Goal: Task Accomplishment & Management: Use online tool/utility

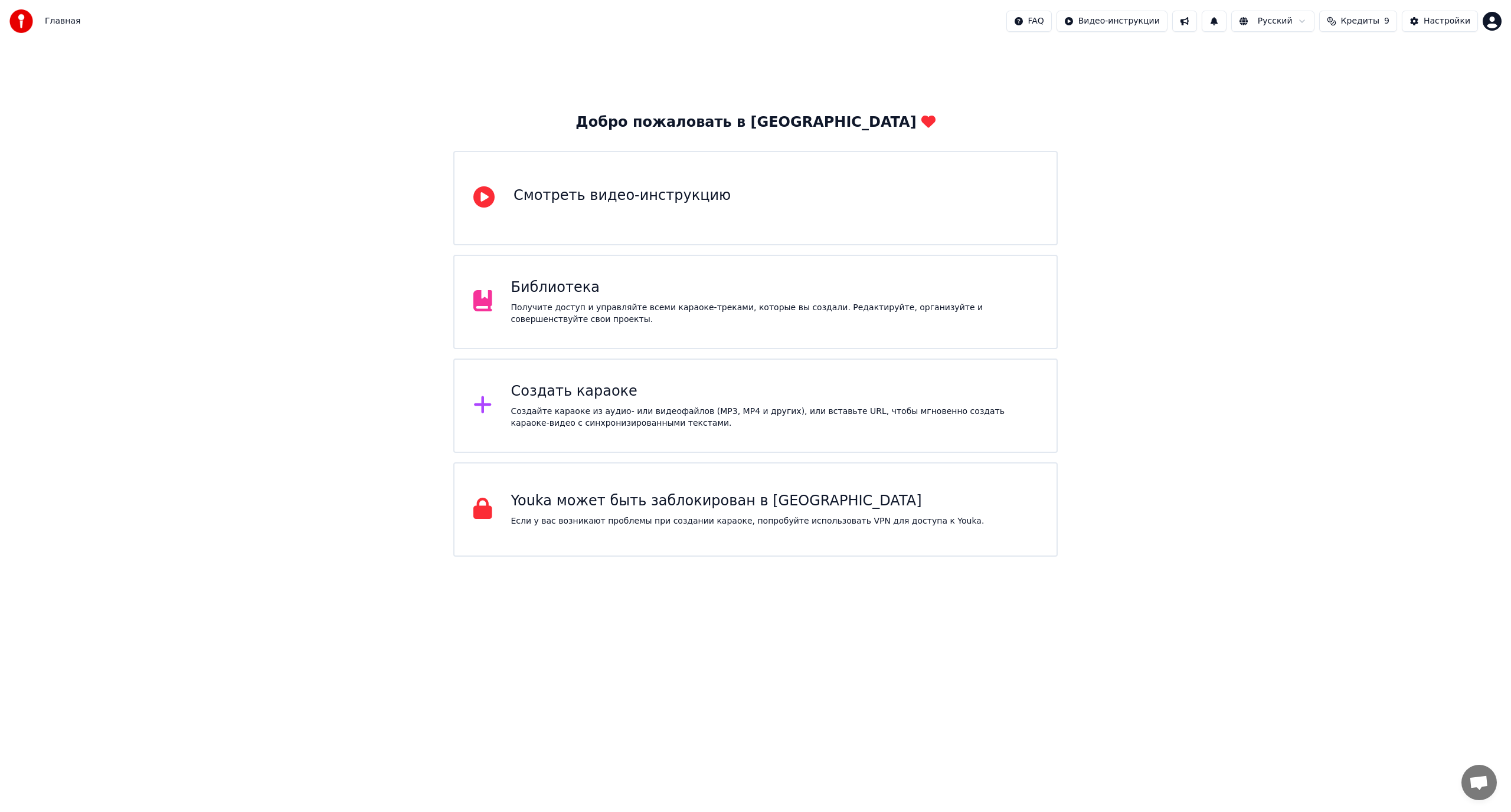
click at [671, 393] on div "Создать караоке" at bounding box center [775, 391] width 527 height 19
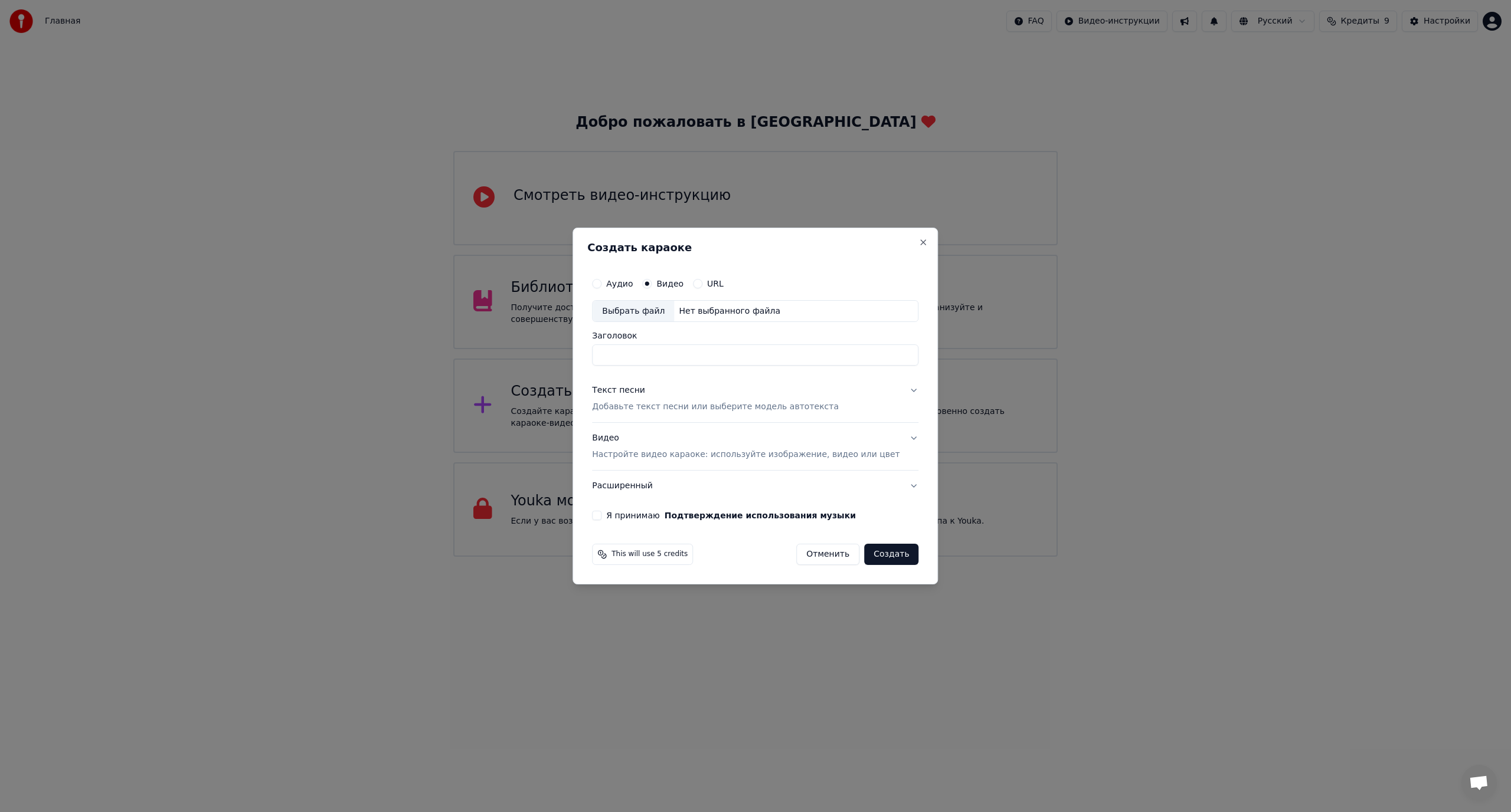
click at [656, 307] on div "Выбрать файл" at bounding box center [633, 312] width 82 height 22
type input "**********"
click at [653, 407] on p "Добавьте текст песни или выберите модель автотекста" at bounding box center [715, 407] width 247 height 12
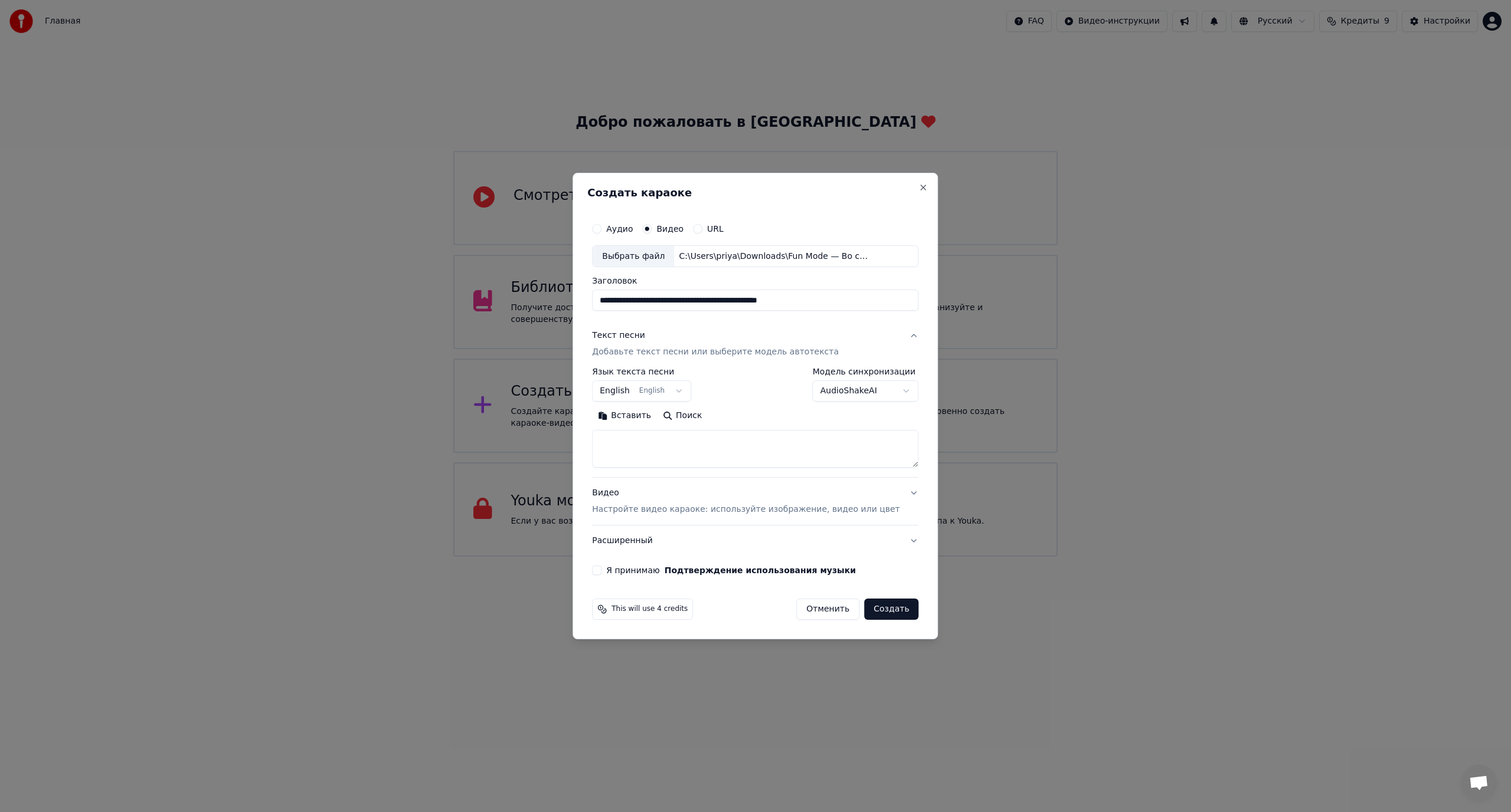
click at [637, 414] on button "Вставить" at bounding box center [624, 416] width 65 height 19
type textarea "**********"
click at [683, 389] on body "Главная FAQ Видео-инструкции Русский Кредиты 9 Настройки Добро пожаловать в You…" at bounding box center [755, 278] width 1511 height 557
select select "**"
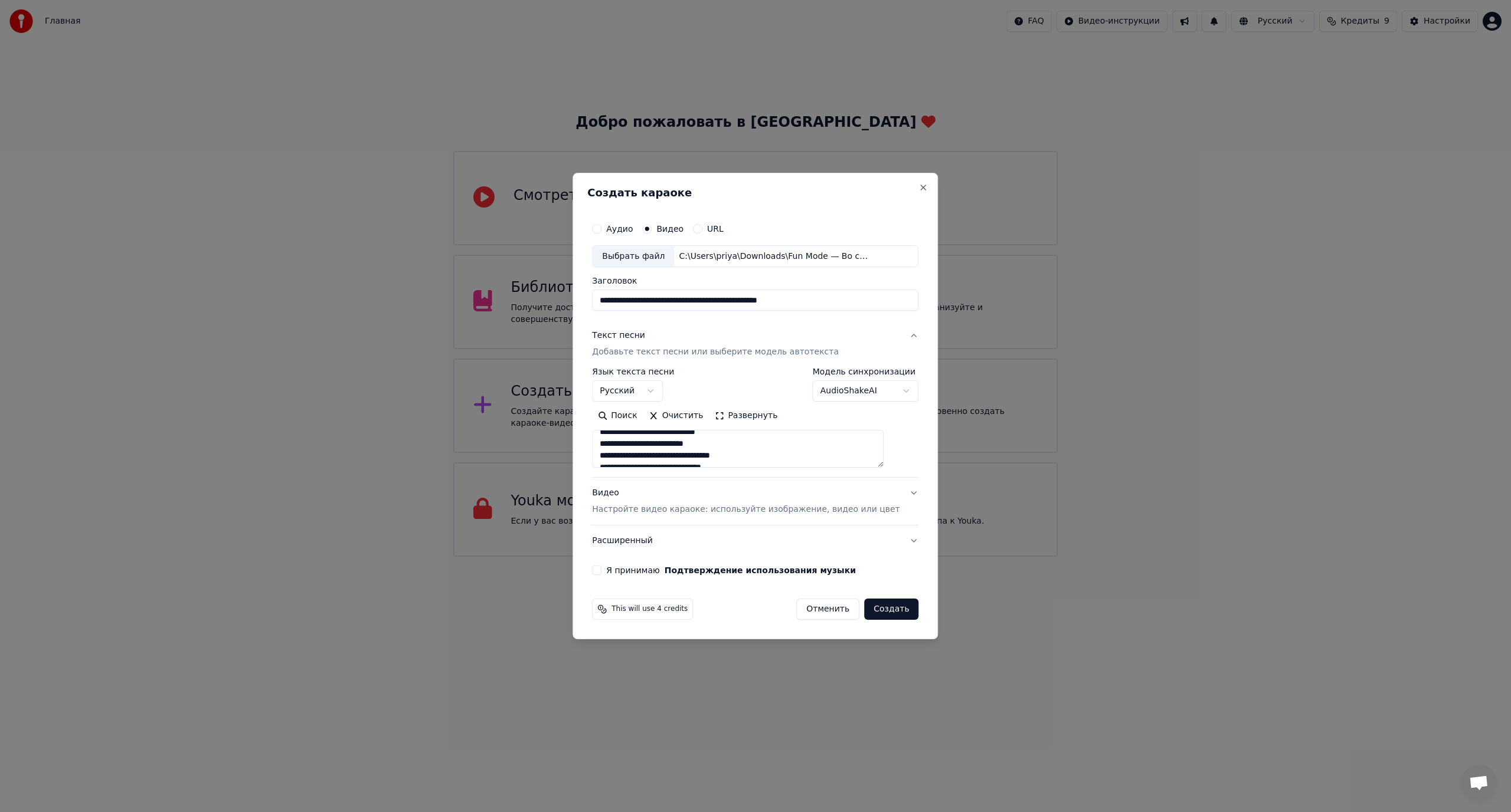
scroll to position [268, 0]
click at [602, 570] on button "Я принимаю Подтверждение использования музыки" at bounding box center [596, 570] width 10 height 10
click at [891, 610] on button "Создать" at bounding box center [890, 609] width 55 height 22
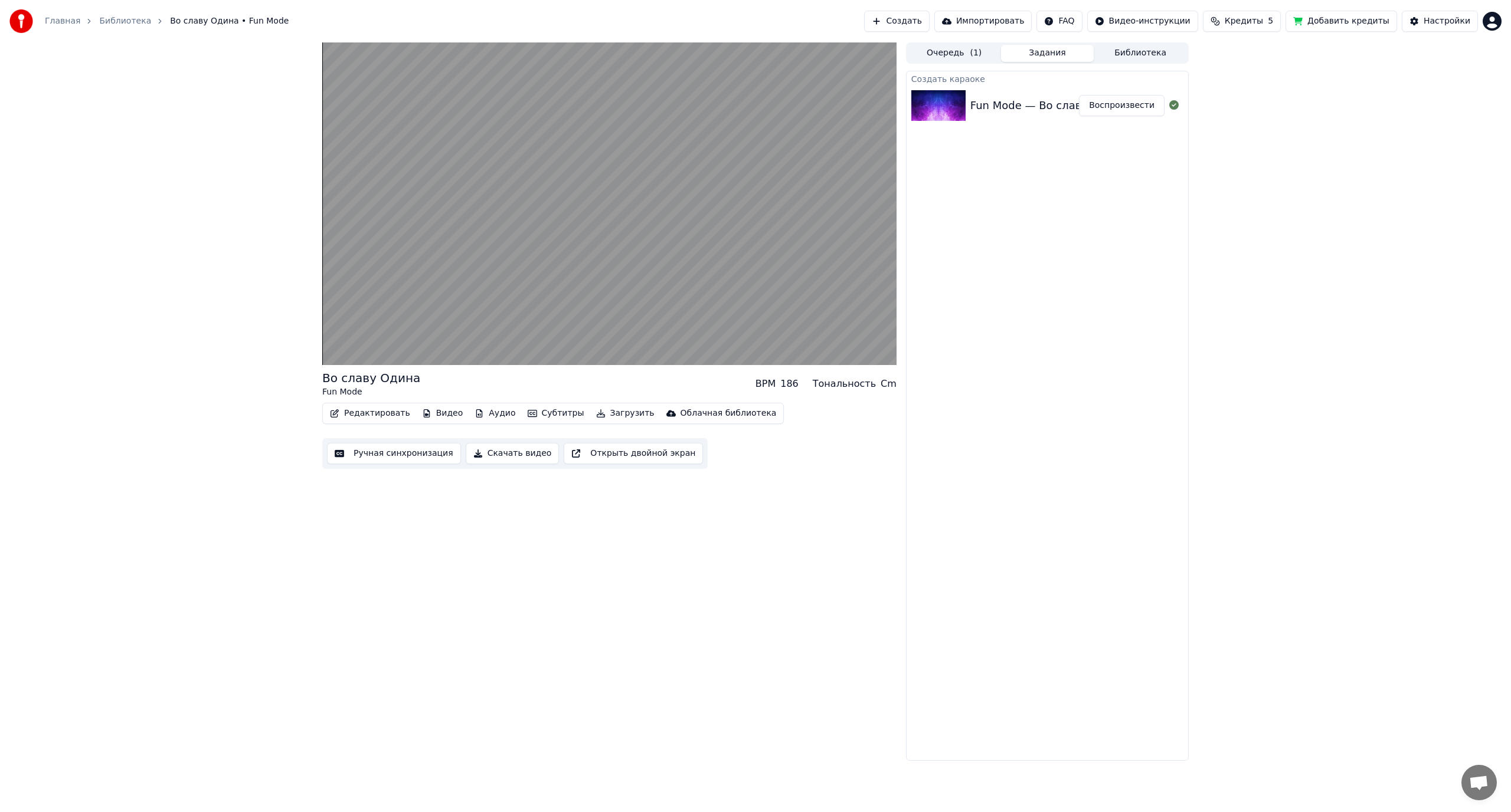
click at [127, 329] on div "Во славу Одина Fun Mode BPM 186 Тональность Cm Редактировать Видео Аудио Субтит…" at bounding box center [755, 402] width 1511 height 719
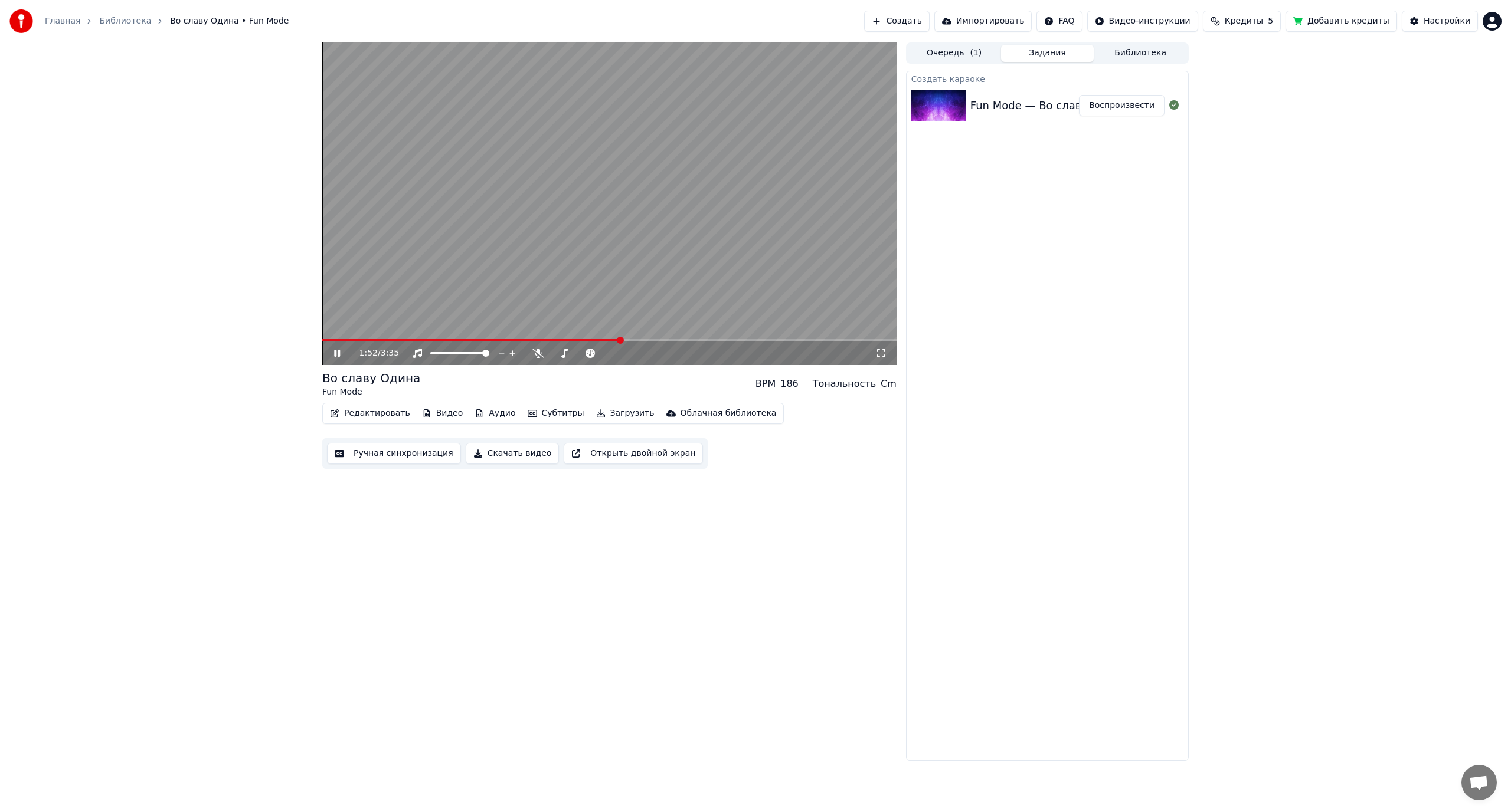
click at [884, 384] on div "Cm" at bounding box center [889, 384] width 16 height 14
click at [829, 383] on div "Тональность" at bounding box center [844, 384] width 63 height 14
click at [776, 384] on div "BPM" at bounding box center [765, 384] width 20 height 14
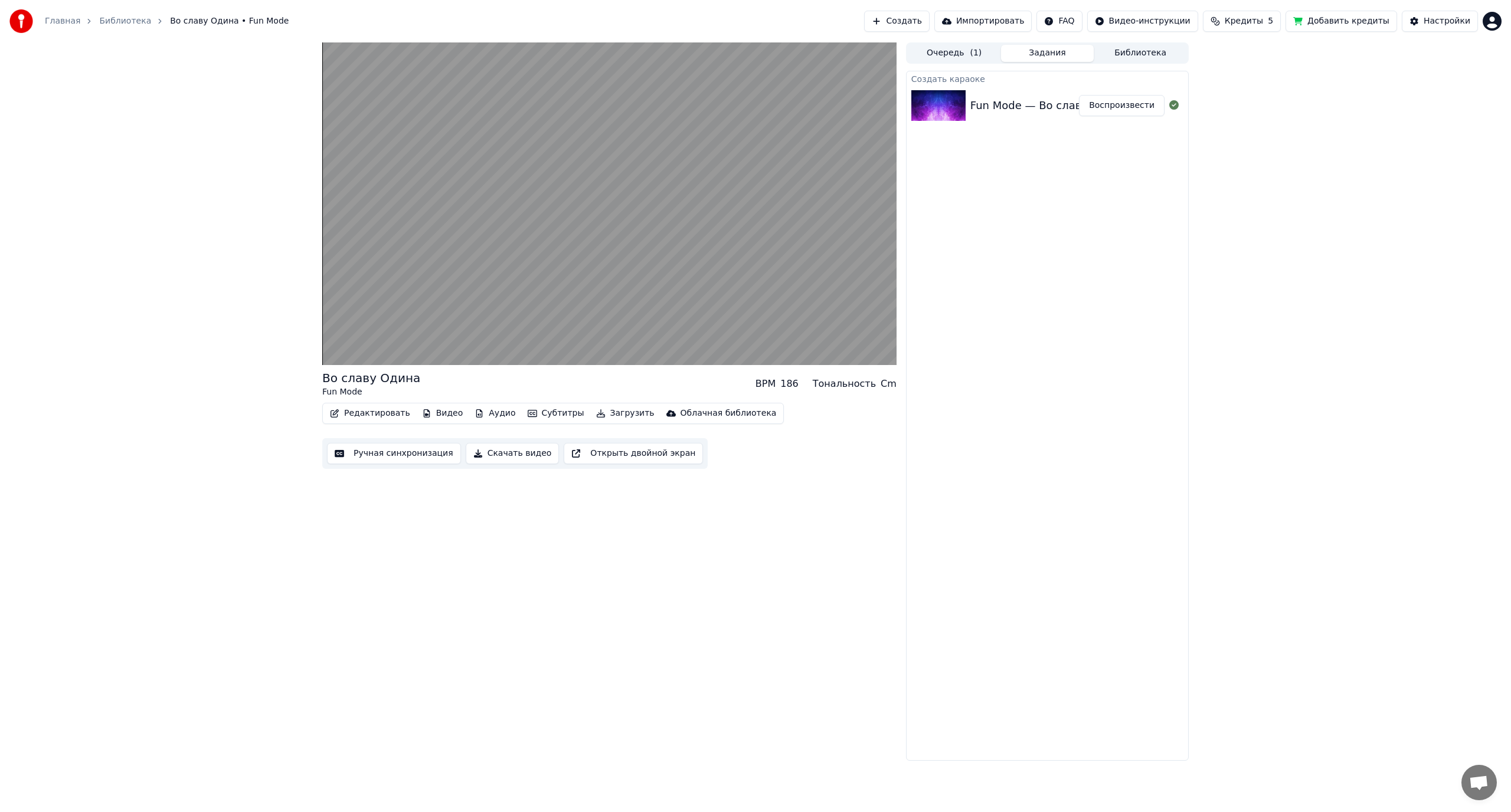
click at [381, 454] on button "Ручная синхронизация" at bounding box center [394, 454] width 134 height 22
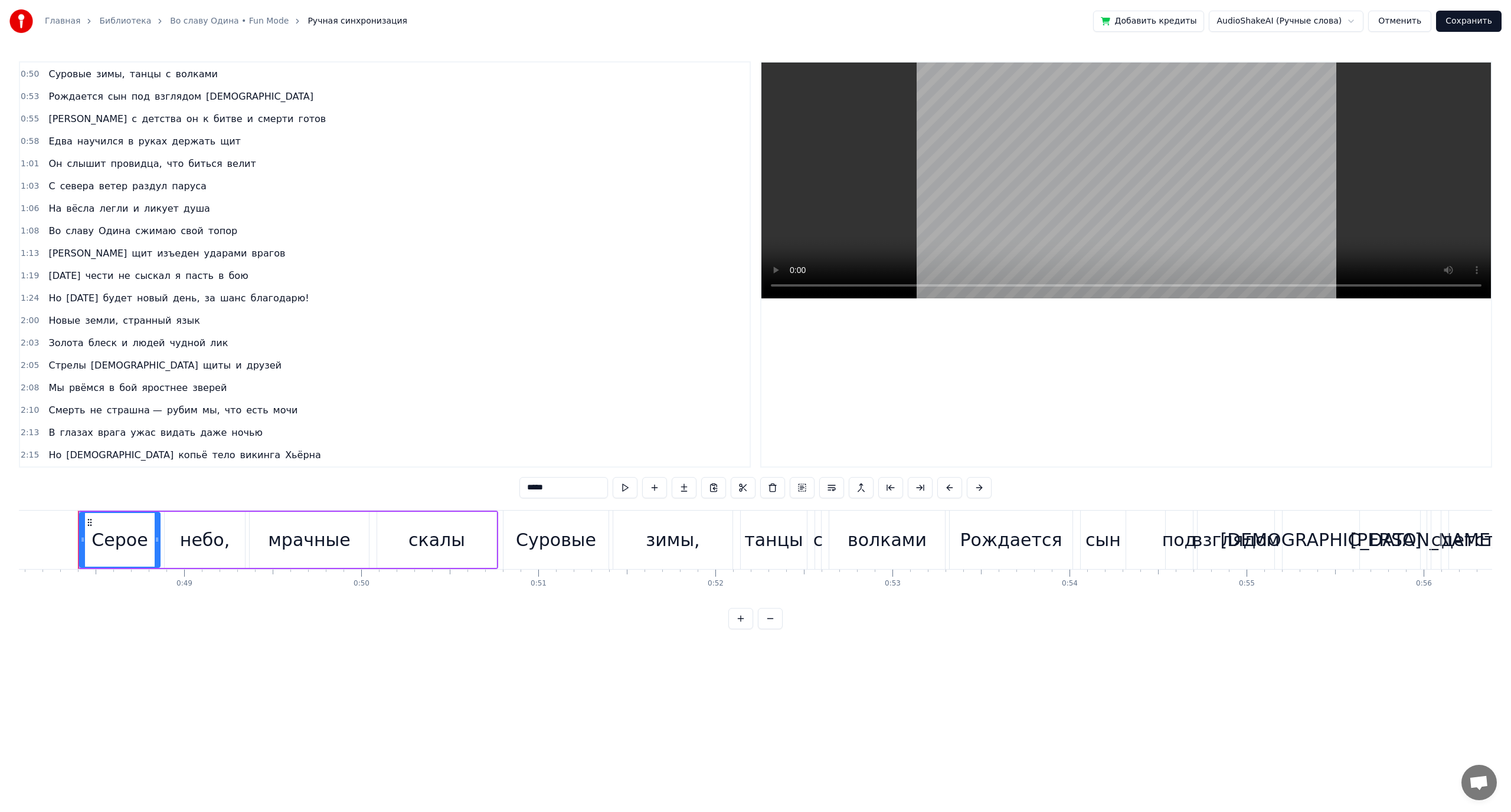
scroll to position [156, 0]
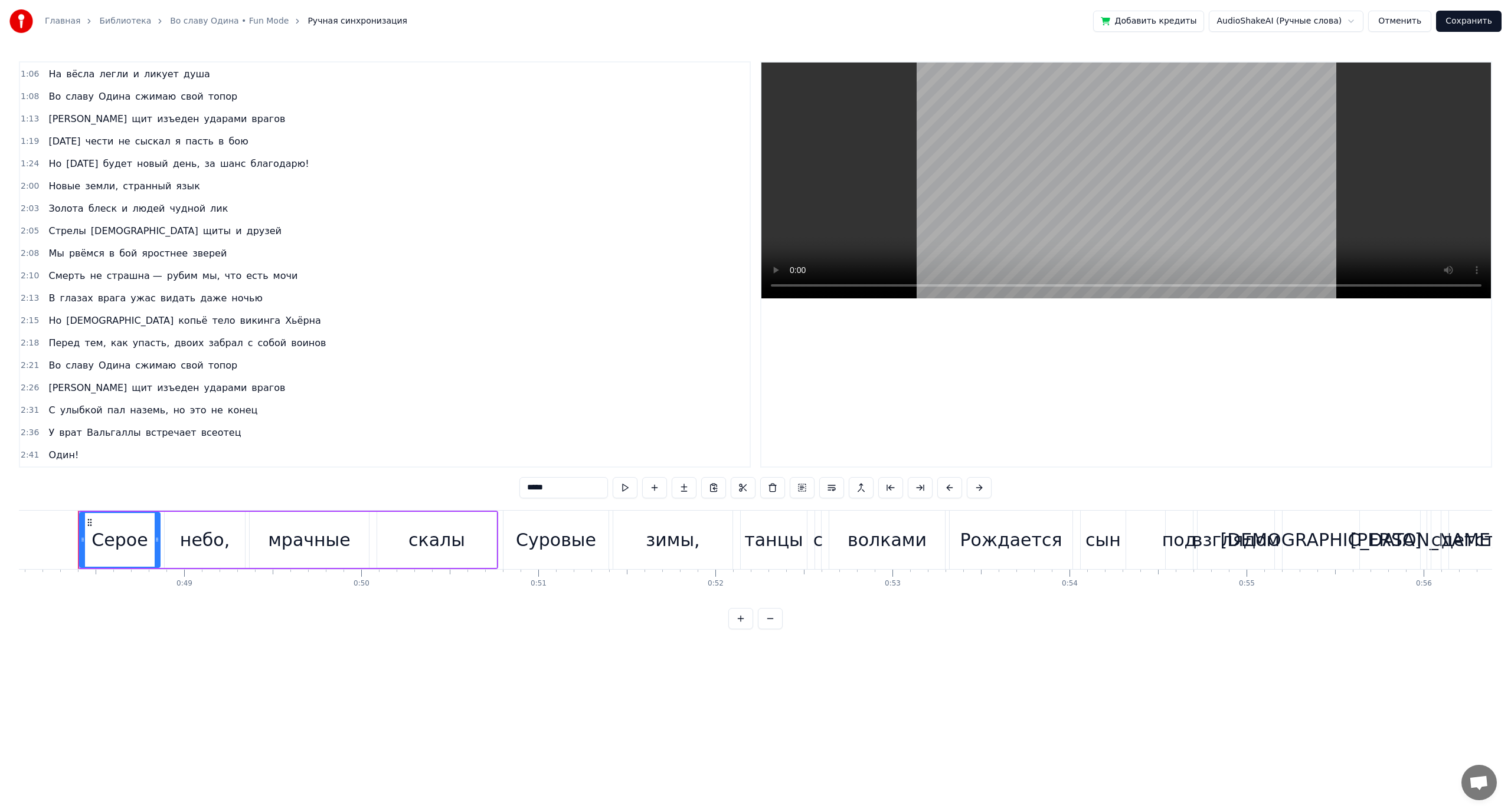
click at [61, 455] on span "Один!" at bounding box center [64, 454] width 32 height 13
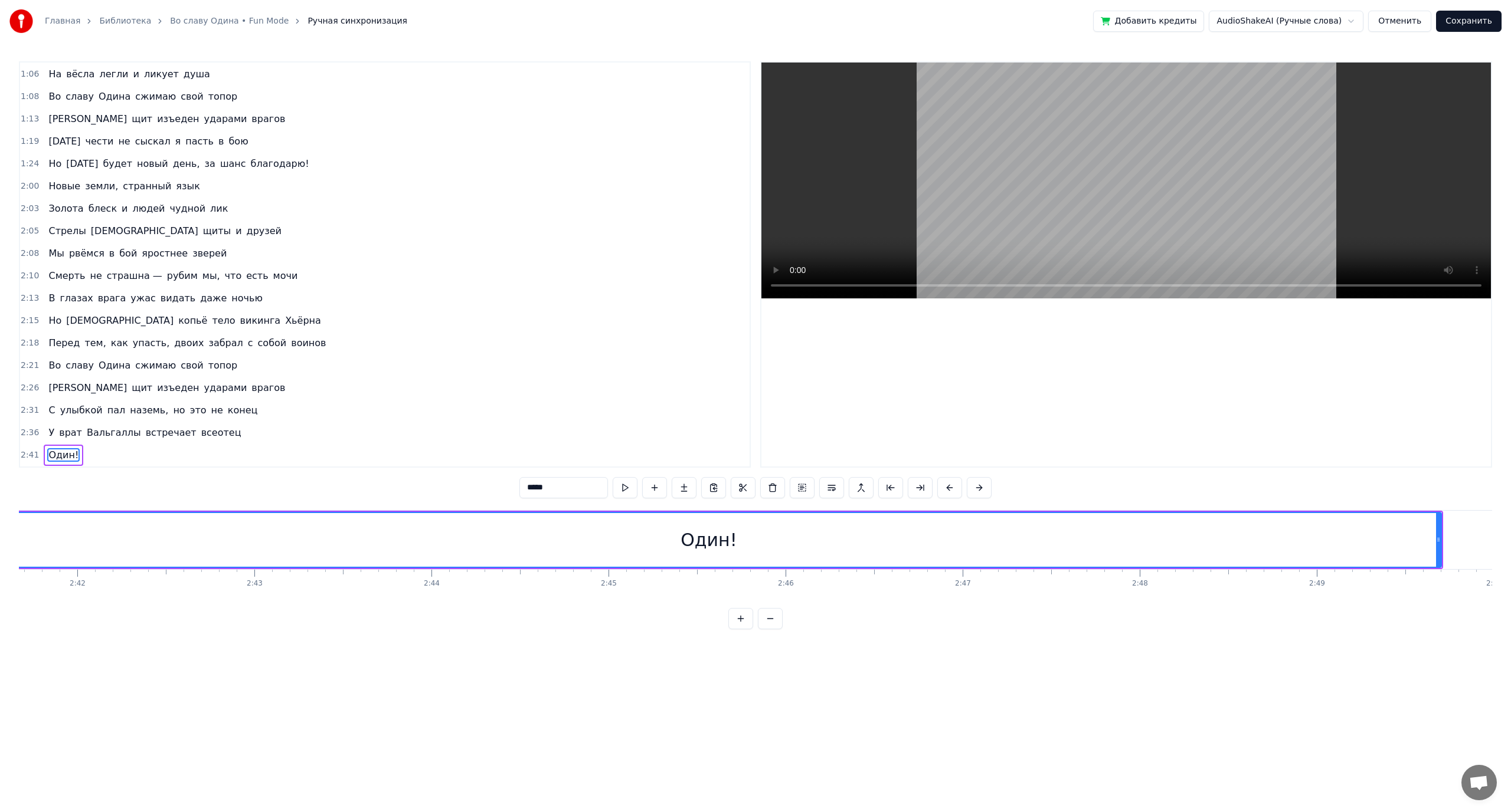
scroll to position [0, 28825]
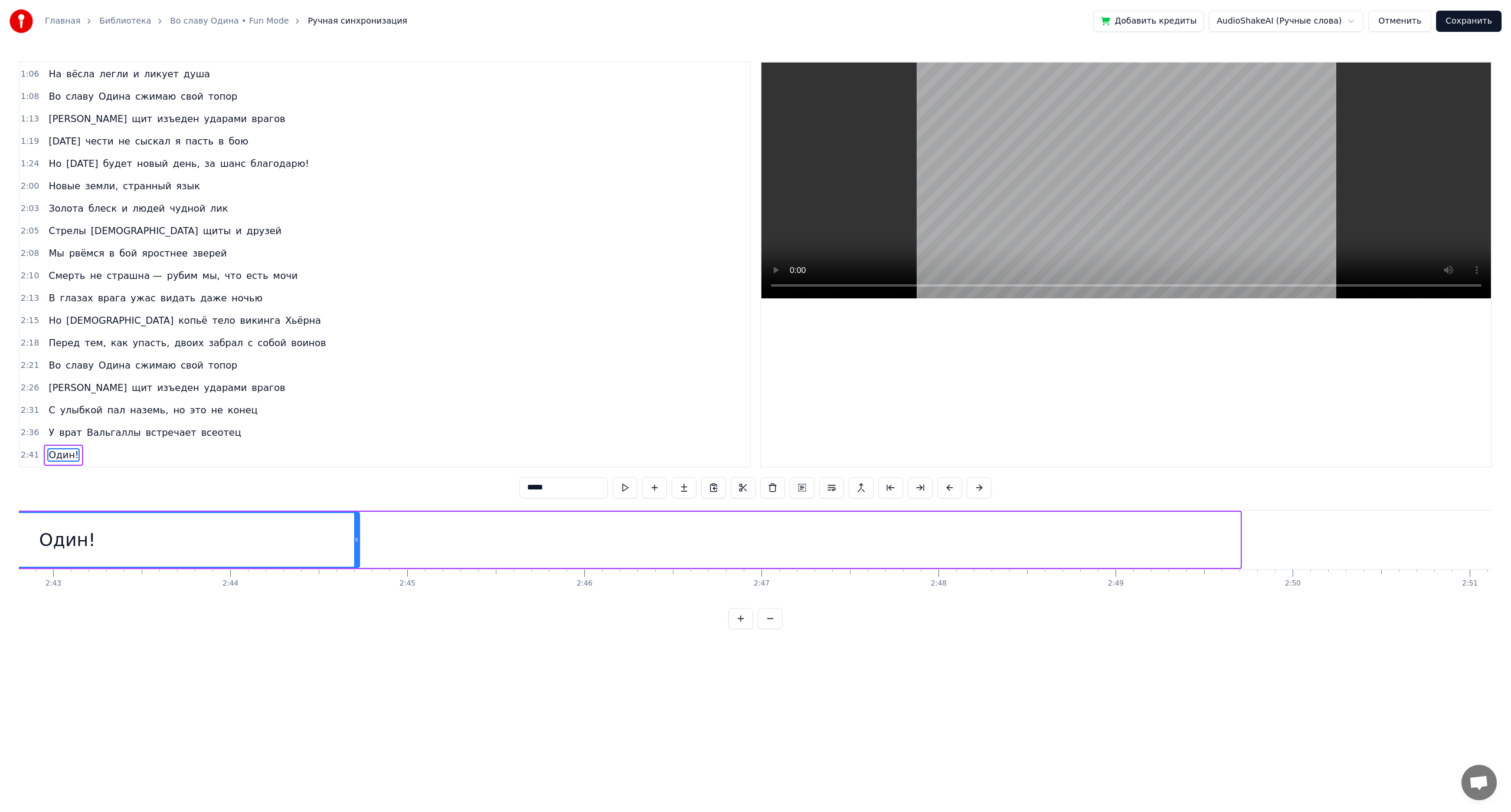
drag, startPoint x: 1238, startPoint y: 542, endPoint x: 322, endPoint y: 587, distance: 917.1
click at [312, 572] on div "Серое небо, мрачные скалы Суровые зимы, танцы с волками Рождается сын под взгля…" at bounding box center [755, 554] width 1473 height 89
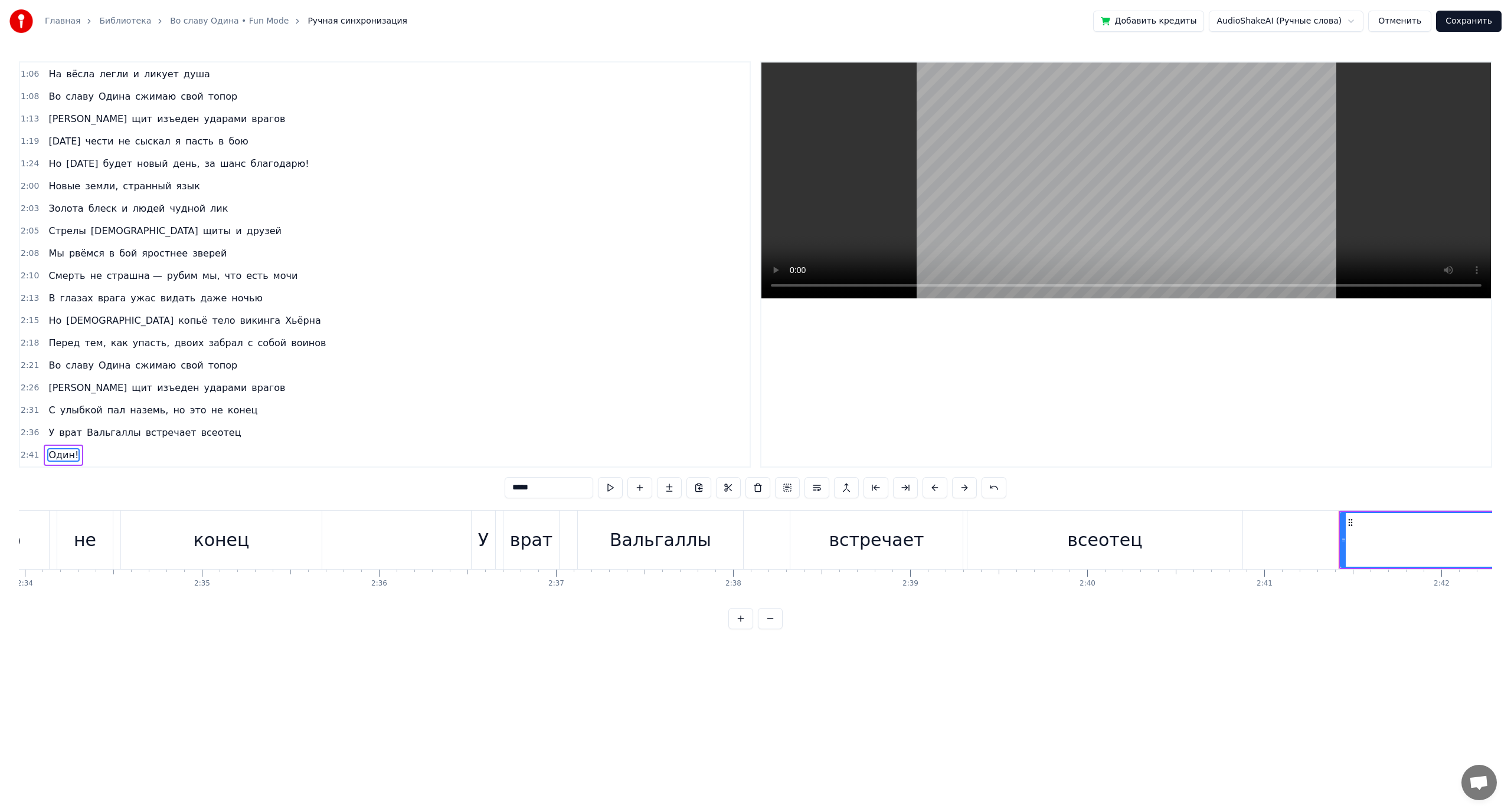
scroll to position [0, 28097]
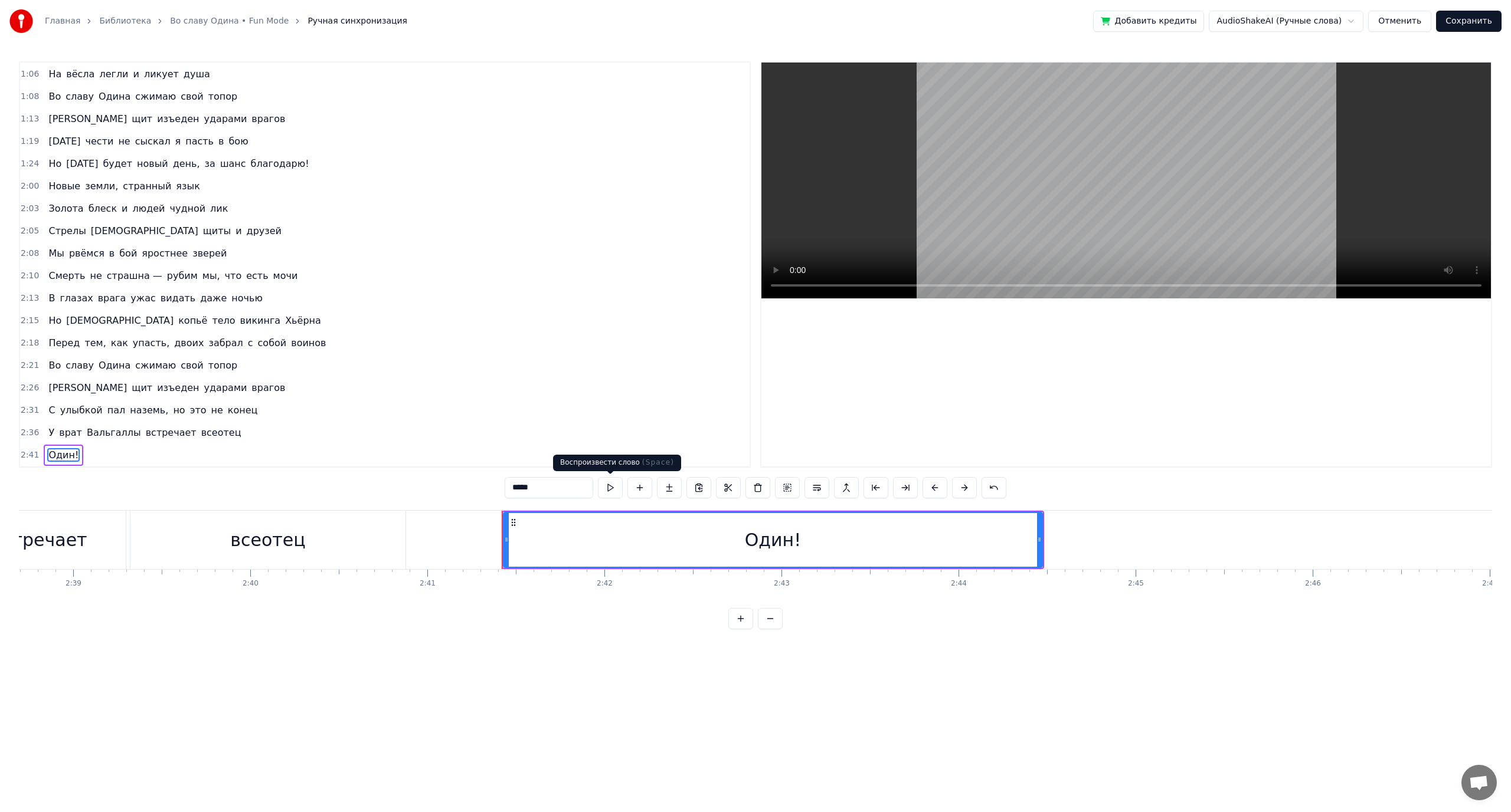
click at [612, 486] on button at bounding box center [611, 488] width 25 height 22
drag, startPoint x: 1041, startPoint y: 536, endPoint x: 1180, endPoint y: 542, distance: 139.1
click at [1180, 542] on icon at bounding box center [1178, 540] width 4 height 10
click at [612, 486] on button at bounding box center [611, 488] width 25 height 22
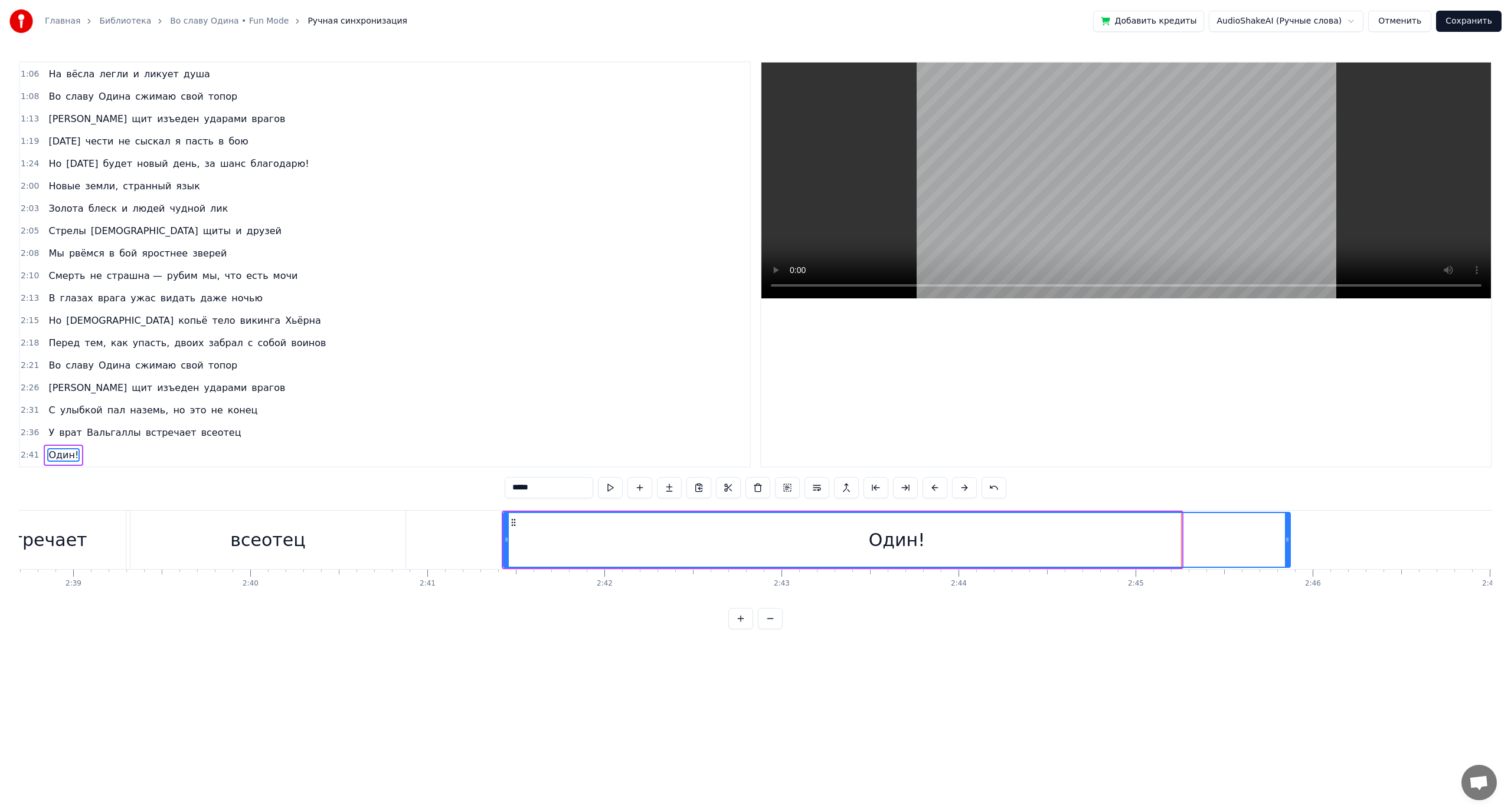
drag, startPoint x: 1177, startPoint y: 540, endPoint x: 1286, endPoint y: 540, distance: 109.0
click at [1286, 540] on icon at bounding box center [1287, 540] width 4 height 10
click at [617, 486] on button at bounding box center [611, 488] width 25 height 22
click at [258, 539] on div "всеотец" at bounding box center [268, 540] width 75 height 27
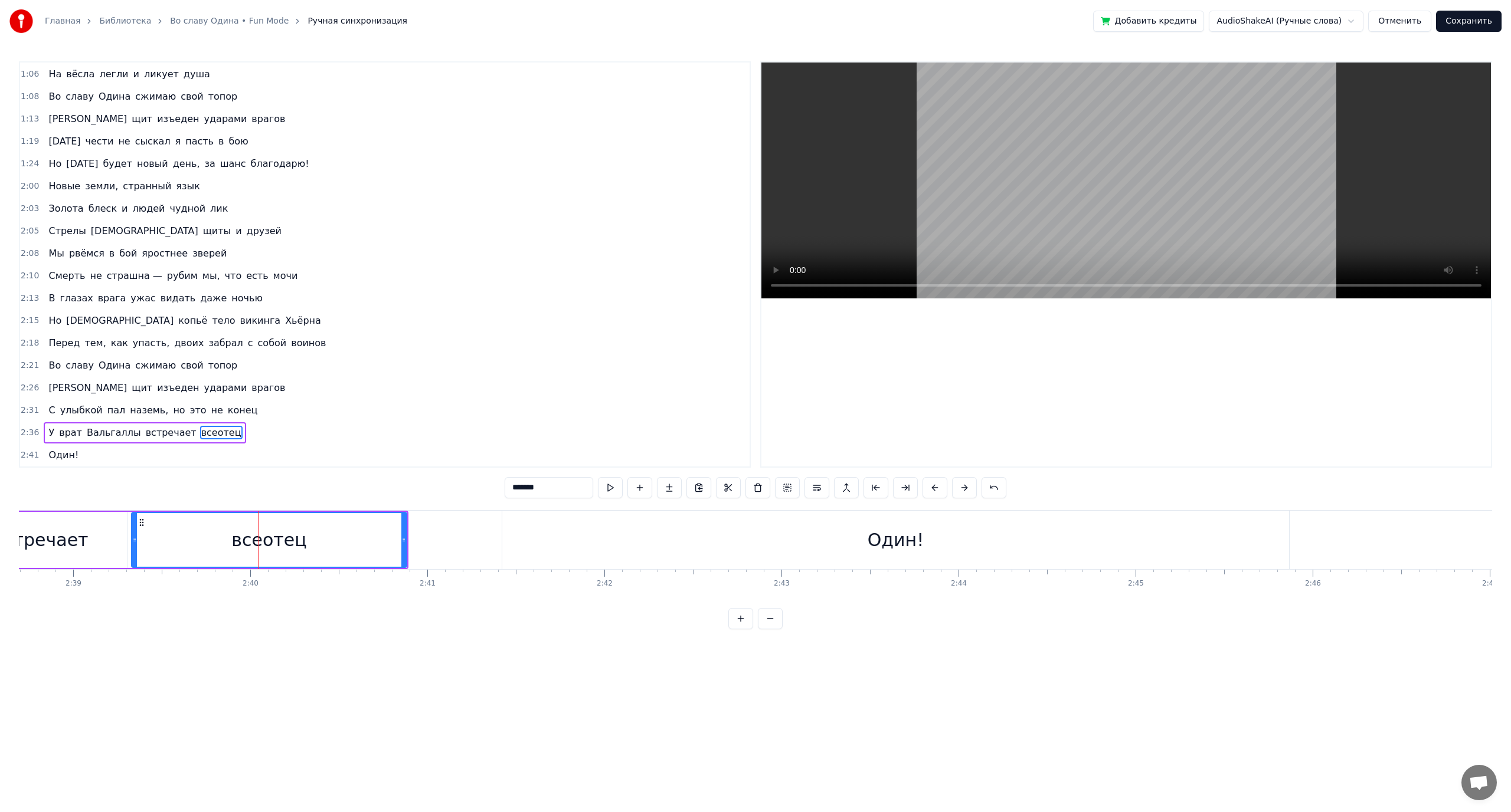
click at [848, 488] on button at bounding box center [847, 488] width 25 height 22
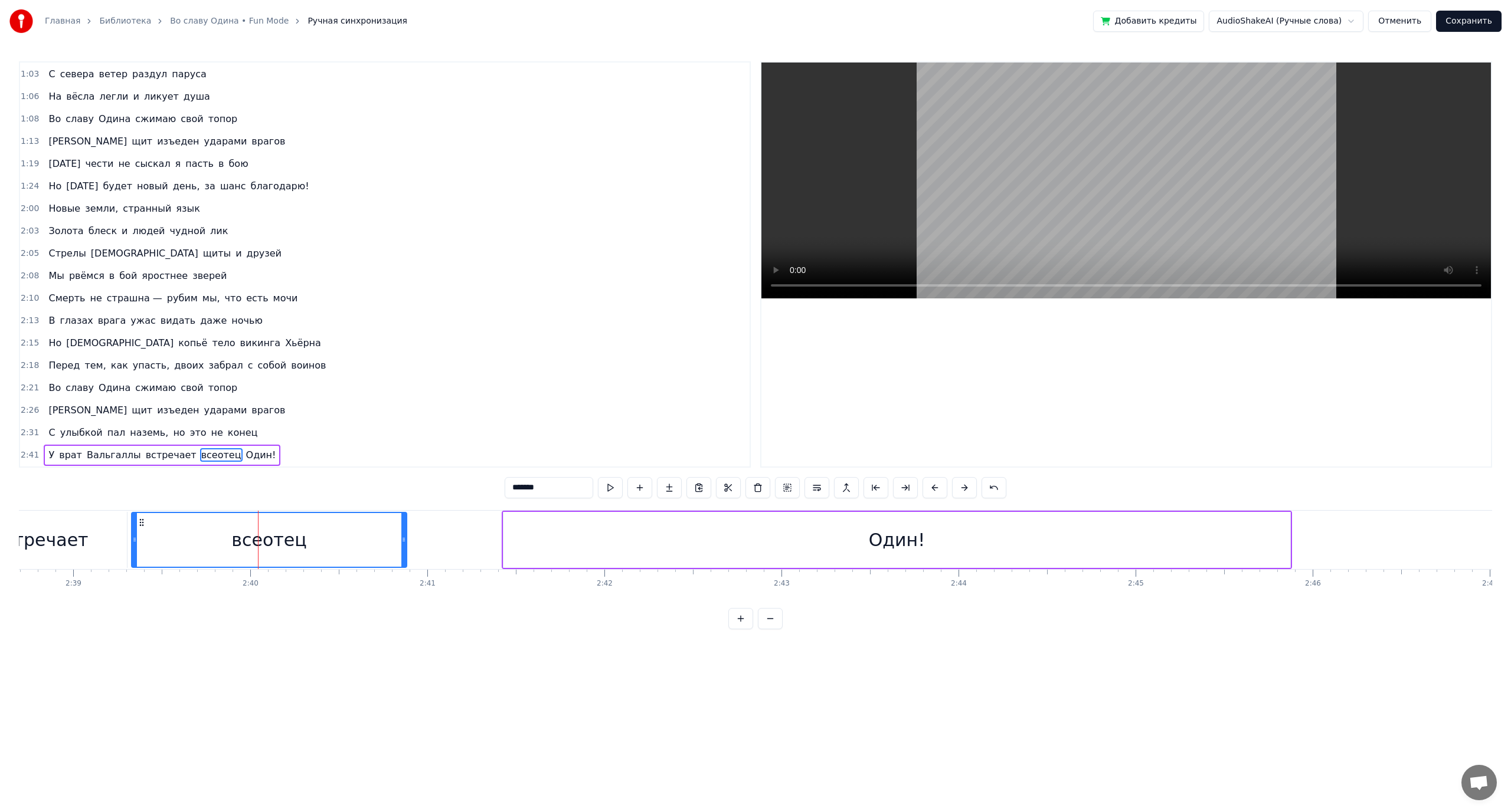
scroll to position [134, 0]
click at [56, 543] on div "встречает" at bounding box center [40, 540] width 95 height 27
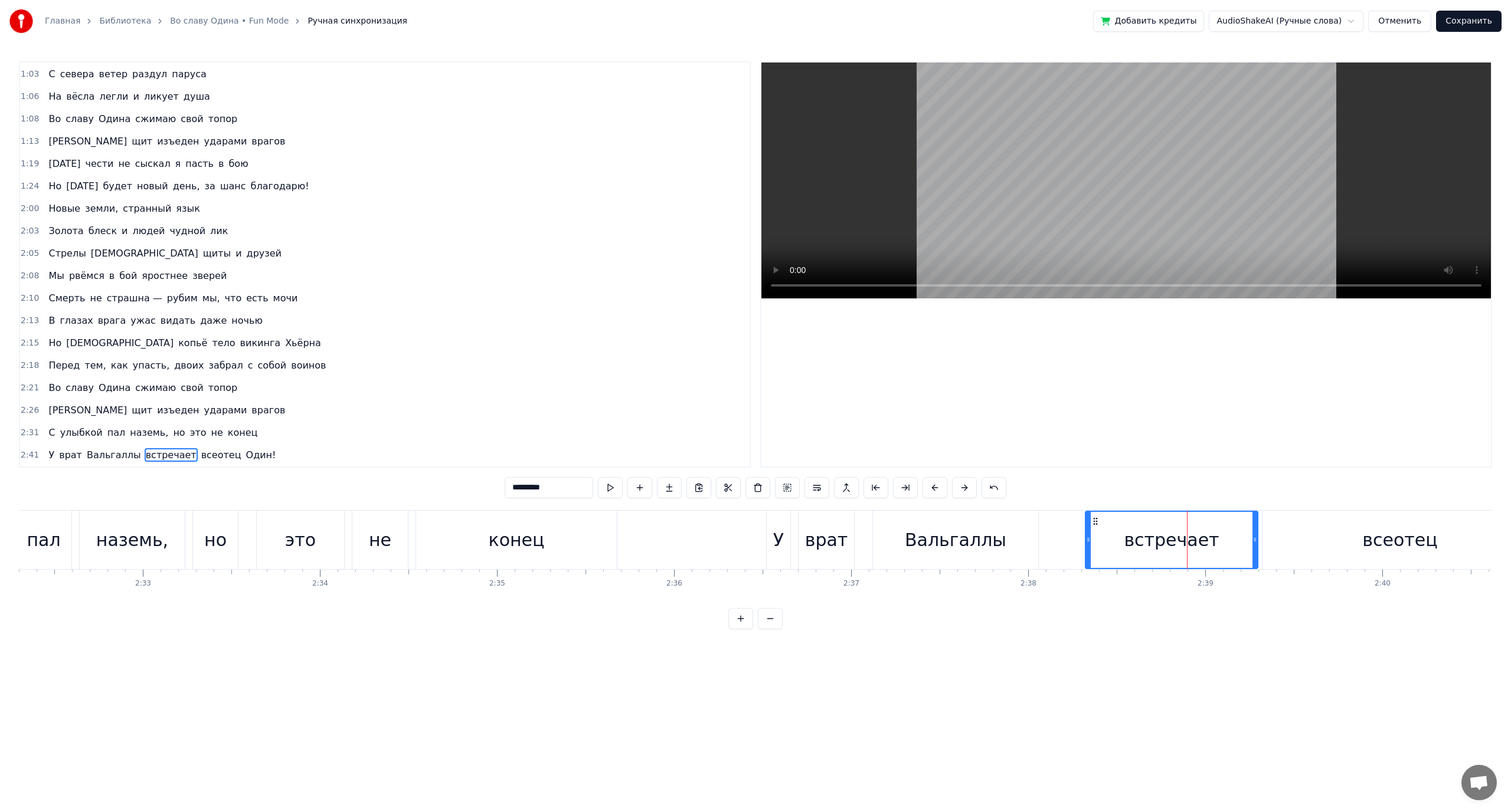
scroll to position [0, 26980]
click at [977, 541] on div "Вальгаллы" at bounding box center [940, 540] width 101 height 27
type input "*********"
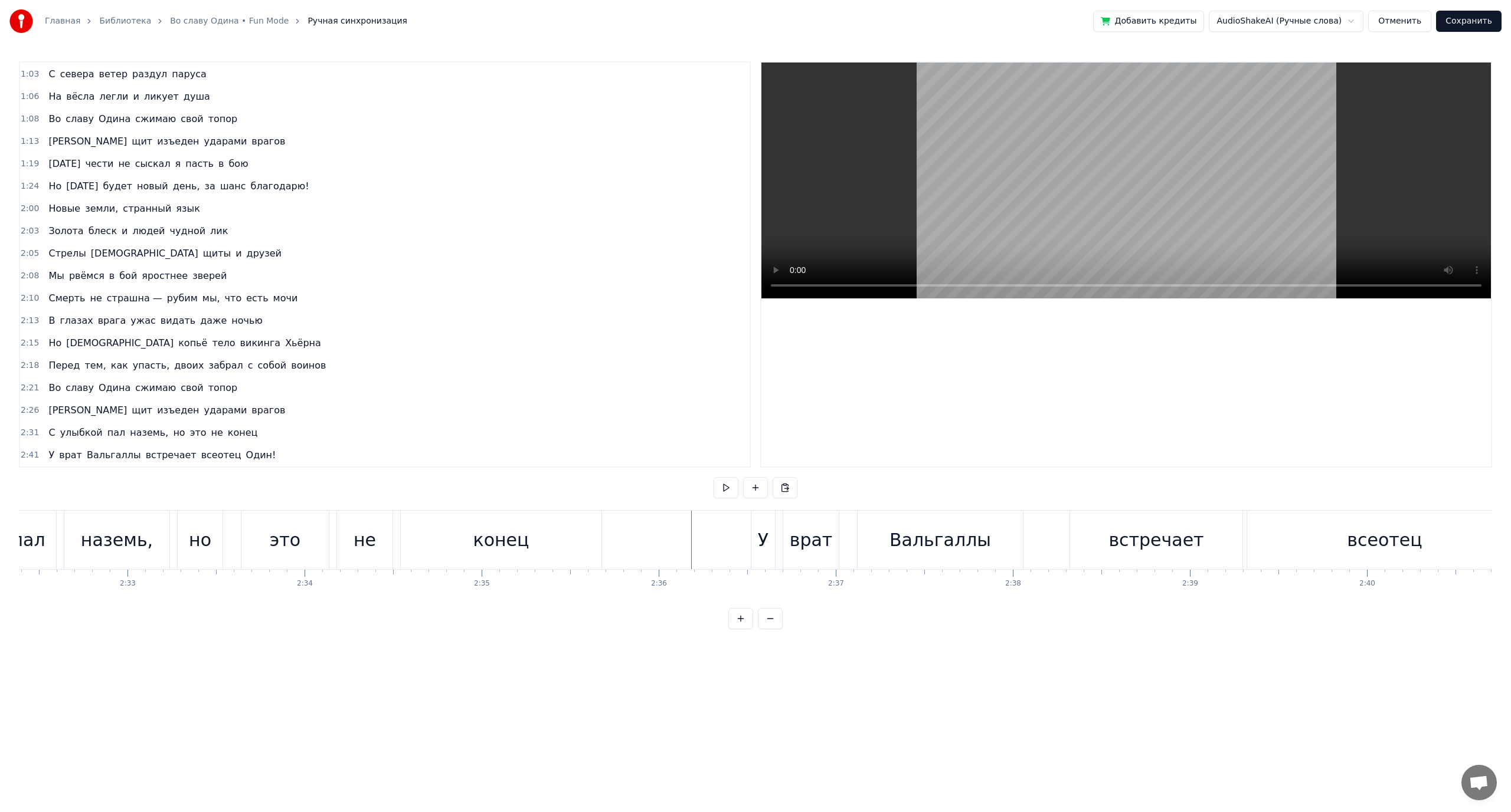
drag, startPoint x: 951, startPoint y: 555, endPoint x: 1082, endPoint y: 555, distance: 131.0
click at [961, 555] on div "Вальгаллы" at bounding box center [940, 540] width 165 height 58
click at [1106, 554] on div "встречает" at bounding box center [1156, 540] width 172 height 58
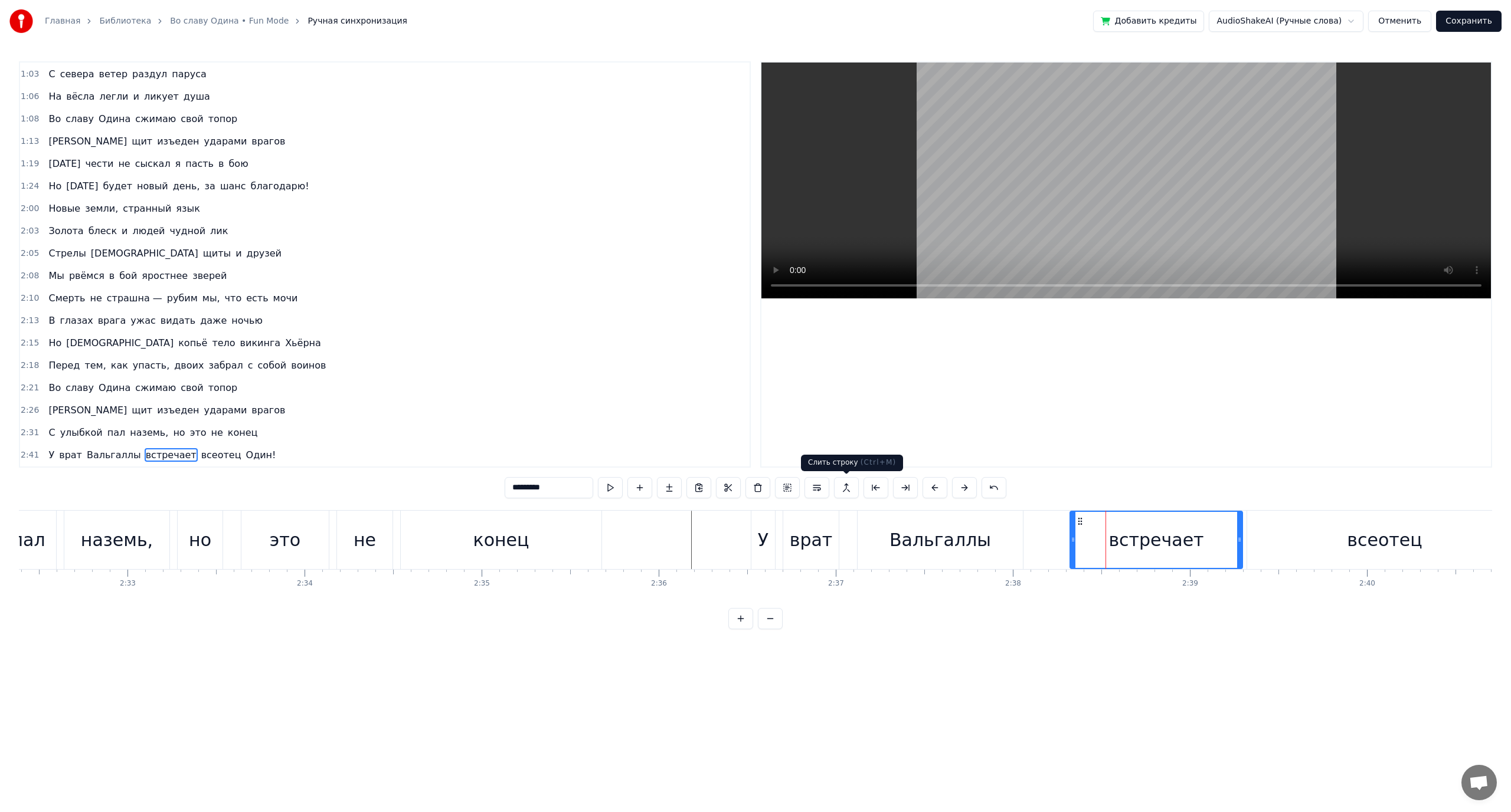
click at [845, 491] on button at bounding box center [847, 488] width 25 height 22
click at [847, 491] on button at bounding box center [847, 488] width 25 height 22
click at [990, 536] on div "Вальгаллы" at bounding box center [940, 540] width 165 height 58
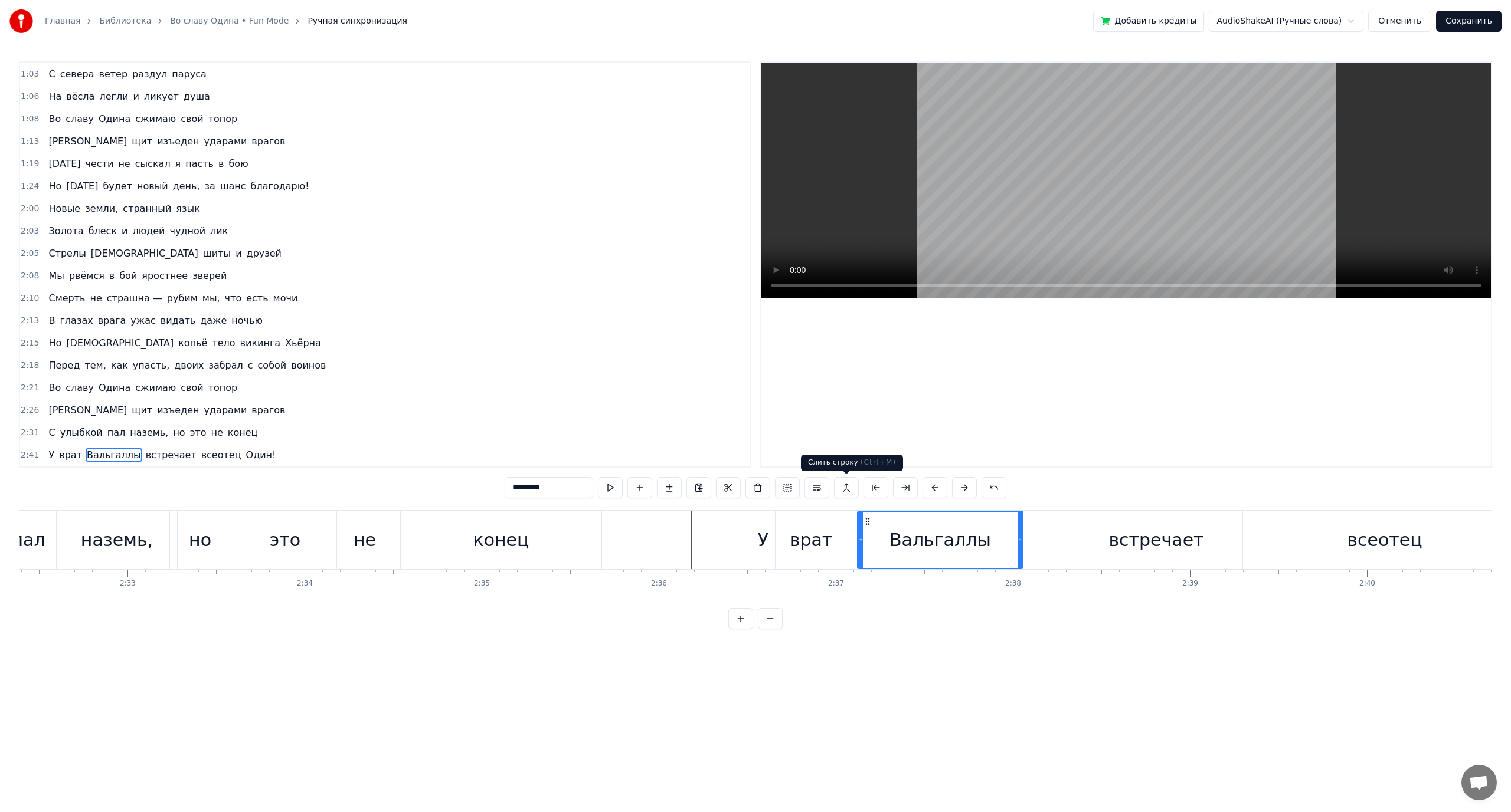
click at [847, 493] on button at bounding box center [847, 488] width 25 height 22
drag, startPoint x: 1298, startPoint y: 549, endPoint x: 1282, endPoint y: 546, distance: 16.3
click at [1298, 549] on div "всеотец" at bounding box center [1385, 540] width 275 height 58
type input "*******"
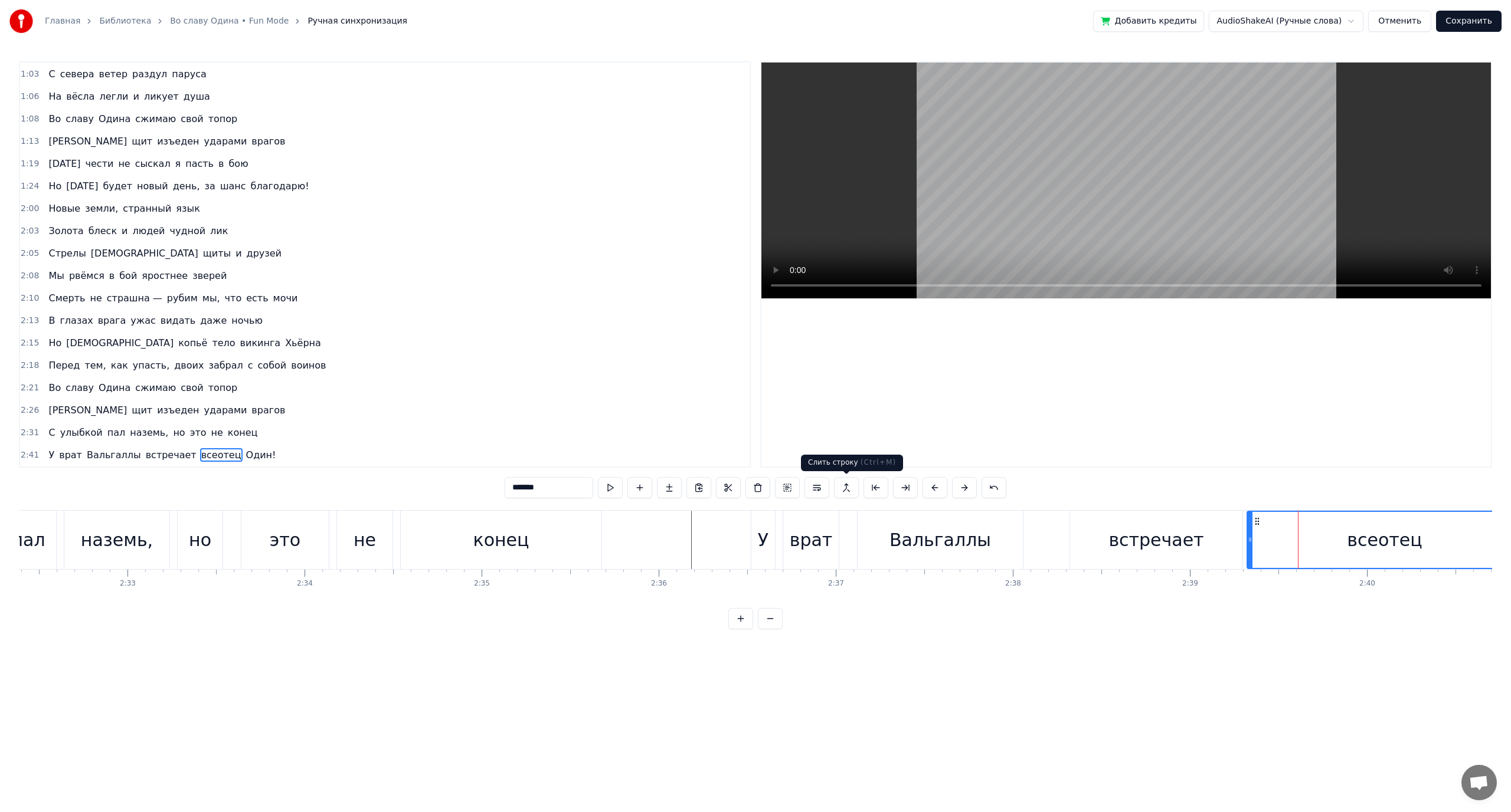
click at [839, 488] on button at bounding box center [847, 488] width 25 height 22
click at [818, 488] on button at bounding box center [817, 488] width 25 height 22
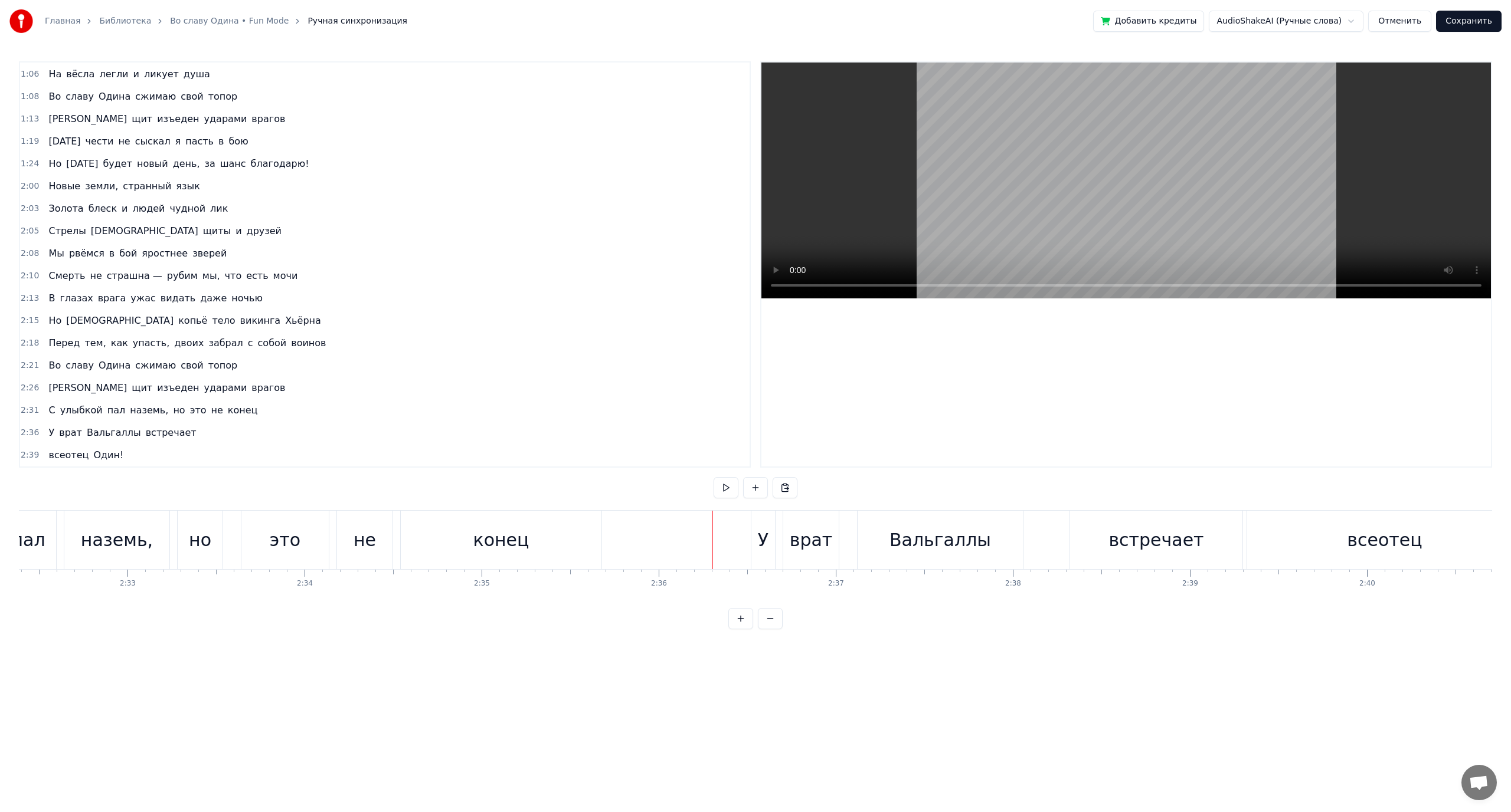
click at [1346, 540] on div "всеотец" at bounding box center [1385, 540] width 275 height 58
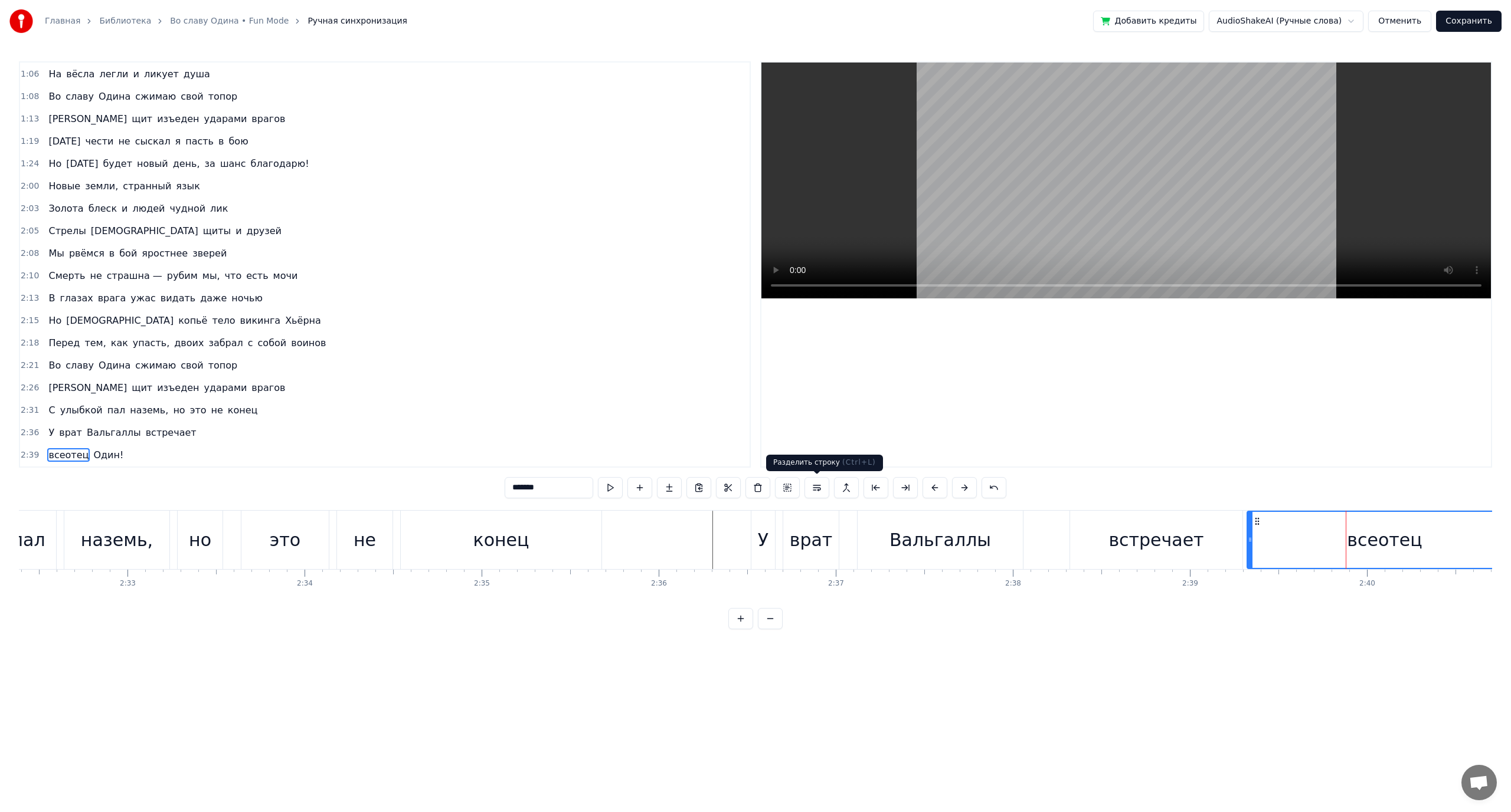
click at [816, 488] on button at bounding box center [817, 488] width 25 height 22
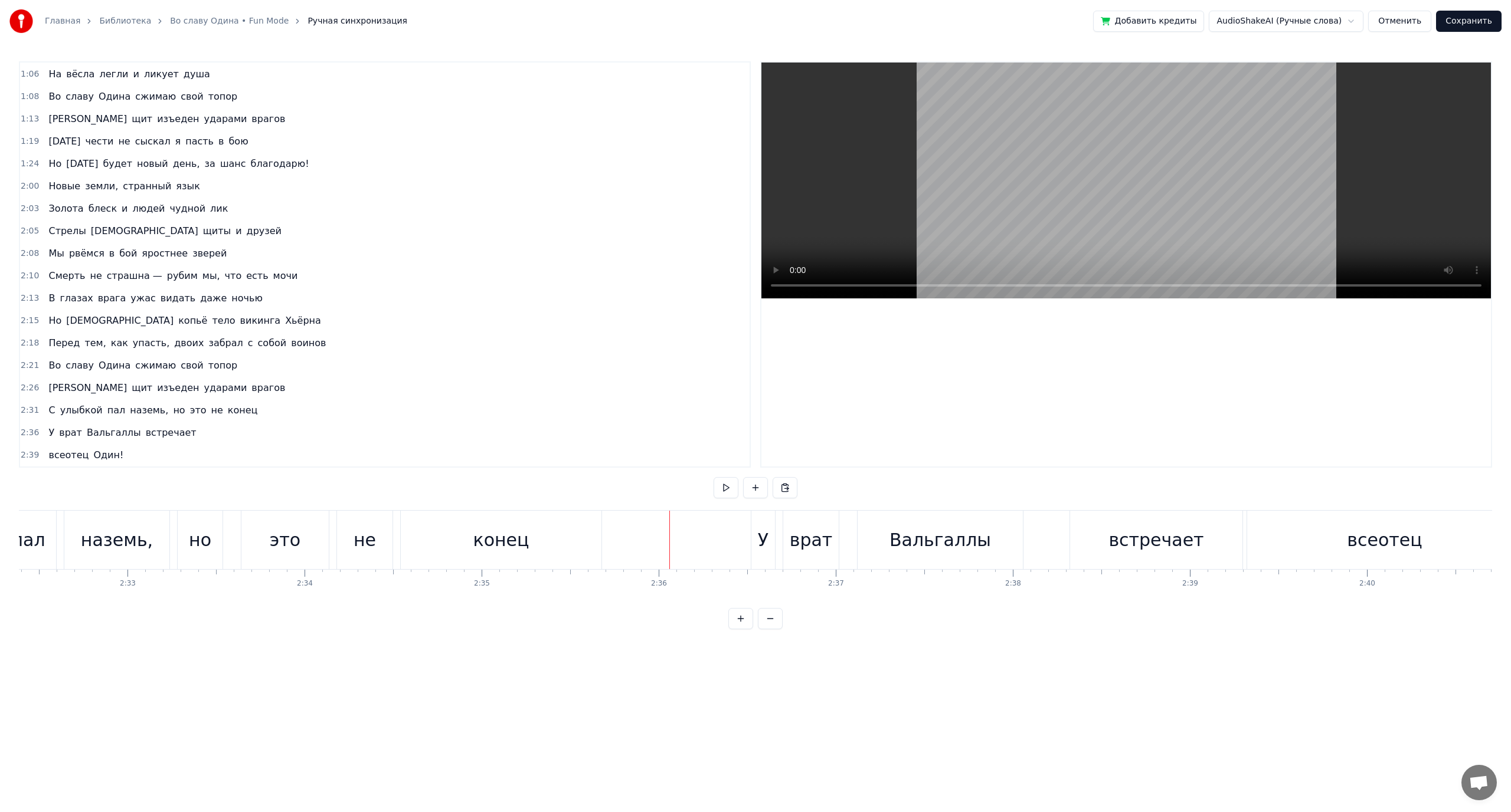
click at [1128, 536] on div "встречает" at bounding box center [1156, 540] width 95 height 27
click at [812, 487] on button at bounding box center [817, 488] width 25 height 22
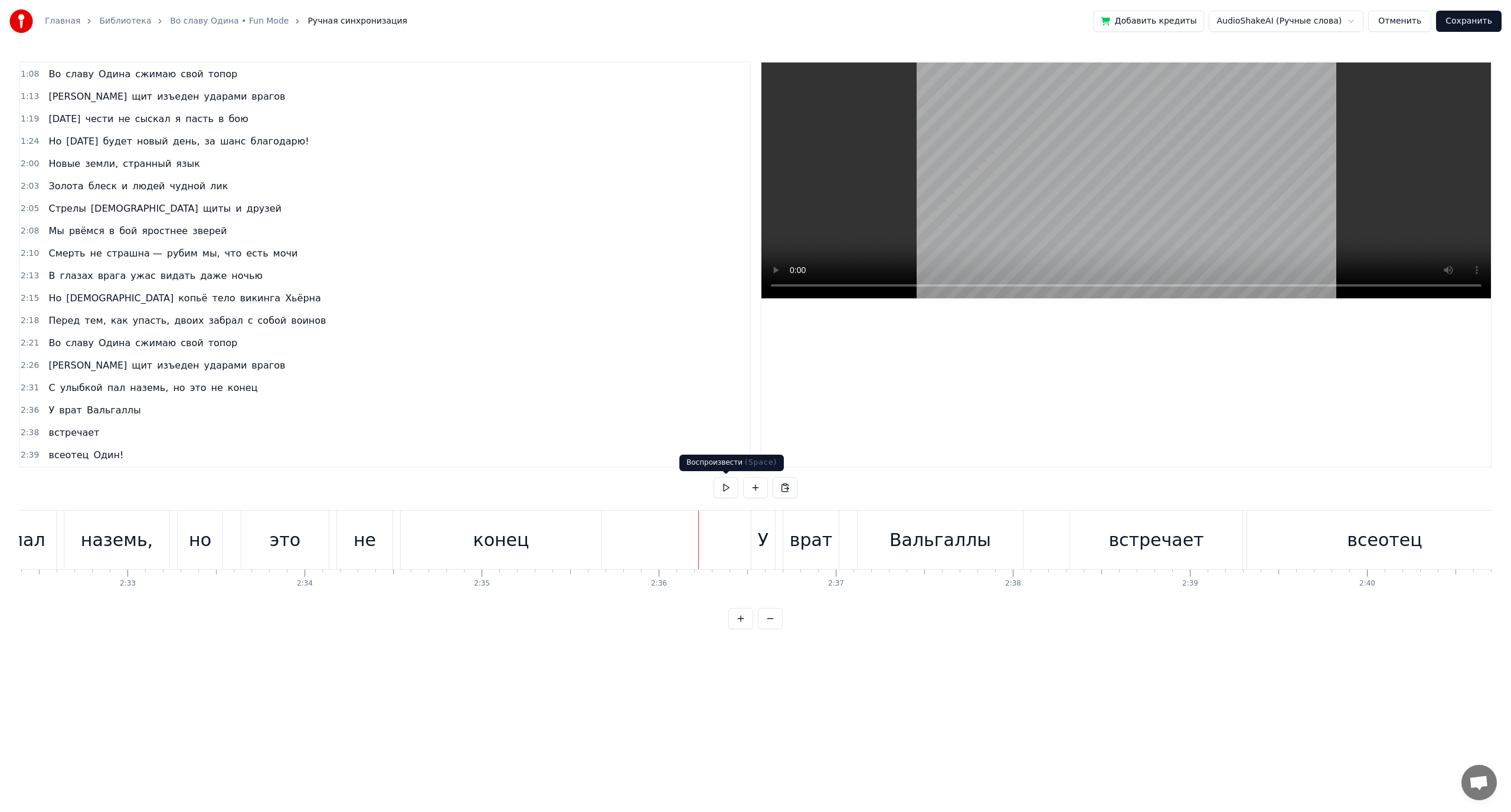
click at [730, 480] on button at bounding box center [726, 488] width 25 height 22
click at [1142, 548] on div "встречает" at bounding box center [1156, 540] width 95 height 27
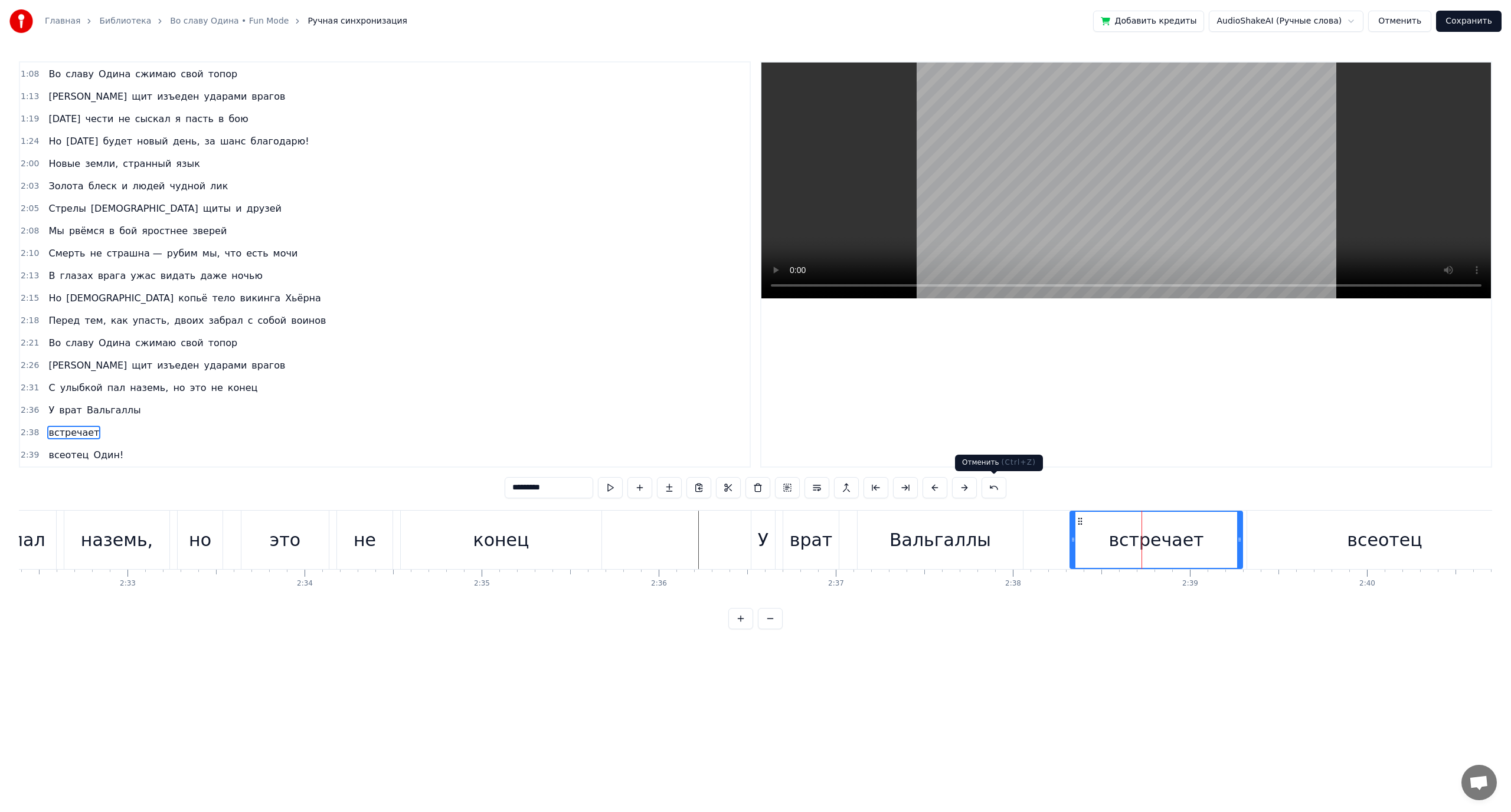
click at [996, 491] on button at bounding box center [994, 488] width 25 height 22
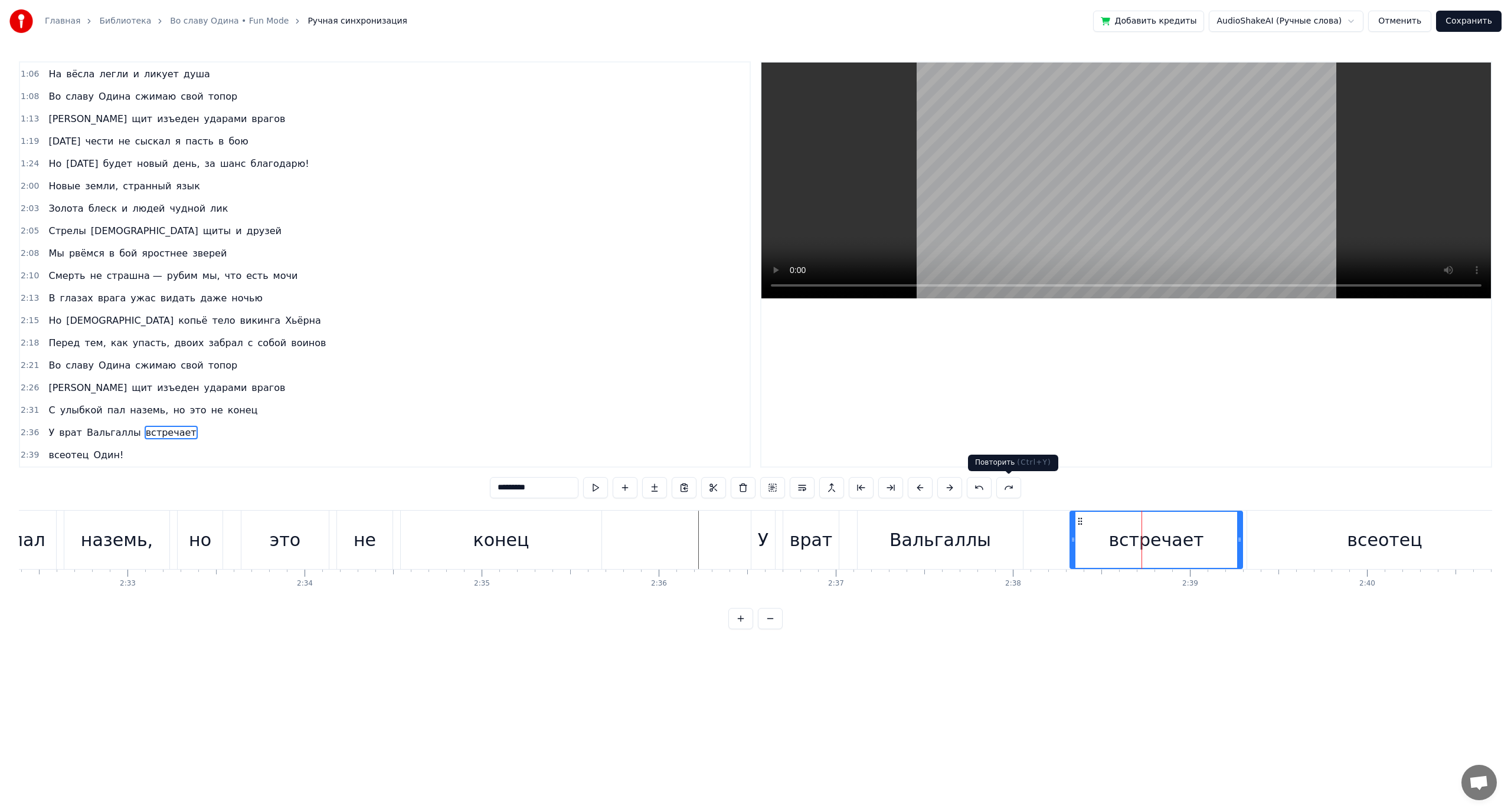
scroll to position [156, 0]
click at [977, 489] on button at bounding box center [979, 488] width 25 height 22
click at [981, 487] on button at bounding box center [979, 488] width 25 height 22
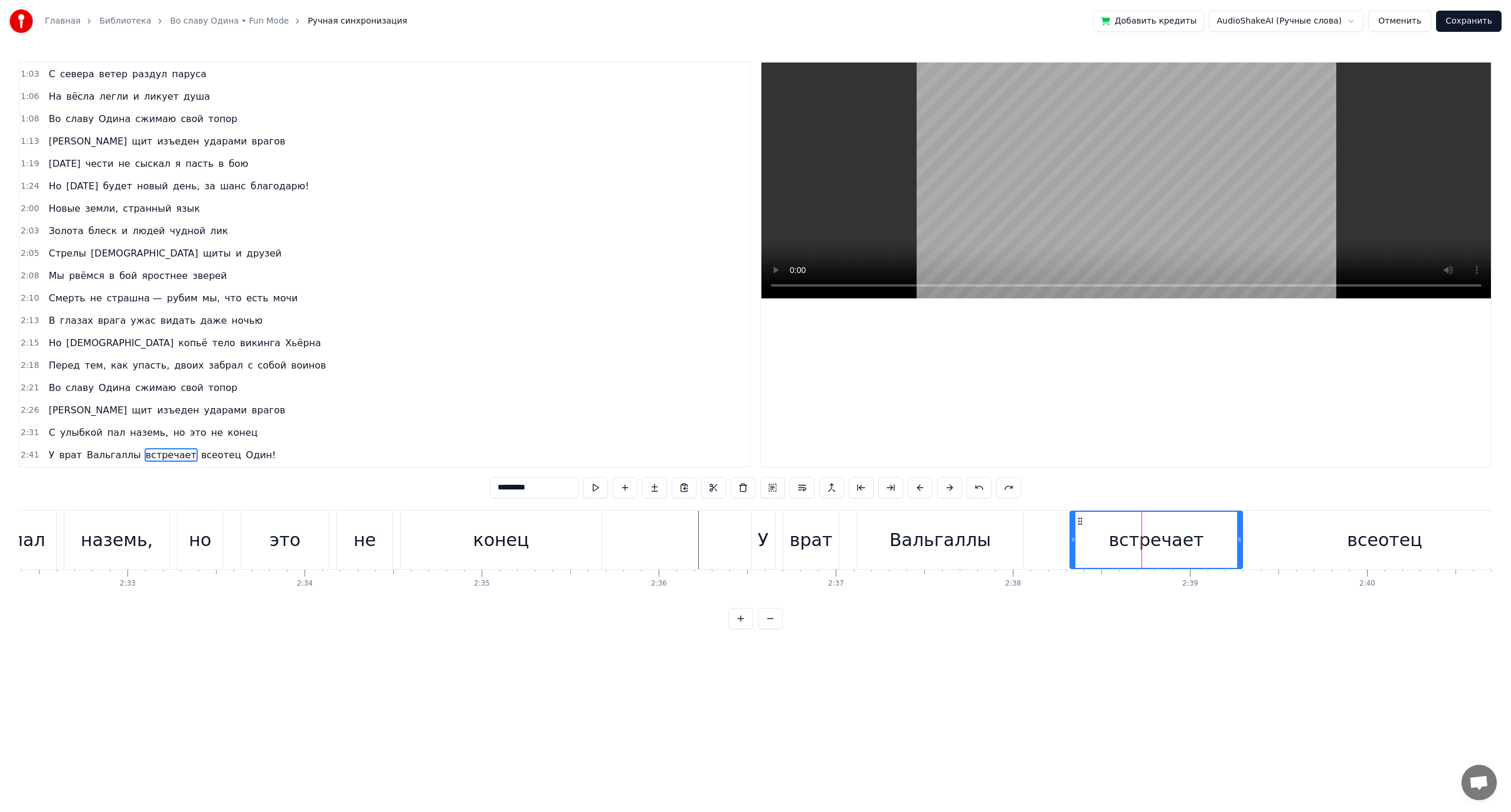
scroll to position [134, 0]
click at [981, 487] on button at bounding box center [979, 488] width 25 height 22
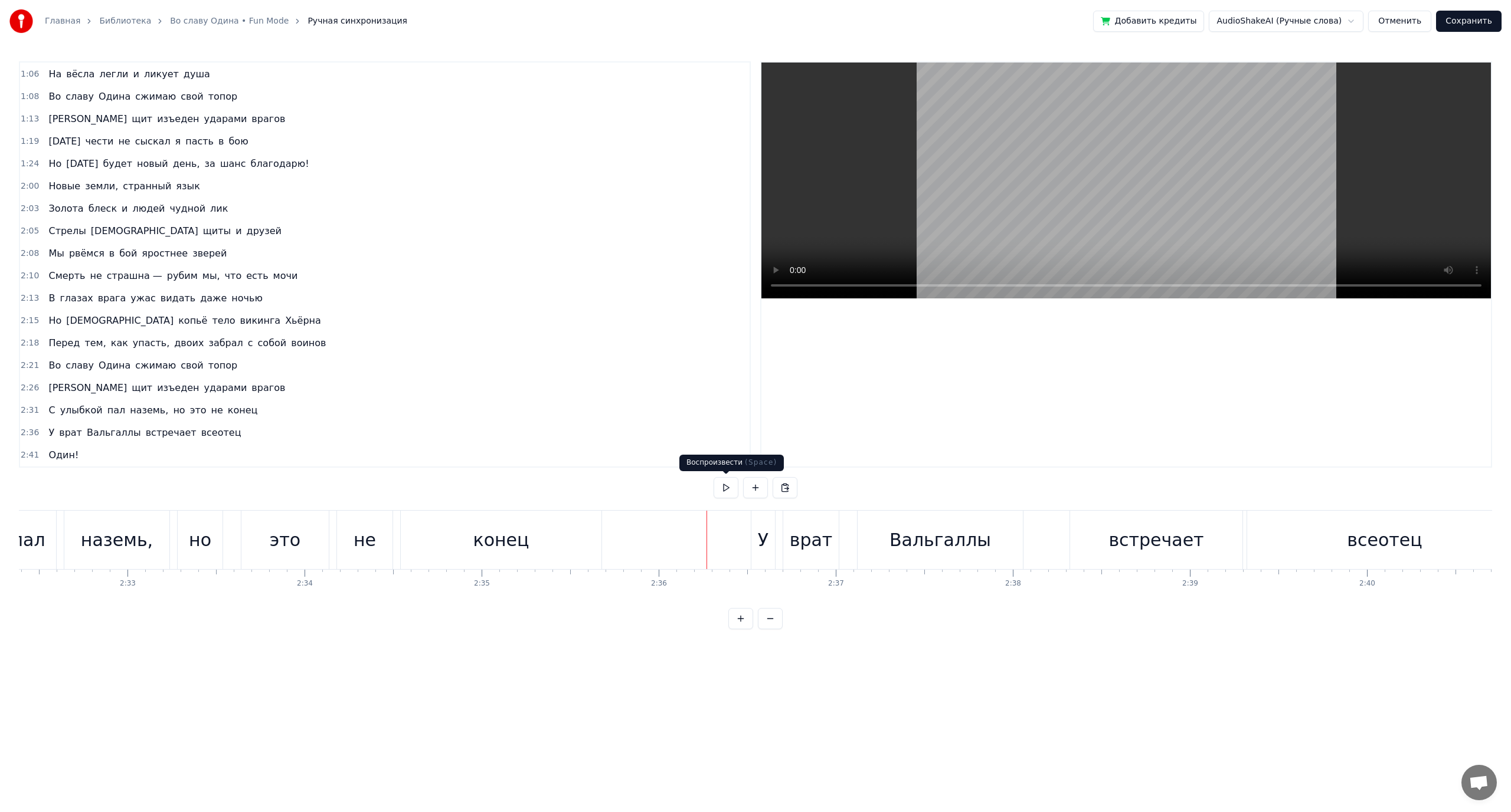
click at [727, 489] on button at bounding box center [726, 488] width 25 height 22
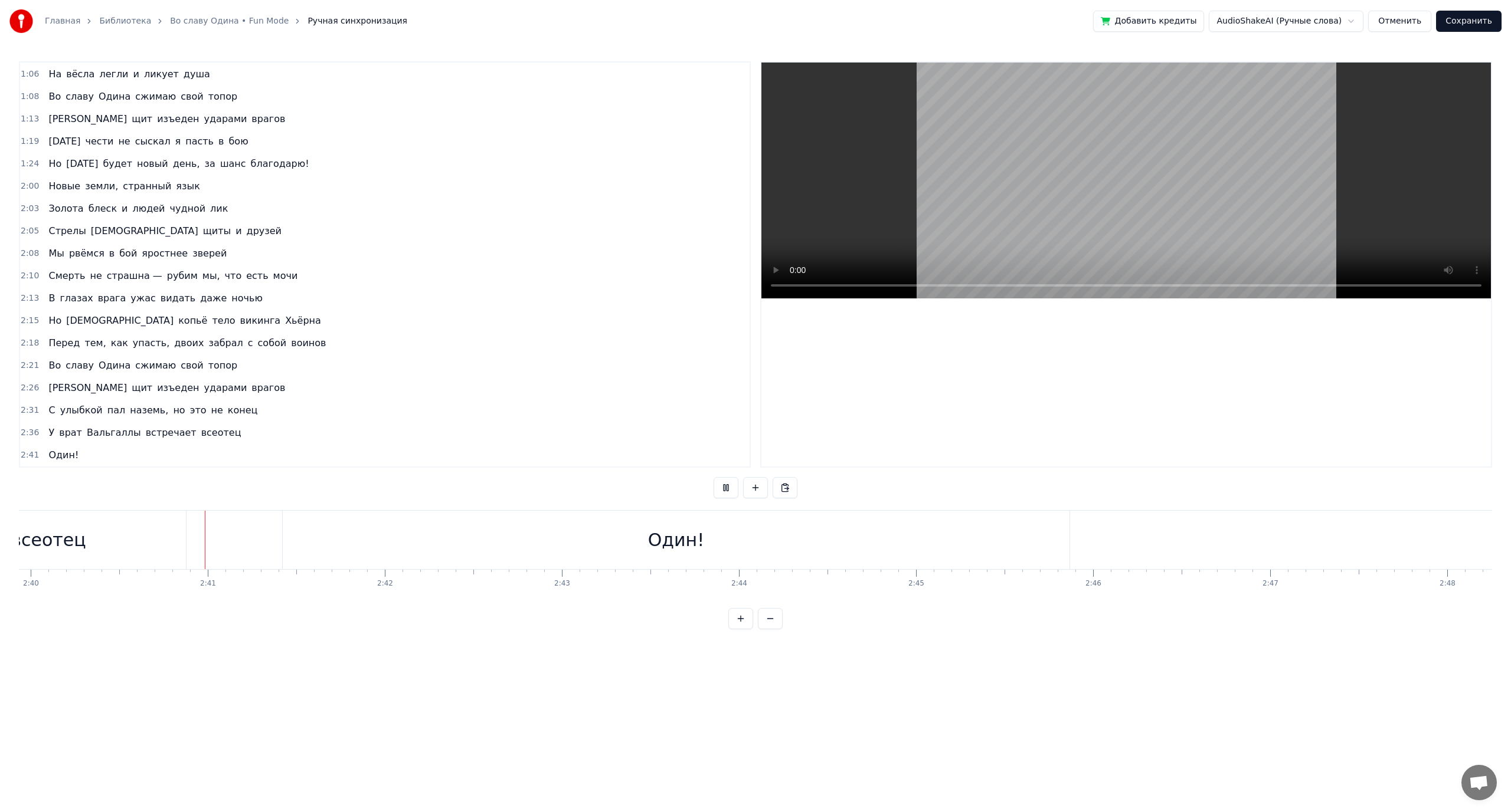
scroll to position [0, 28353]
click at [860, 432] on div at bounding box center [1125, 264] width 729 height 404
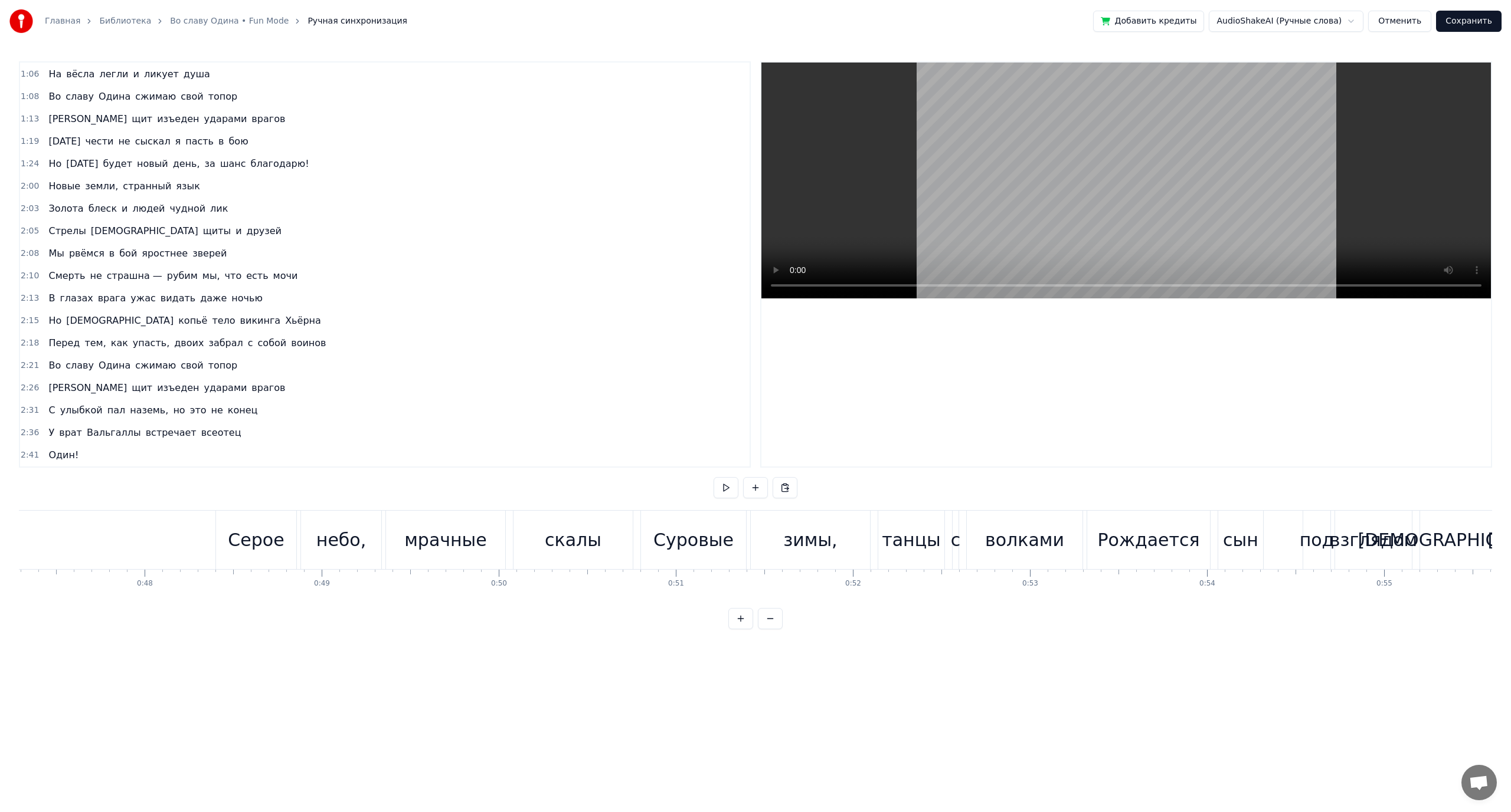
scroll to position [0, 8326]
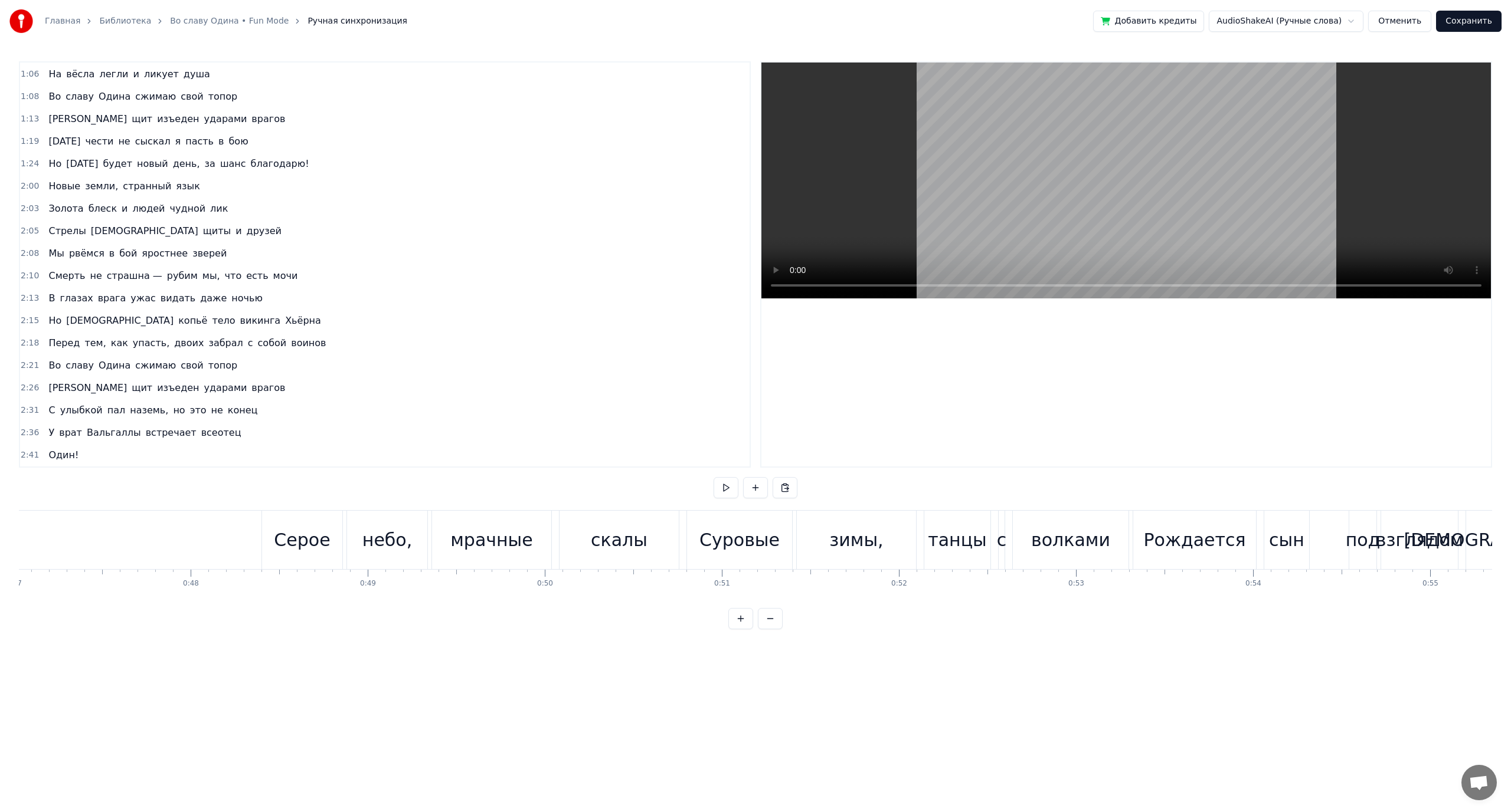
click at [725, 482] on button at bounding box center [726, 488] width 25 height 22
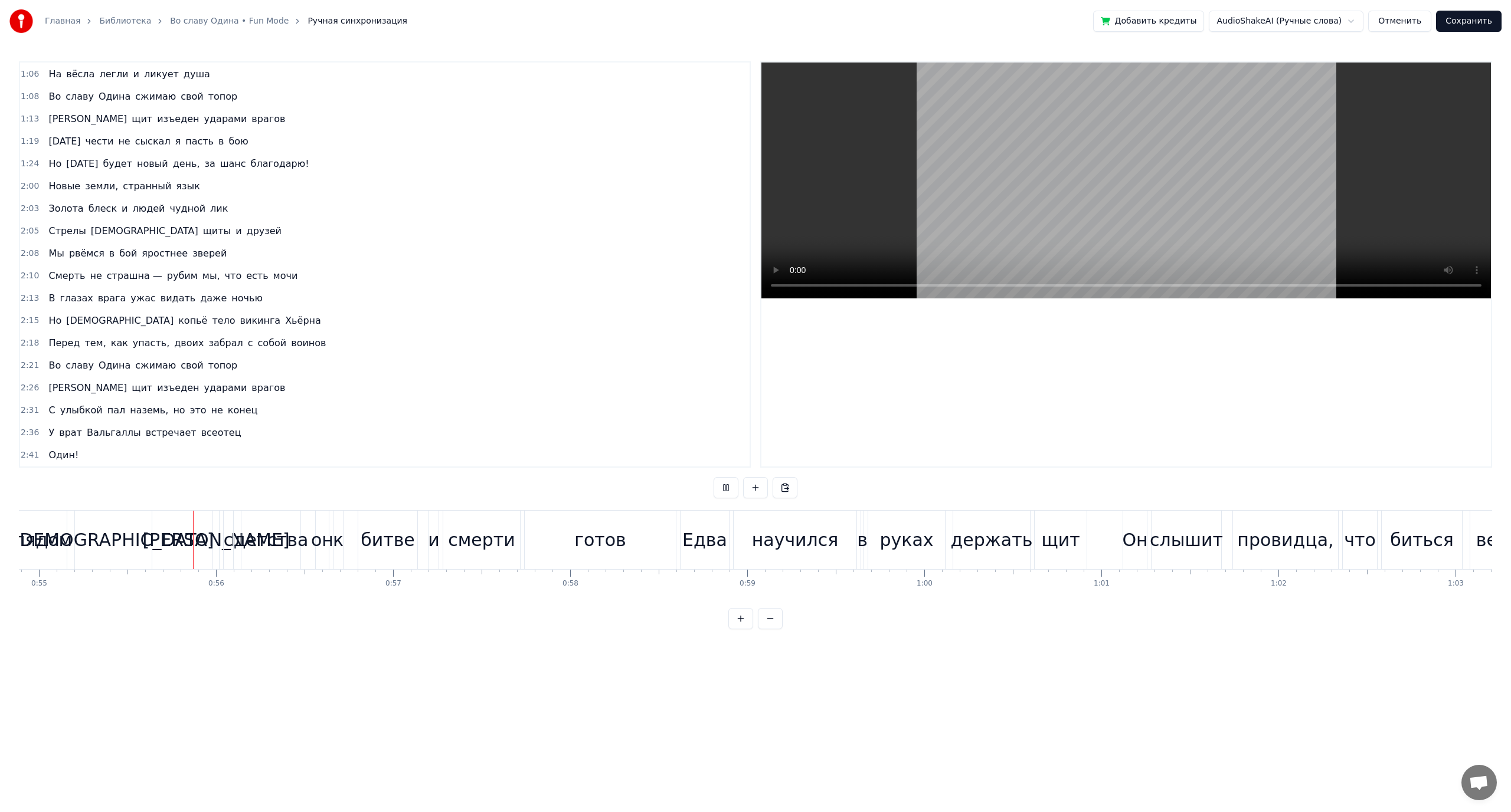
scroll to position [0, 9720]
click at [618, 551] on div "готов" at bounding box center [598, 540] width 52 height 27
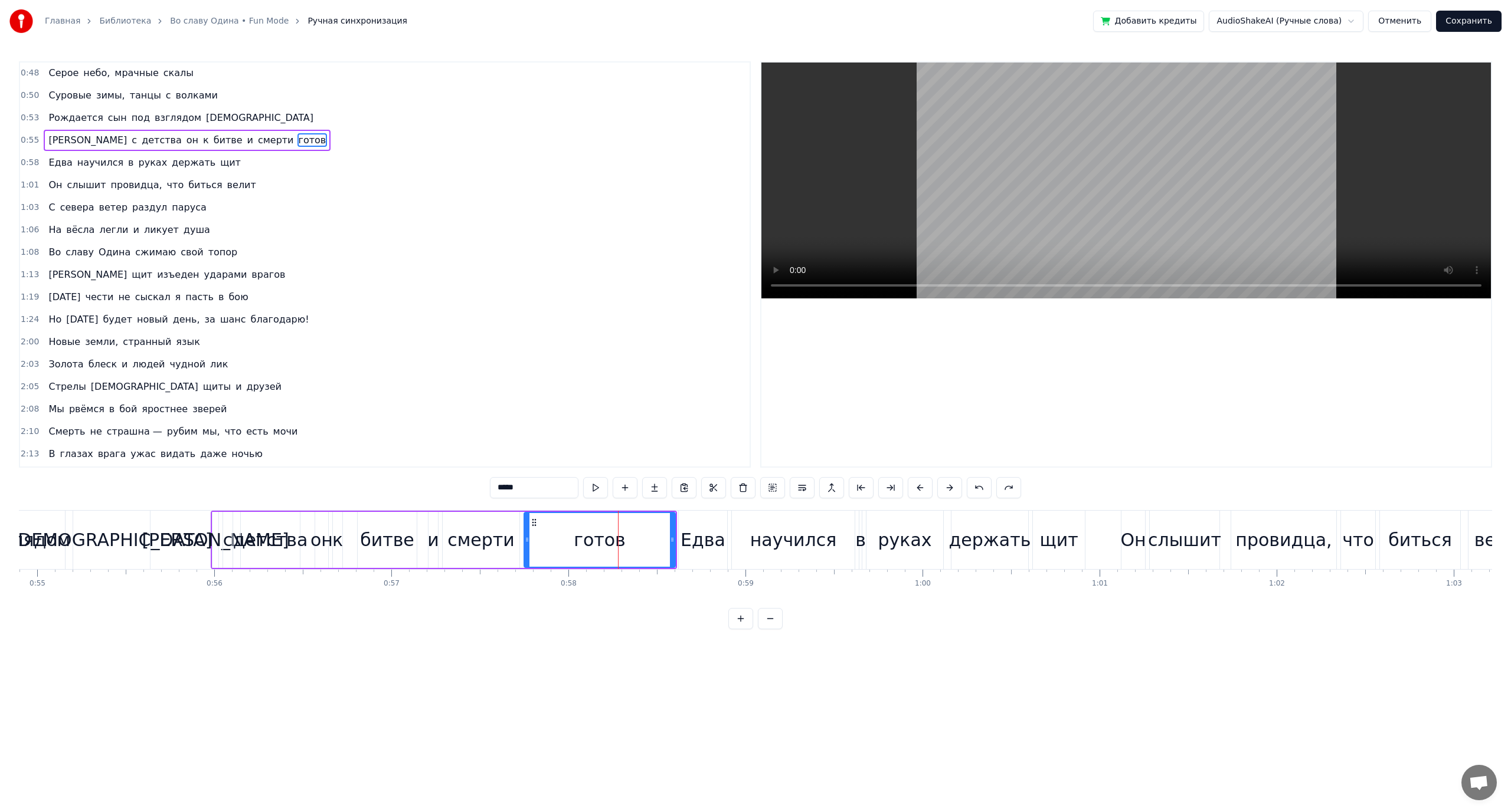
scroll to position [0, 0]
click at [56, 549] on div "взглядом" at bounding box center [26, 540] width 87 height 27
type input "********"
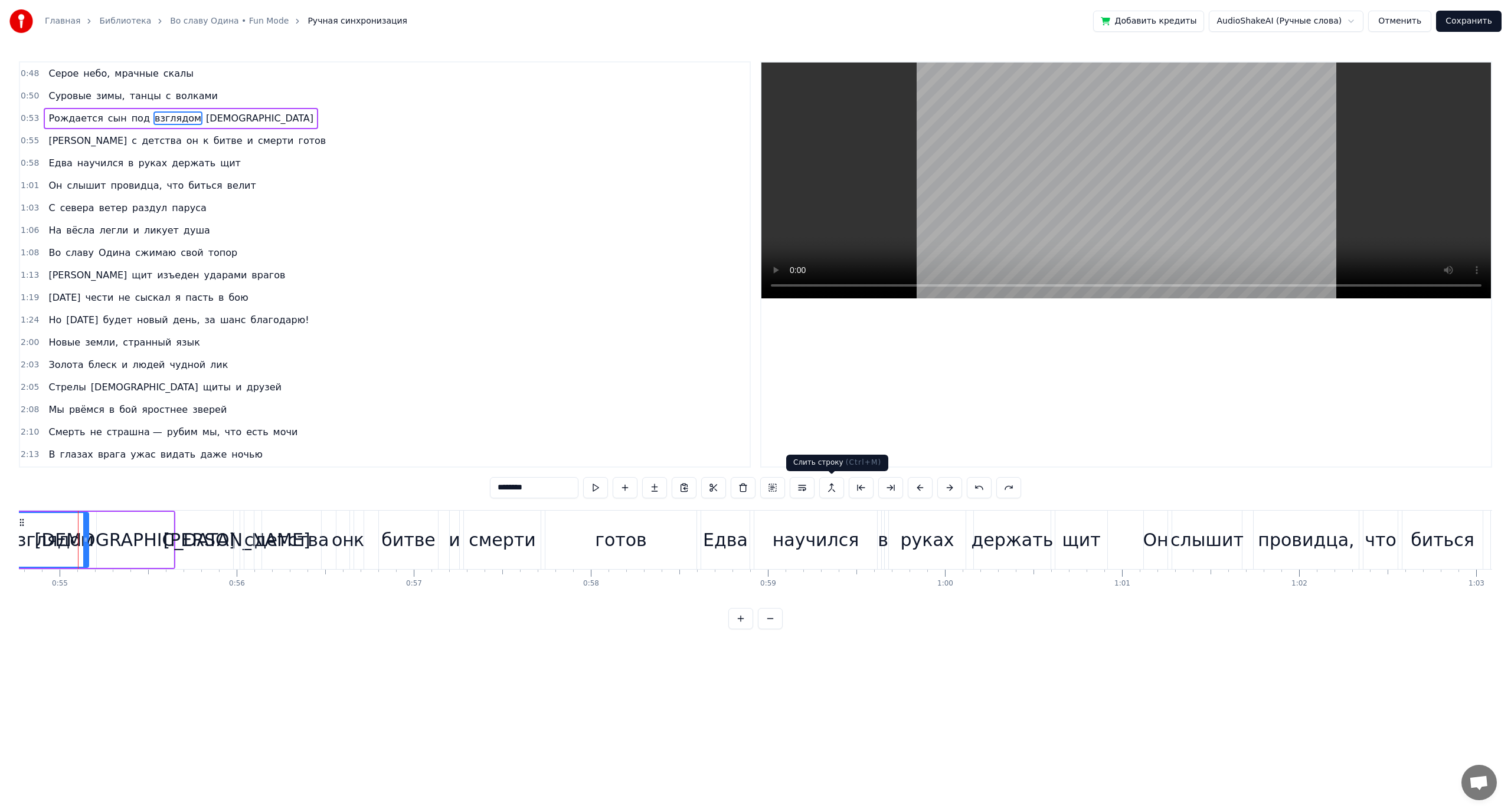
click at [835, 489] on button at bounding box center [831, 488] width 25 height 22
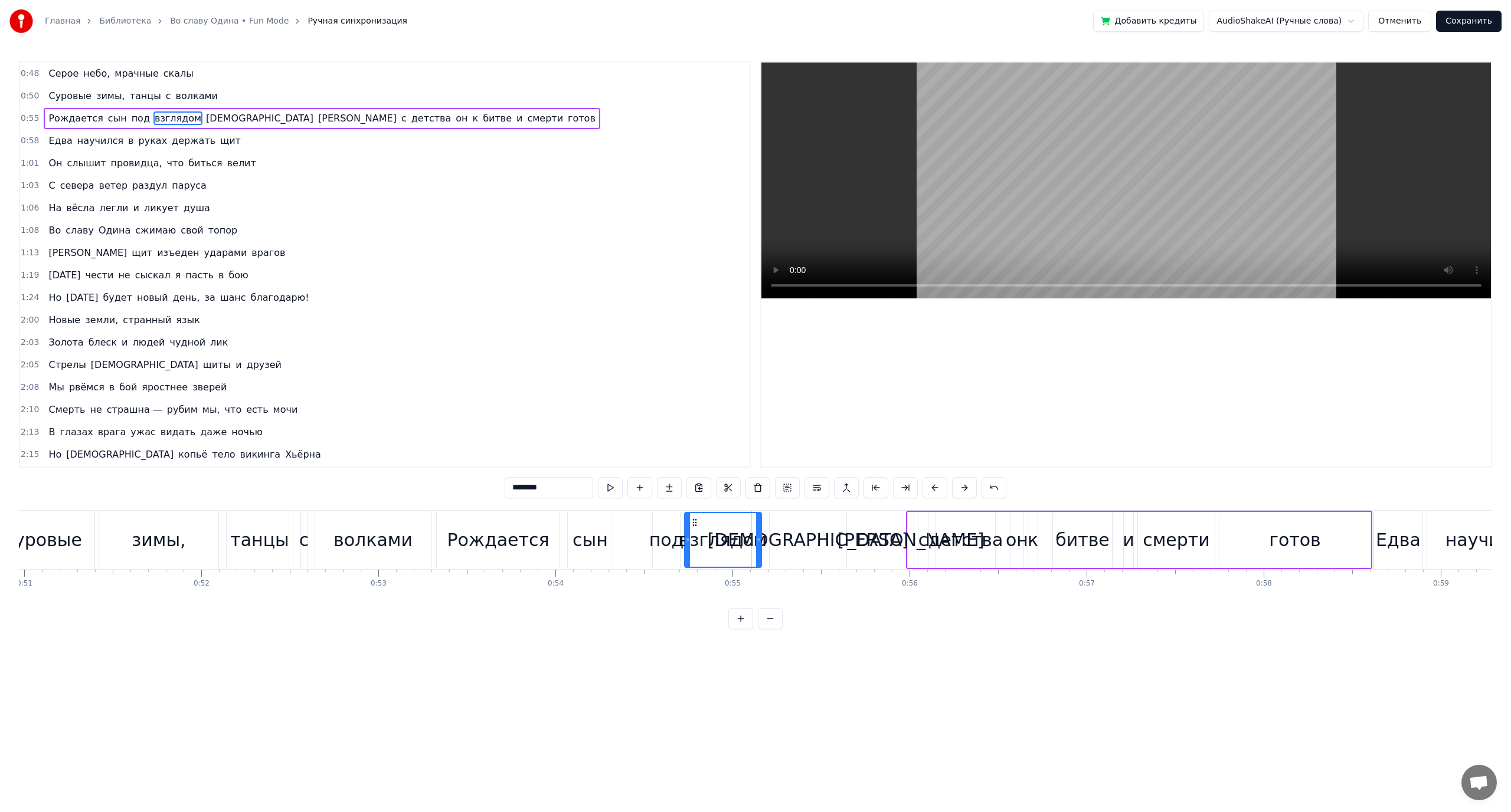
scroll to position [0, 8977]
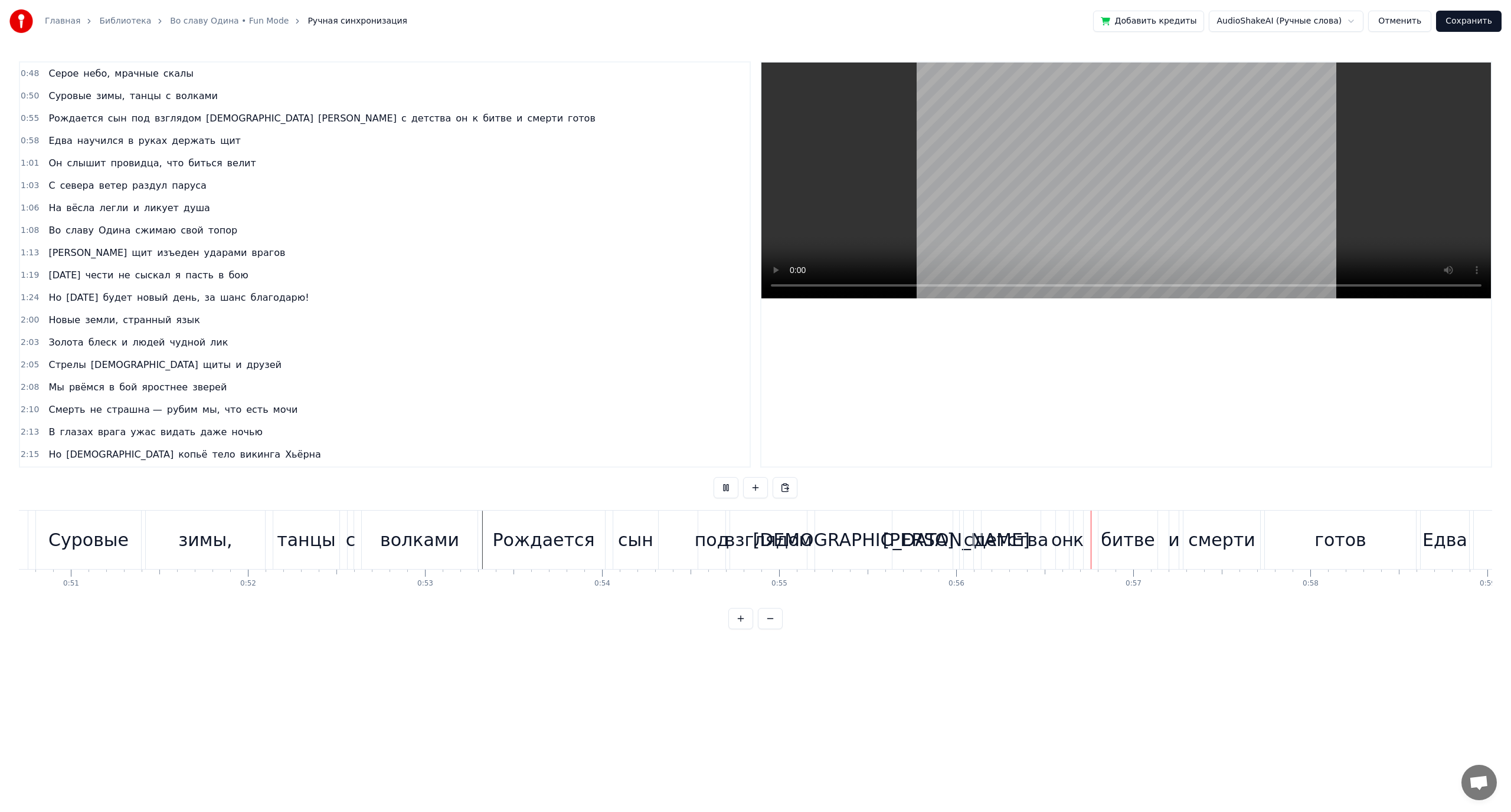
click at [864, 544] on div "[DEMOGRAPHIC_DATA]" at bounding box center [853, 540] width 201 height 27
click at [843, 484] on button at bounding box center [847, 488] width 25 height 22
click at [822, 488] on button at bounding box center [817, 488] width 25 height 22
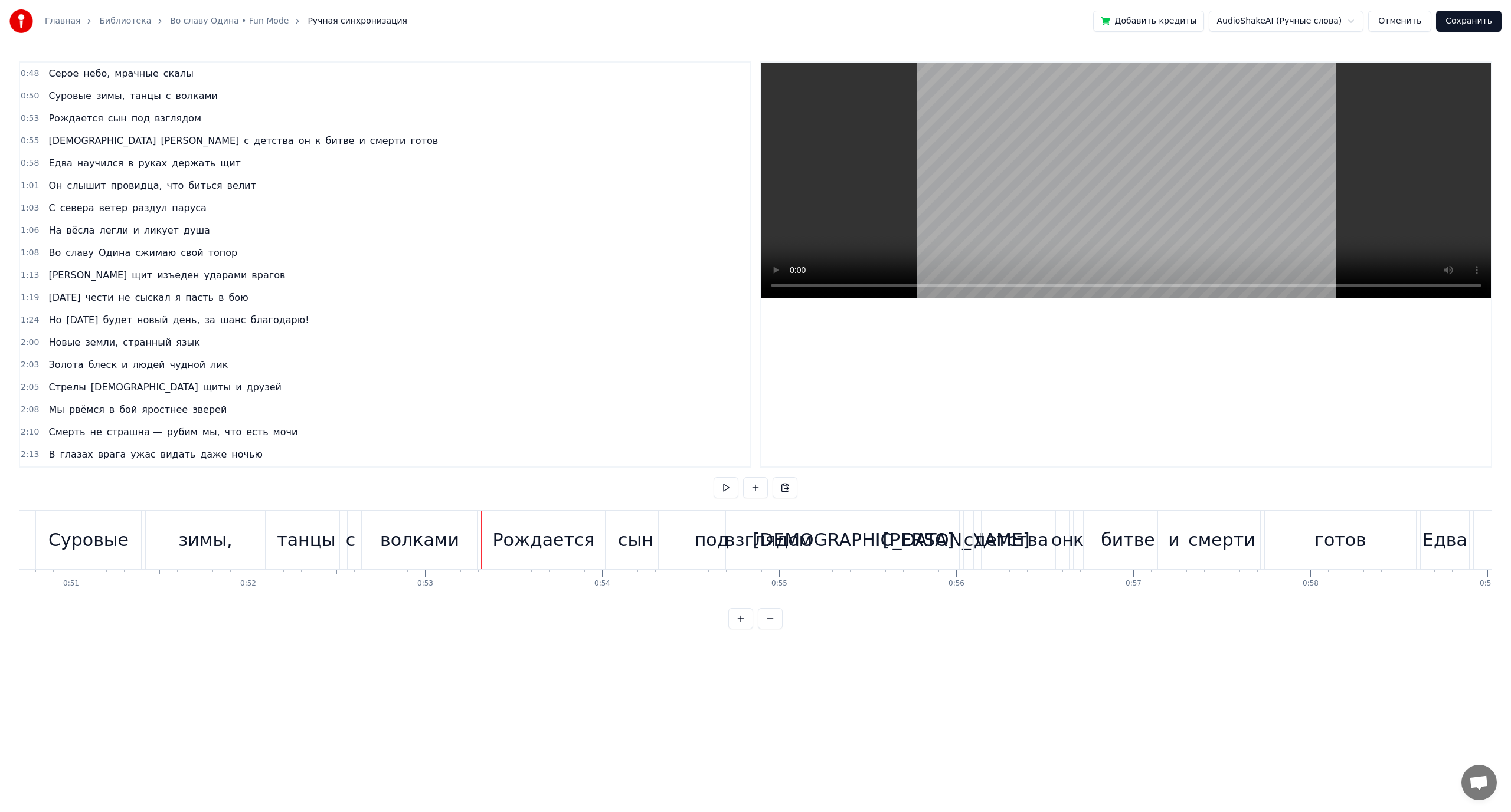
click at [829, 540] on div "[DEMOGRAPHIC_DATA]" at bounding box center [854, 540] width 77 height 58
click at [951, 540] on div "[PERSON_NAME]" at bounding box center [956, 540] width 147 height 27
type input "*"
click at [821, 489] on button at bounding box center [817, 488] width 25 height 22
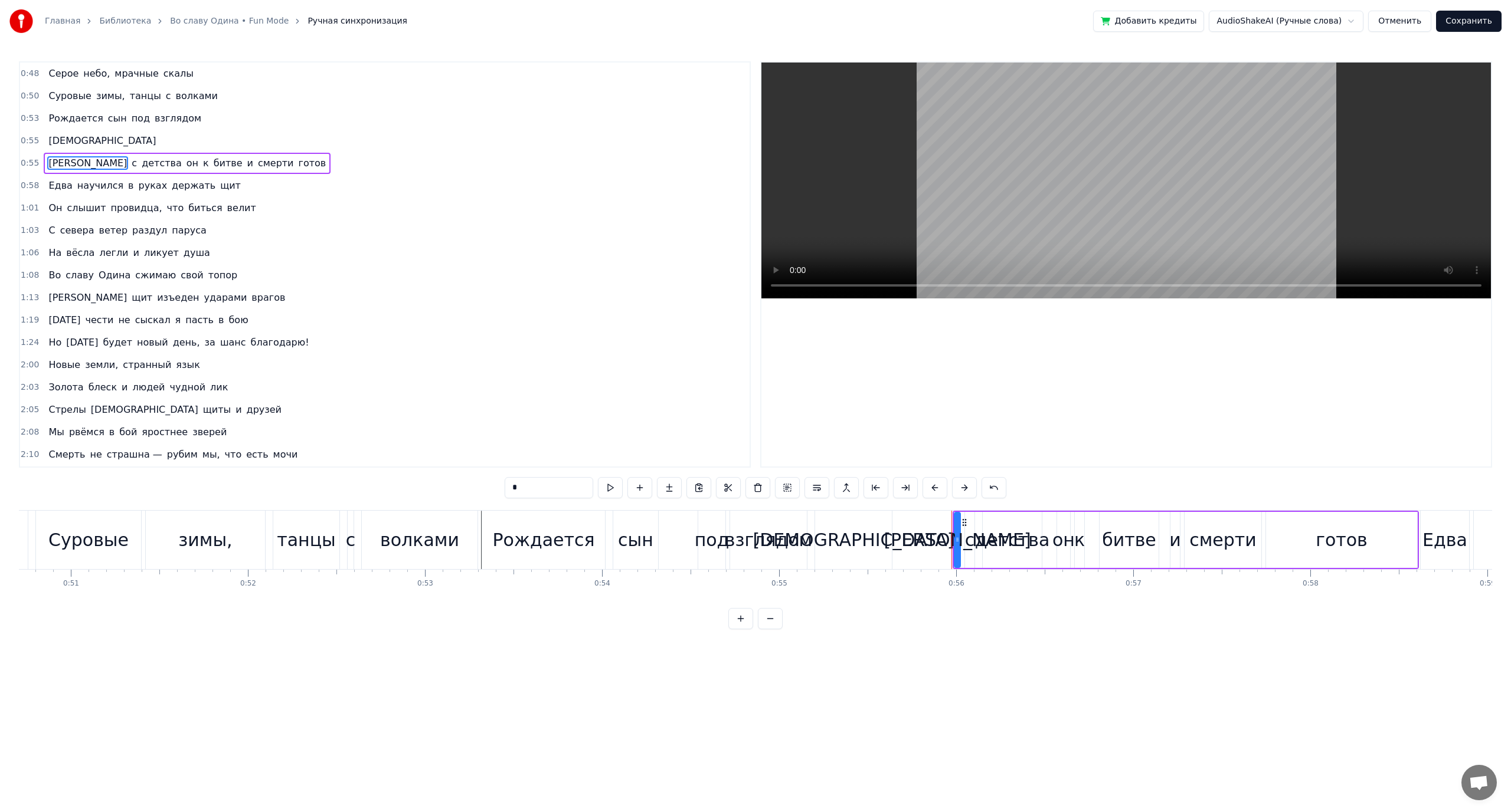
click at [480, 539] on div "Суровые зимы, танцы с волками" at bounding box center [257, 540] width 445 height 58
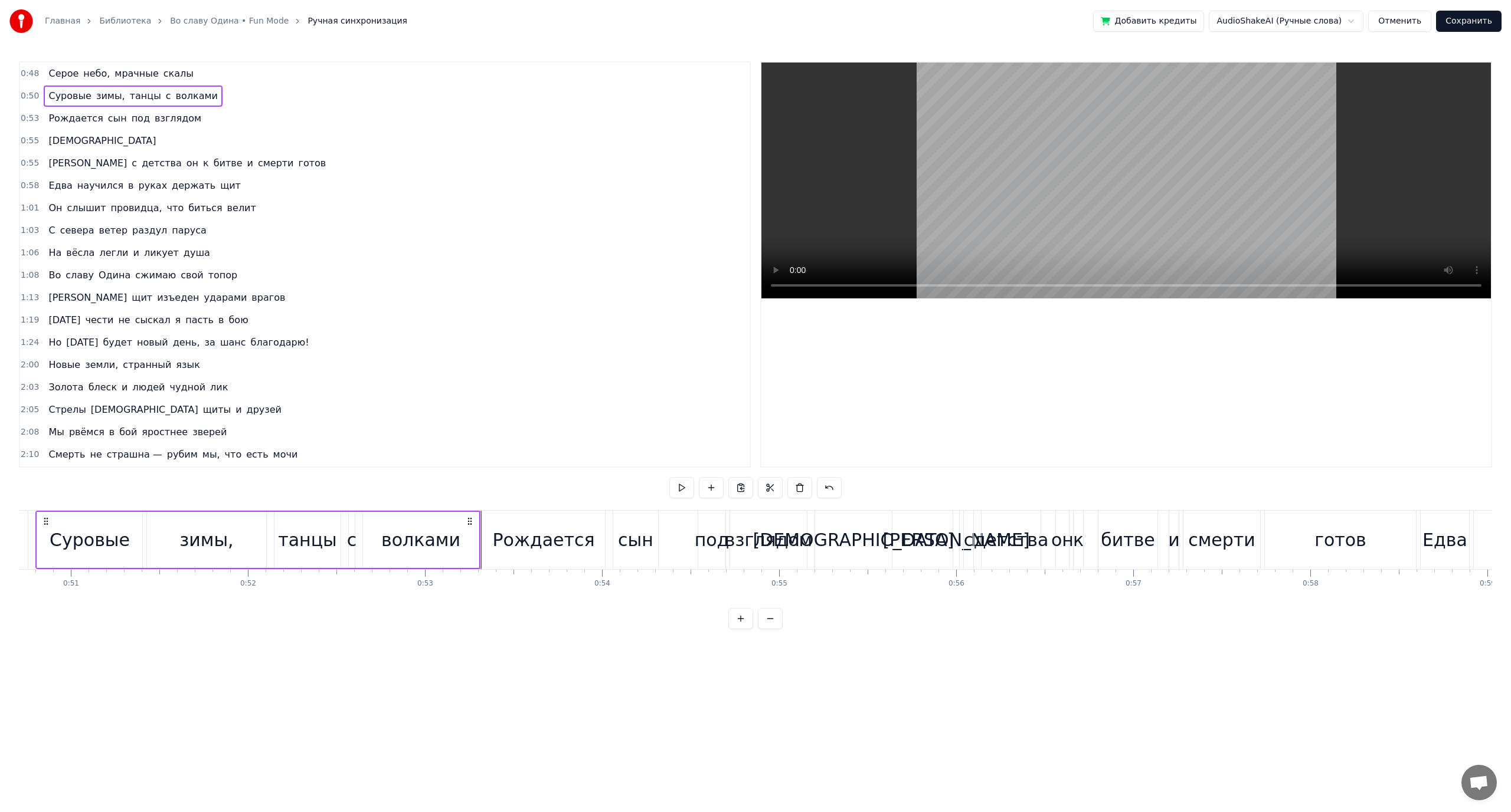
click at [683, 488] on button at bounding box center [682, 488] width 25 height 22
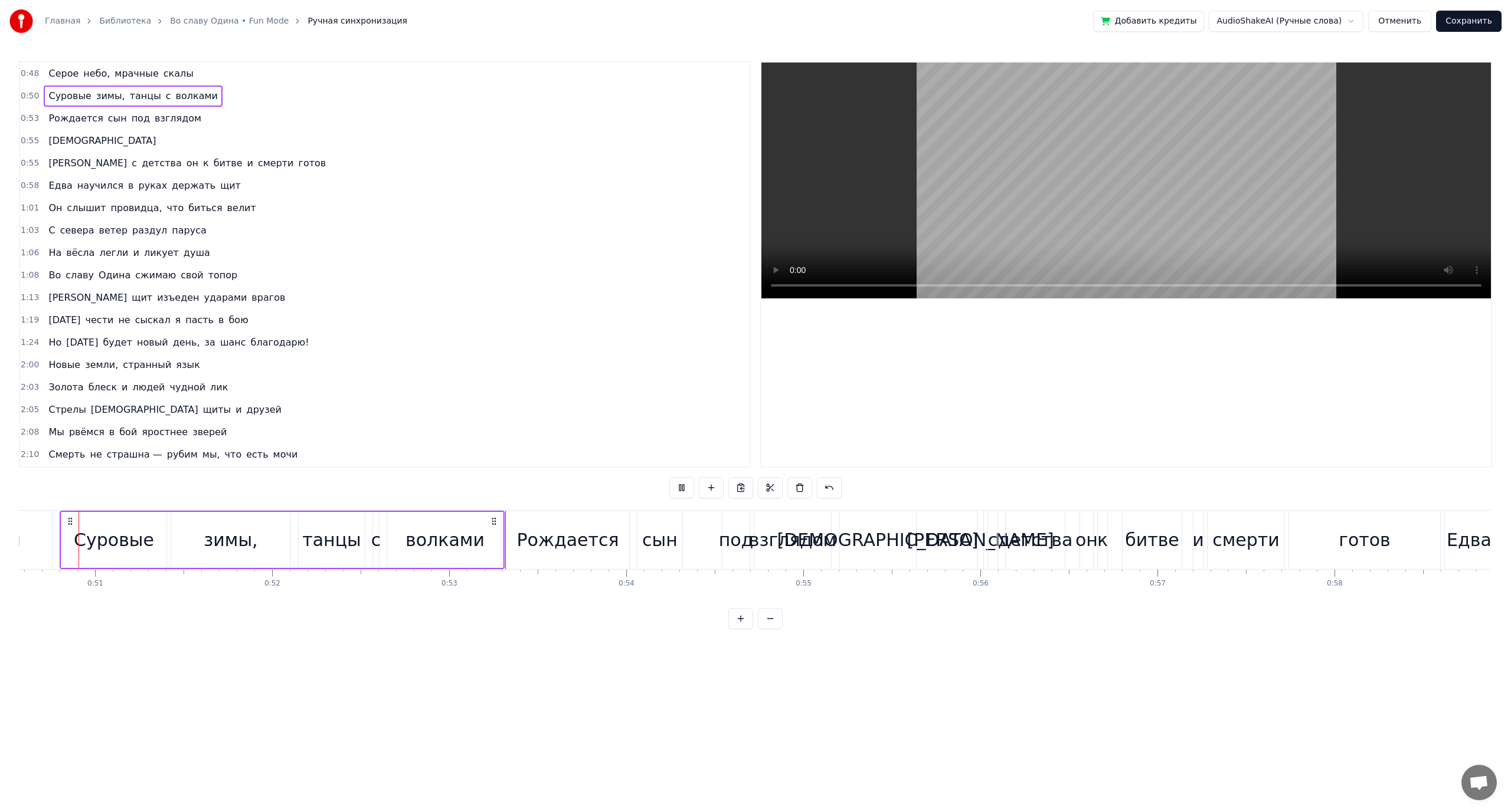
scroll to position [0, 8935]
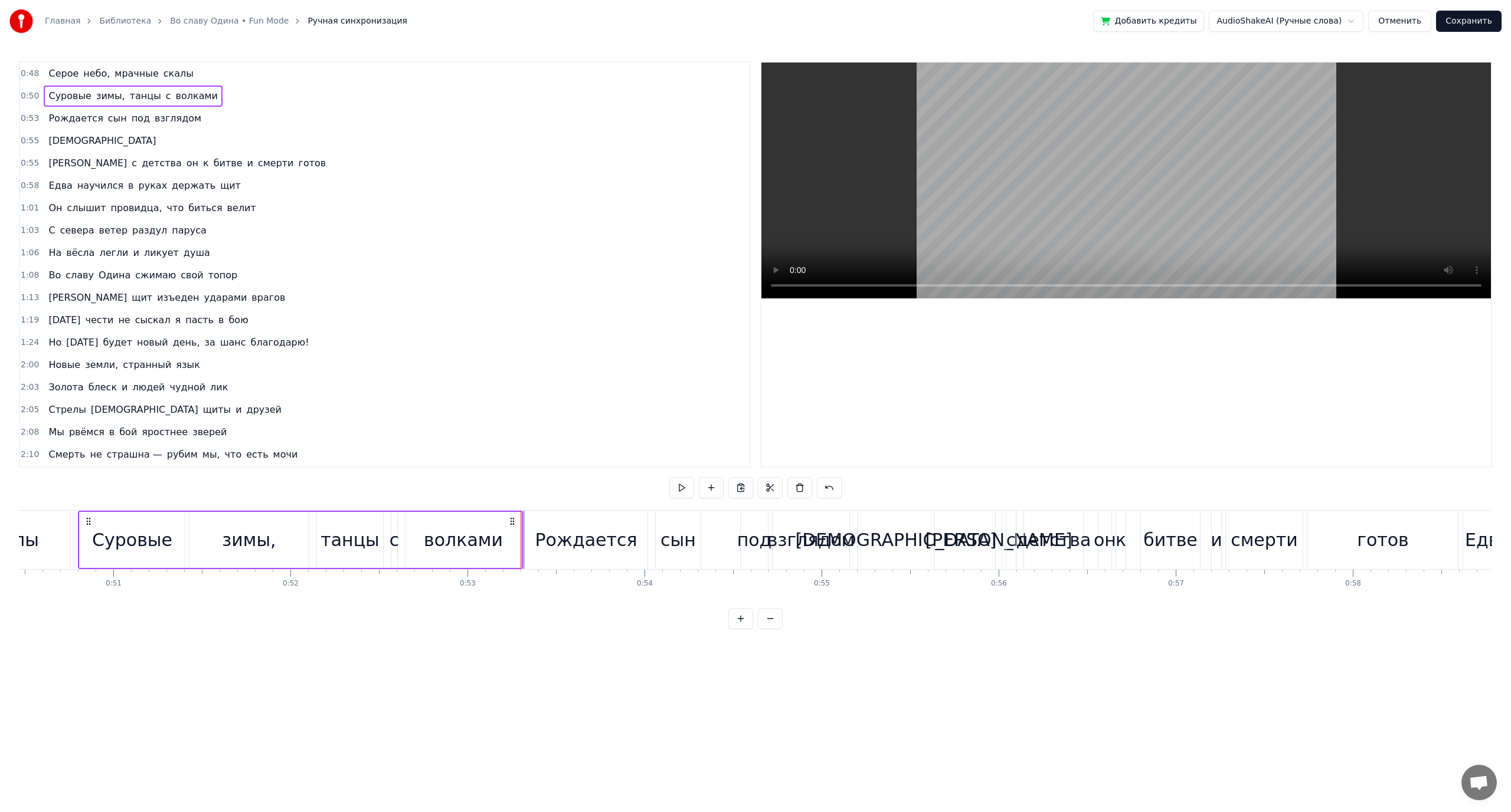
click at [522, 492] on div "0:48 Серое небо, мрачные скалы 0:50 Суровые зимы, танцы с волками 0:53 Рождаетс…" at bounding box center [755, 345] width 1473 height 568
click at [688, 488] on button at bounding box center [682, 488] width 25 height 22
click at [522, 563] on div "Суровые зимы, танцы с волками" at bounding box center [300, 540] width 445 height 58
click at [682, 484] on button at bounding box center [682, 488] width 25 height 22
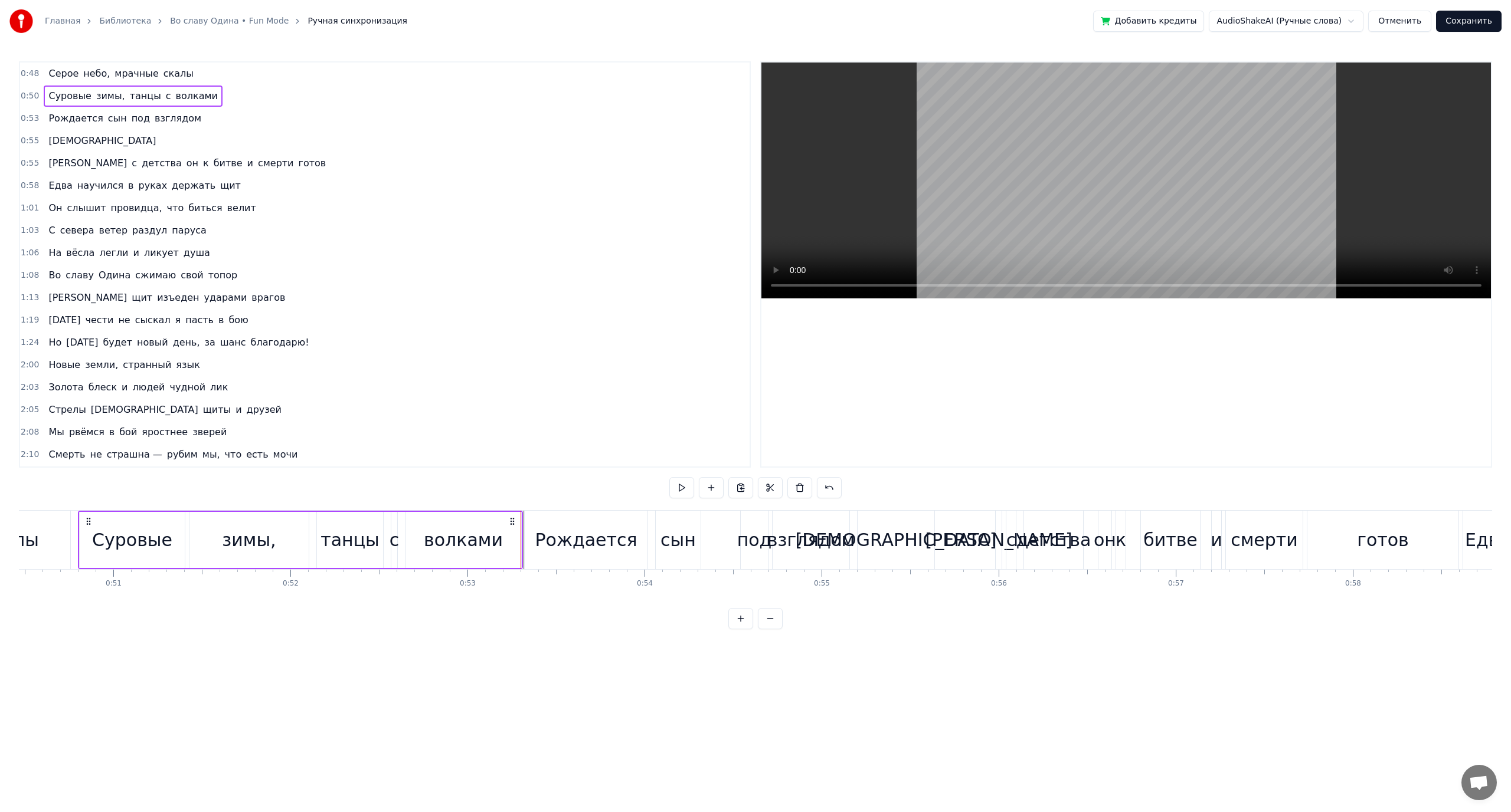
click at [740, 625] on button at bounding box center [741, 619] width 25 height 22
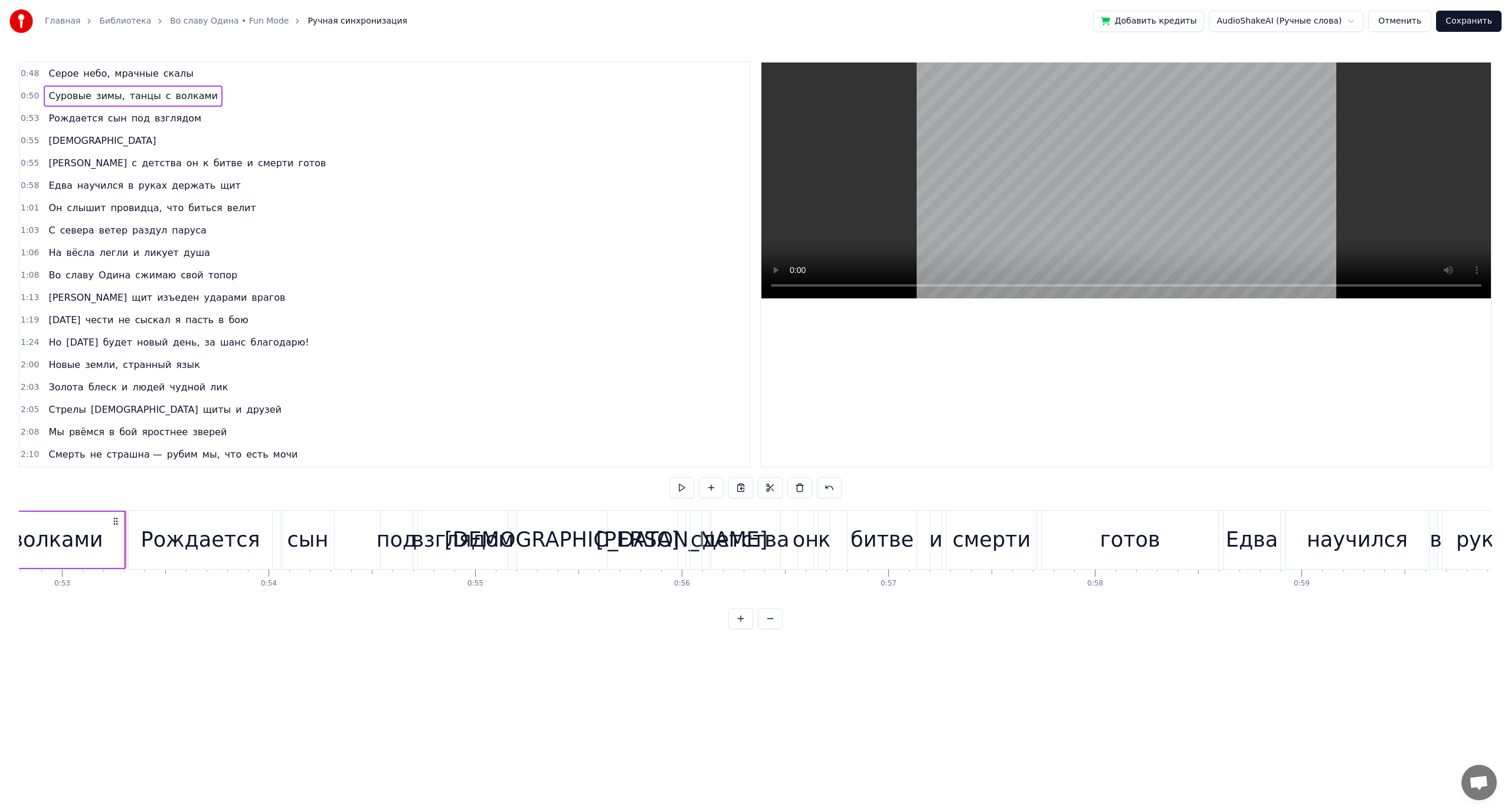
scroll to position [0, 10951]
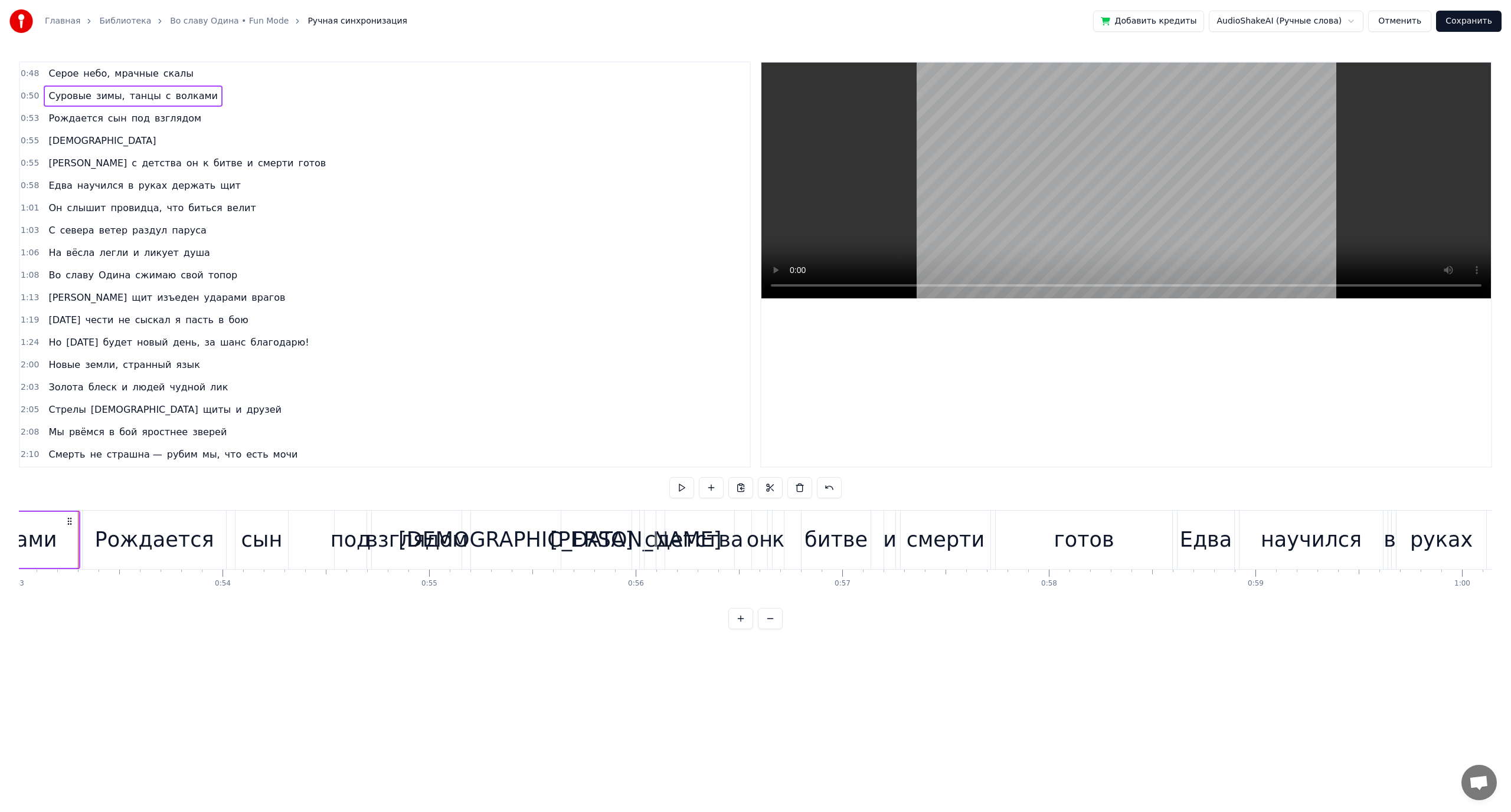
click at [82, 540] on div "Рождается" at bounding box center [153, 540] width 144 height 58
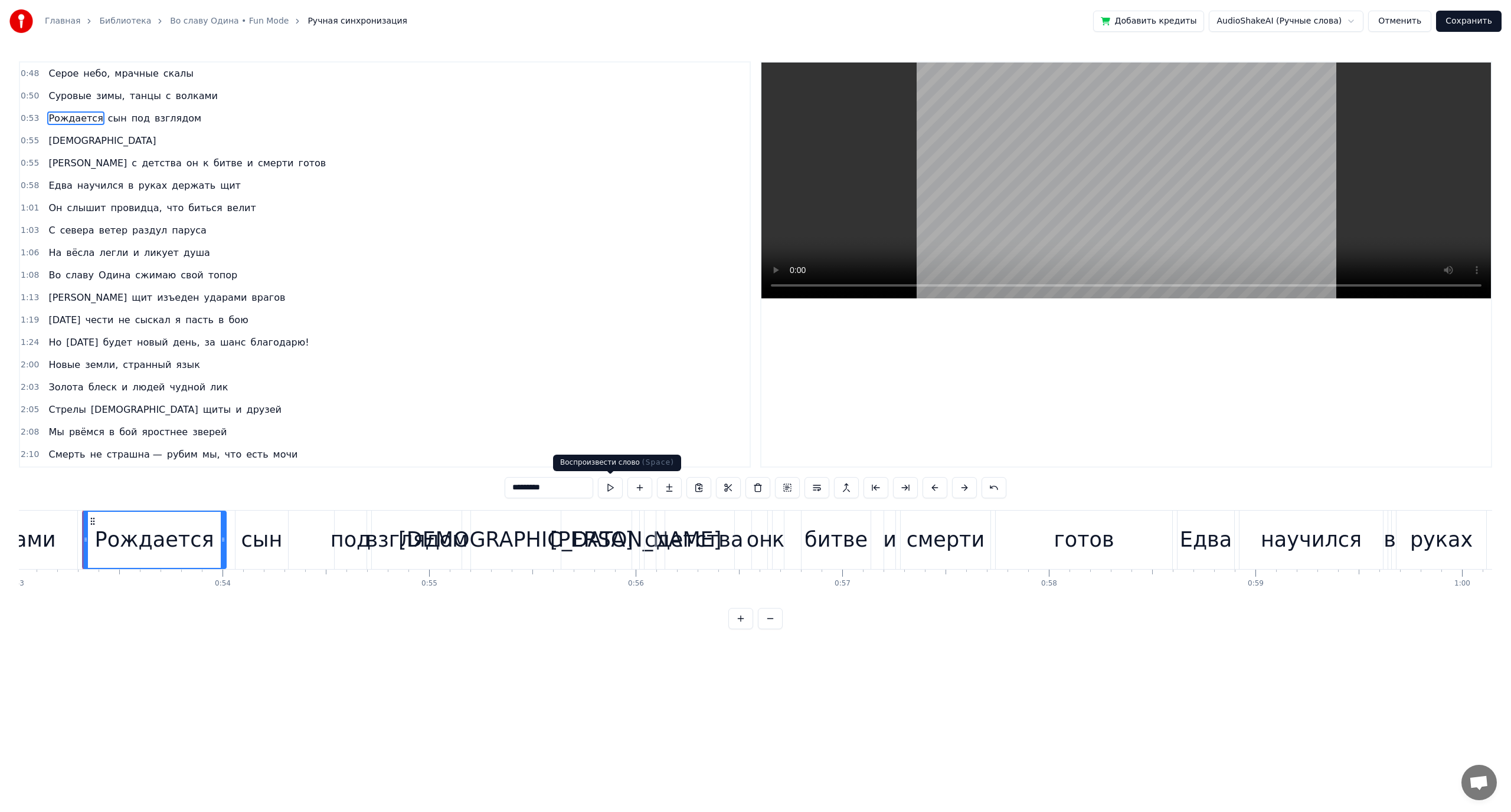
click at [612, 491] on button at bounding box center [611, 488] width 25 height 22
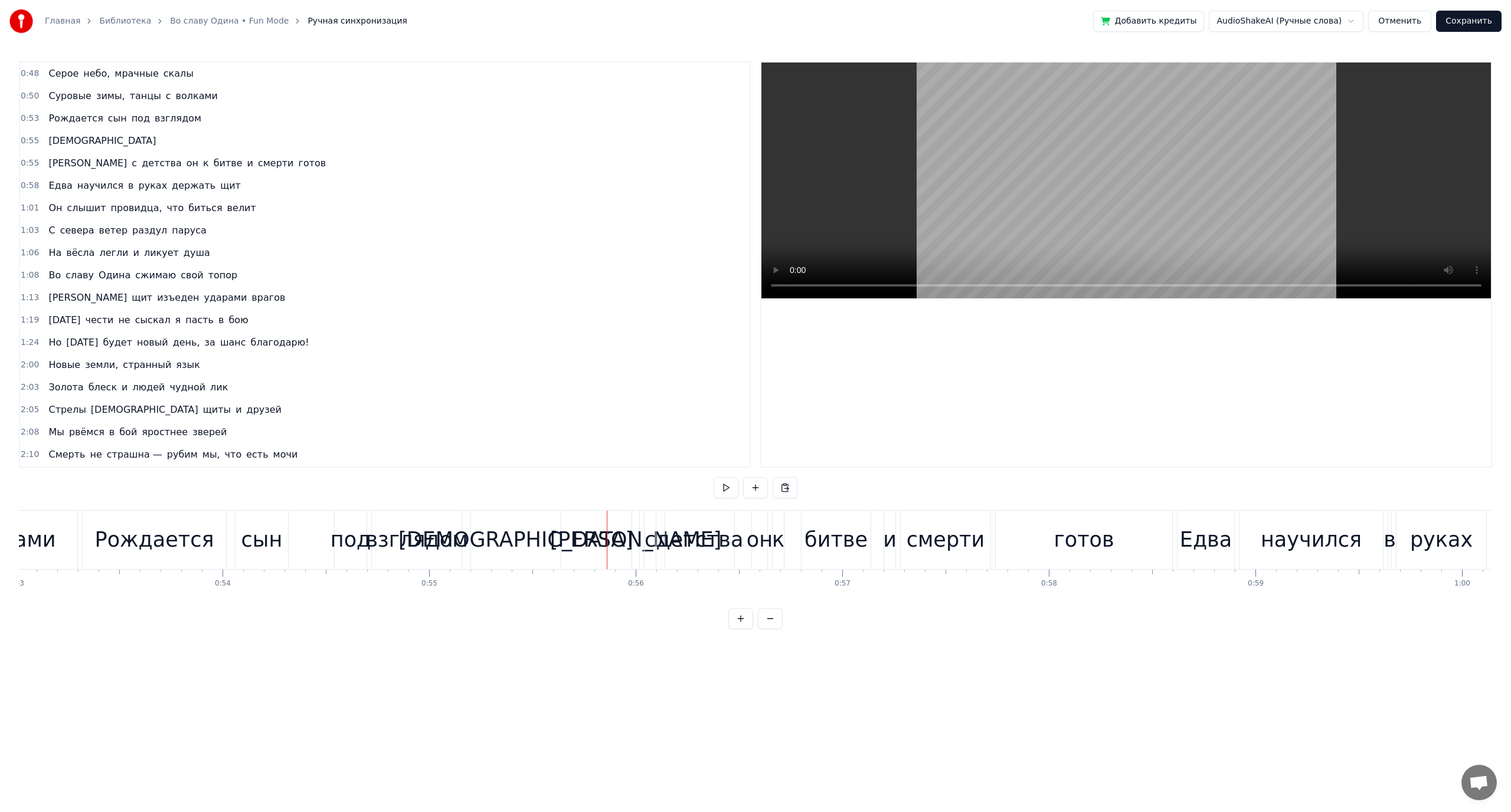
click at [889, 551] on div "и" at bounding box center [890, 540] width 13 height 31
click at [820, 490] on button at bounding box center [817, 488] width 25 height 22
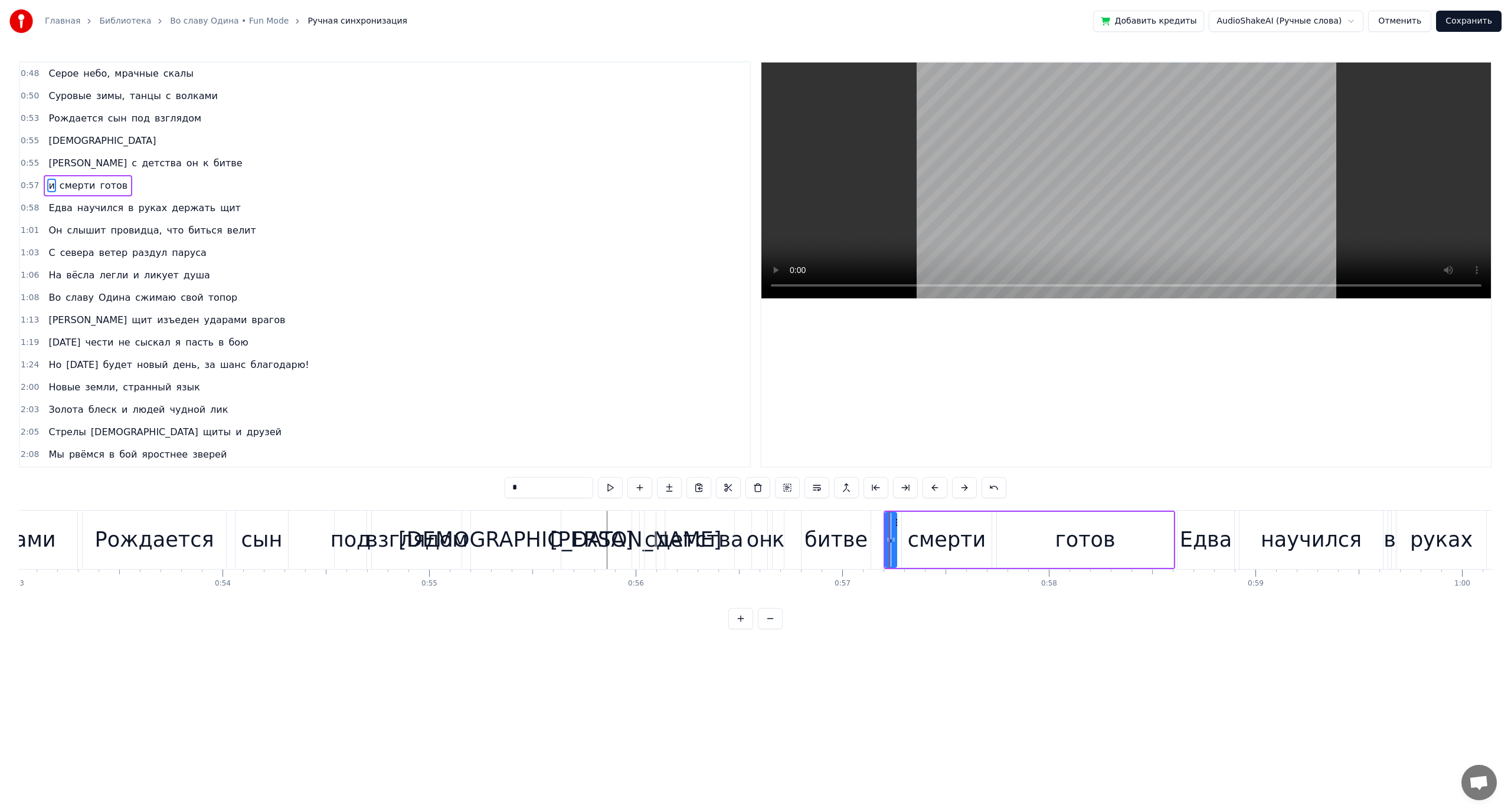
click at [641, 538] on div "[PERSON_NAME]" at bounding box center [636, 540] width 172 height 31
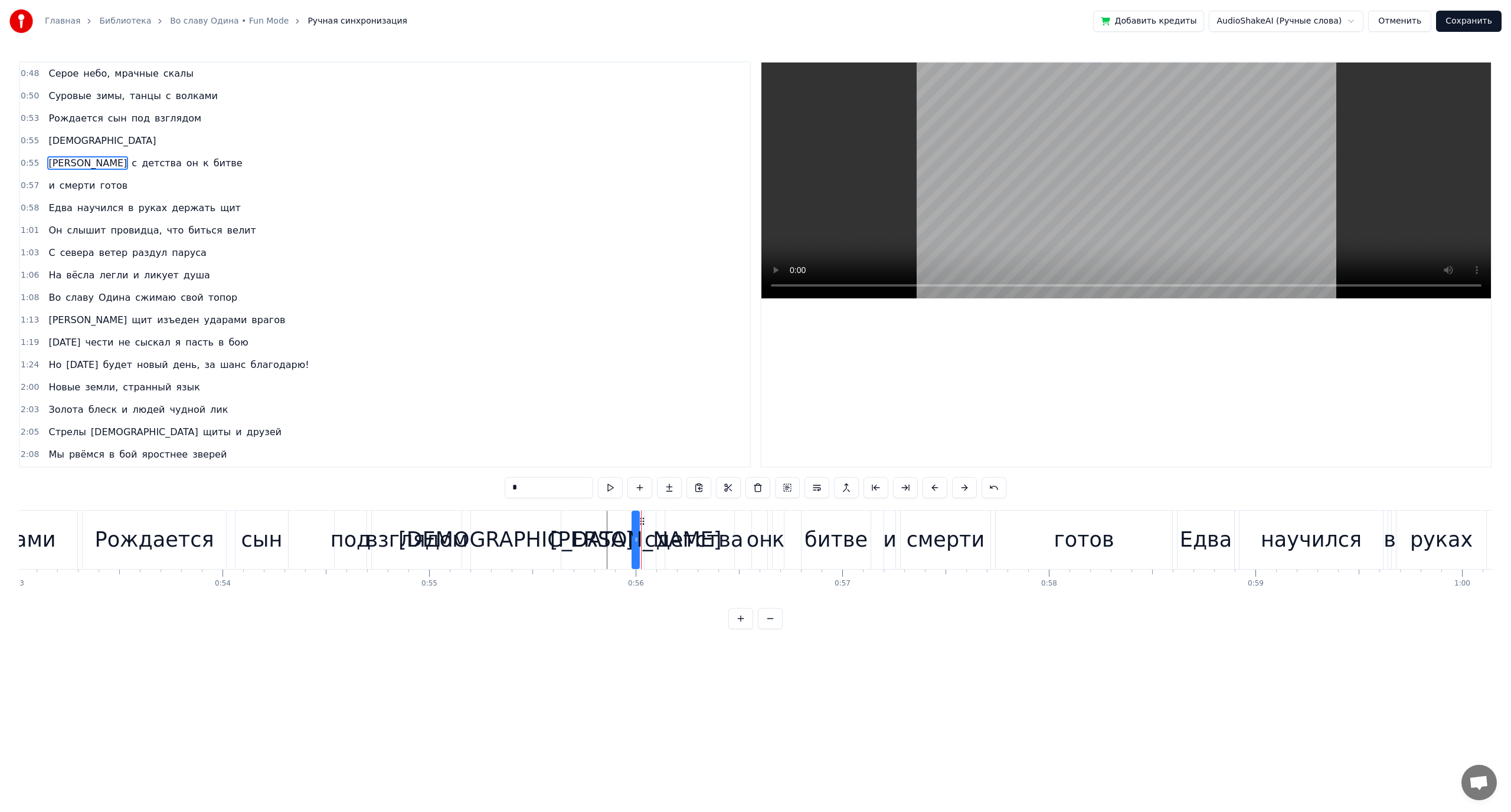
click at [923, 540] on div "смерти" at bounding box center [946, 540] width 79 height 31
click at [846, 488] on button at bounding box center [847, 488] width 25 height 22
click at [891, 540] on div "и" at bounding box center [890, 540] width 13 height 31
type input "*"
click at [845, 488] on button at bounding box center [847, 488] width 25 height 22
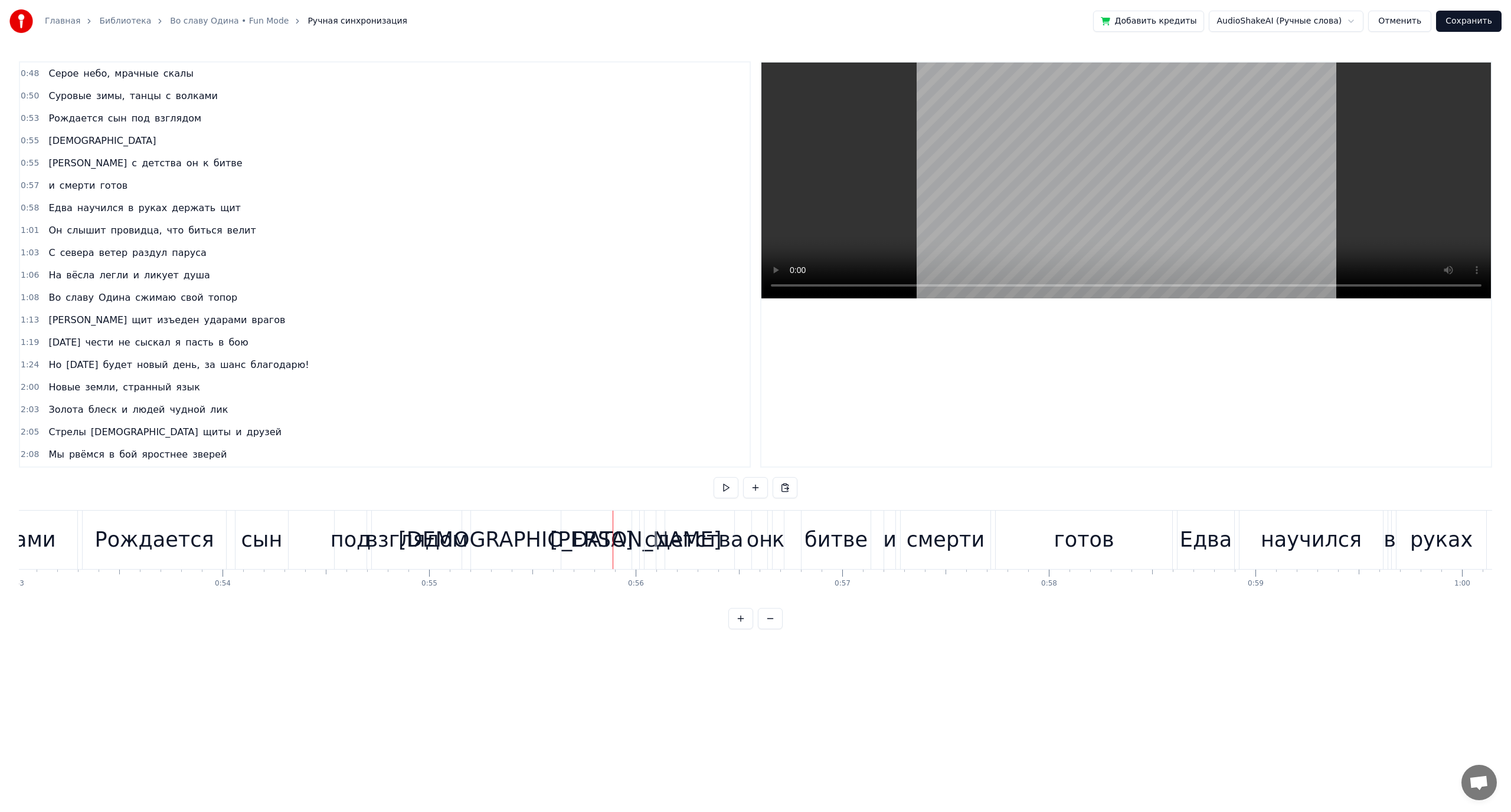
click at [890, 540] on div "и" at bounding box center [890, 540] width 13 height 31
click at [821, 487] on button at bounding box center [817, 488] width 25 height 22
click at [639, 544] on div "[PERSON_NAME]" at bounding box center [636, 540] width 172 height 31
click at [948, 545] on div "смерти" at bounding box center [946, 540] width 79 height 31
click at [821, 493] on button at bounding box center [817, 488] width 25 height 22
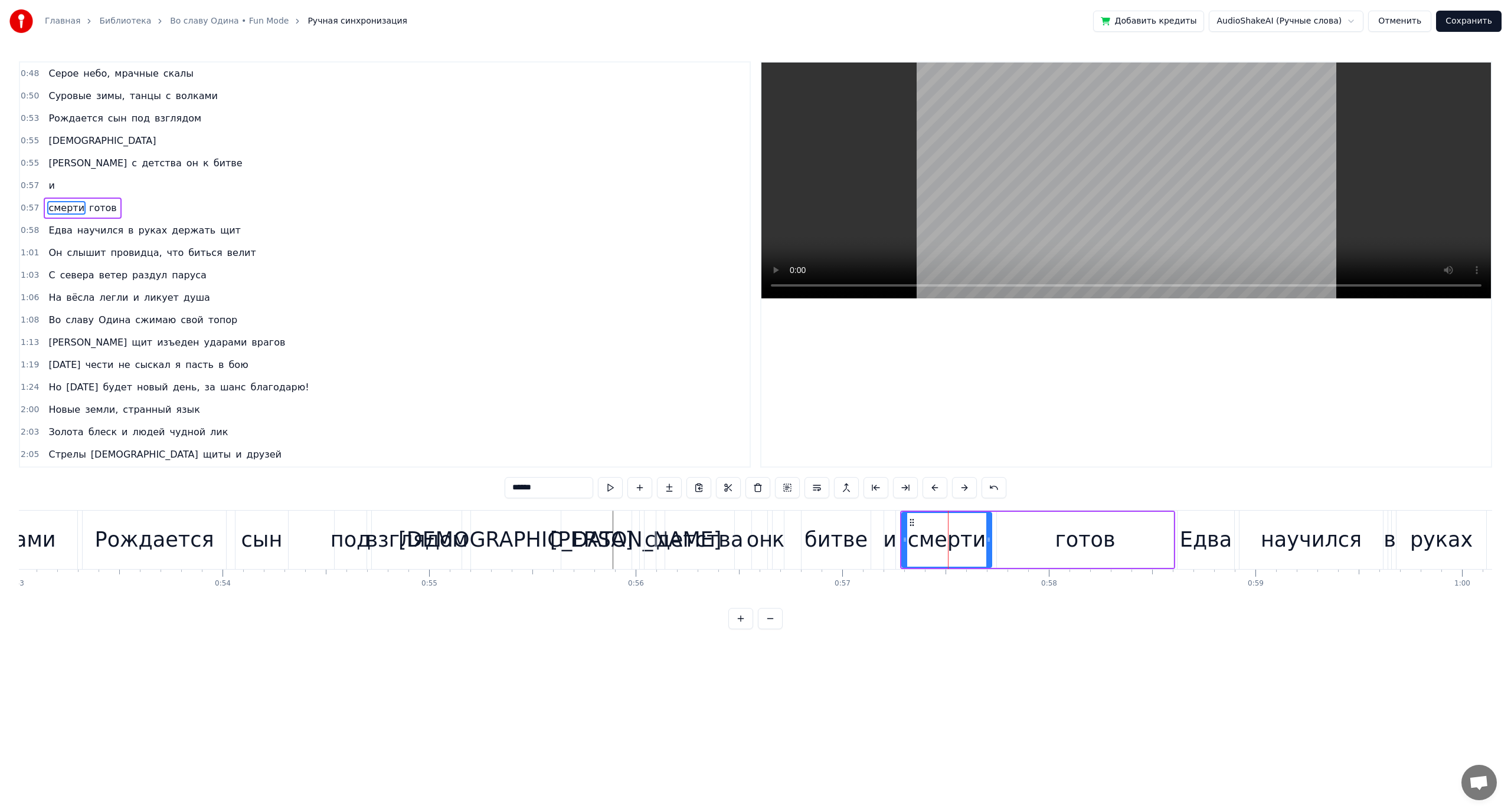
click at [1037, 542] on div "готов" at bounding box center [1085, 540] width 177 height 56
type input "*****"
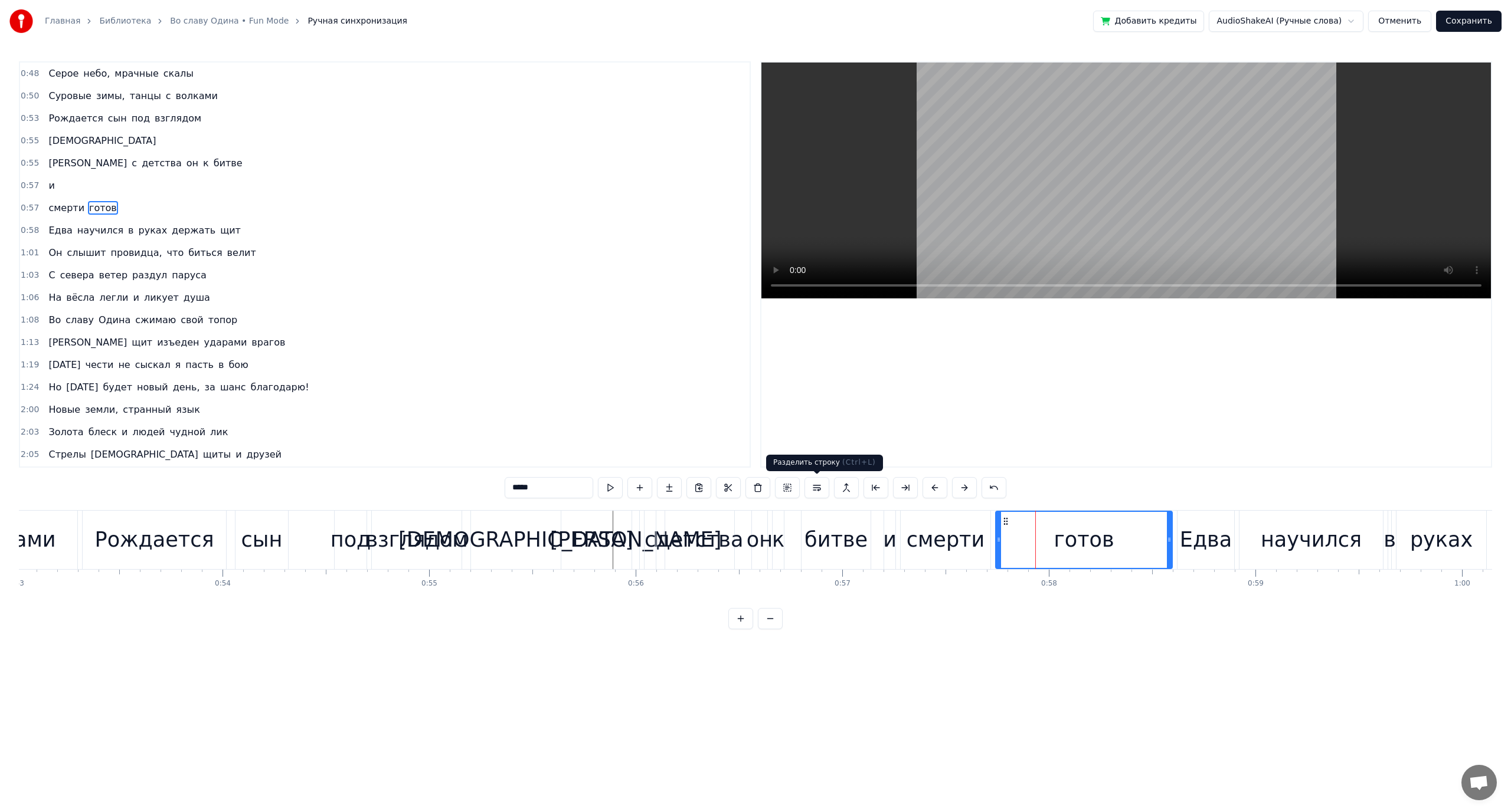
click at [816, 489] on button at bounding box center [817, 488] width 25 height 22
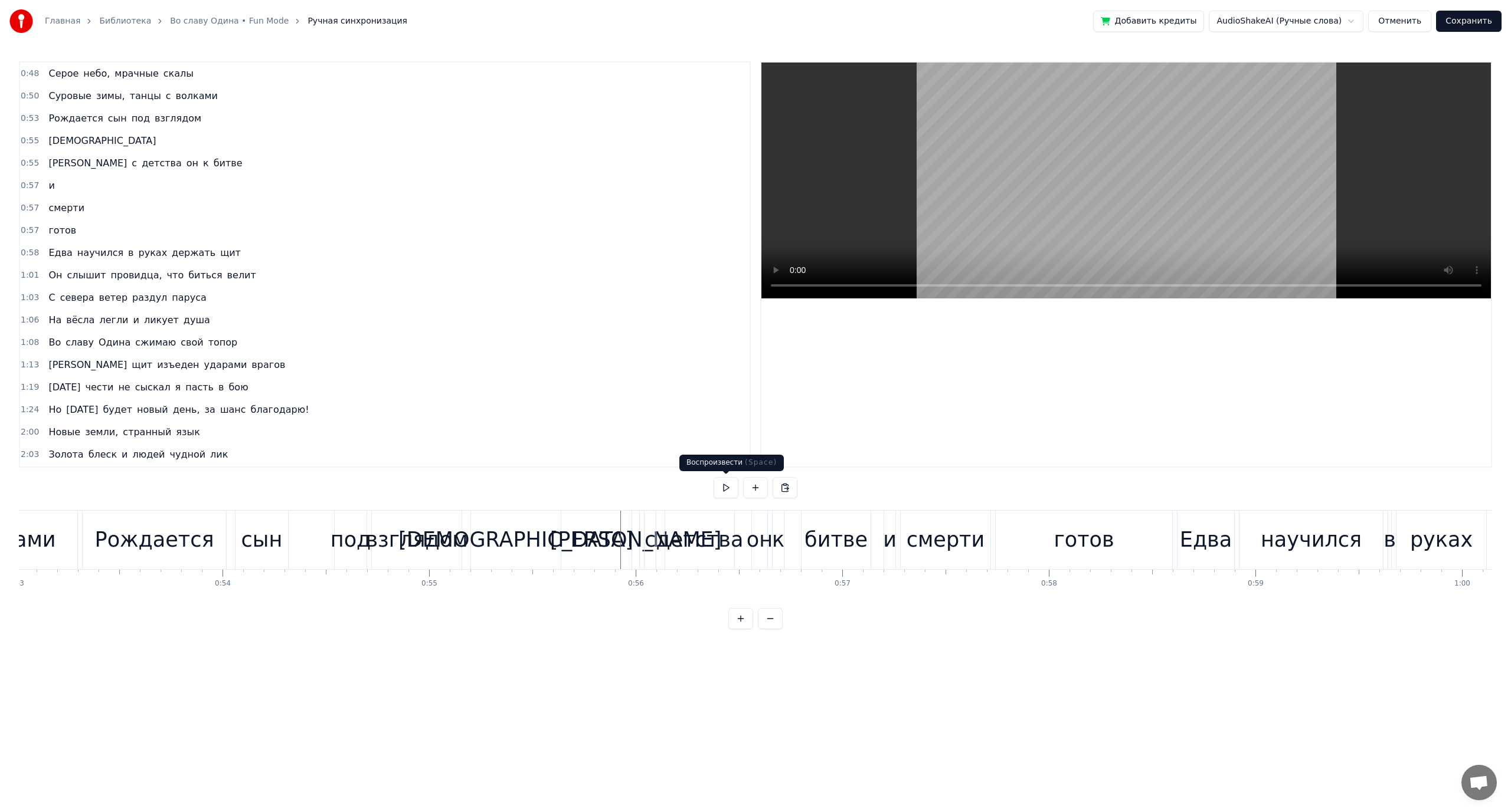
click at [728, 491] on button at bounding box center [726, 488] width 25 height 22
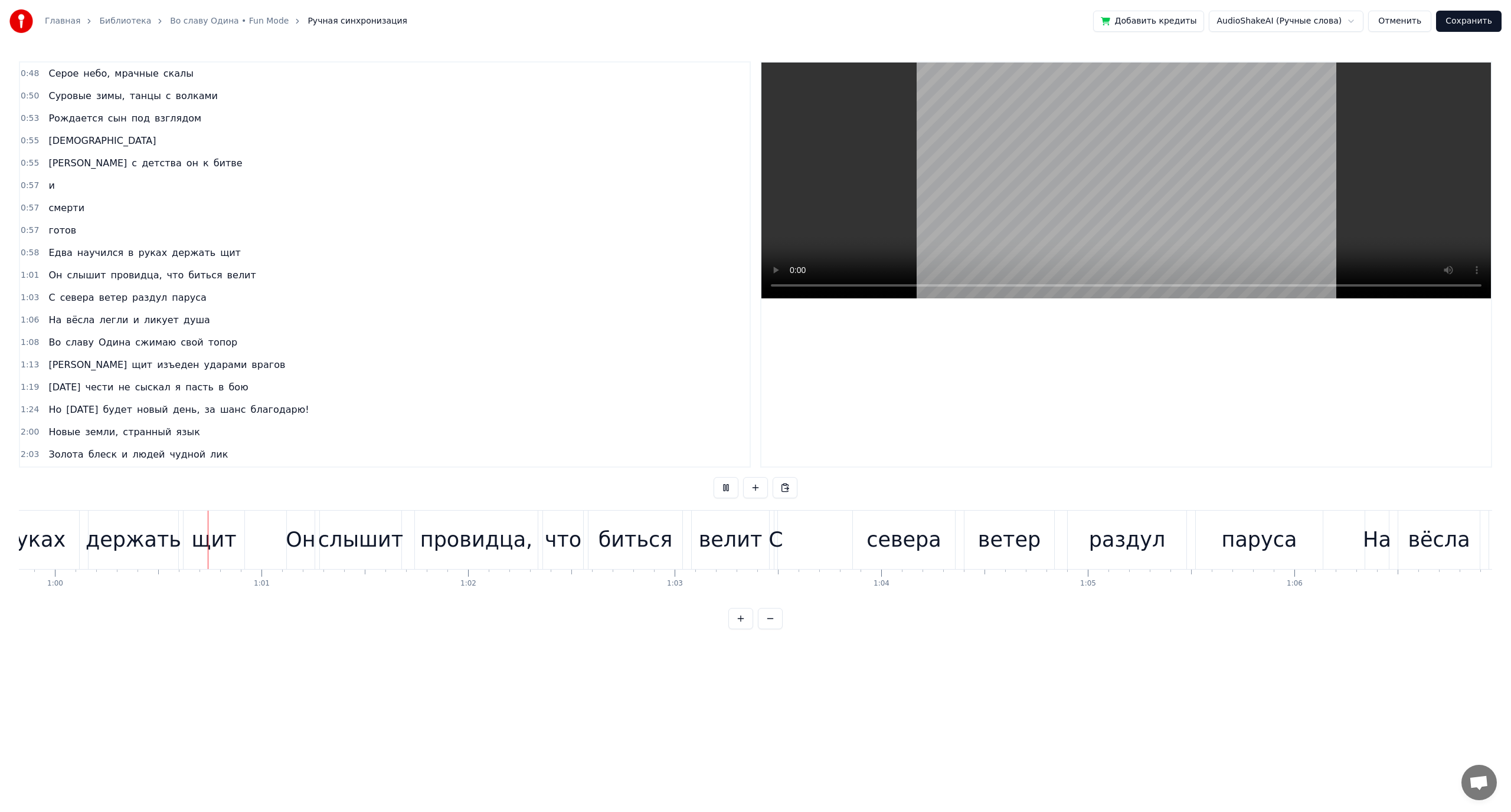
scroll to position [0, 12359]
click at [722, 482] on button at bounding box center [726, 488] width 25 height 22
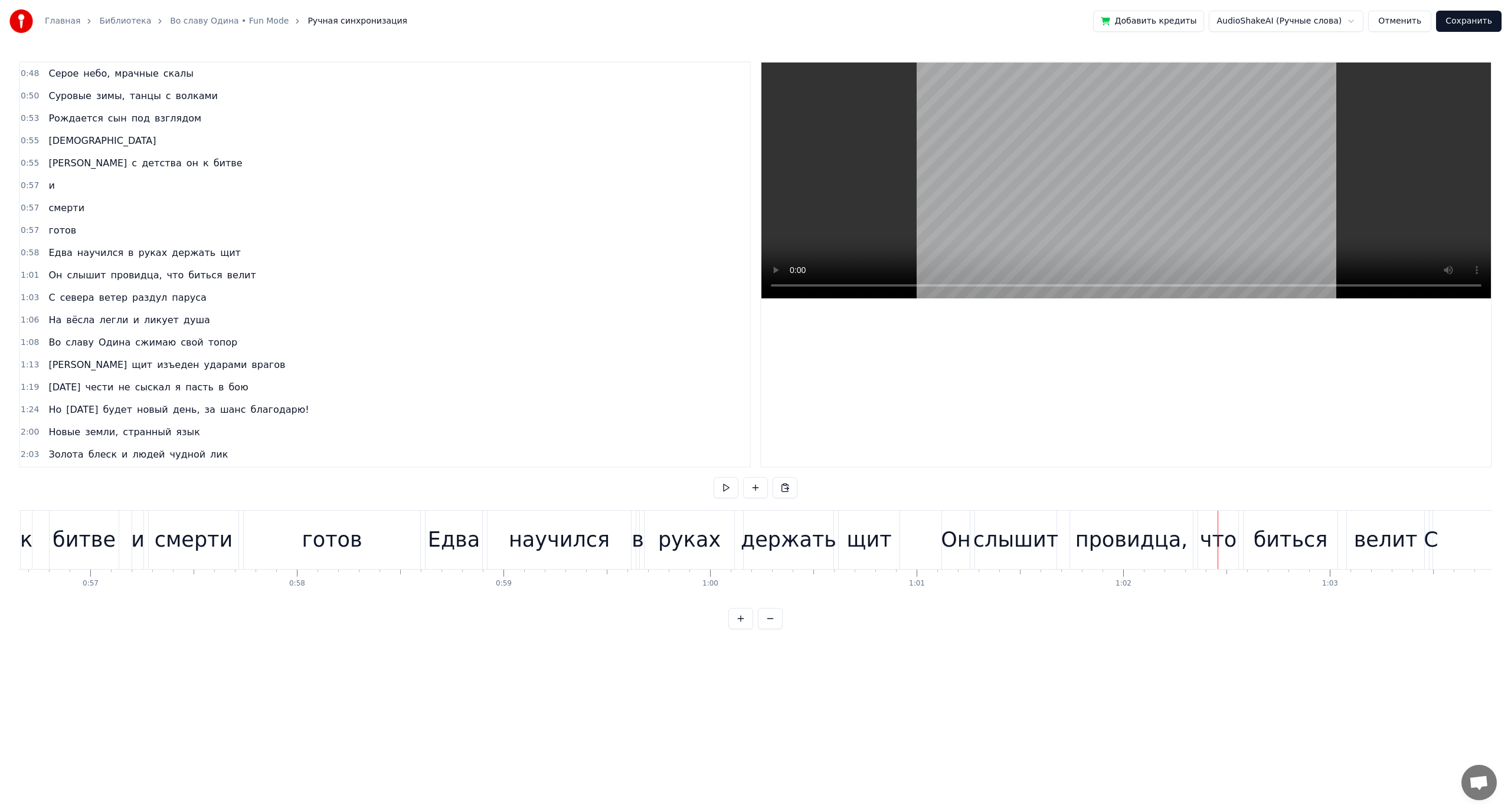
scroll to position [0, 11684]
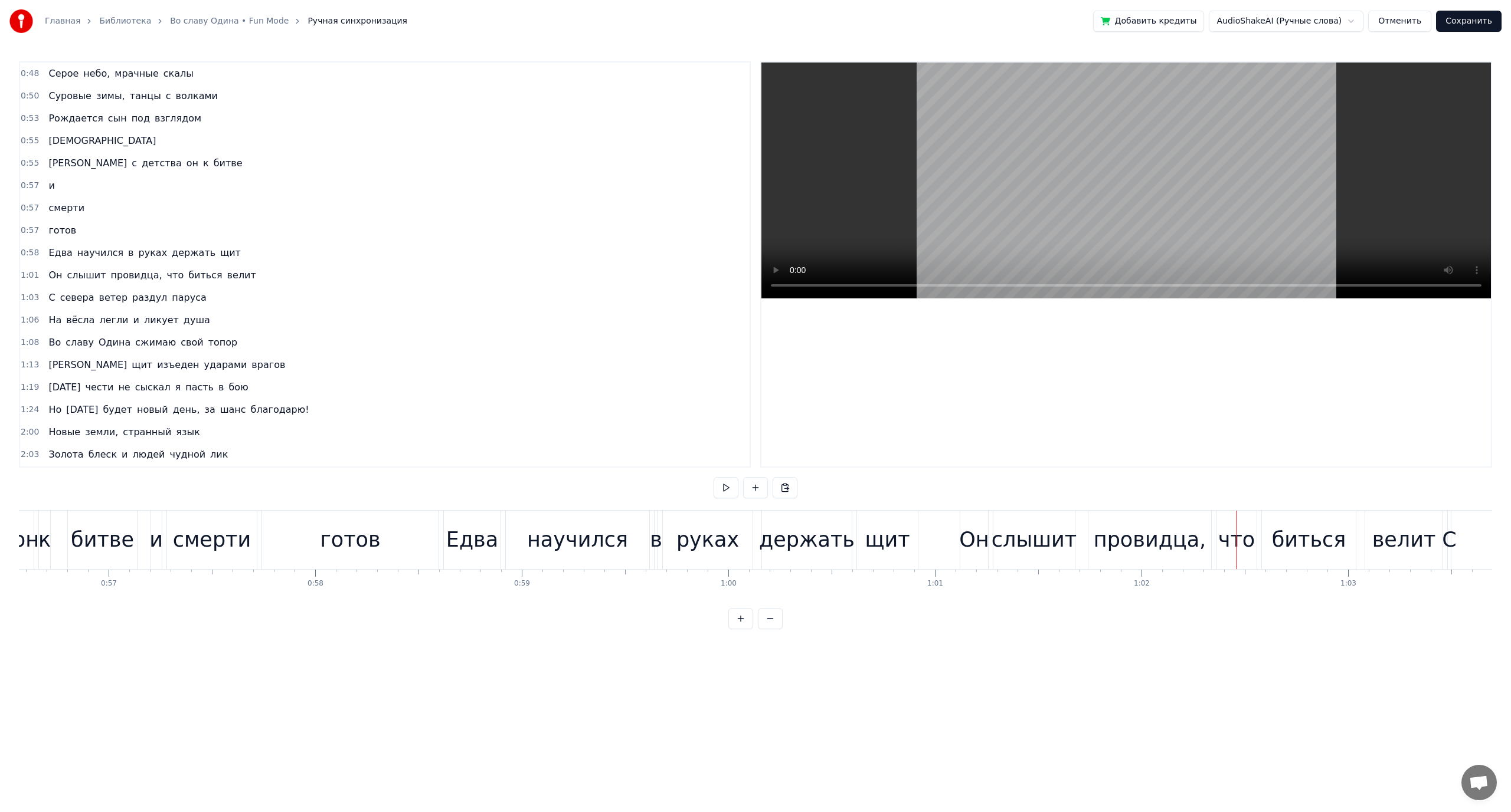
click at [444, 550] on div "Едва" at bounding box center [472, 540] width 57 height 58
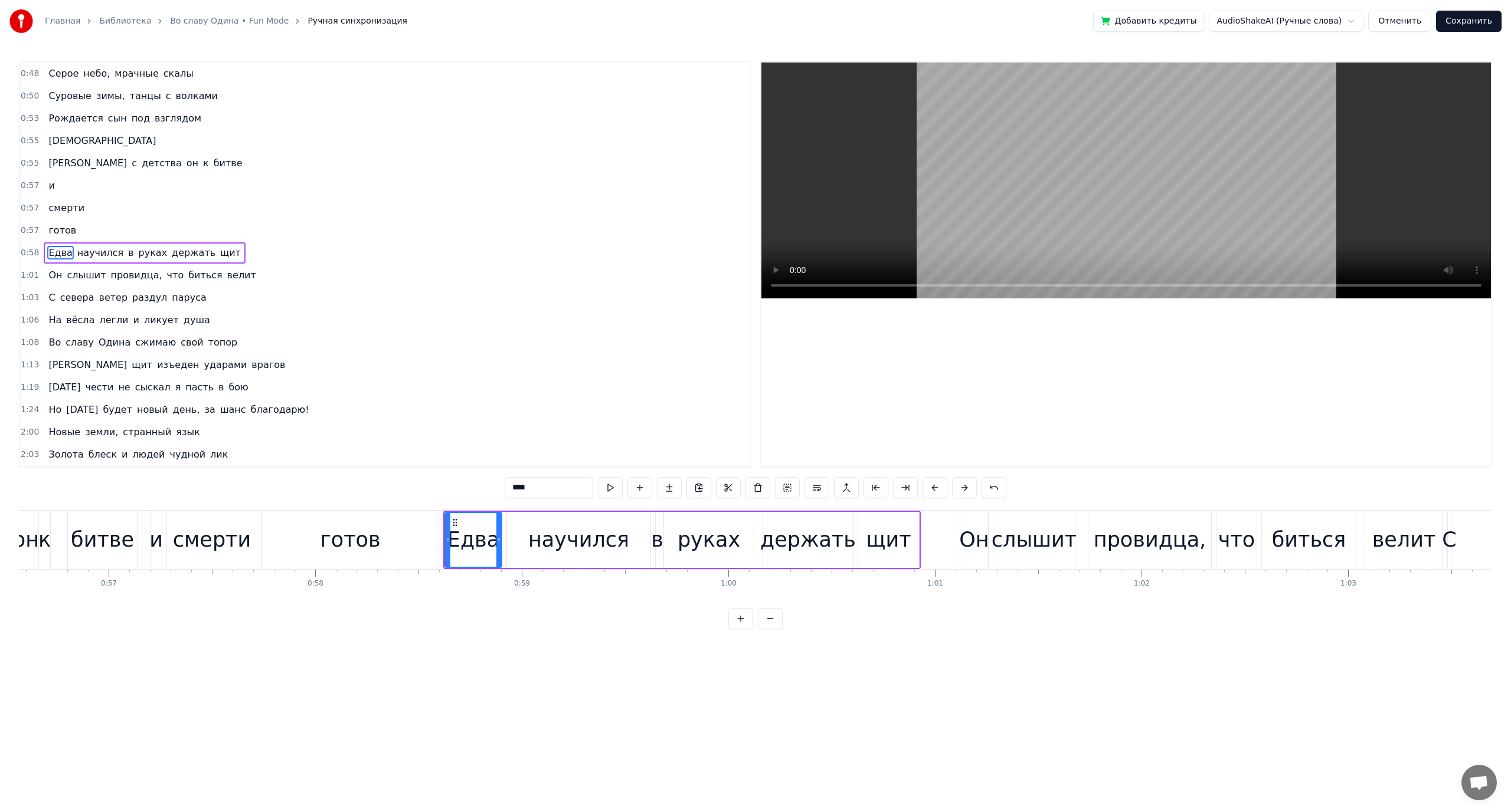
click at [692, 542] on div "руках" at bounding box center [709, 540] width 63 height 31
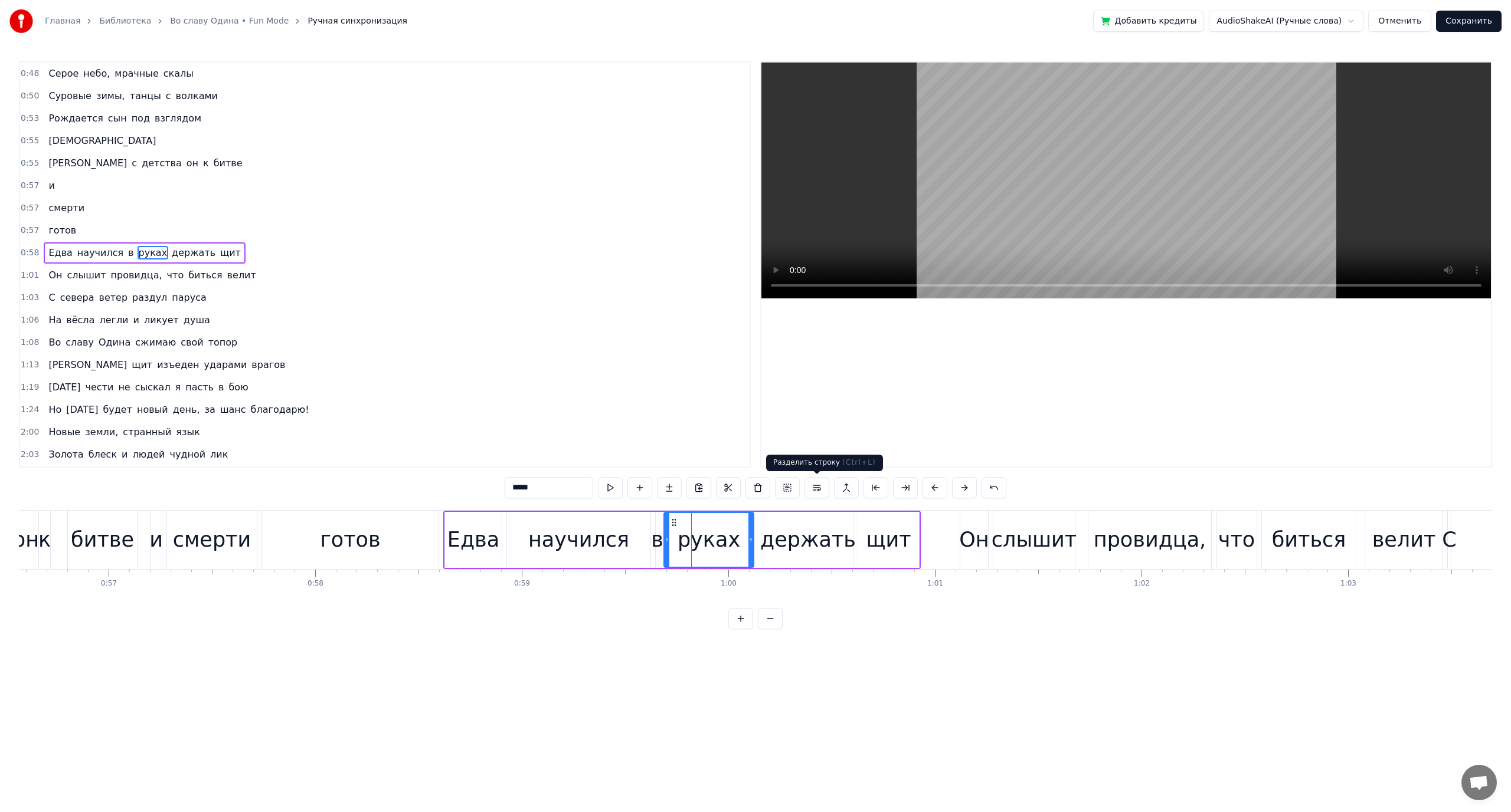
click at [816, 487] on button at bounding box center [817, 488] width 25 height 22
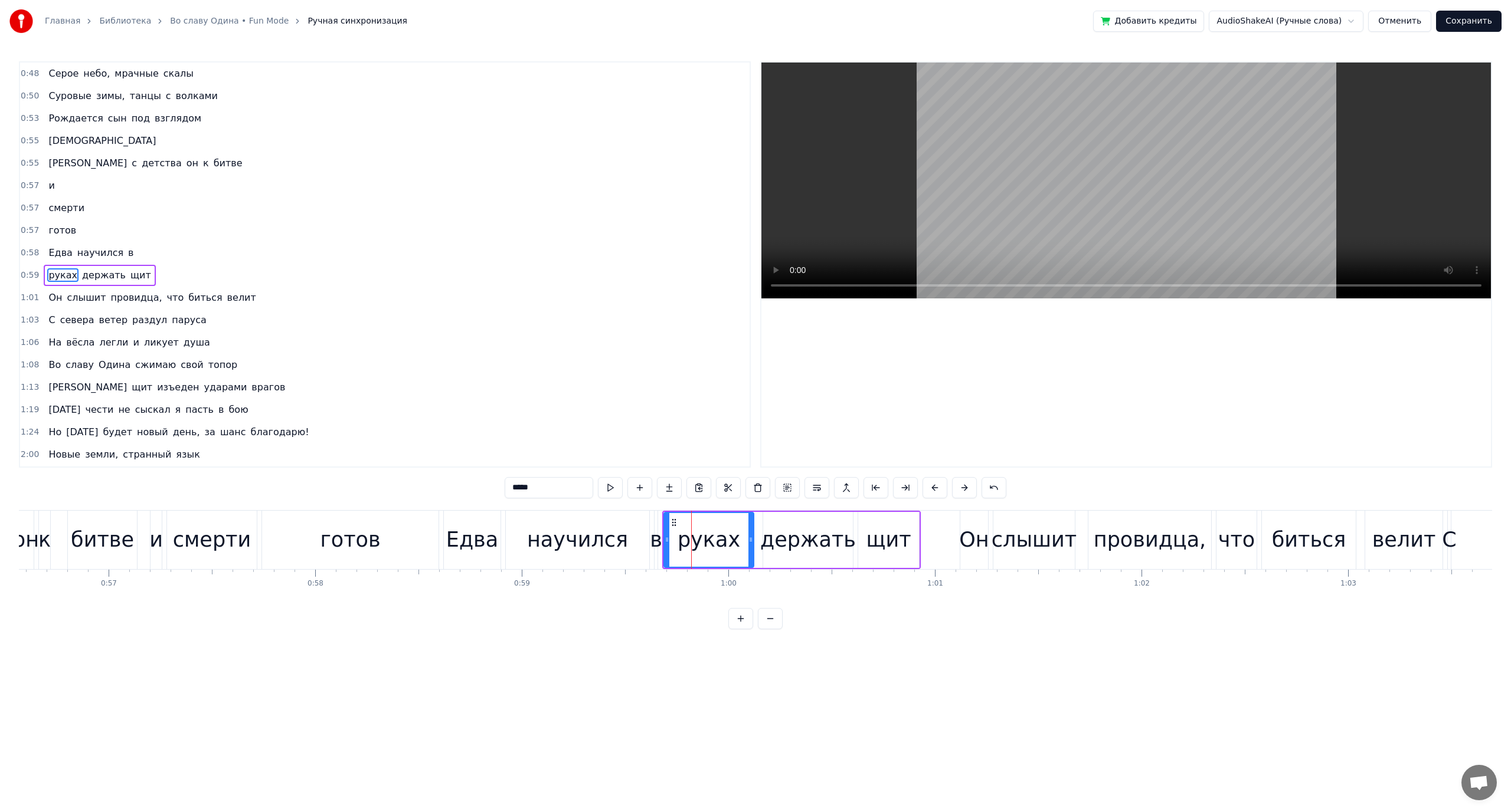
scroll to position [11, 0]
click at [796, 524] on div "держать" at bounding box center [808, 540] width 96 height 31
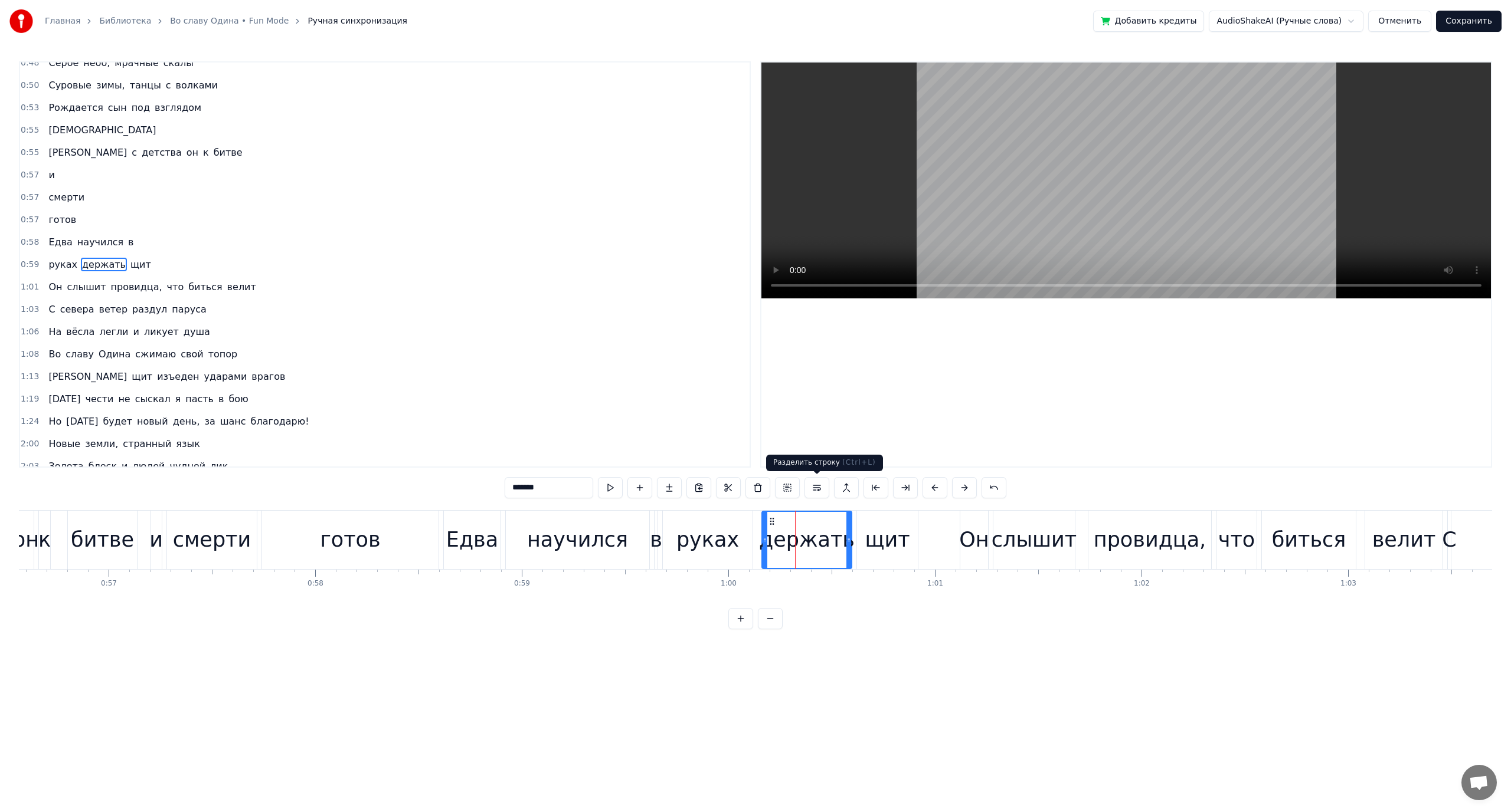
click at [811, 488] on button at bounding box center [817, 488] width 25 height 22
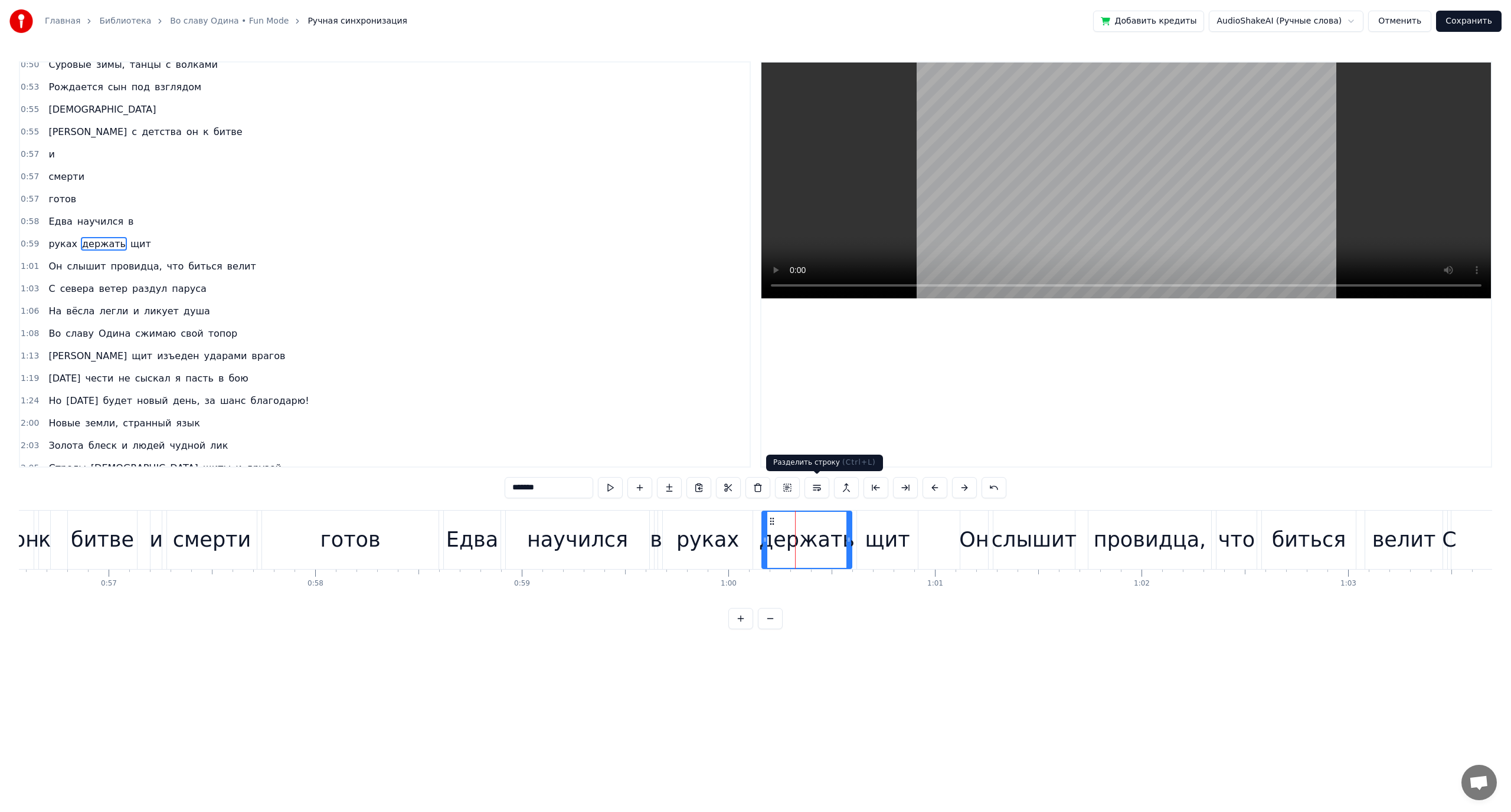
scroll to position [33, 0]
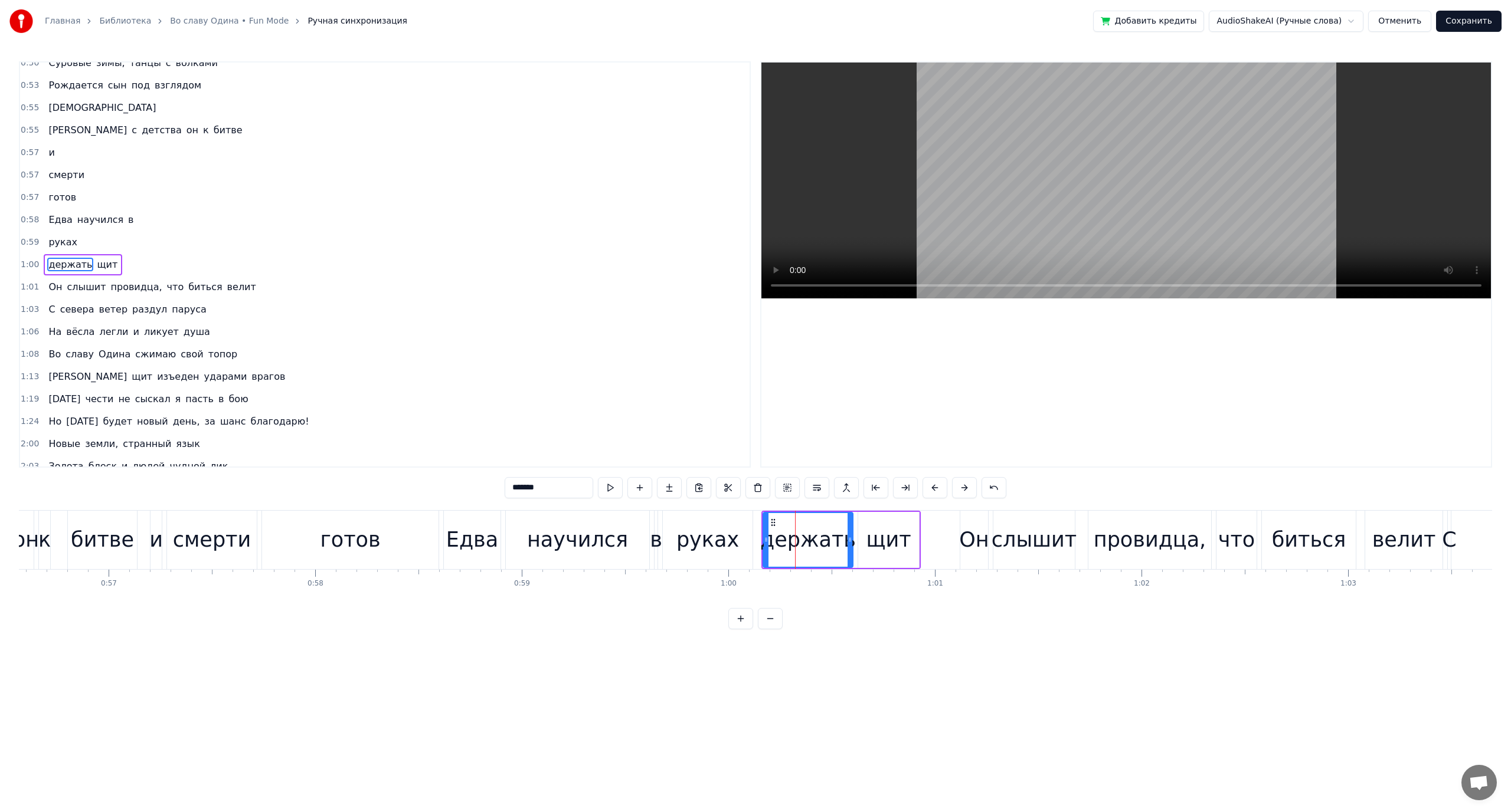
click at [881, 552] on div "щит" at bounding box center [888, 540] width 45 height 31
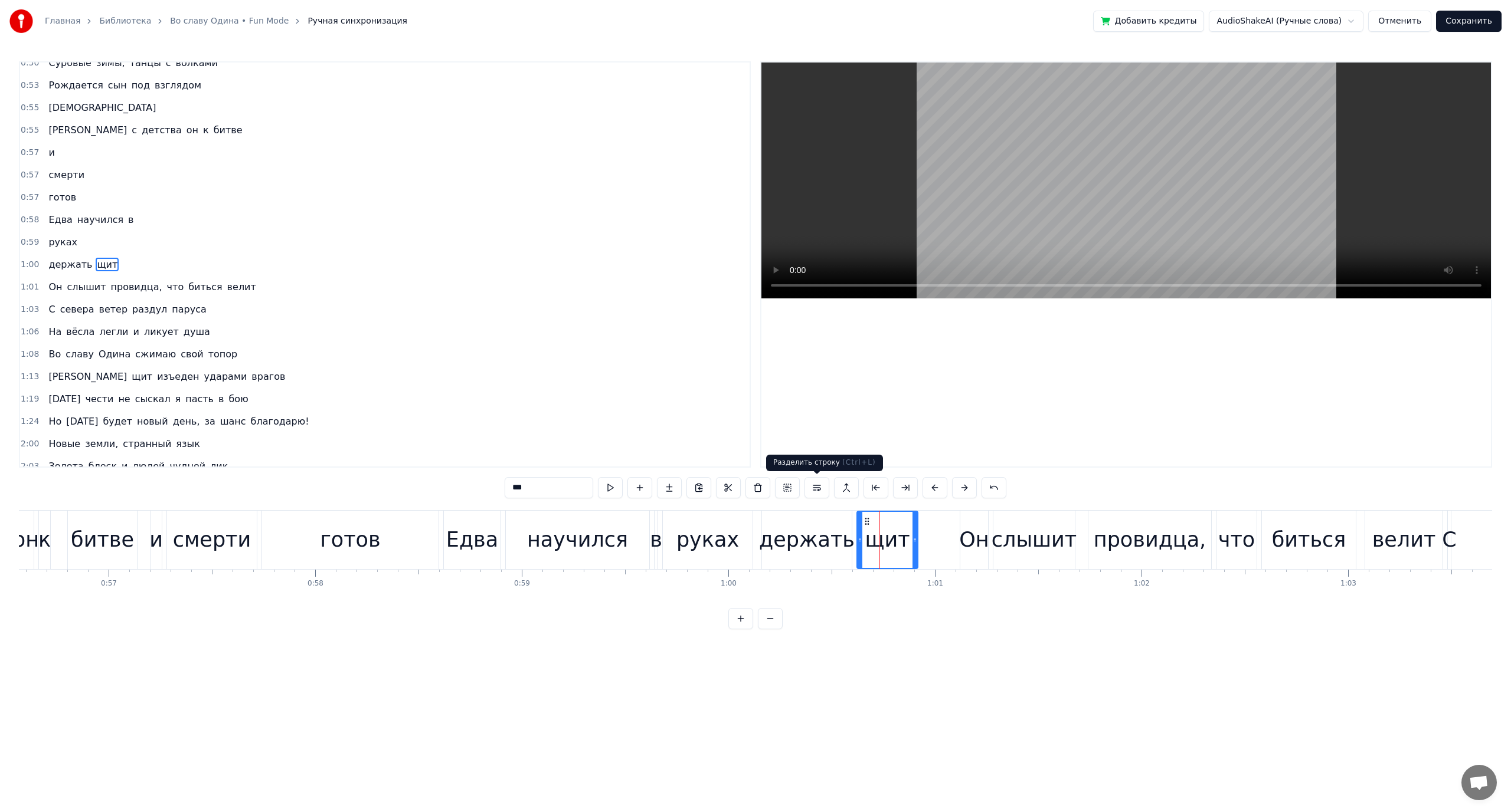
drag, startPoint x: 818, startPoint y: 484, endPoint x: 736, endPoint y: 512, distance: 86.6
click at [813, 485] on button at bounding box center [817, 488] width 25 height 22
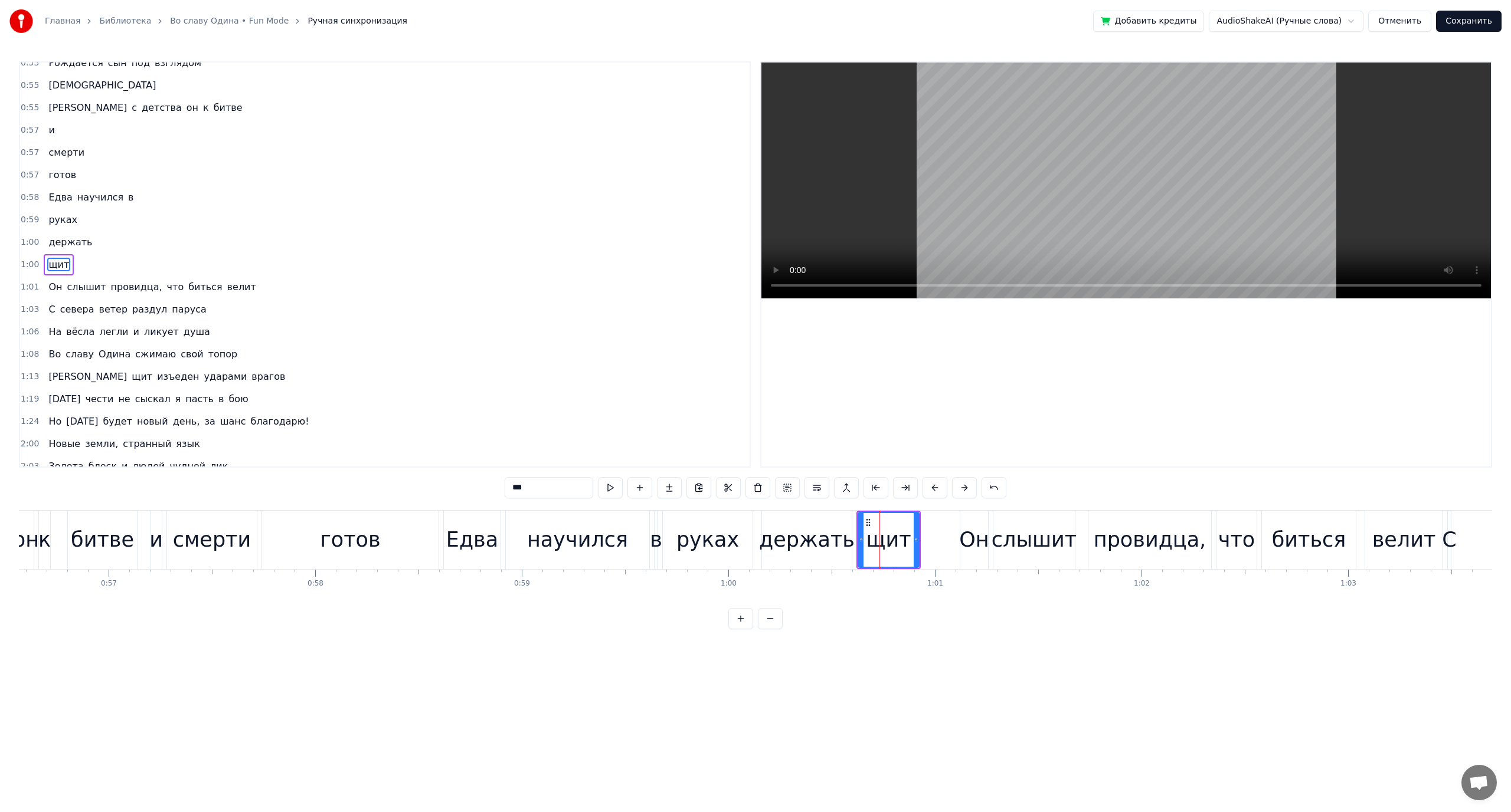
click at [472, 547] on div "Едва" at bounding box center [473, 540] width 52 height 31
type input "****"
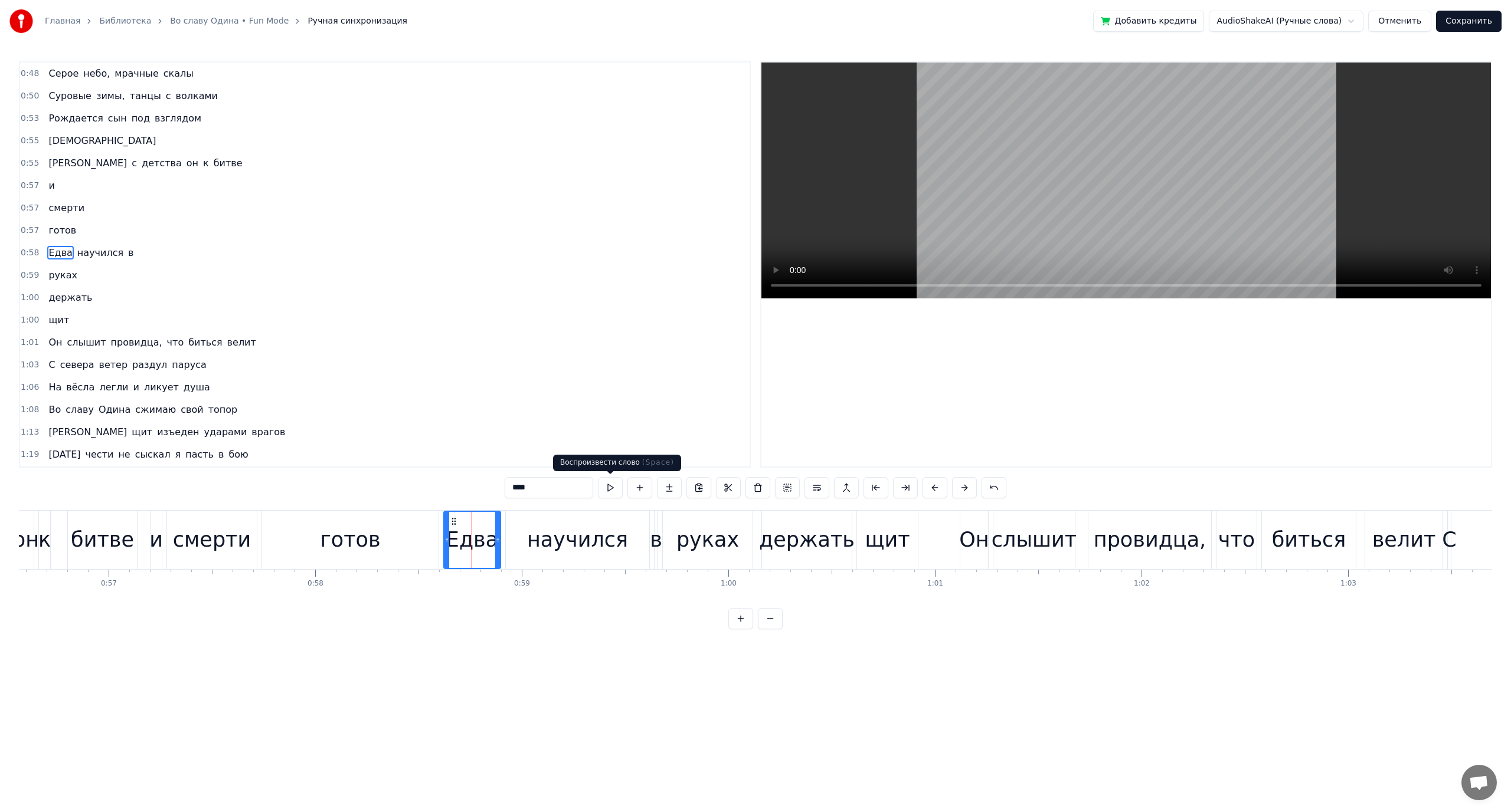
click at [611, 488] on button at bounding box center [611, 488] width 25 height 22
click at [440, 546] on div "готов" at bounding box center [352, 540] width 180 height 58
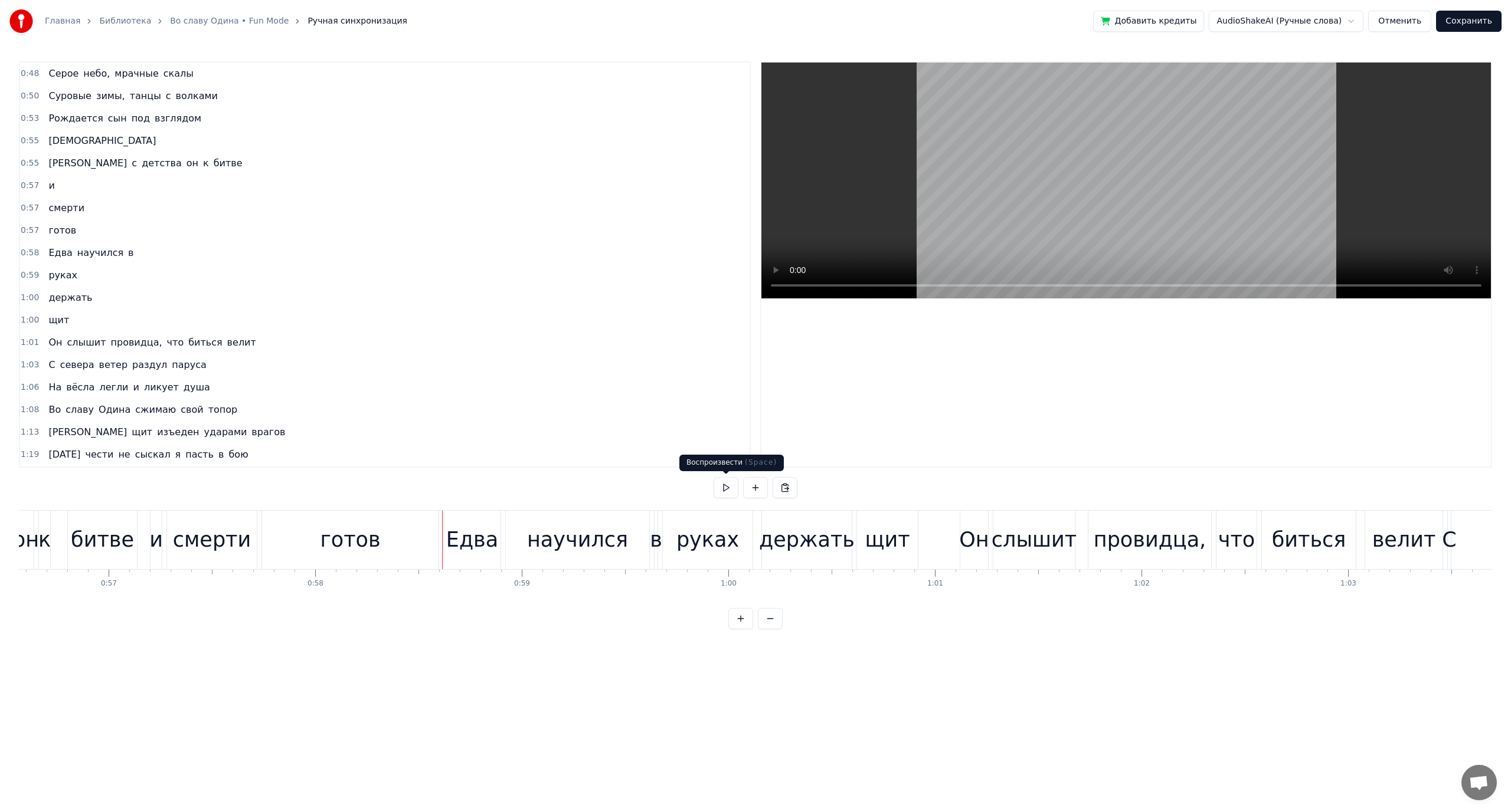
click at [721, 488] on button at bounding box center [726, 488] width 25 height 22
click at [1232, 538] on div "что" at bounding box center [1236, 540] width 37 height 31
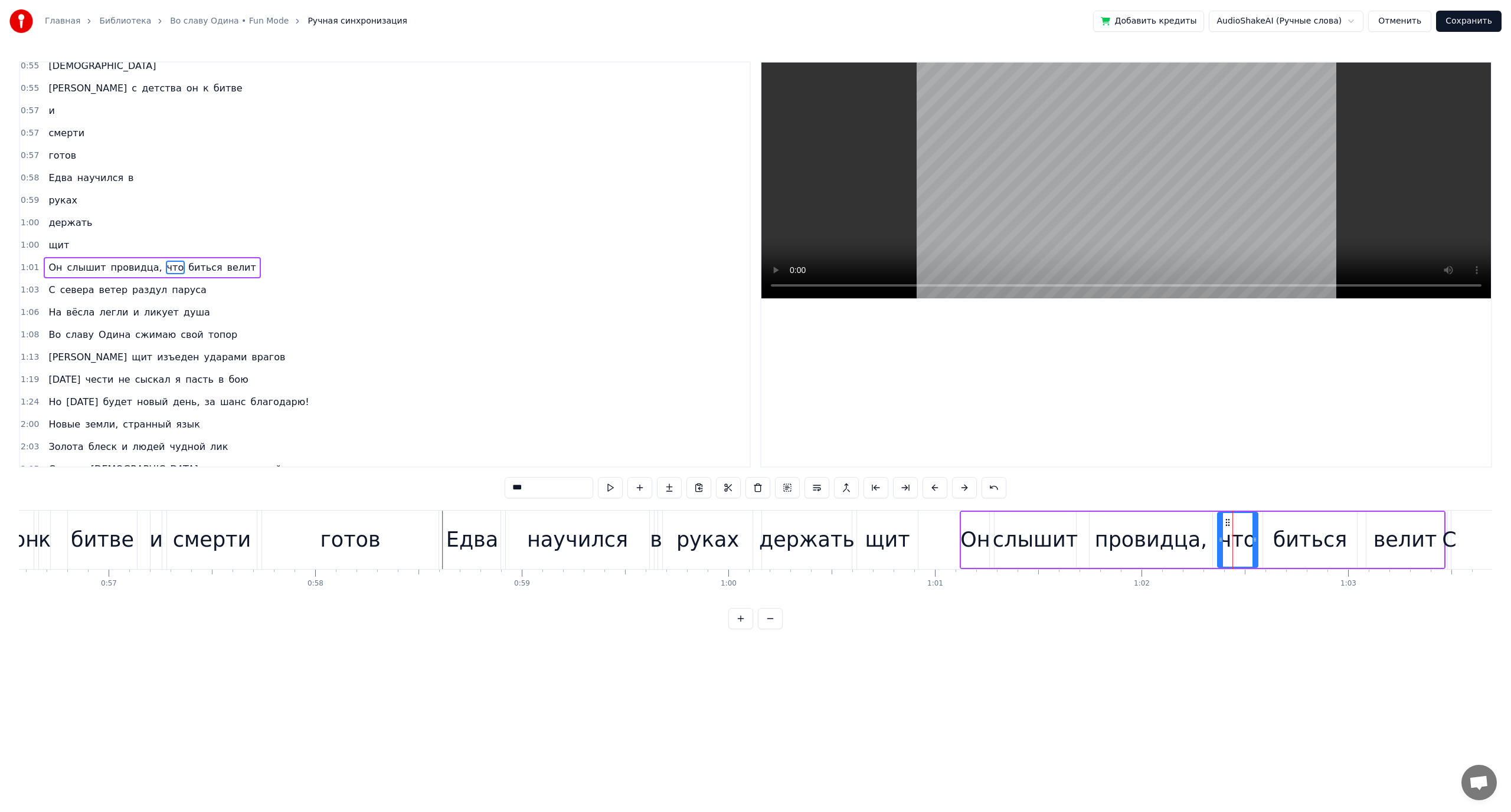
scroll to position [78, 0]
click at [814, 489] on button at bounding box center [817, 488] width 25 height 22
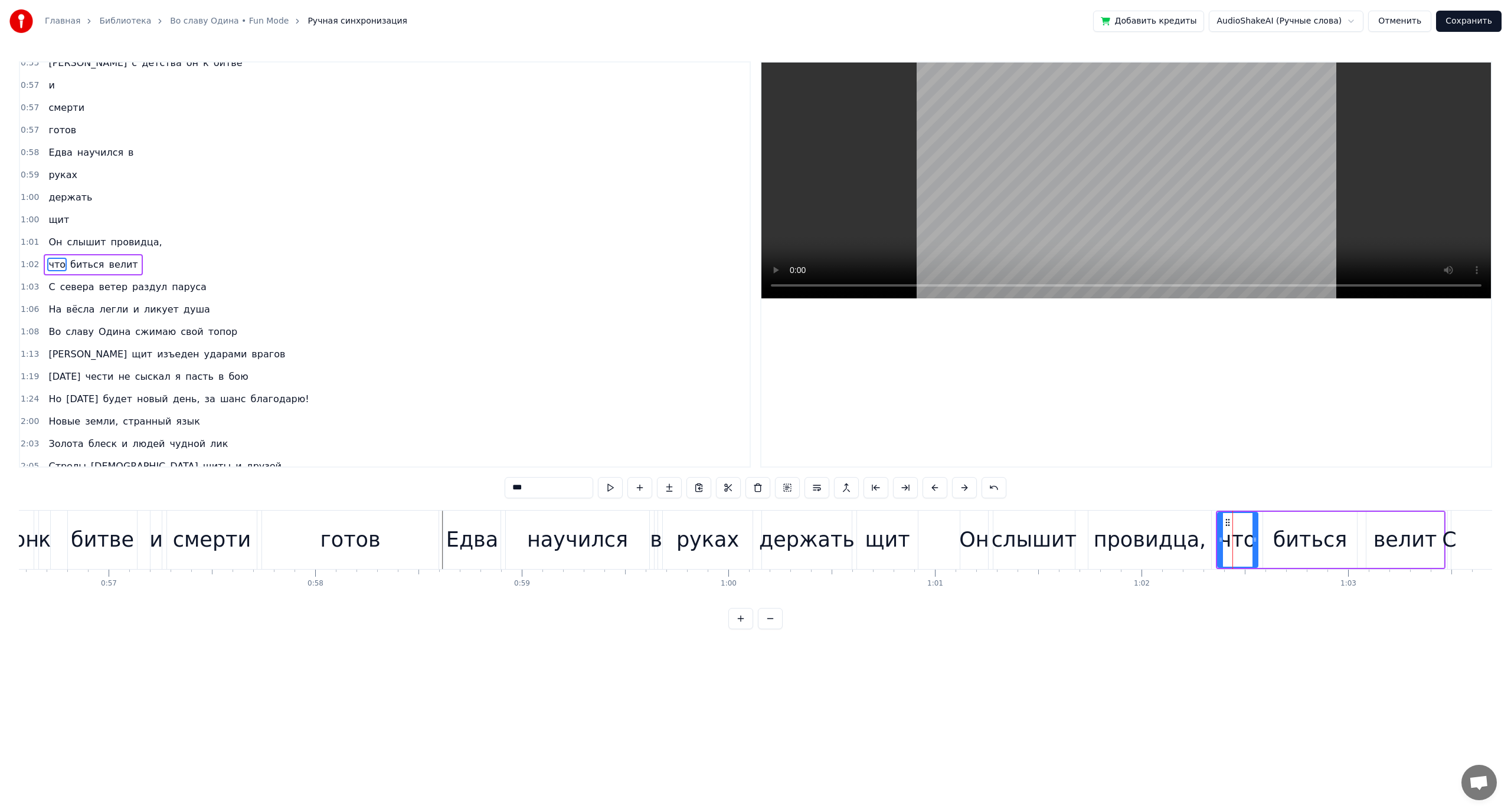
drag, startPoint x: 1290, startPoint y: 538, endPoint x: 1173, endPoint y: 529, distance: 117.3
click at [1285, 538] on div "биться" at bounding box center [1310, 540] width 74 height 31
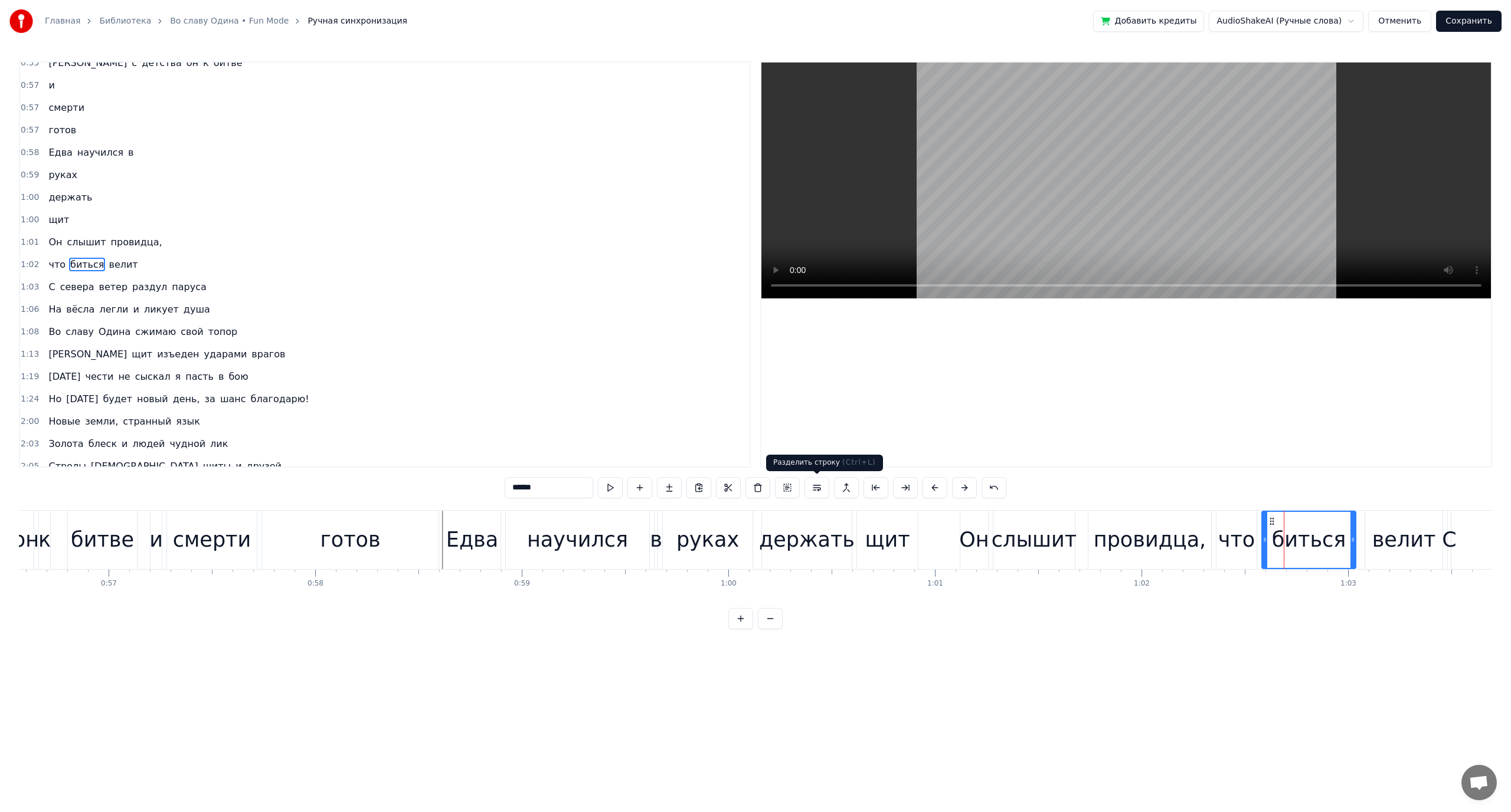
click at [821, 486] on button at bounding box center [817, 488] width 25 height 22
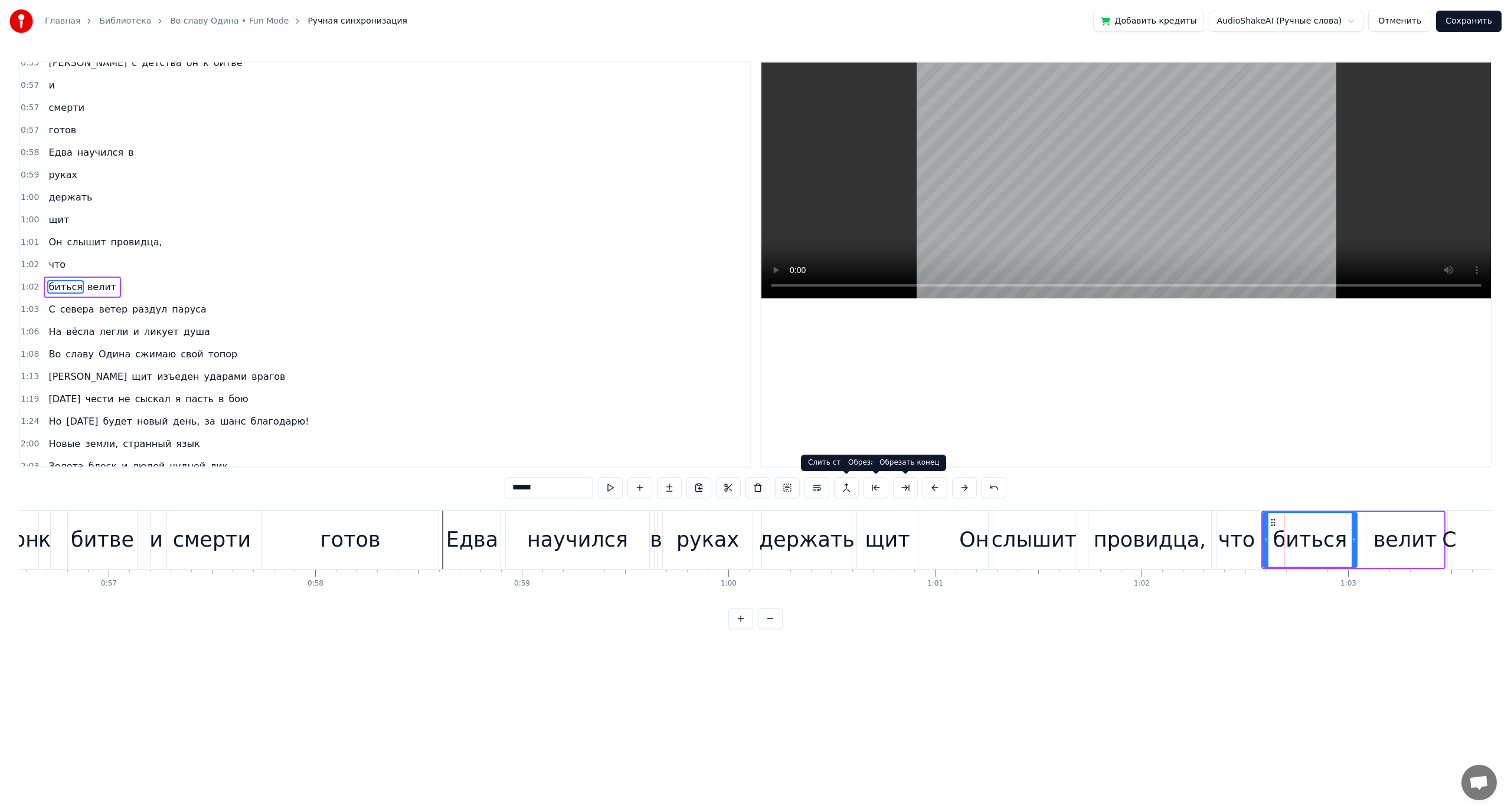
scroll to position [123, 0]
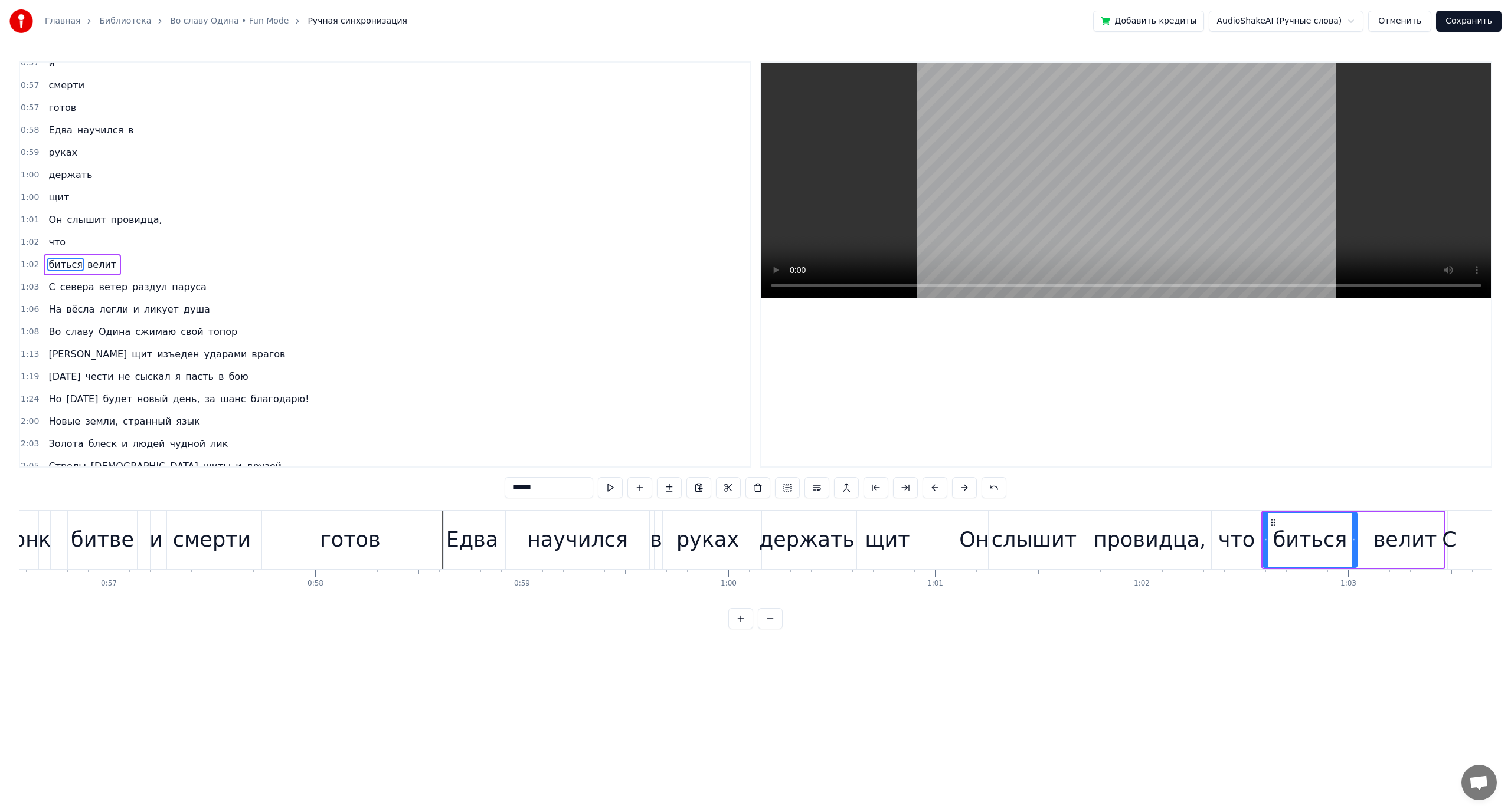
drag, startPoint x: 1402, startPoint y: 549, endPoint x: 1290, endPoint y: 538, distance: 112.5
click at [1401, 549] on div "велит" at bounding box center [1404, 540] width 64 height 31
type input "*****"
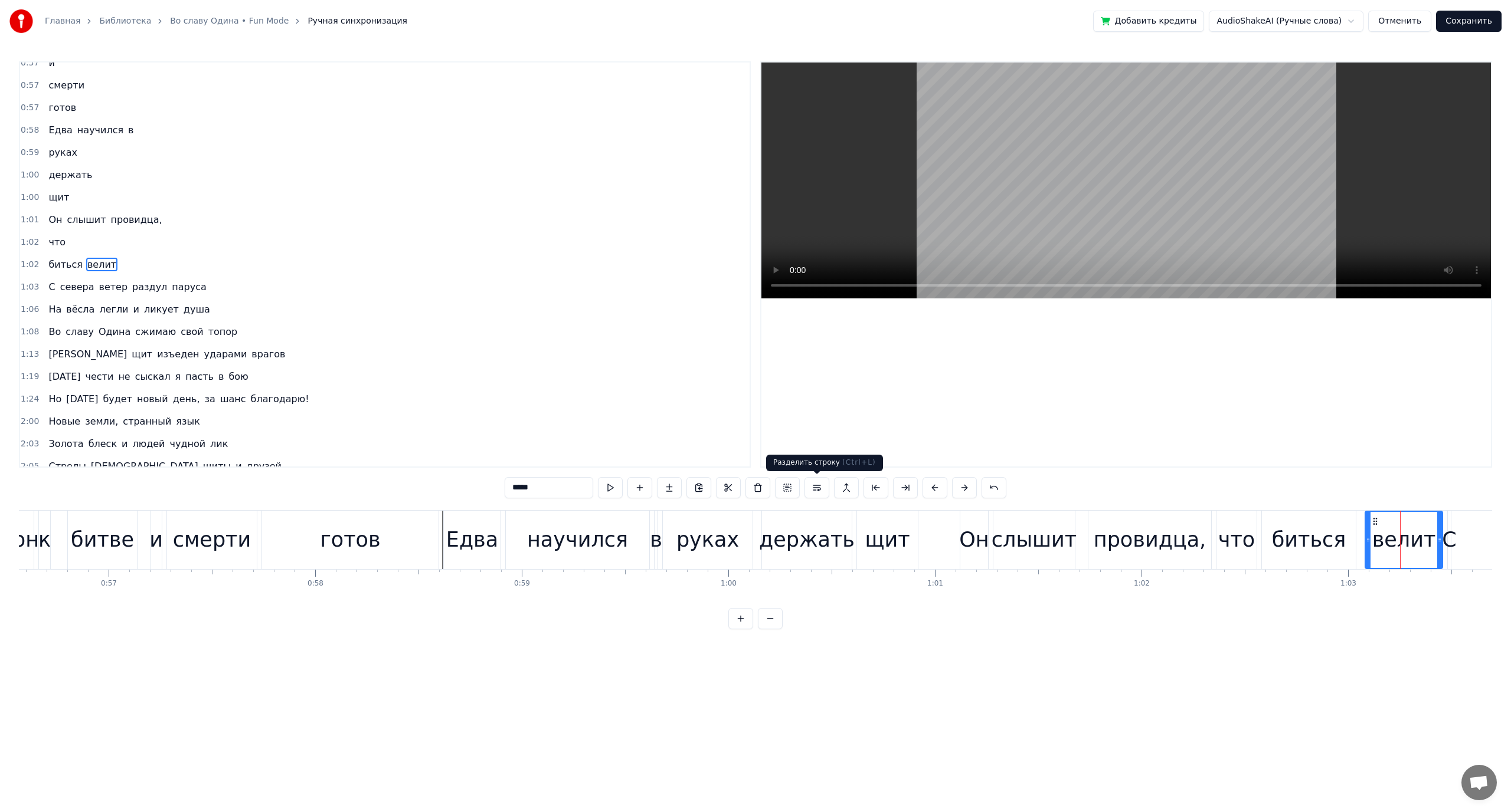
click at [819, 489] on button at bounding box center [817, 488] width 25 height 22
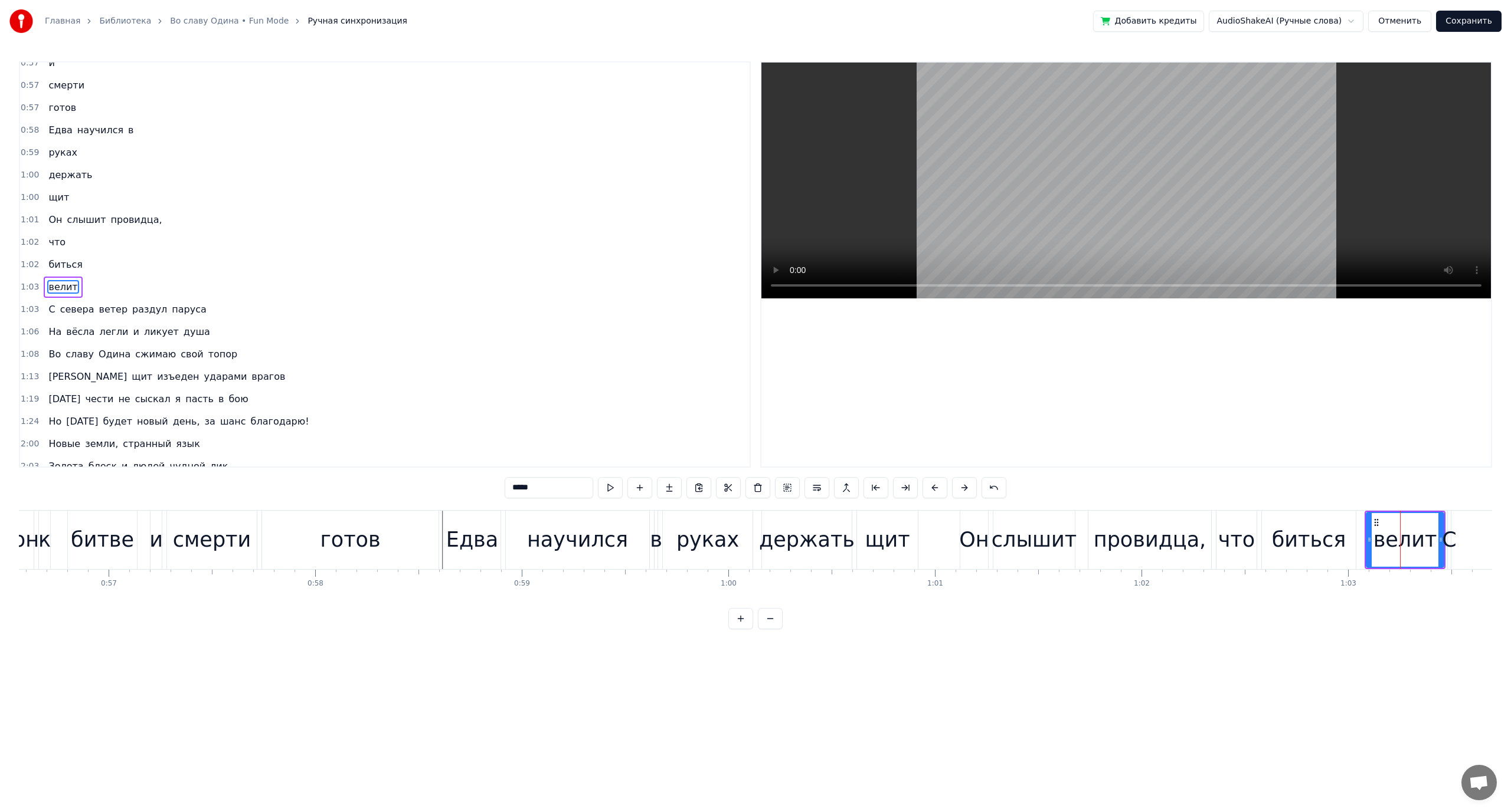
scroll to position [145, 0]
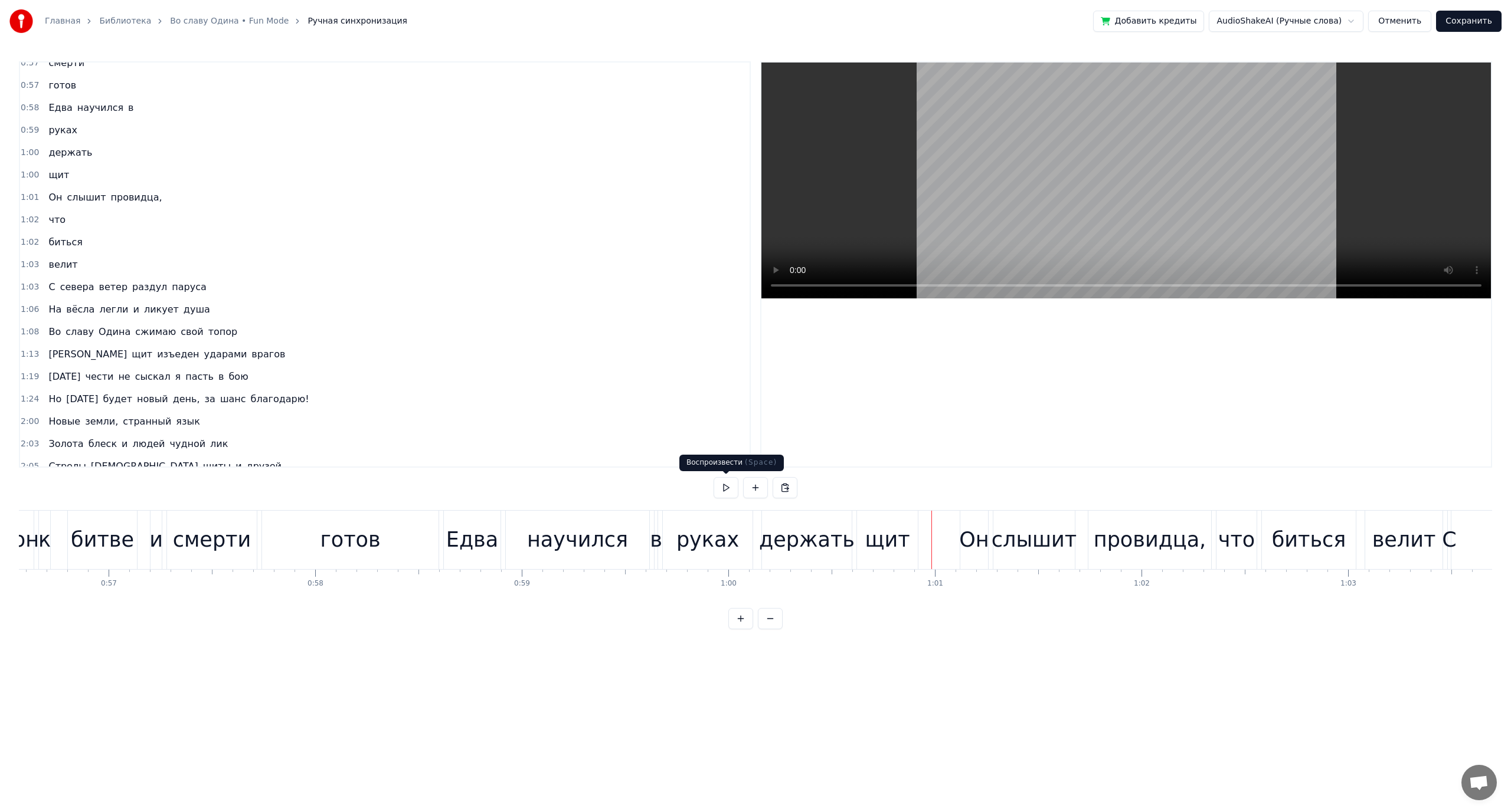
click at [727, 488] on button at bounding box center [726, 488] width 25 height 22
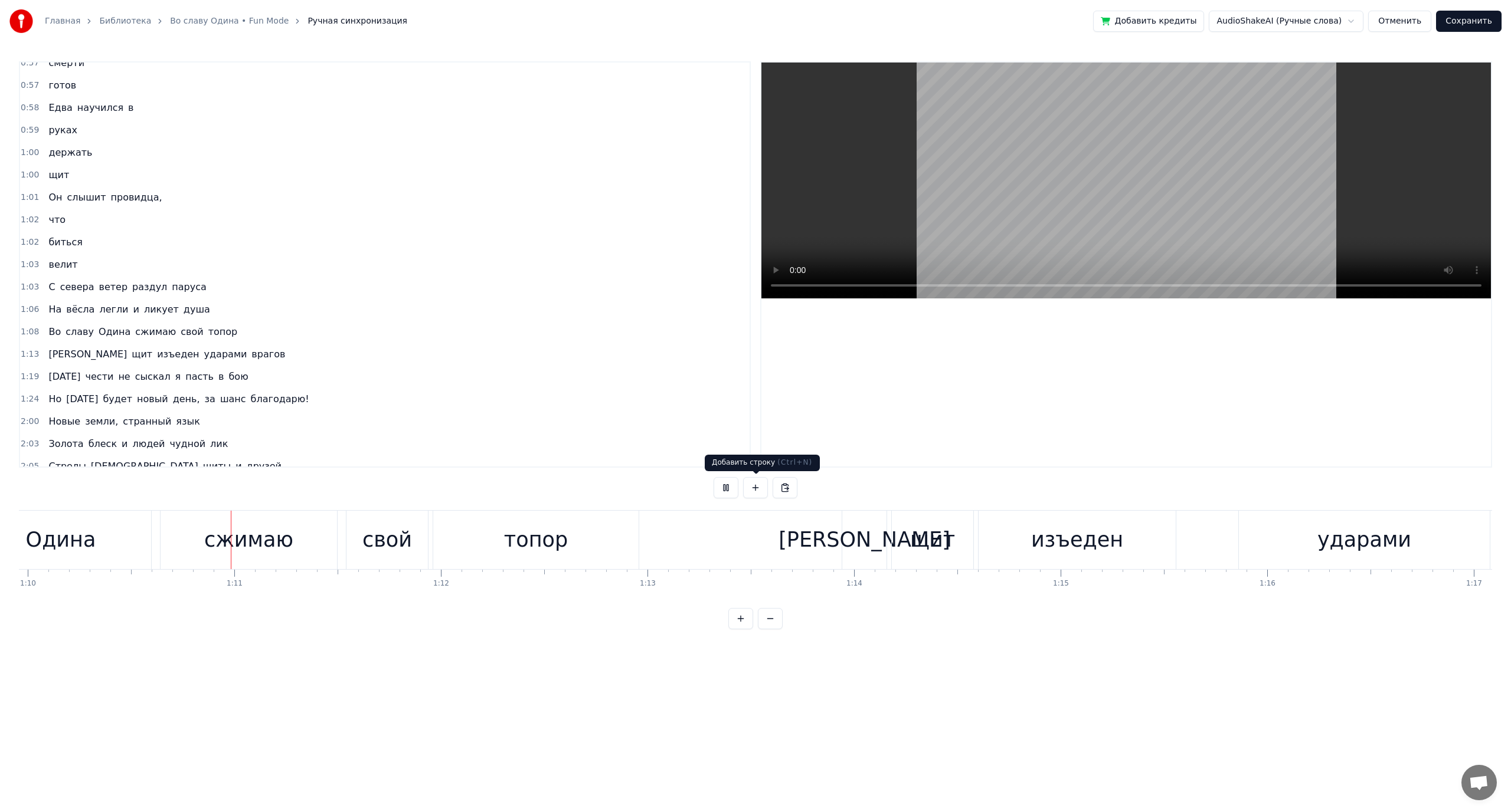
scroll to position [0, 14452]
click at [729, 488] on button at bounding box center [726, 488] width 25 height 22
click at [253, 557] on div "сжимаю" at bounding box center [247, 540] width 177 height 58
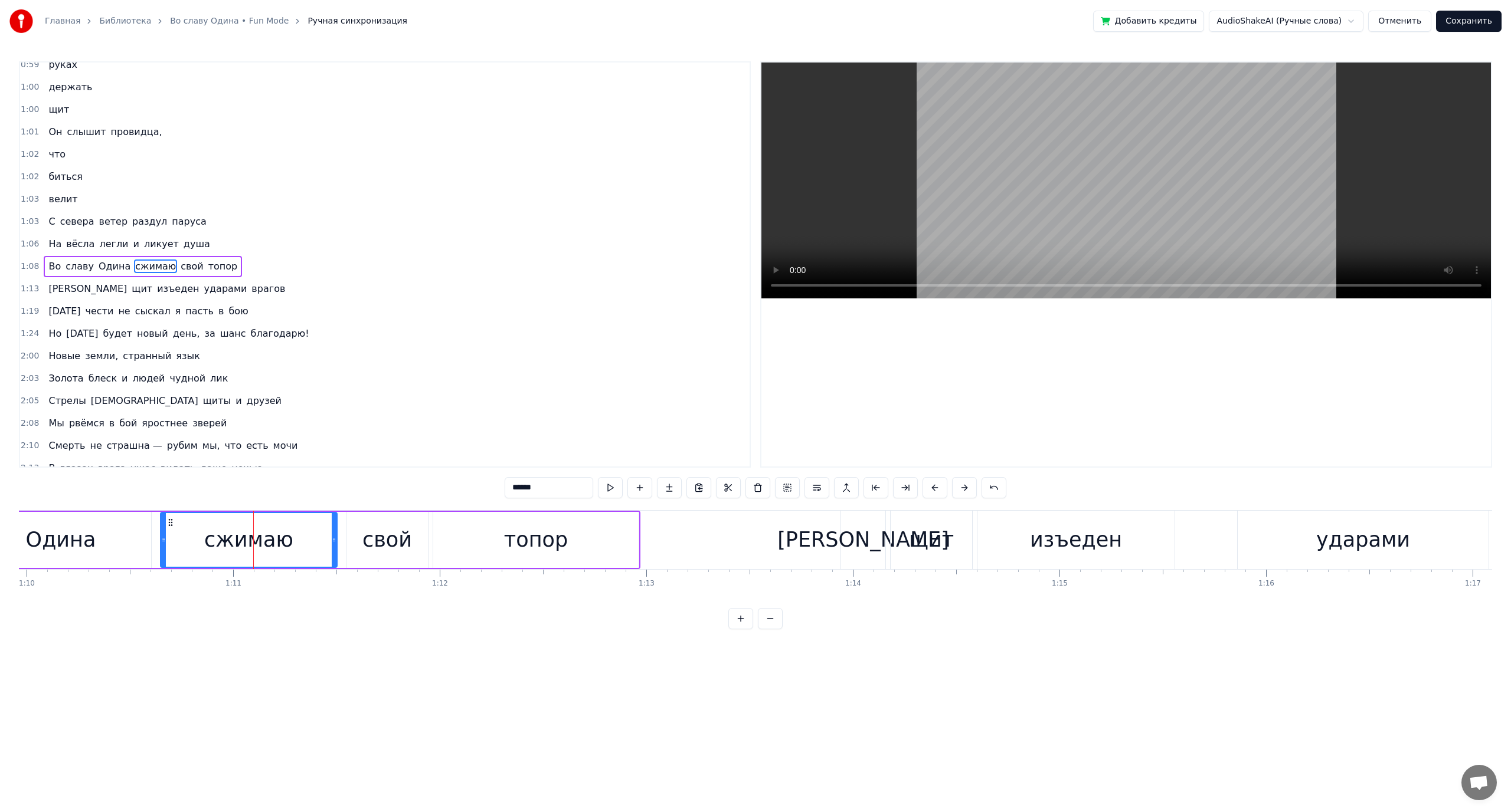
scroll to position [212, 0]
click at [812, 485] on button at bounding box center [817, 488] width 25 height 22
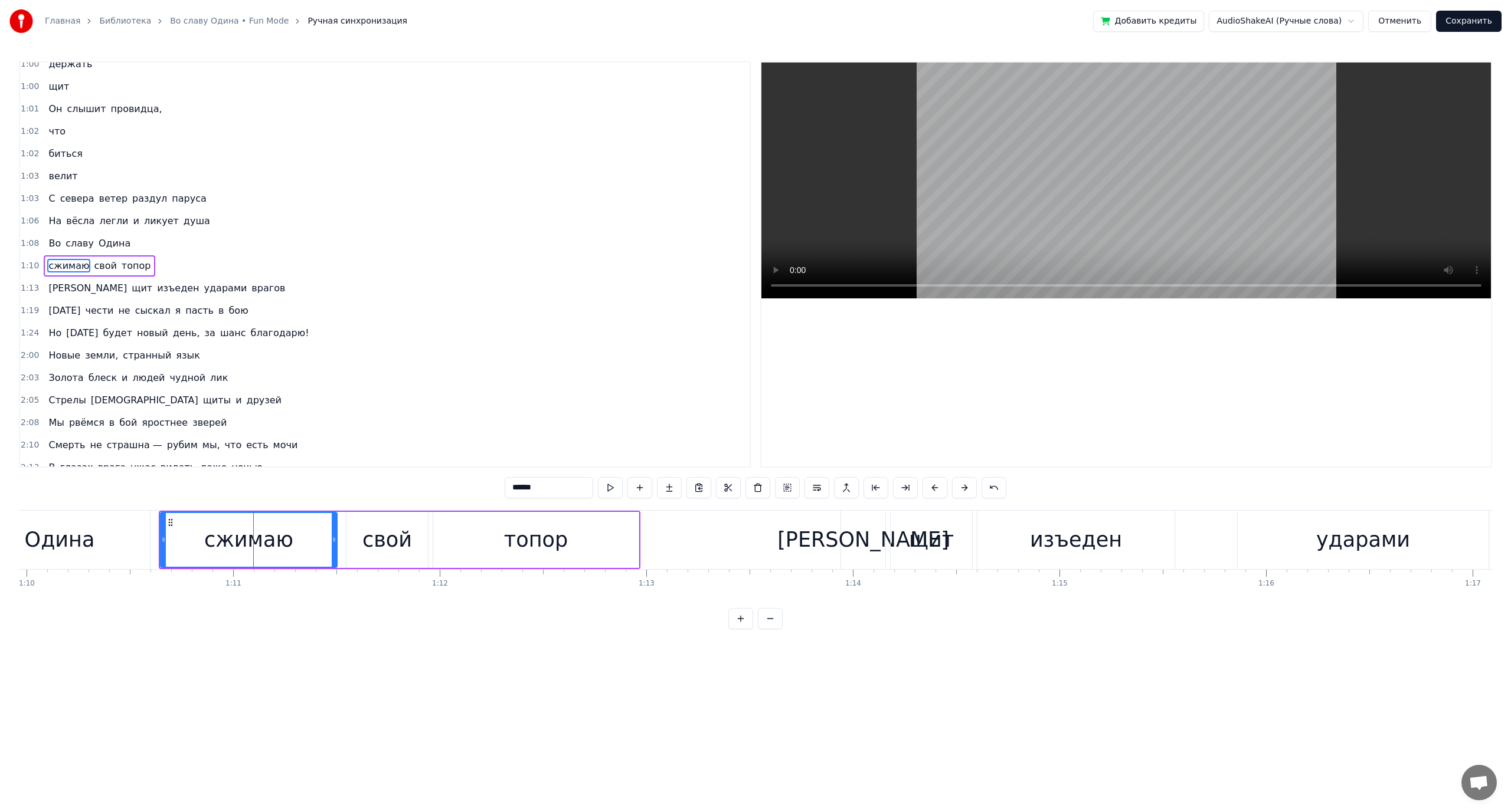
scroll to position [235, 0]
click at [159, 527] on div "сжимаю свой топор" at bounding box center [399, 540] width 482 height 58
click at [106, 536] on div "Одина" at bounding box center [59, 540] width 180 height 58
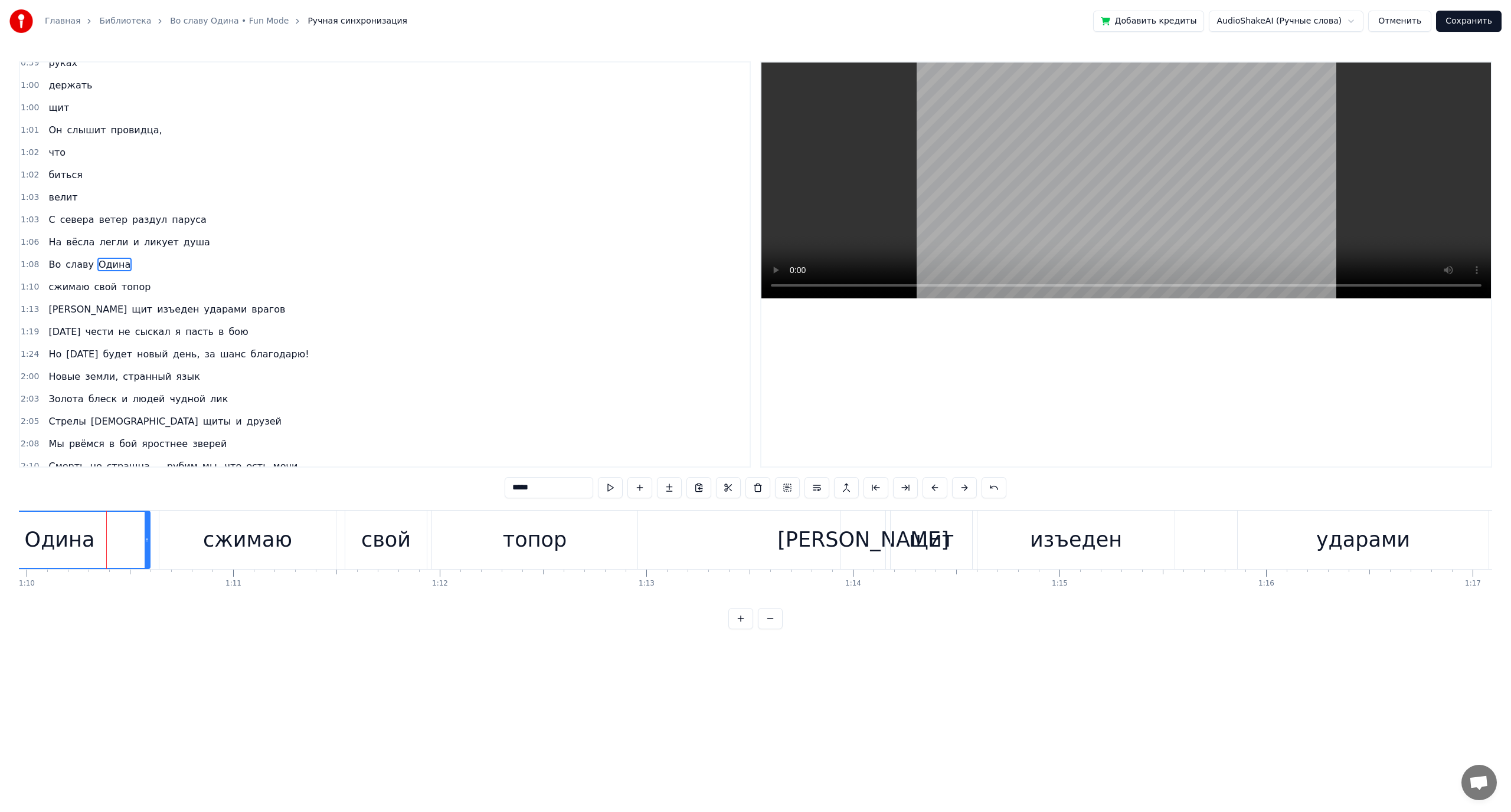
click at [410, 524] on div "свой" at bounding box center [386, 540] width 82 height 58
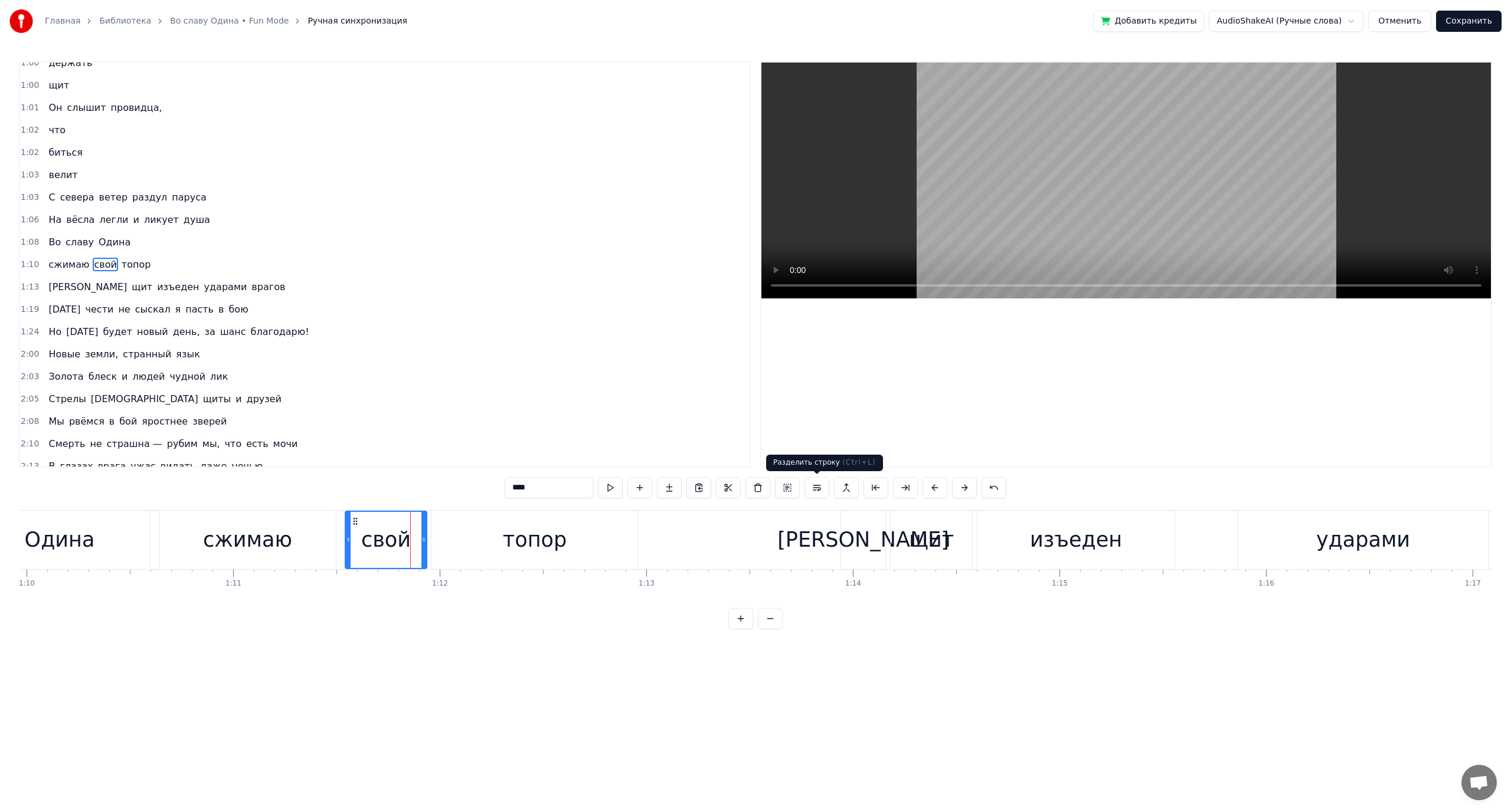
drag, startPoint x: 824, startPoint y: 489, endPoint x: 702, endPoint y: 509, distance: 123.6
click at [823, 489] on button at bounding box center [817, 488] width 25 height 22
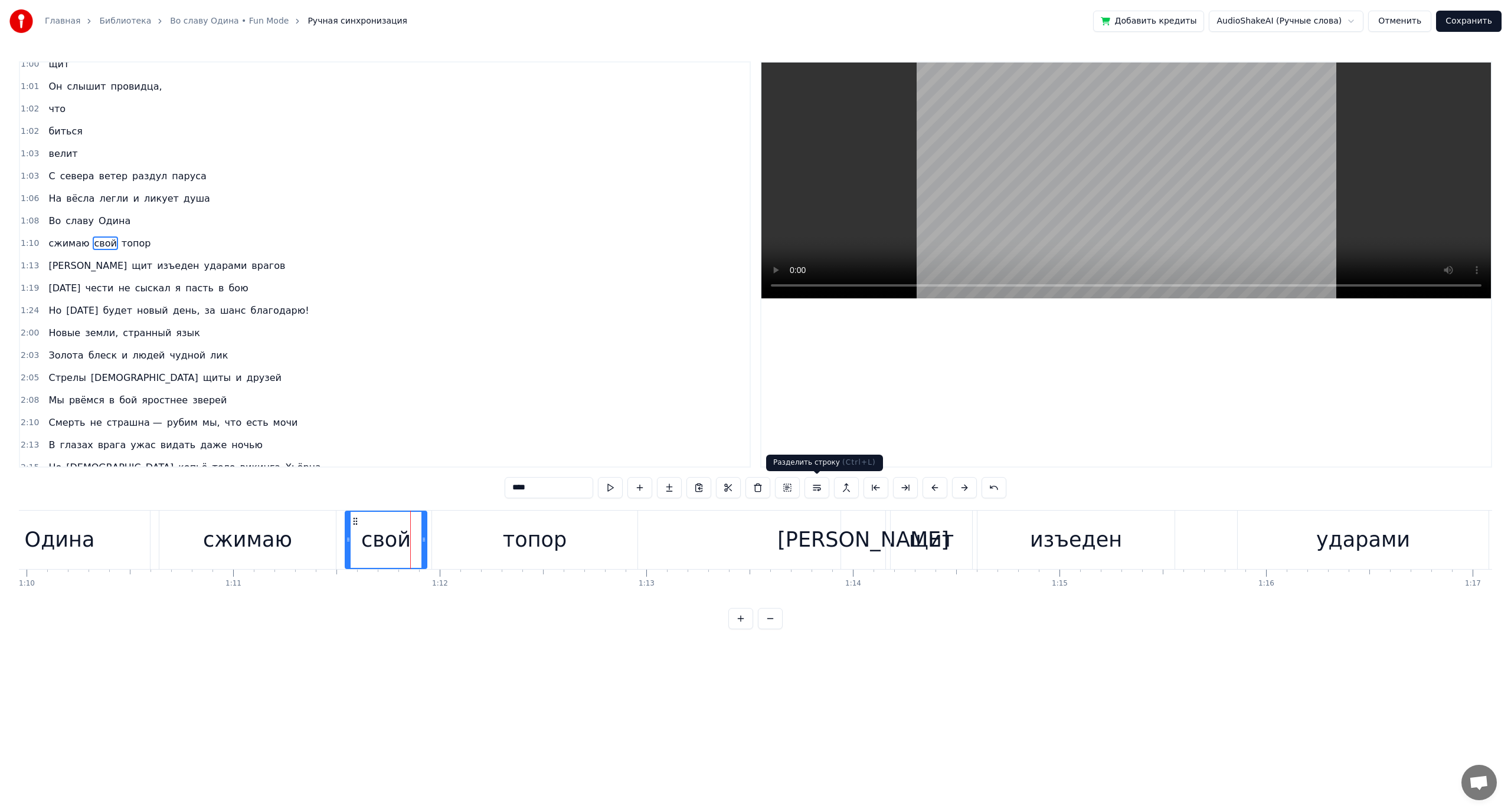
scroll to position [257, 0]
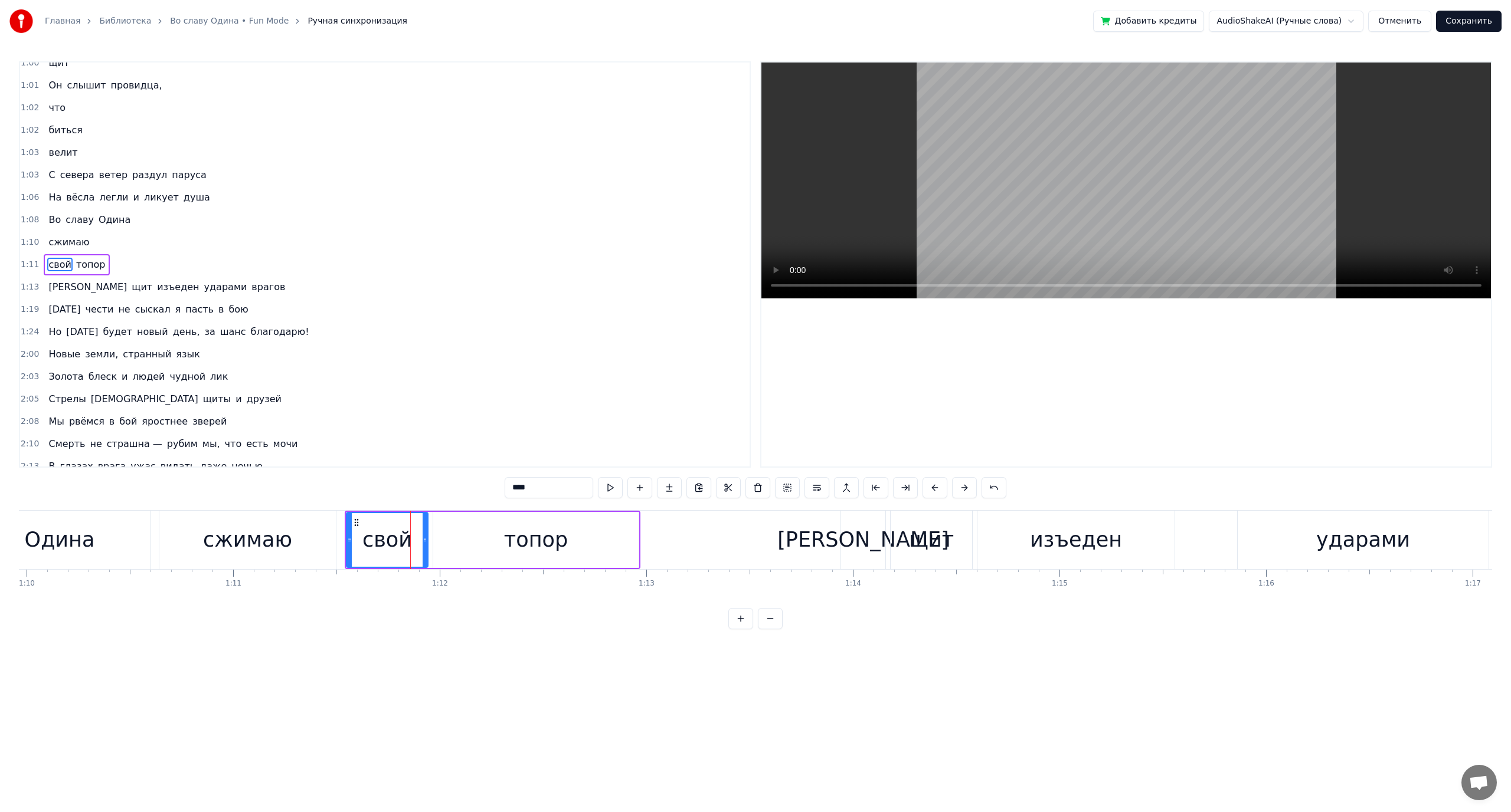
click at [540, 525] on div "топор" at bounding box center [535, 540] width 64 height 31
type input "*****"
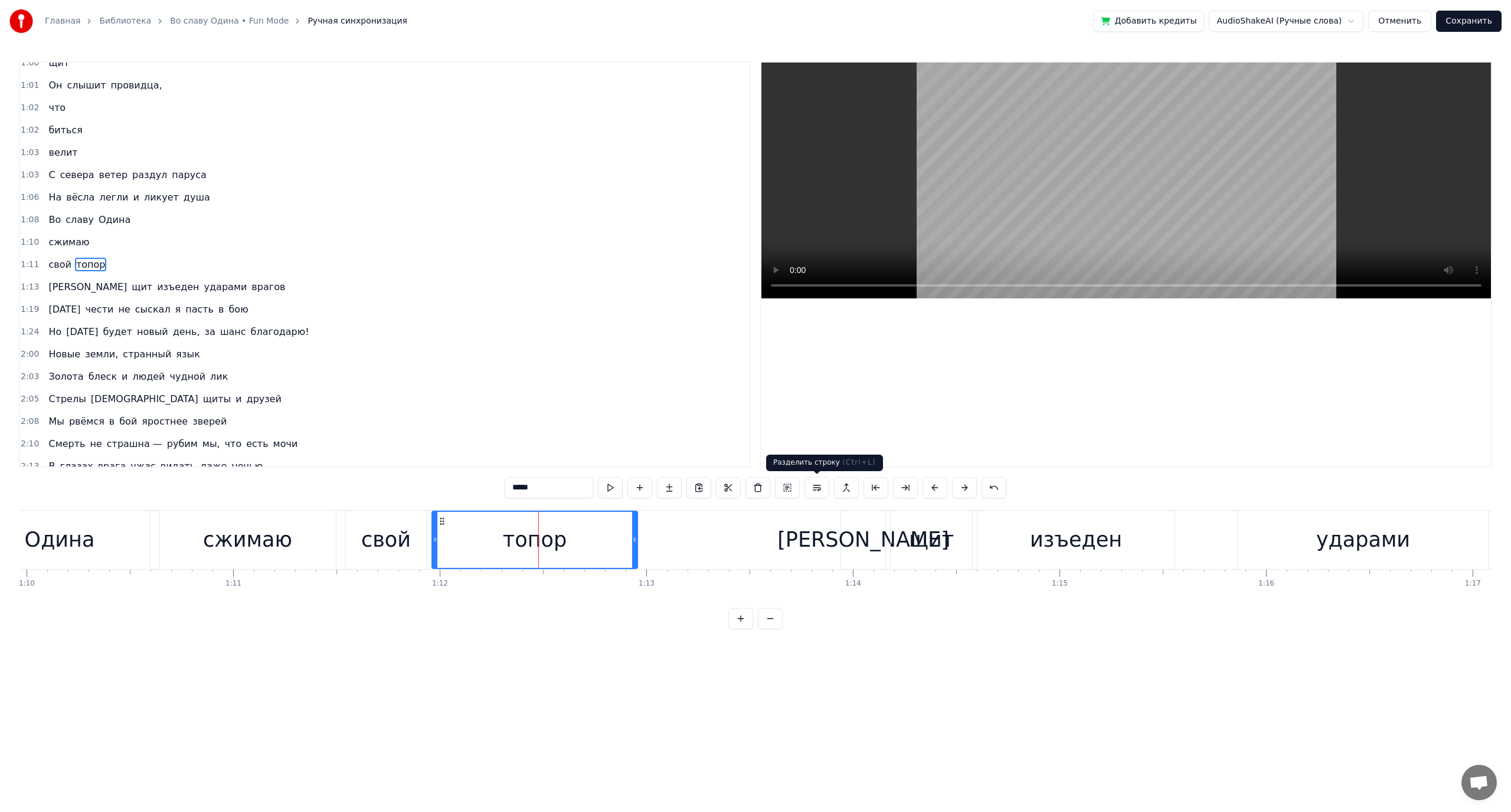
click at [824, 486] on button at bounding box center [817, 488] width 25 height 22
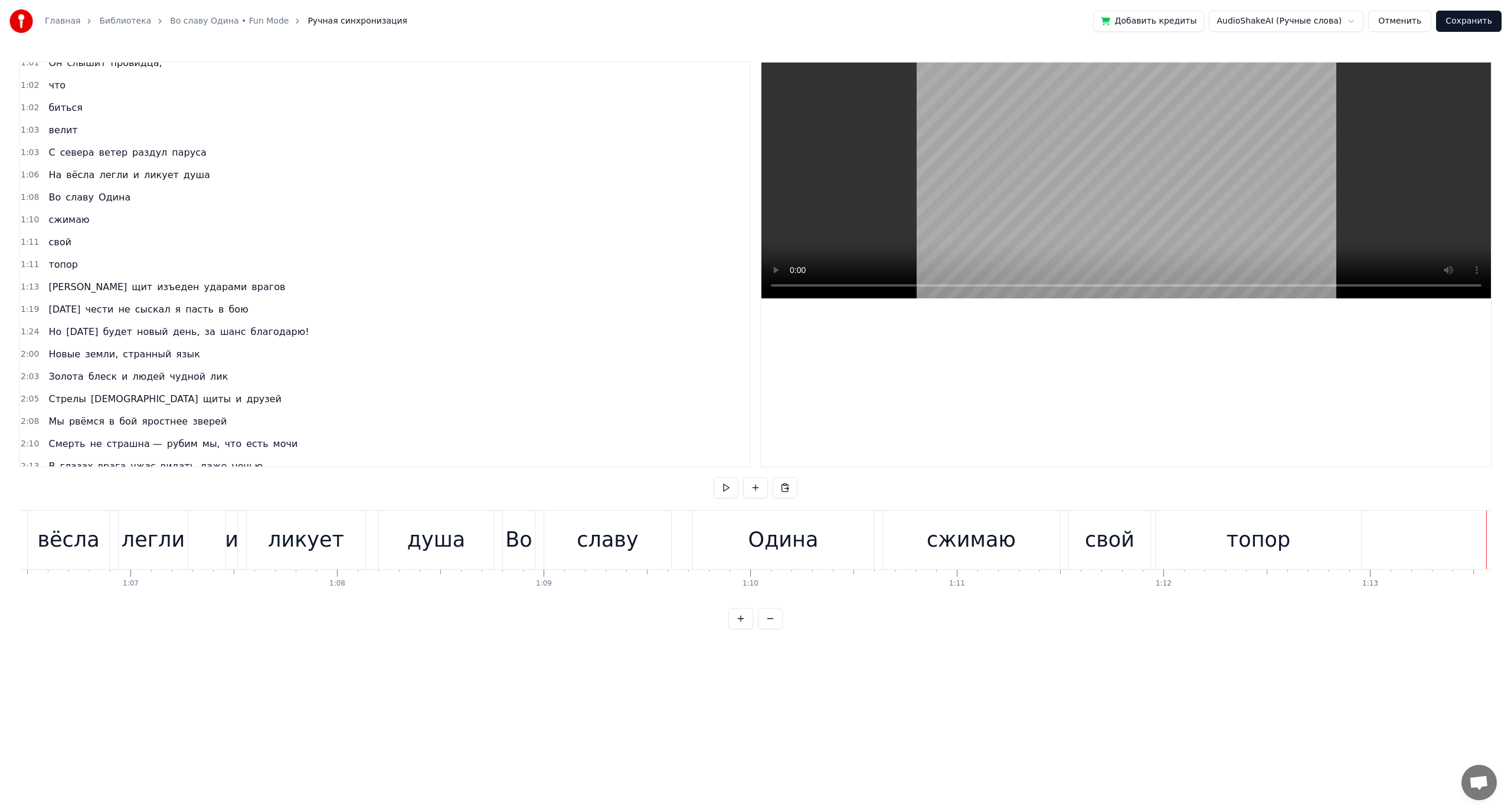
scroll to position [0, 13691]
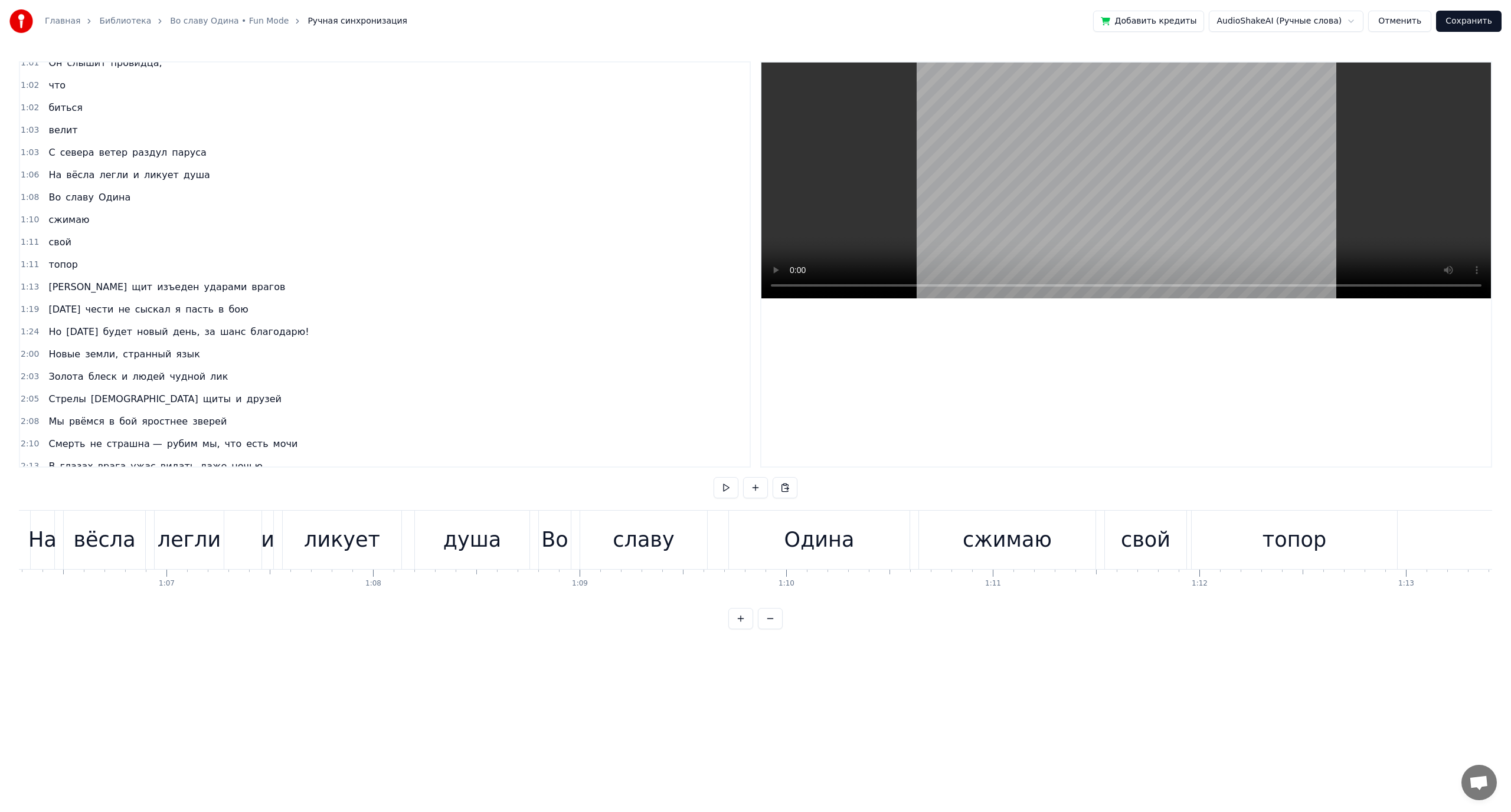
click at [721, 485] on button at bounding box center [726, 488] width 25 height 22
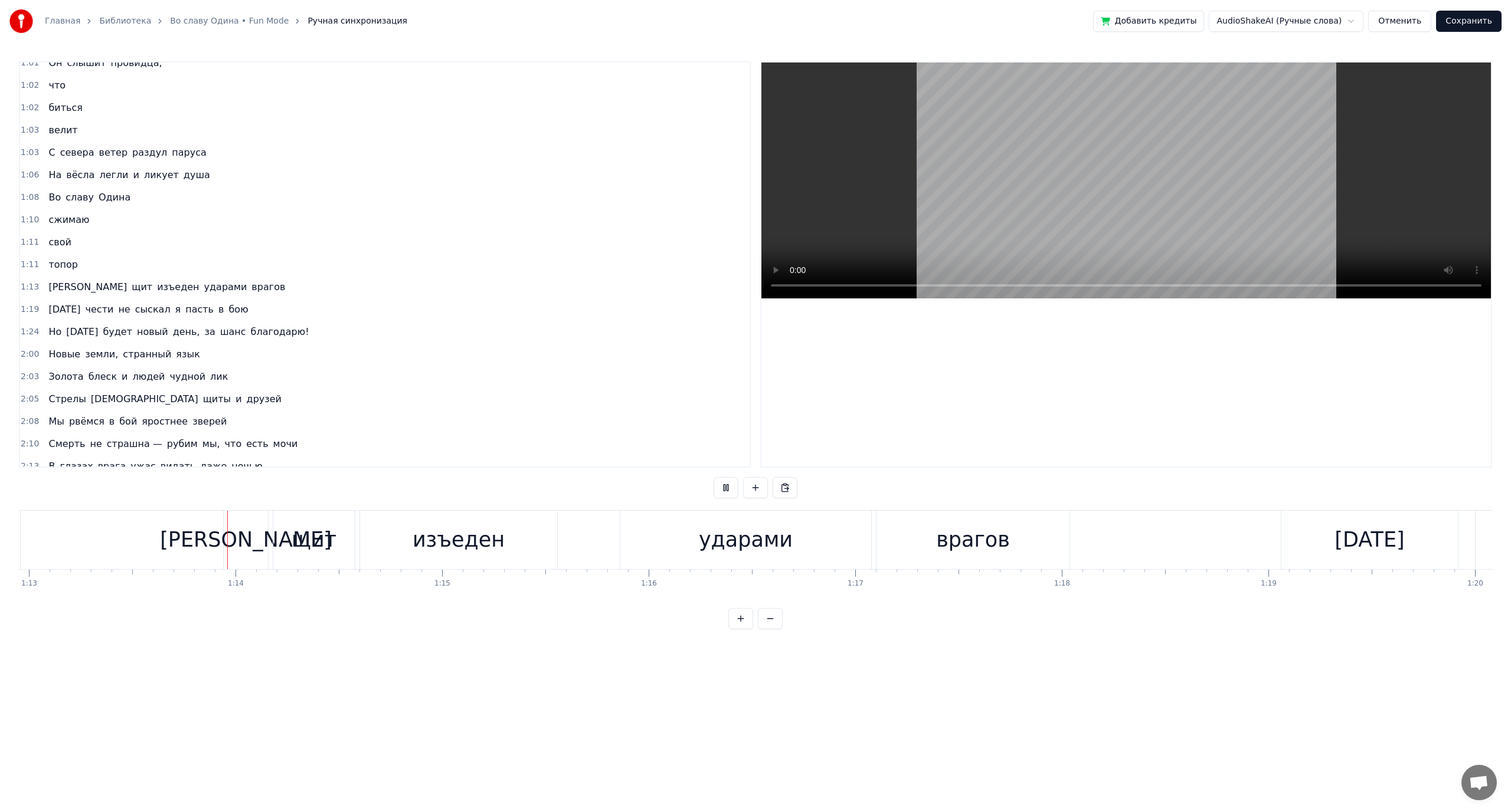
scroll to position [0, 15070]
click at [725, 488] on button at bounding box center [726, 488] width 25 height 22
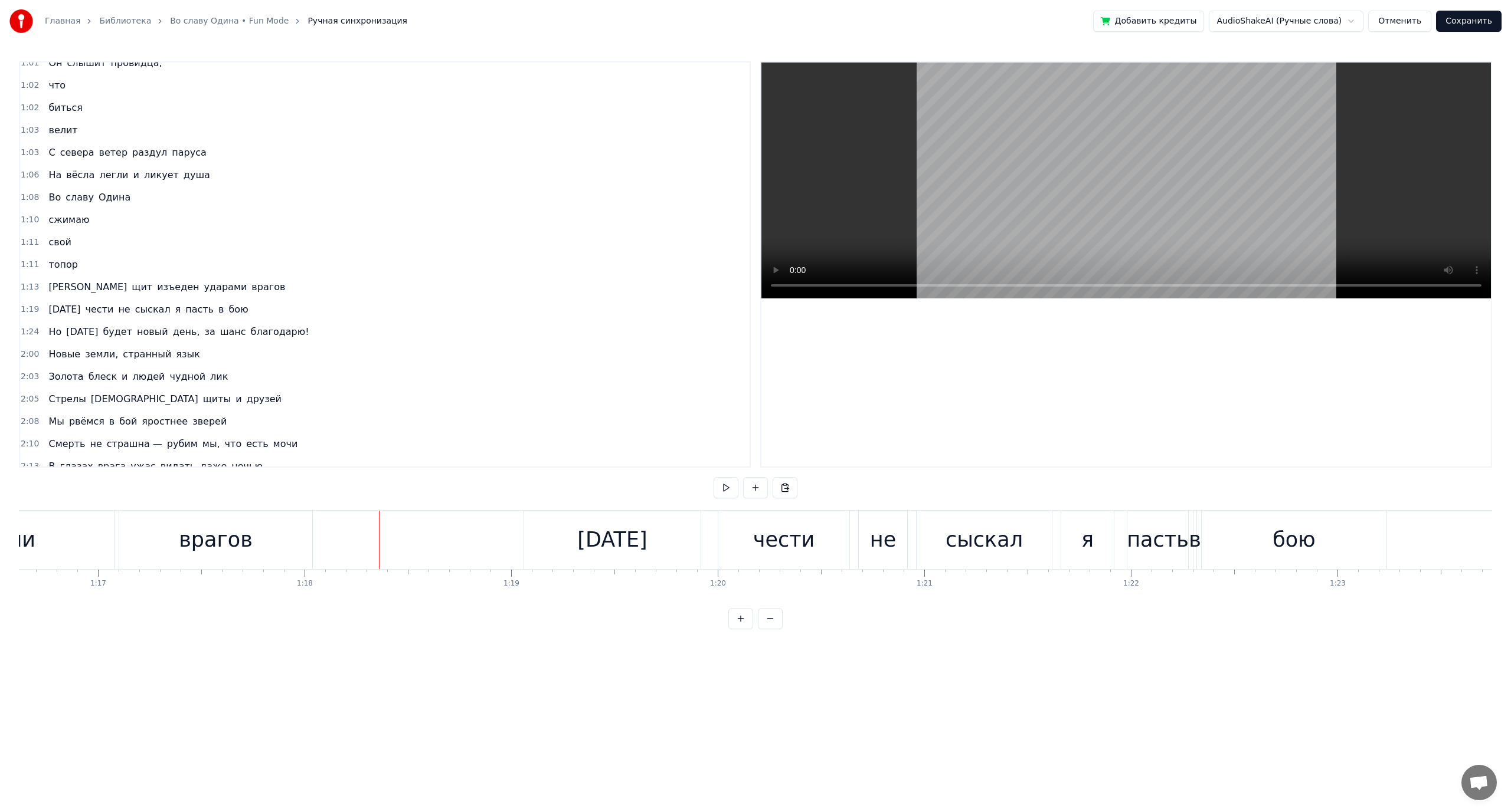
scroll to position [0, 16115]
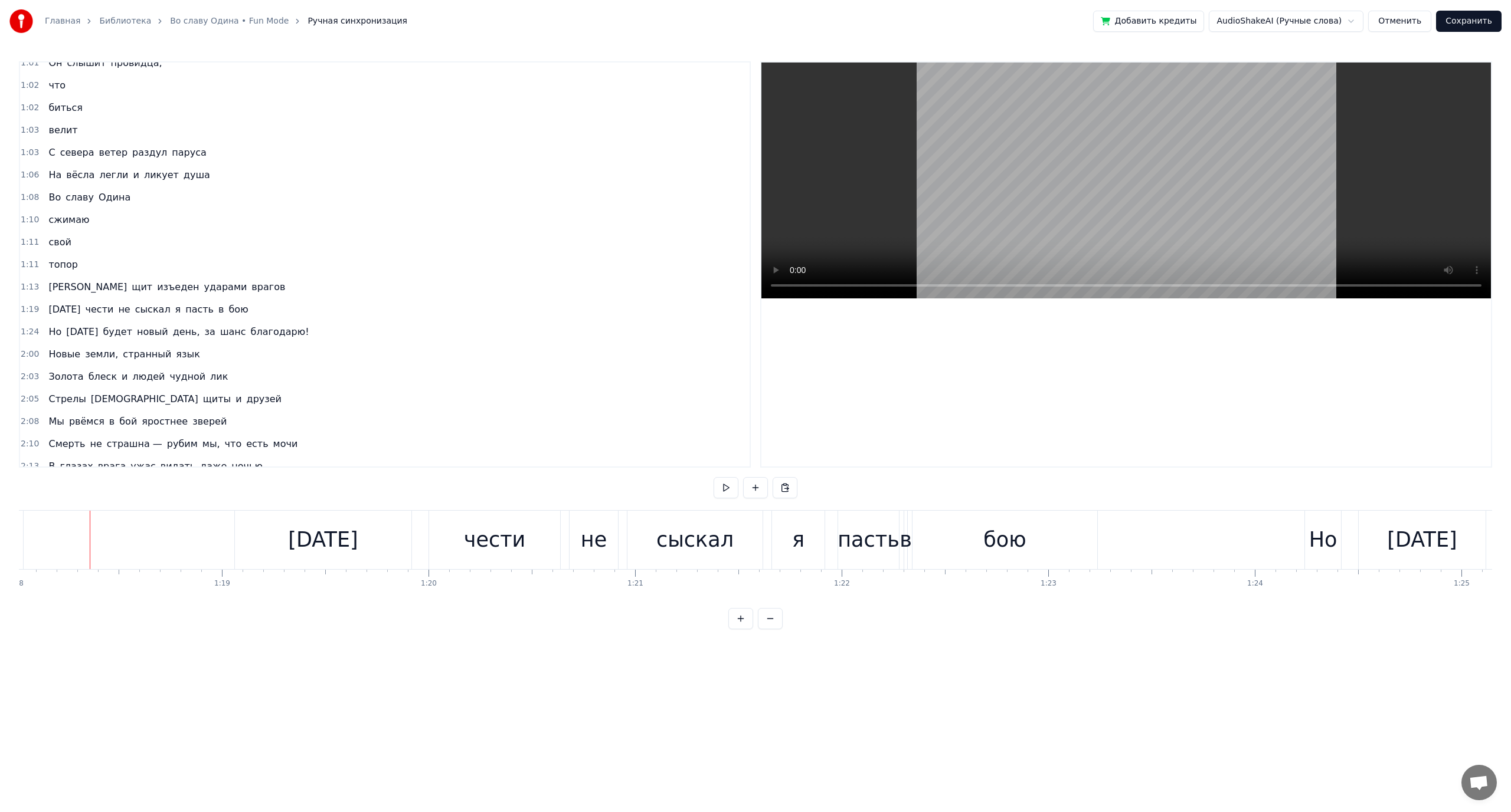
click at [705, 534] on div "сыскал" at bounding box center [695, 540] width 77 height 31
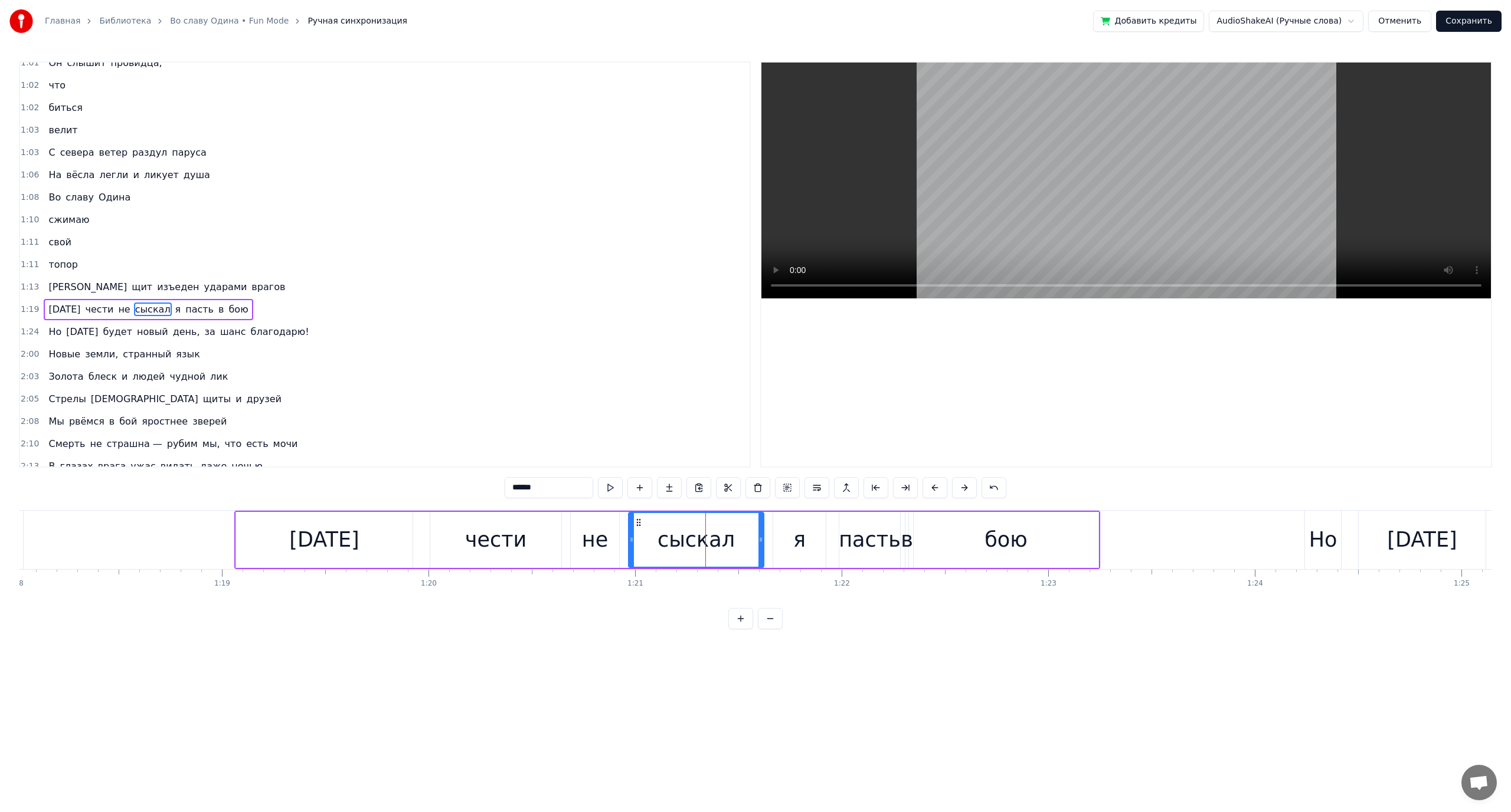
scroll to position [324, 0]
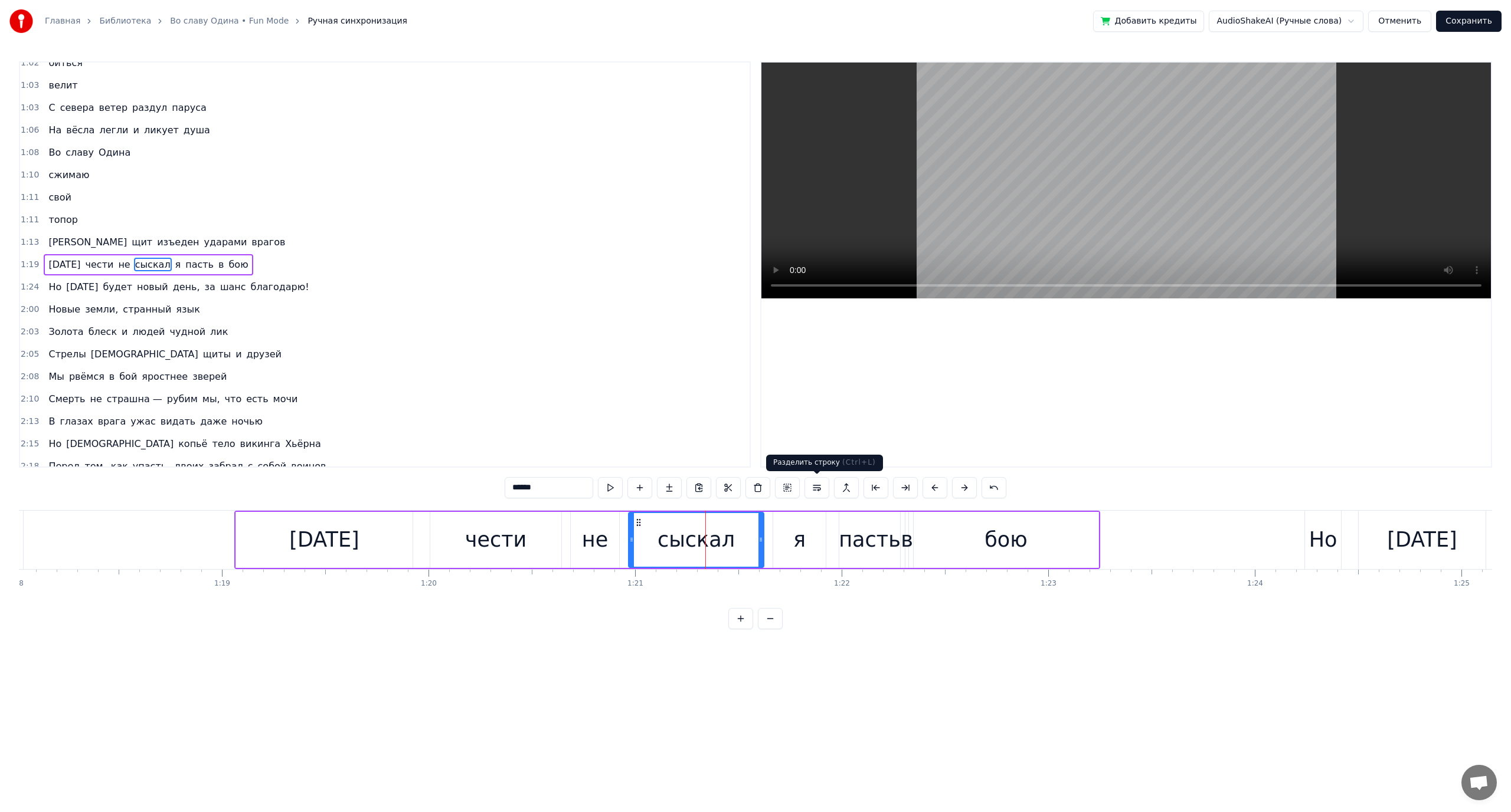
click at [819, 488] on button at bounding box center [817, 488] width 25 height 22
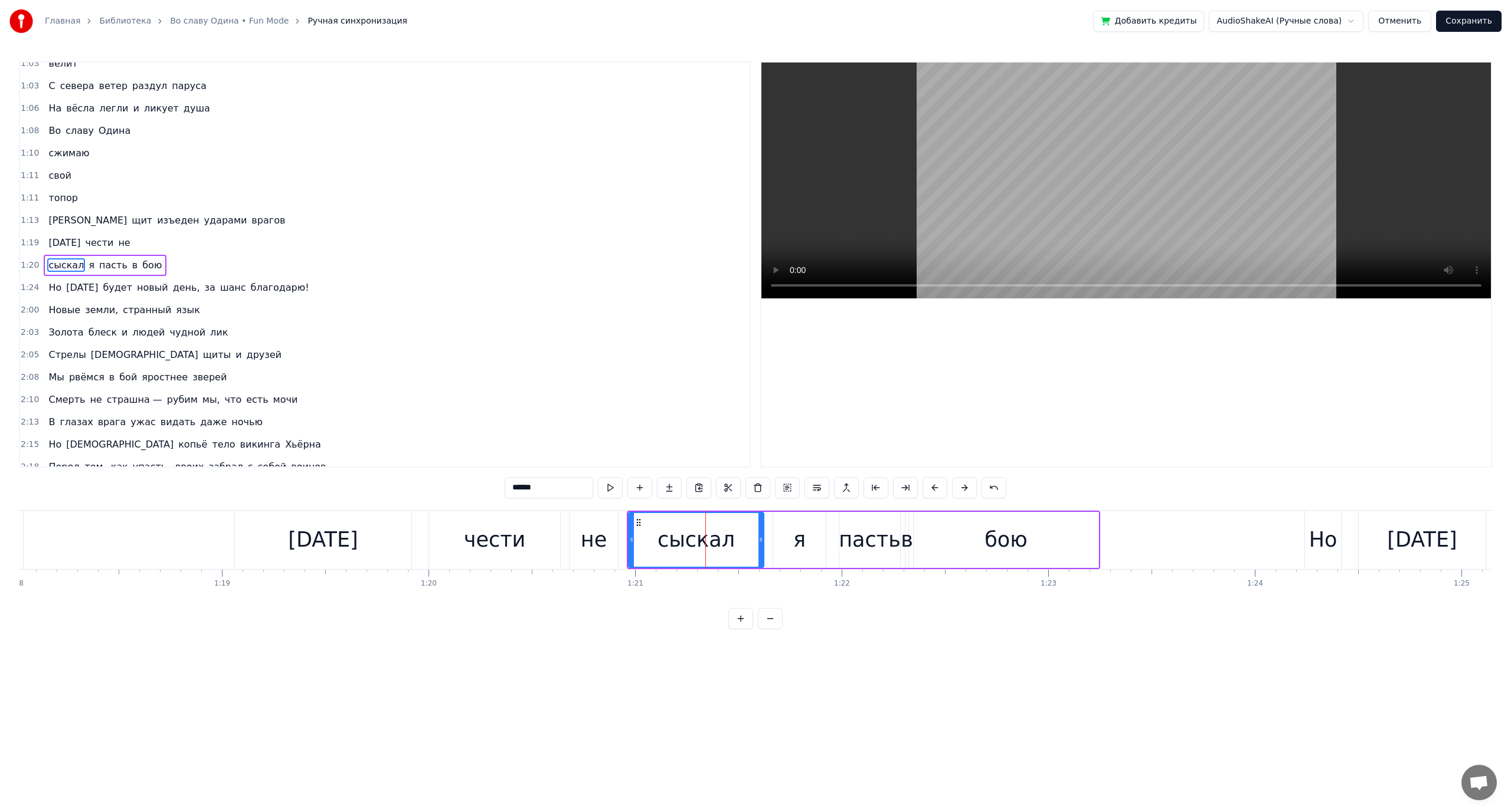
scroll to position [347, 0]
click at [794, 531] on div "я" at bounding box center [799, 540] width 53 height 56
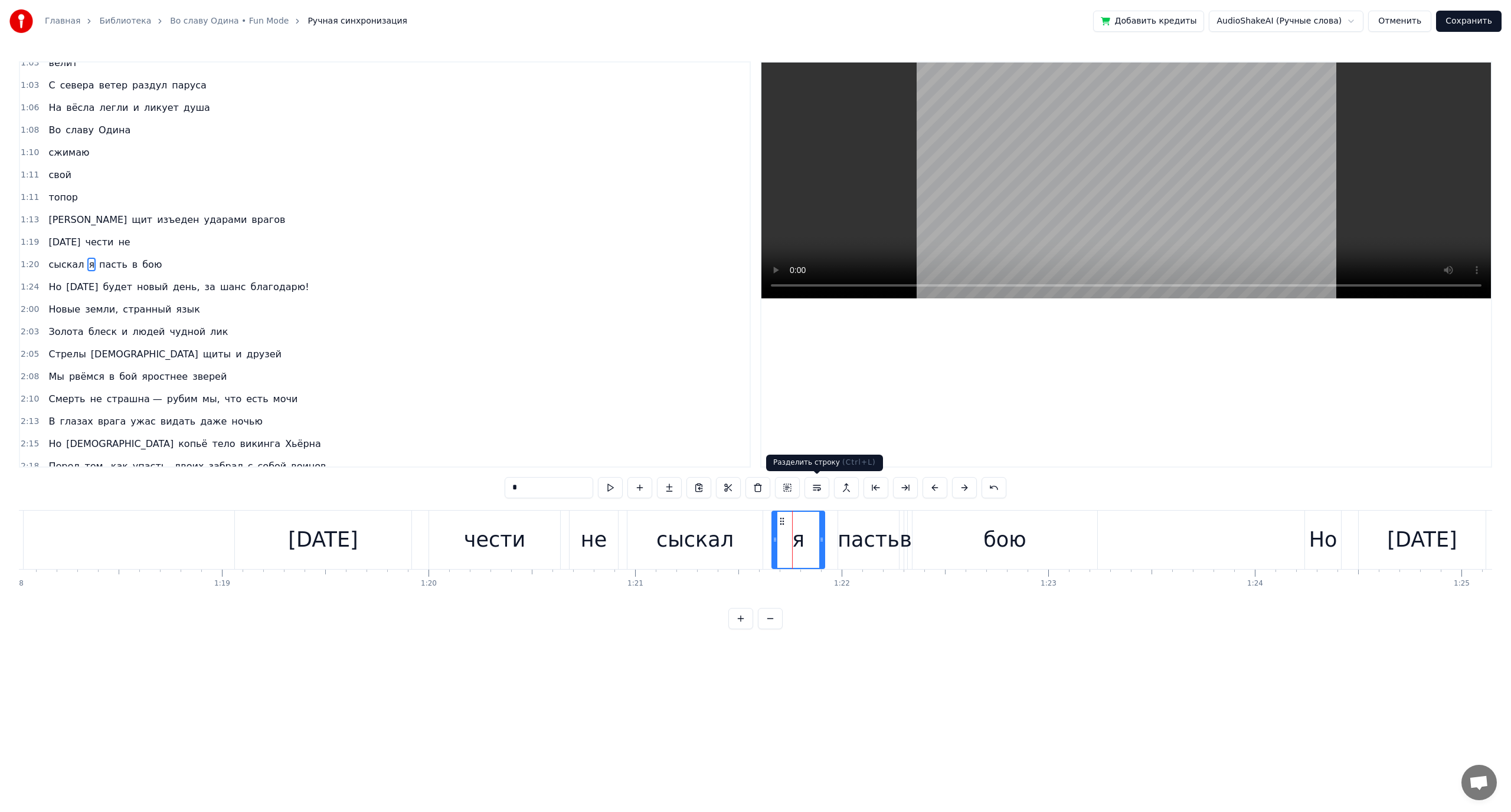
click at [816, 491] on button at bounding box center [817, 488] width 25 height 22
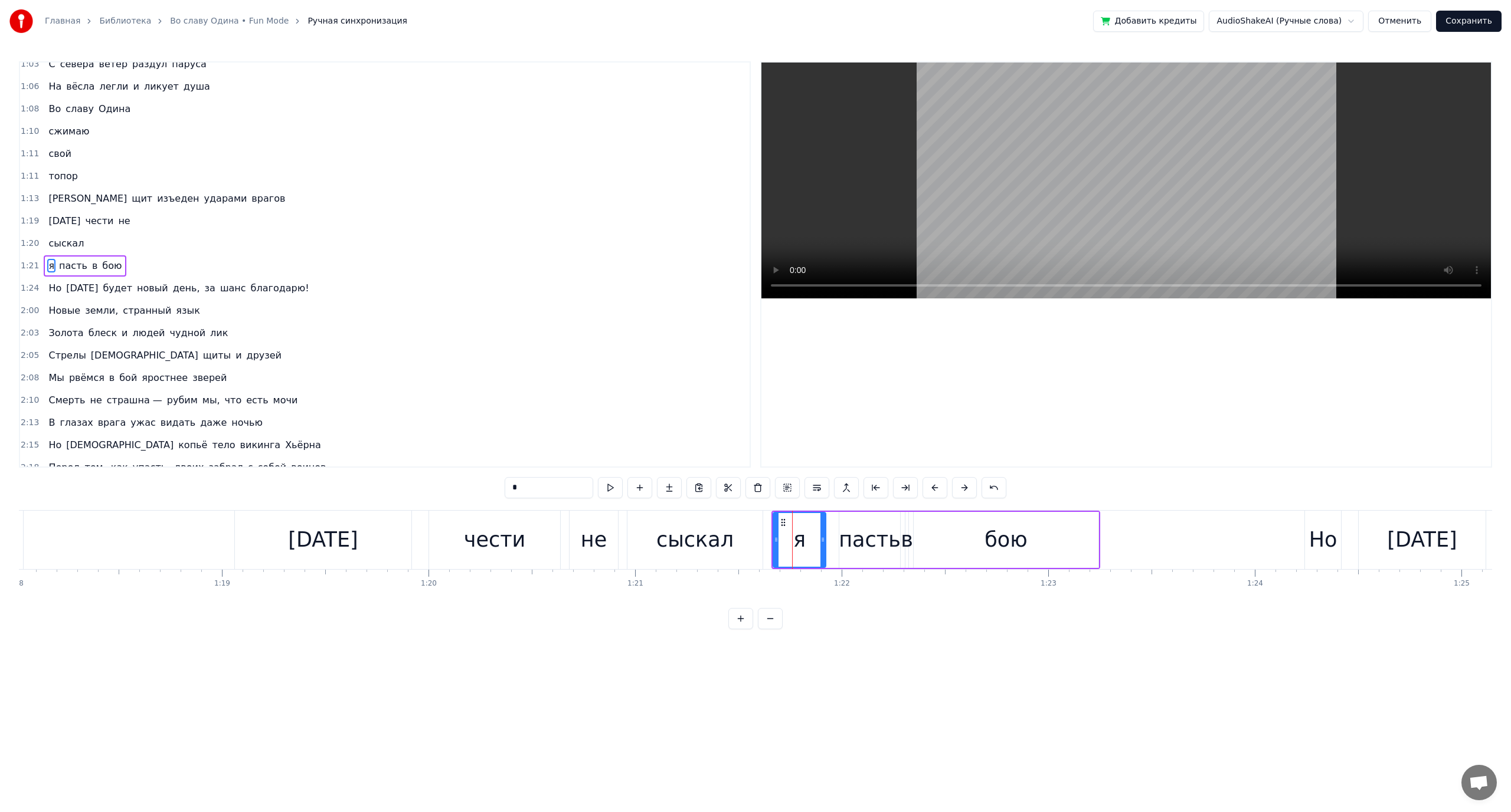
scroll to position [369, 0]
click at [856, 534] on div "пасть" at bounding box center [869, 540] width 62 height 31
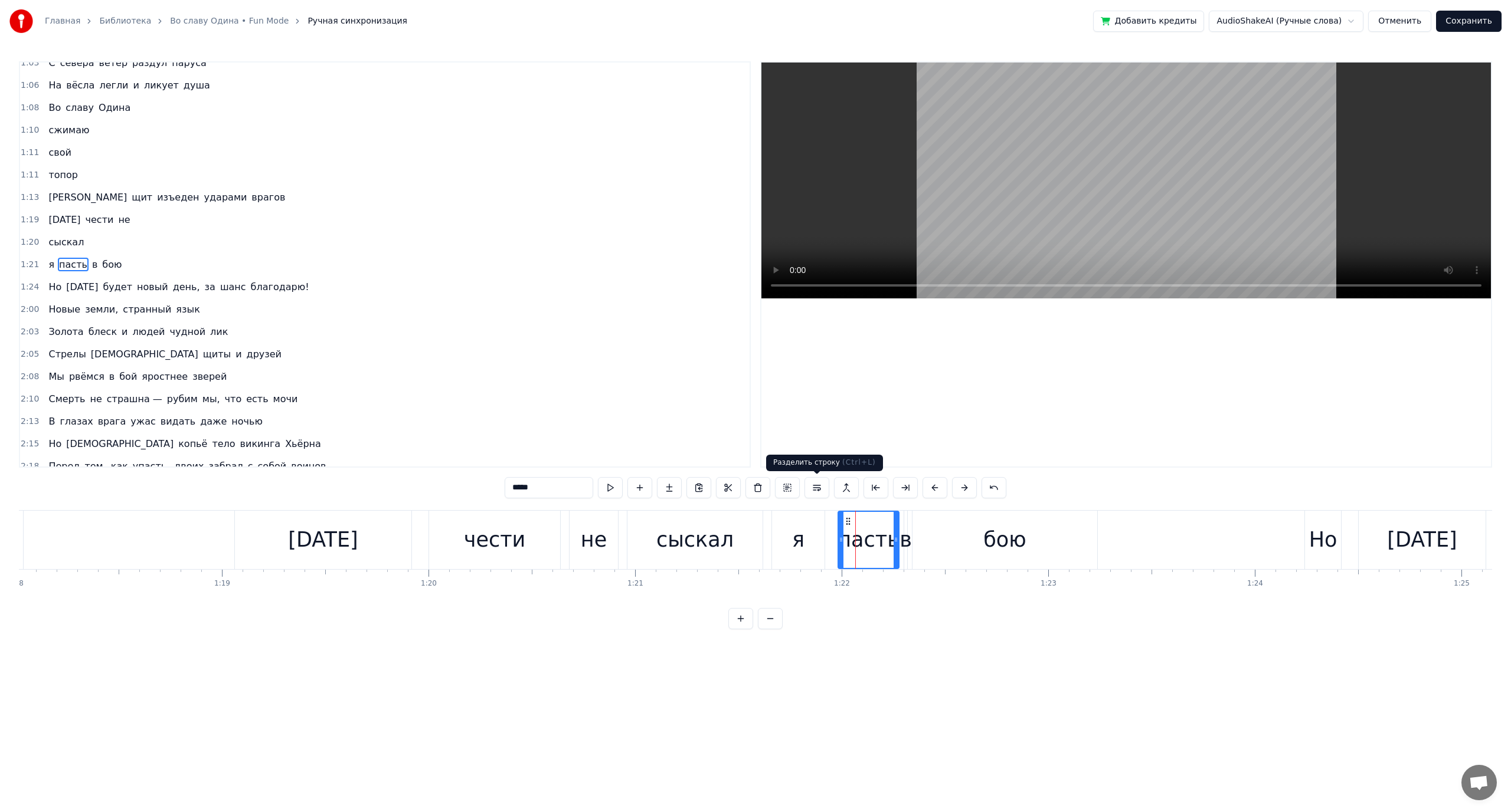
drag, startPoint x: 818, startPoint y: 488, endPoint x: 823, endPoint y: 493, distance: 7.1
click at [819, 489] on button at bounding box center [817, 488] width 25 height 22
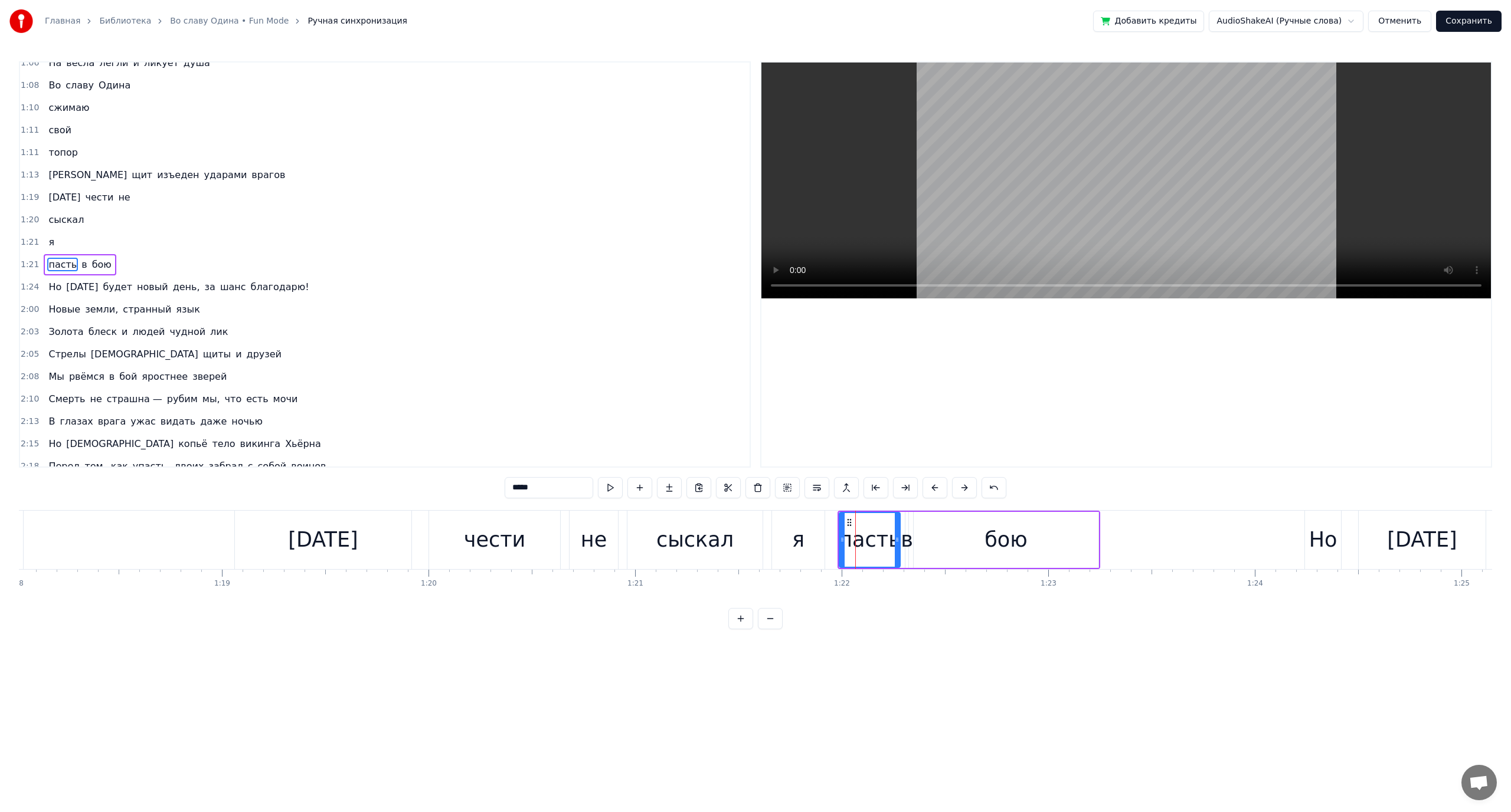
click at [907, 540] on div "в" at bounding box center [907, 540] width 13 height 31
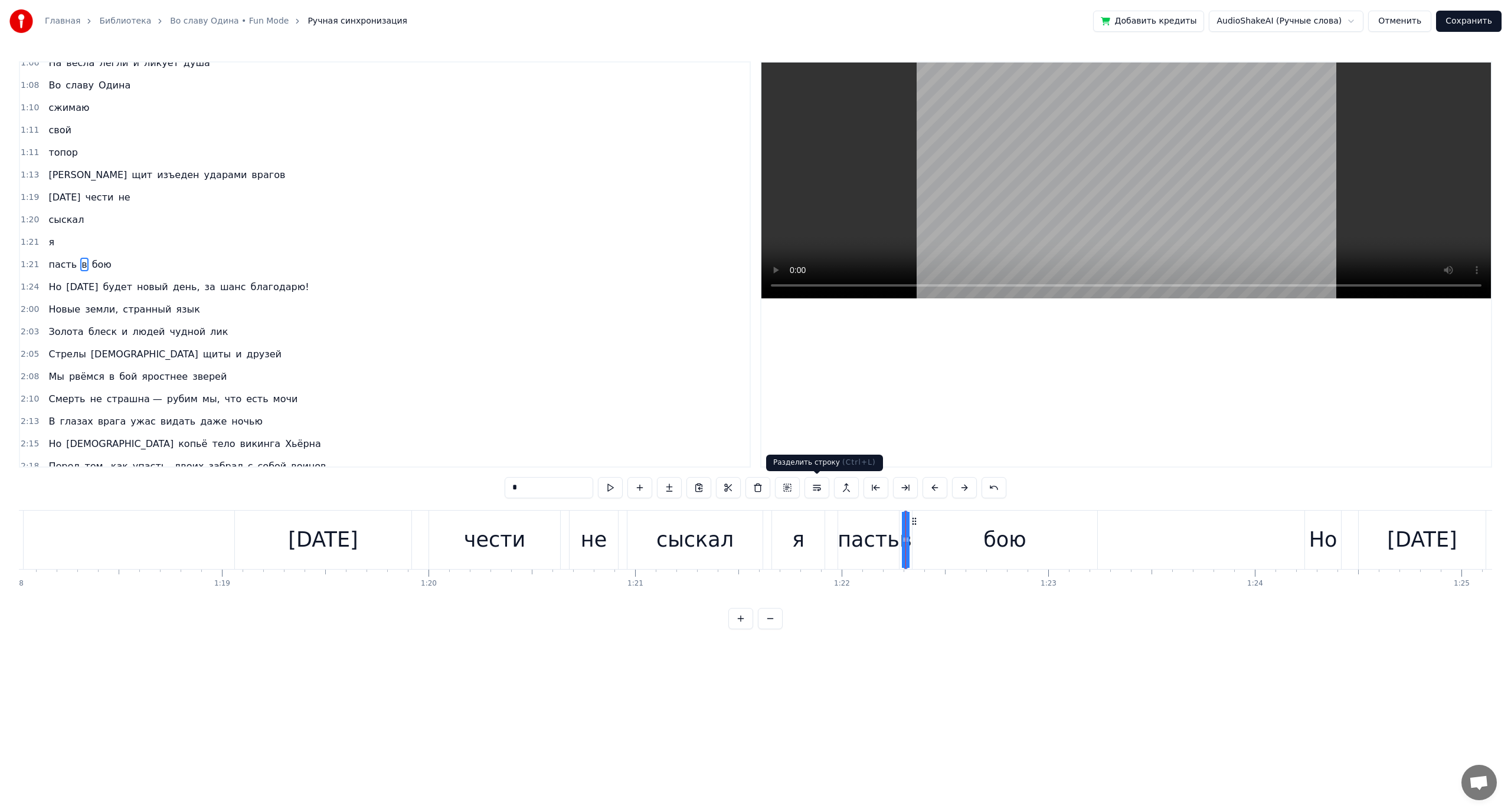
click at [821, 484] on button at bounding box center [817, 488] width 25 height 22
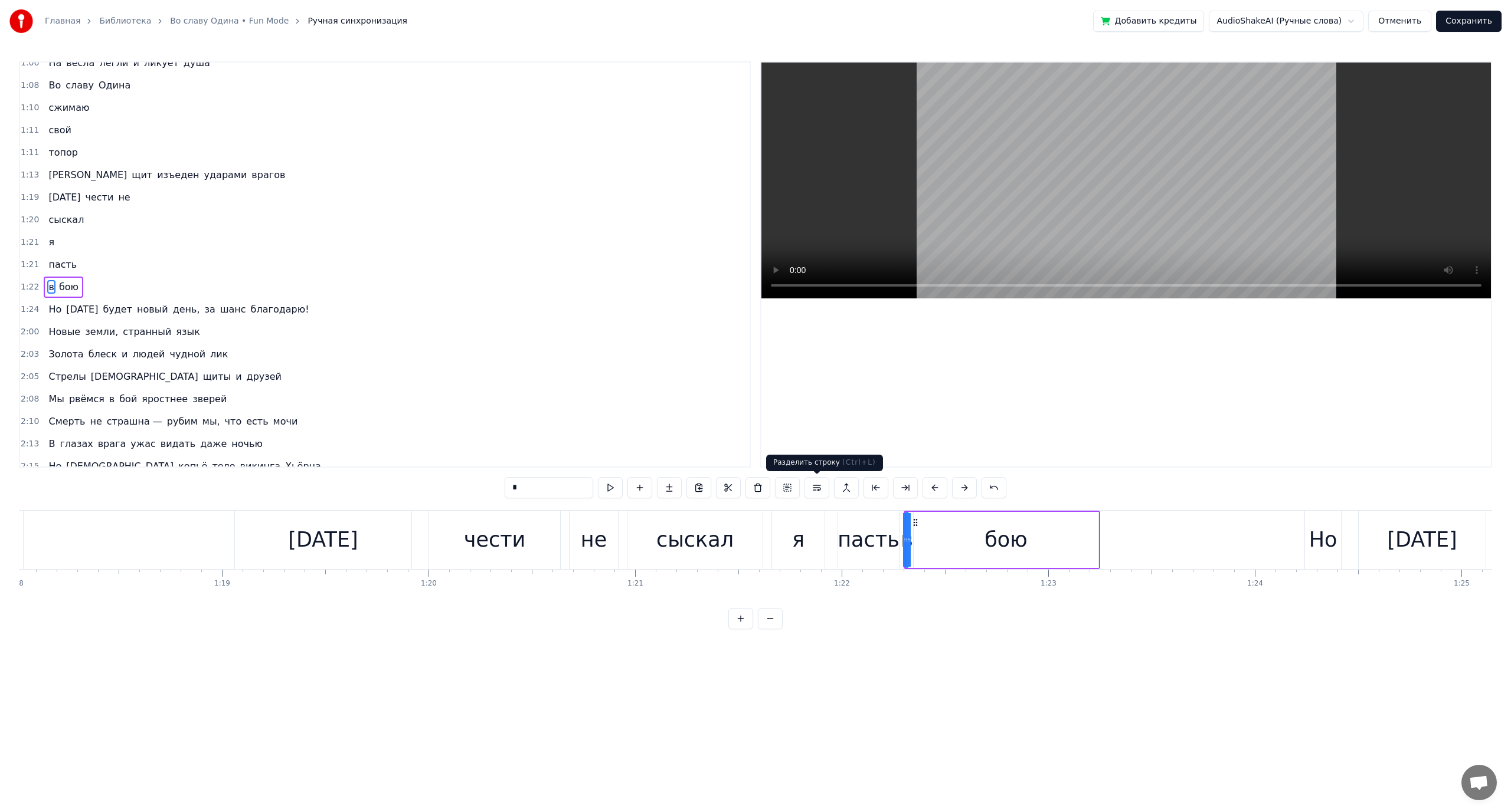
scroll to position [414, 0]
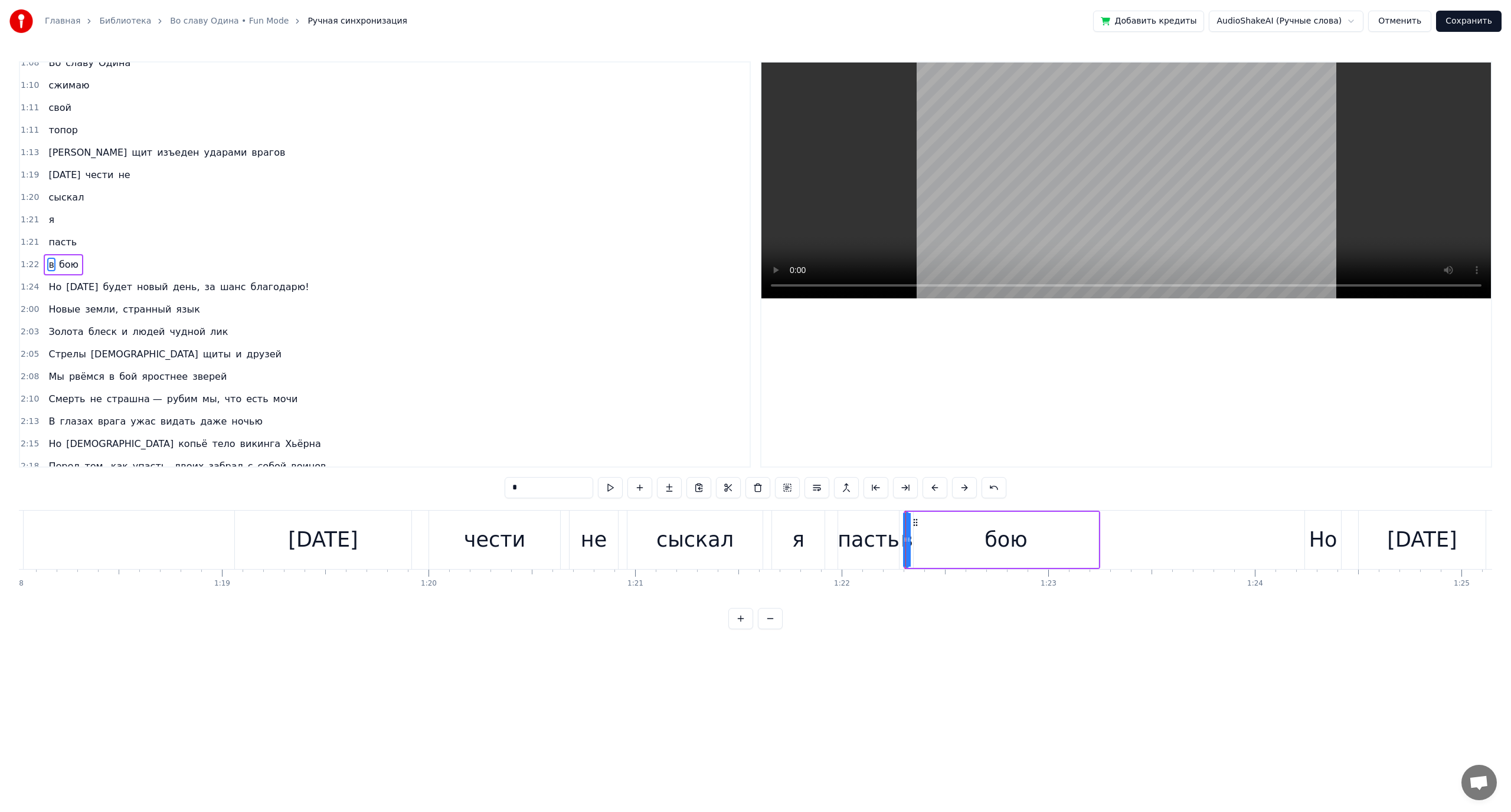
drag, startPoint x: 973, startPoint y: 549, endPoint x: 959, endPoint y: 543, distance: 15.2
click at [974, 549] on div "бою" at bounding box center [1006, 540] width 185 height 56
type input "***"
click at [825, 488] on button at bounding box center [817, 488] width 25 height 22
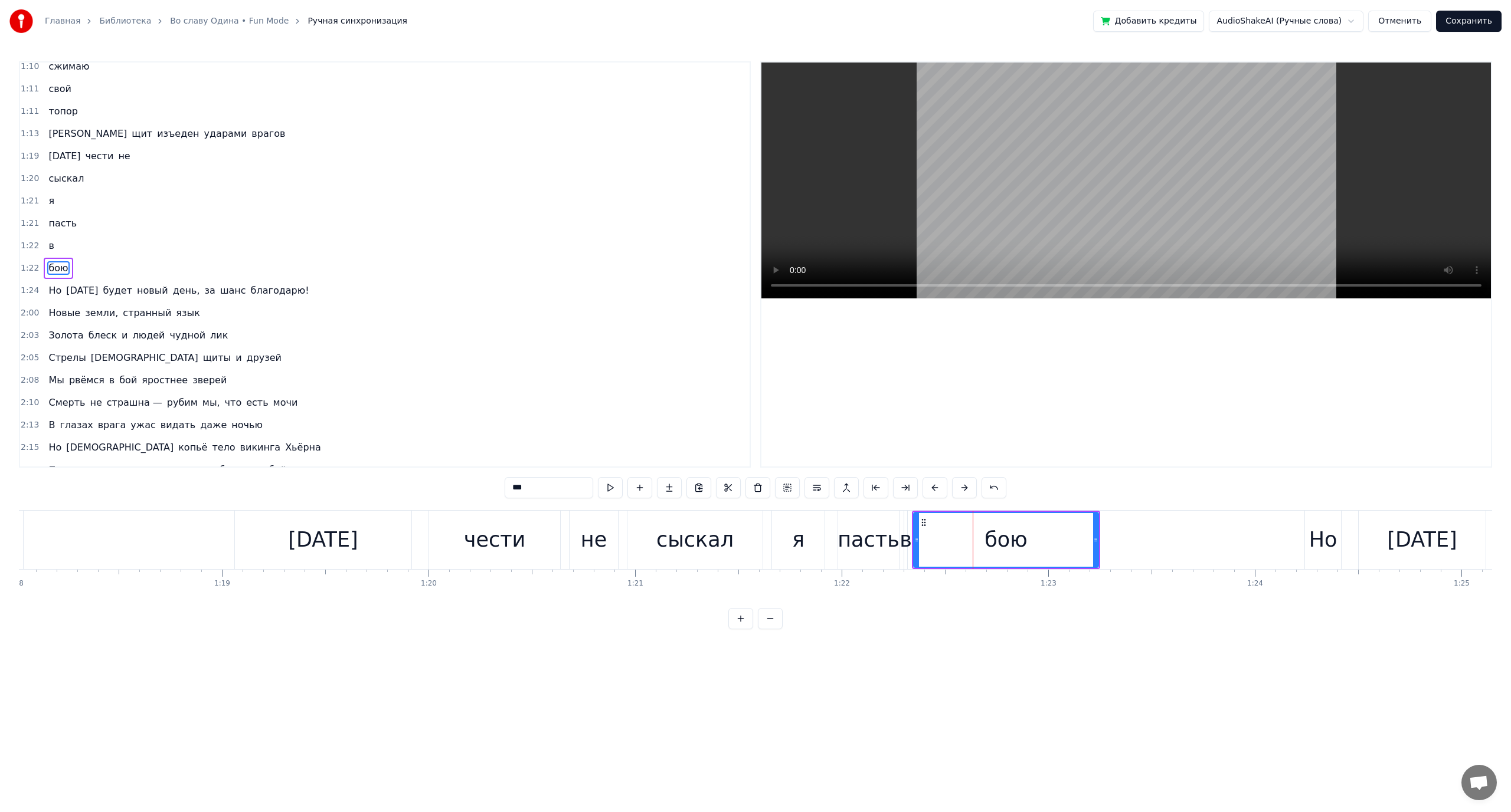
scroll to position [436, 0]
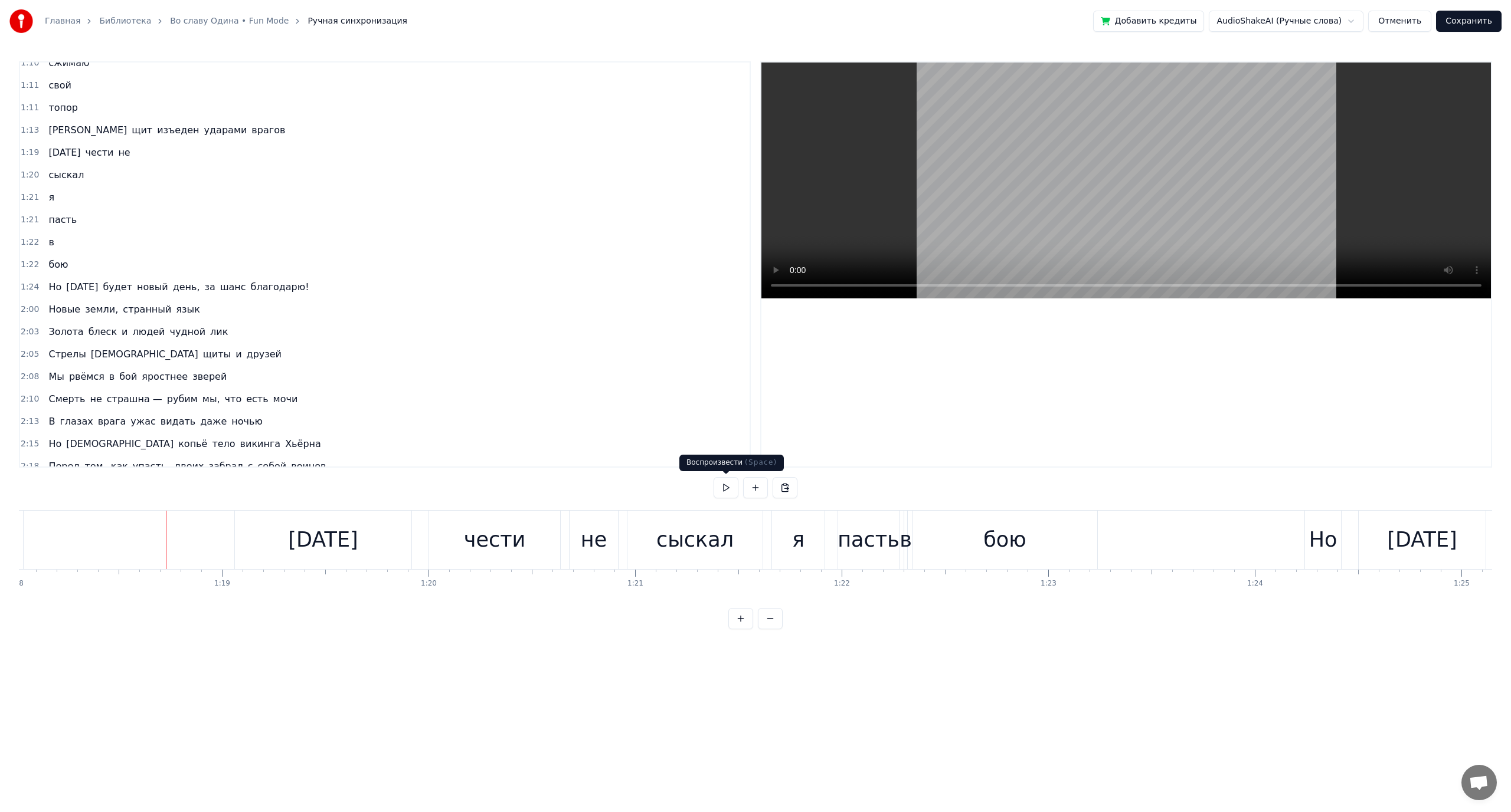
click at [733, 488] on button at bounding box center [726, 488] width 25 height 22
click at [724, 488] on button at bounding box center [726, 488] width 25 height 22
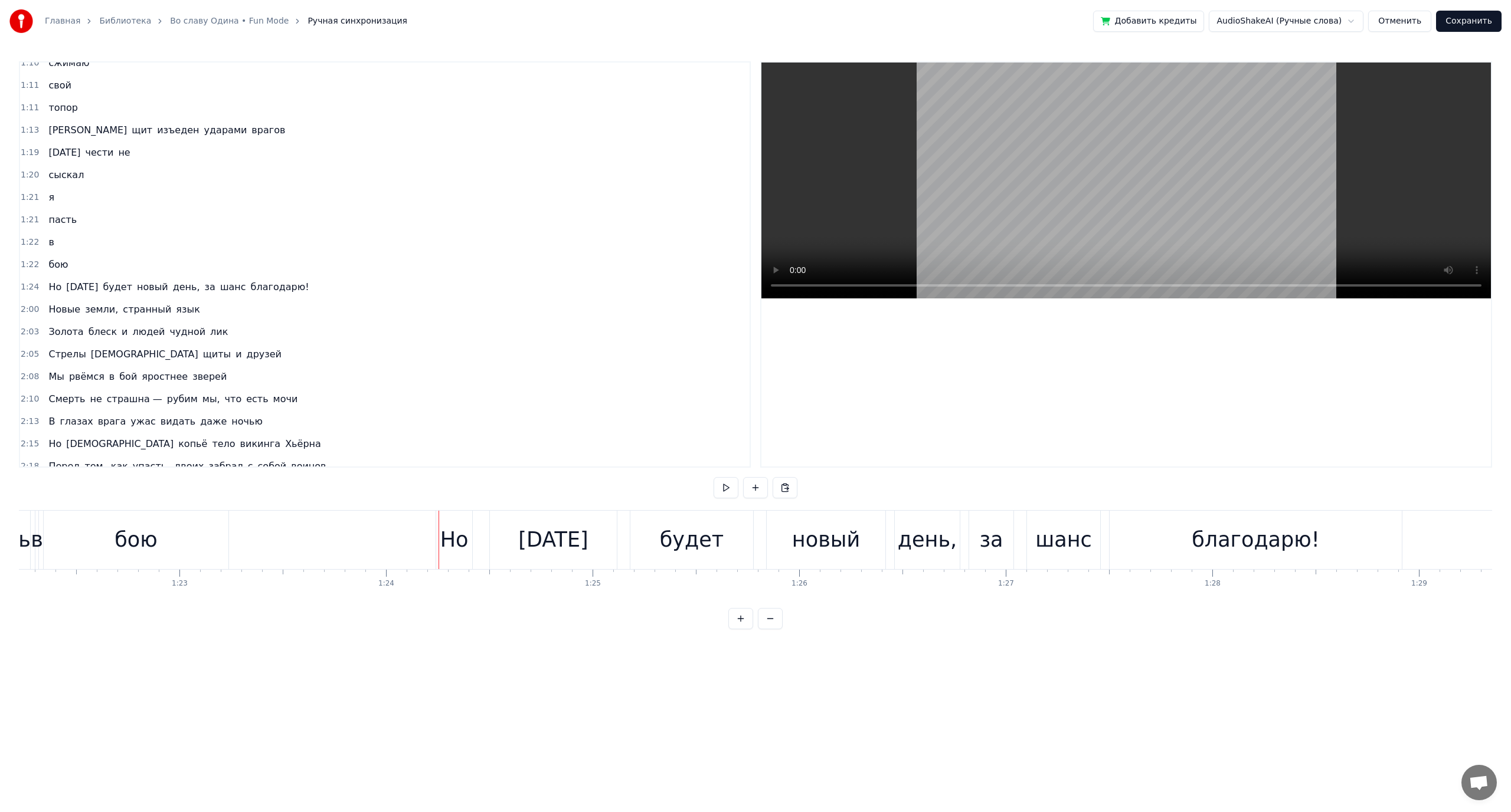
scroll to position [0, 17001]
click at [910, 546] on div "день," at bounding box center [909, 540] width 59 height 31
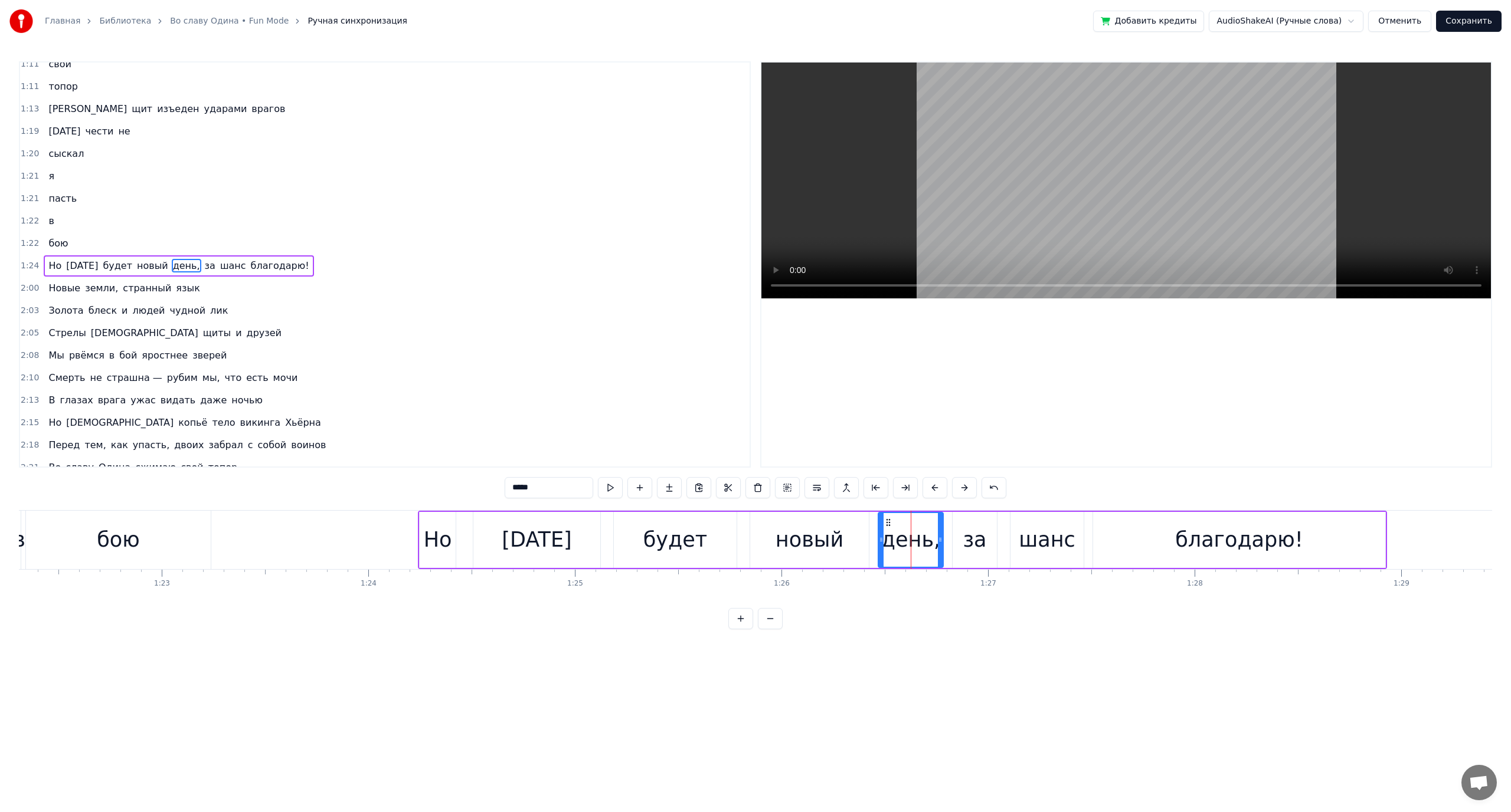
scroll to position [459, 0]
drag, startPoint x: 818, startPoint y: 489, endPoint x: 717, endPoint y: 509, distance: 103.0
click at [816, 489] on button at bounding box center [817, 488] width 25 height 22
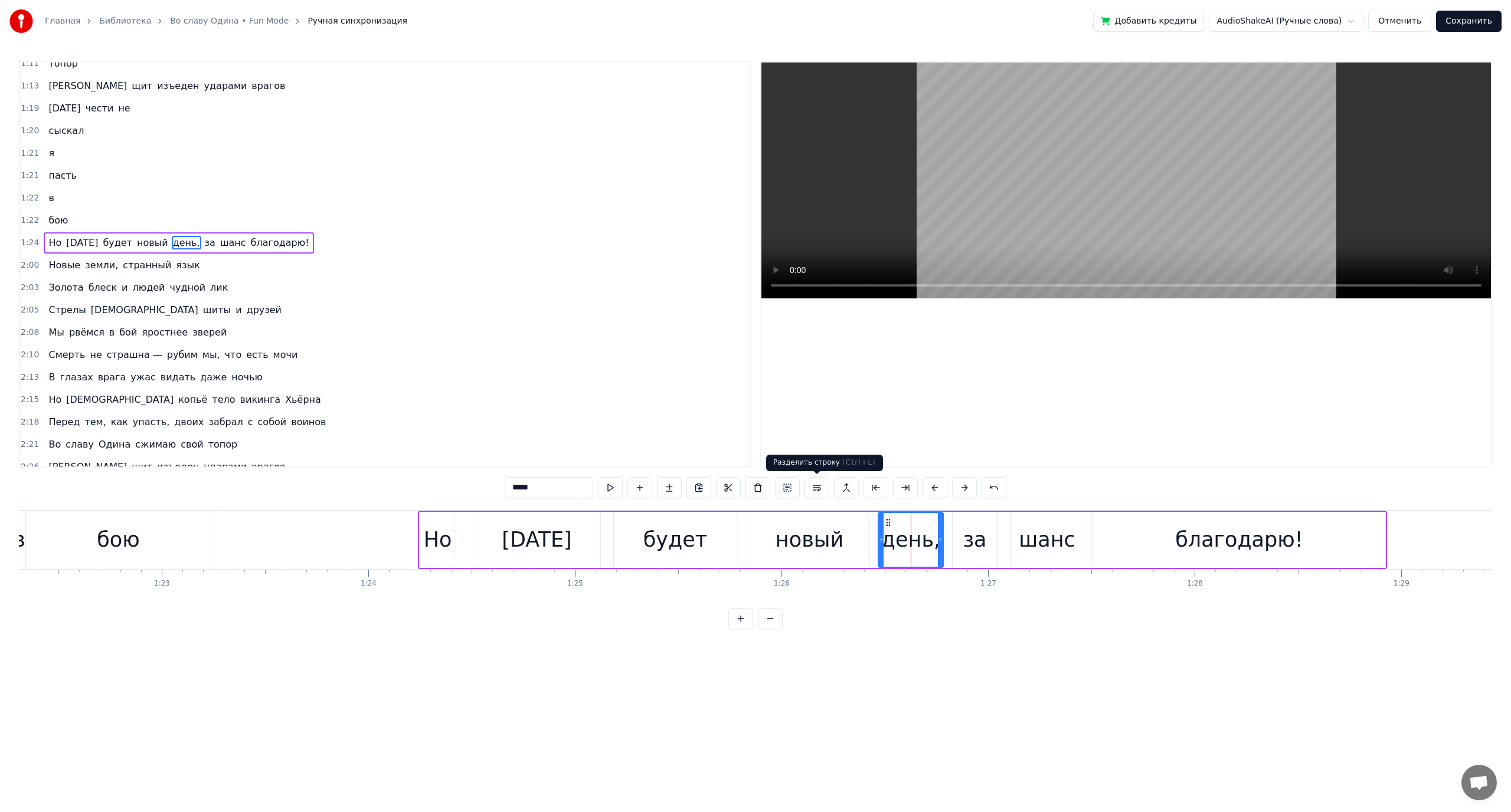
scroll to position [481, 0]
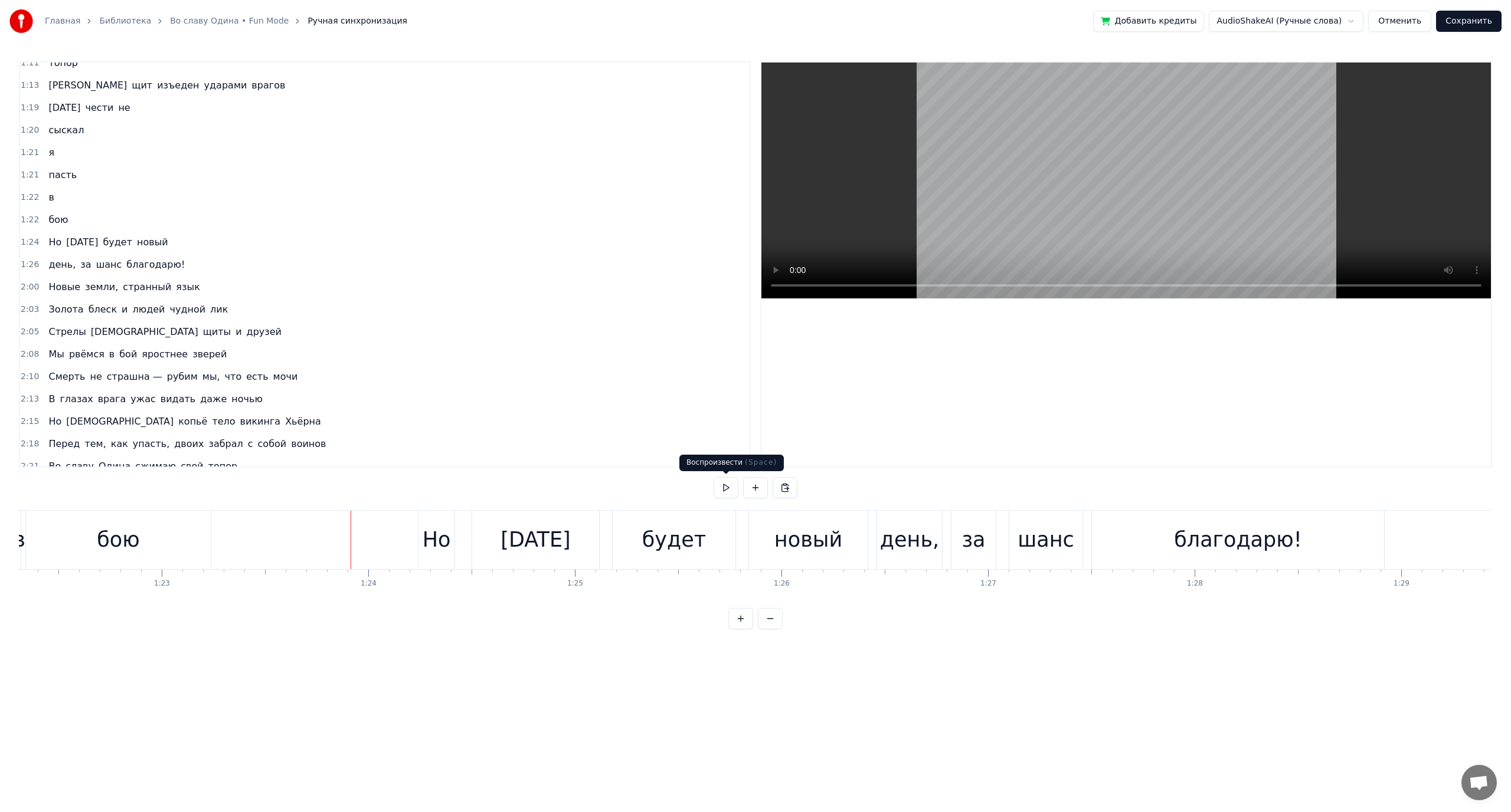
click at [730, 489] on button at bounding box center [726, 488] width 25 height 22
click at [731, 489] on button at bounding box center [726, 488] width 25 height 22
click at [921, 548] on div "день," at bounding box center [909, 540] width 59 height 31
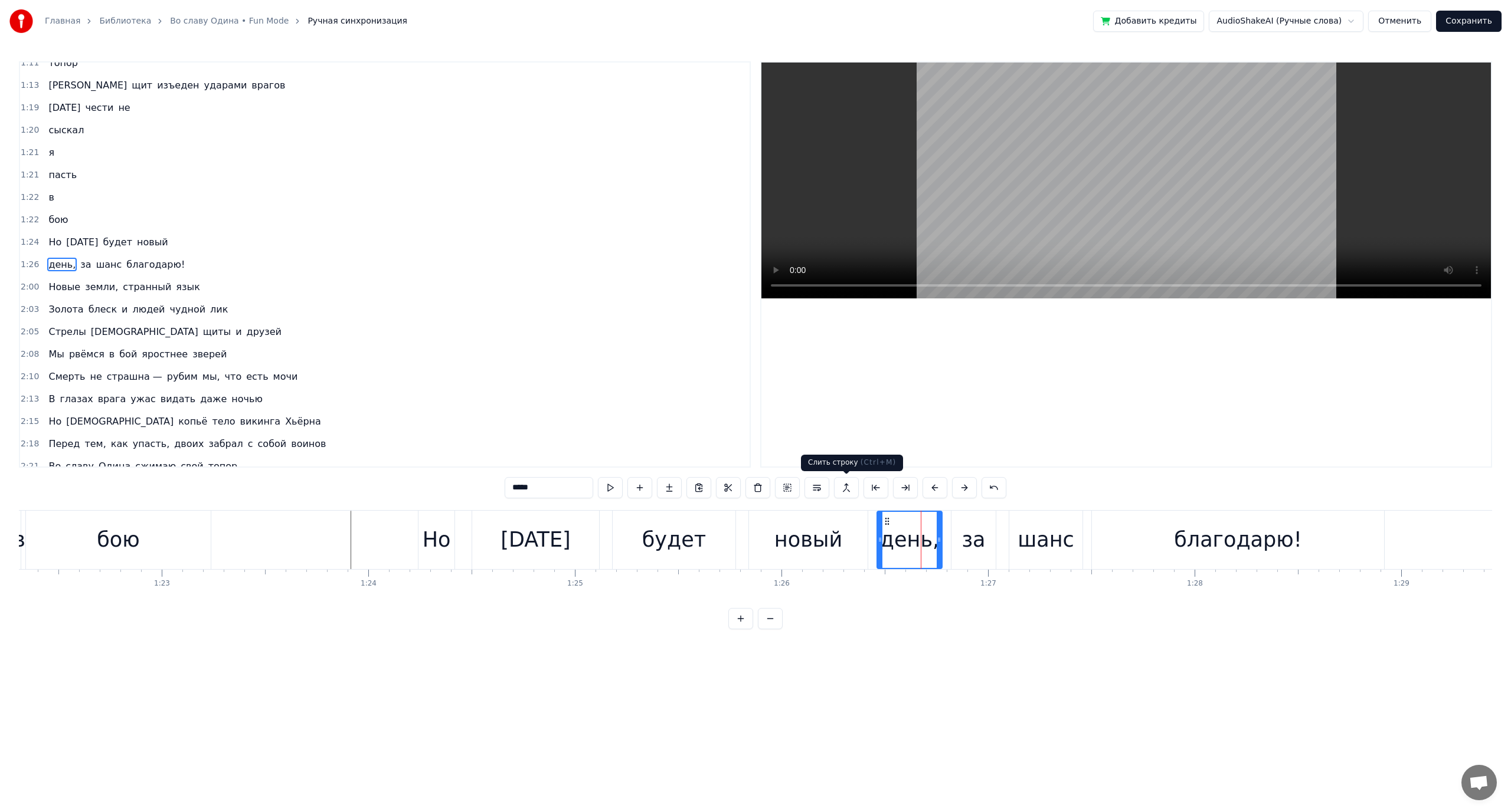
click at [851, 485] on button at bounding box center [847, 488] width 25 height 22
click at [972, 542] on div "за" at bounding box center [973, 540] width 23 height 31
type input "**"
click at [823, 482] on button at bounding box center [817, 488] width 25 height 22
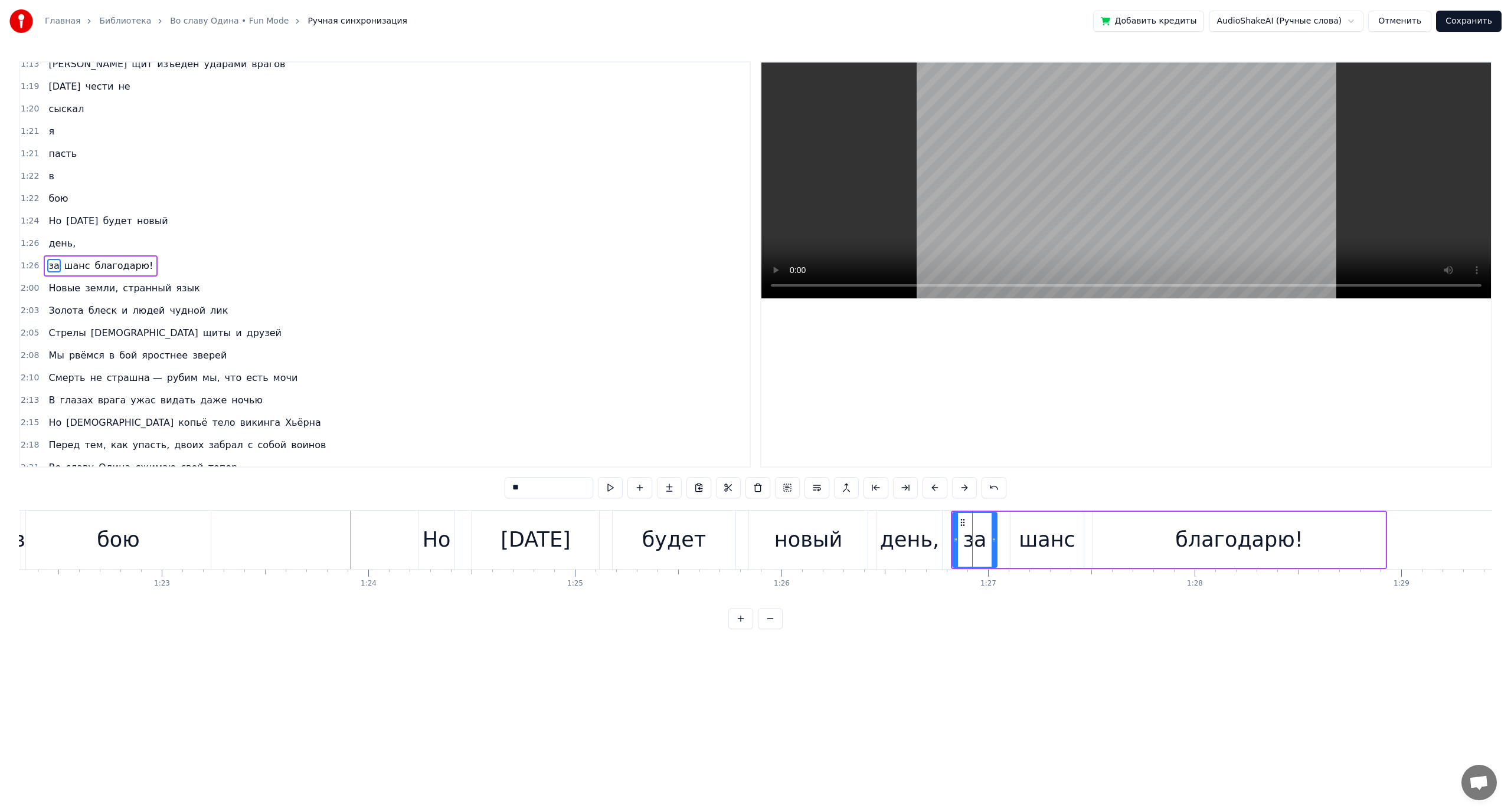
scroll to position [504, 0]
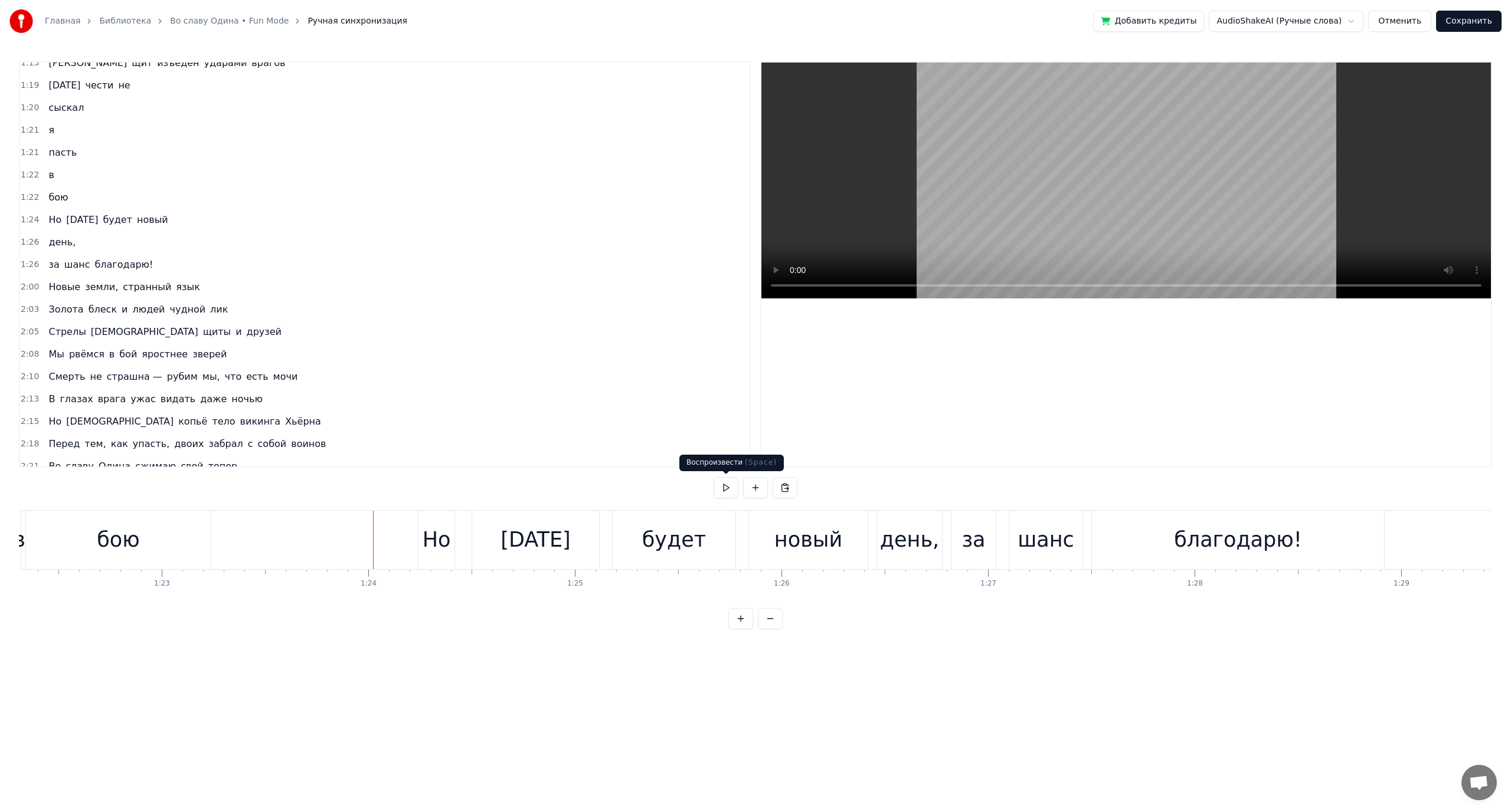
click at [727, 489] on button at bounding box center [726, 488] width 25 height 22
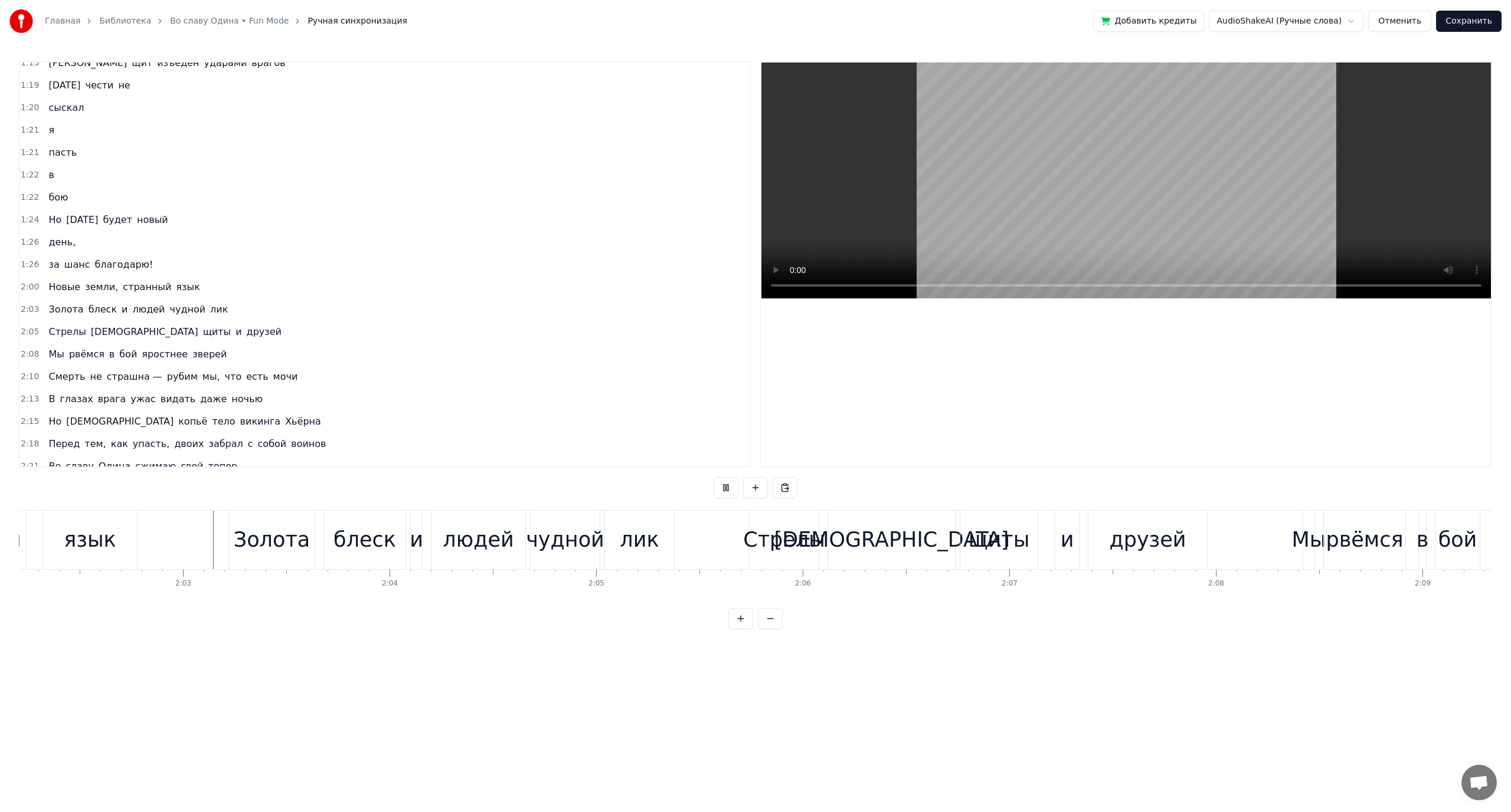
scroll to position [0, 25244]
click at [723, 484] on button at bounding box center [726, 488] width 25 height 22
click at [479, 542] on div "людей" at bounding box center [476, 540] width 71 height 31
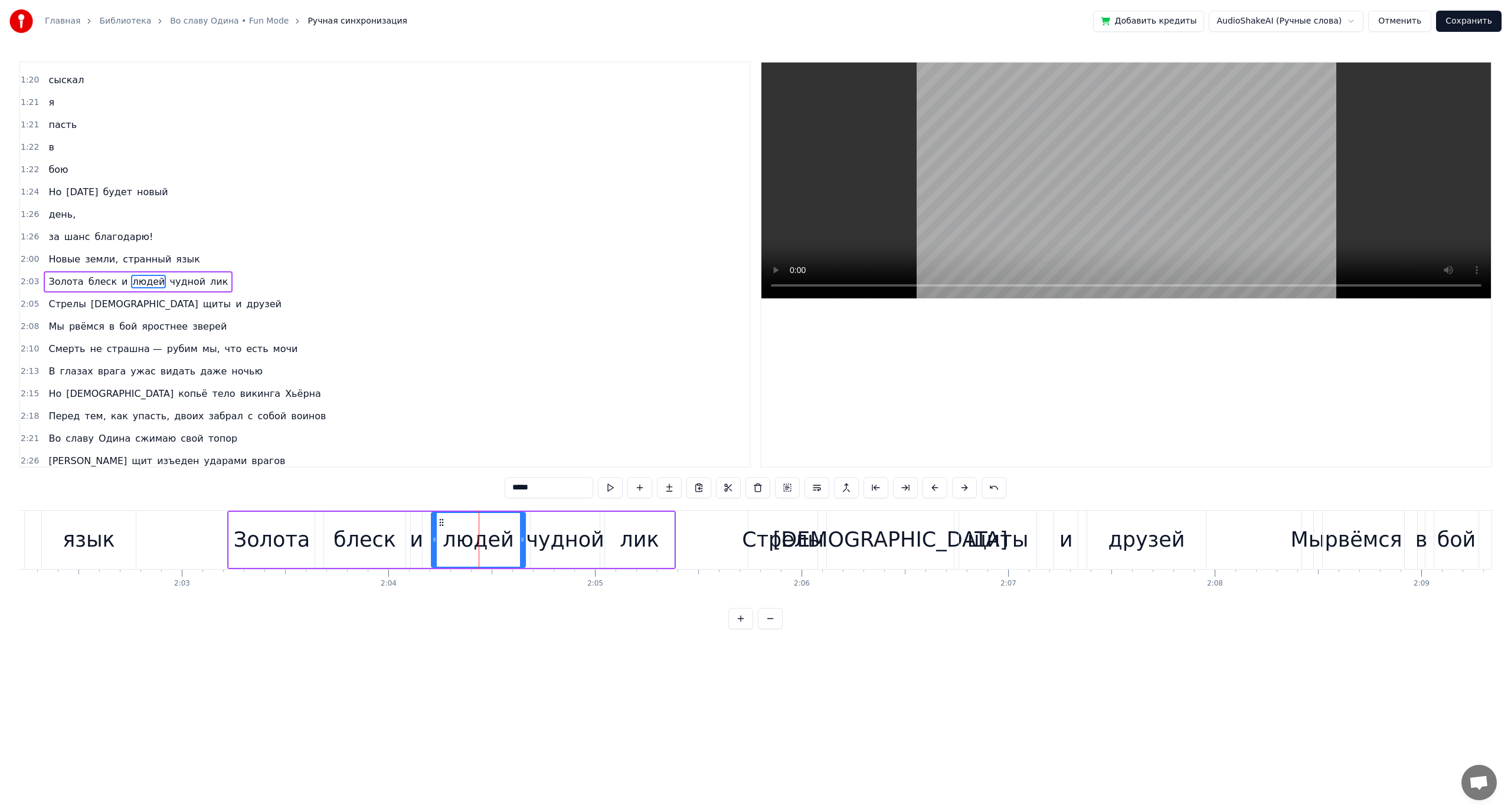
scroll to position [549, 0]
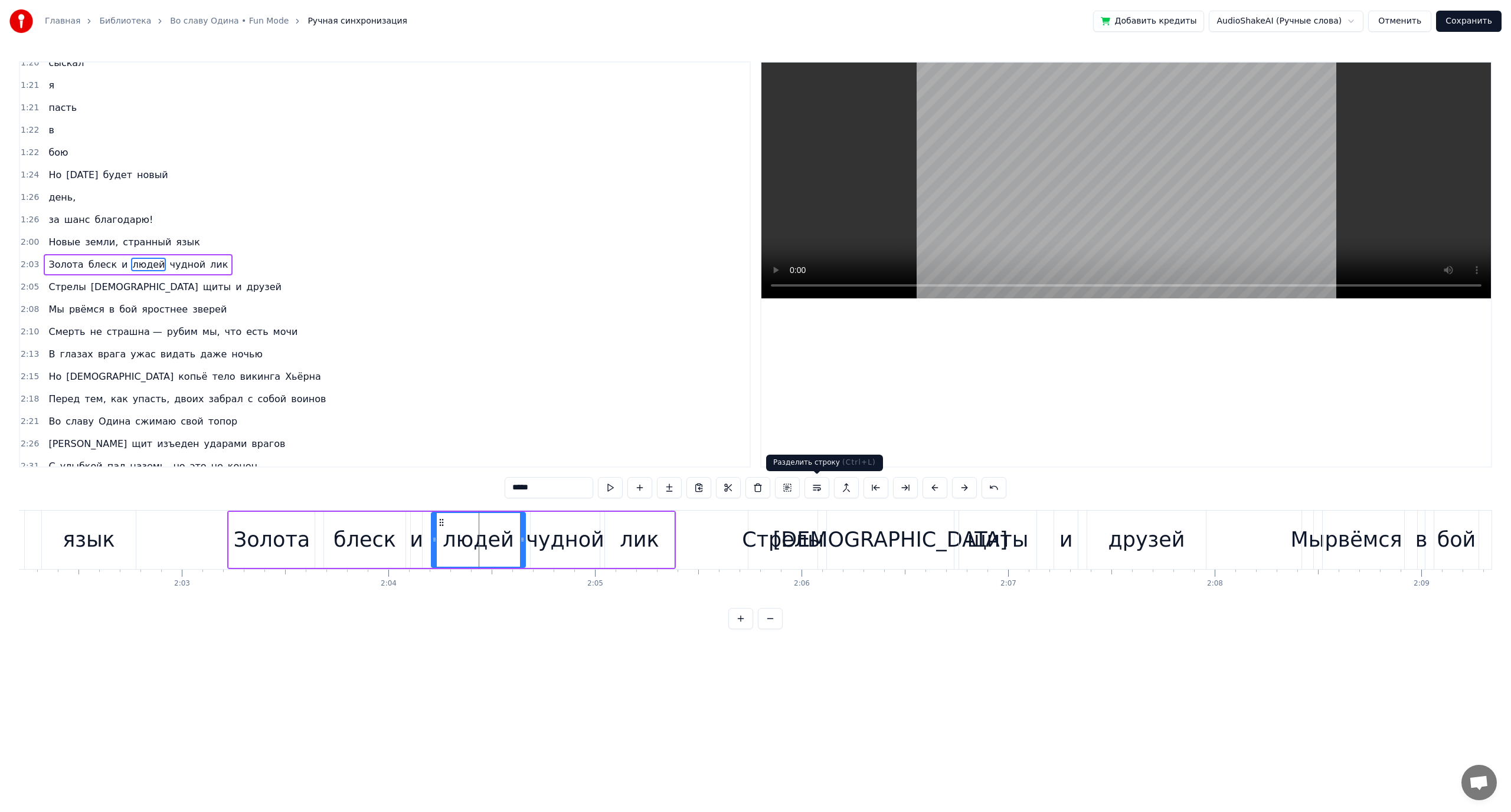
drag, startPoint x: 811, startPoint y: 488, endPoint x: 805, endPoint y: 492, distance: 7.2
click at [812, 488] on button at bounding box center [817, 488] width 25 height 22
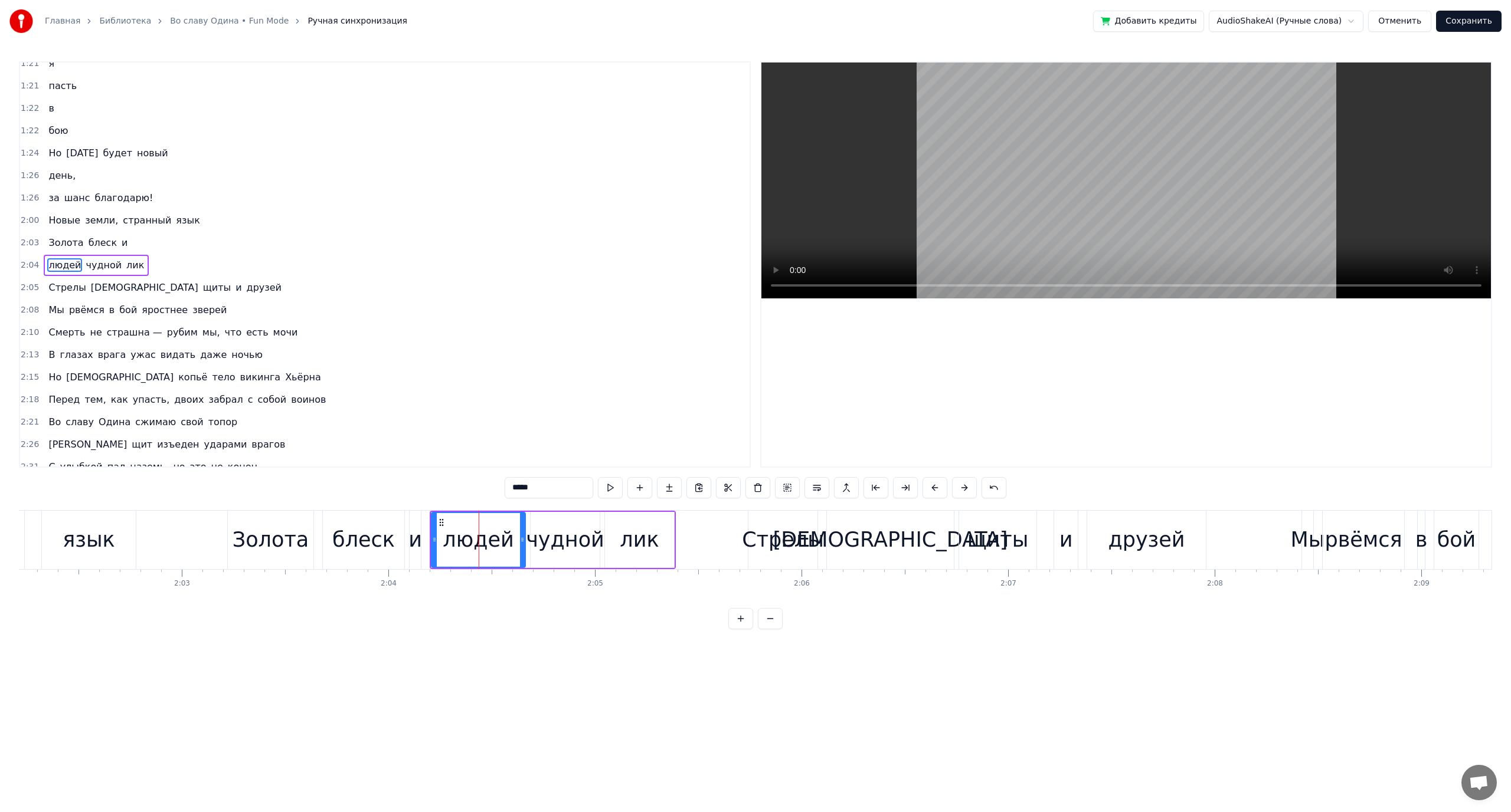
scroll to position [571, 0]
click at [544, 540] on div "чудной" at bounding box center [565, 540] width 79 height 31
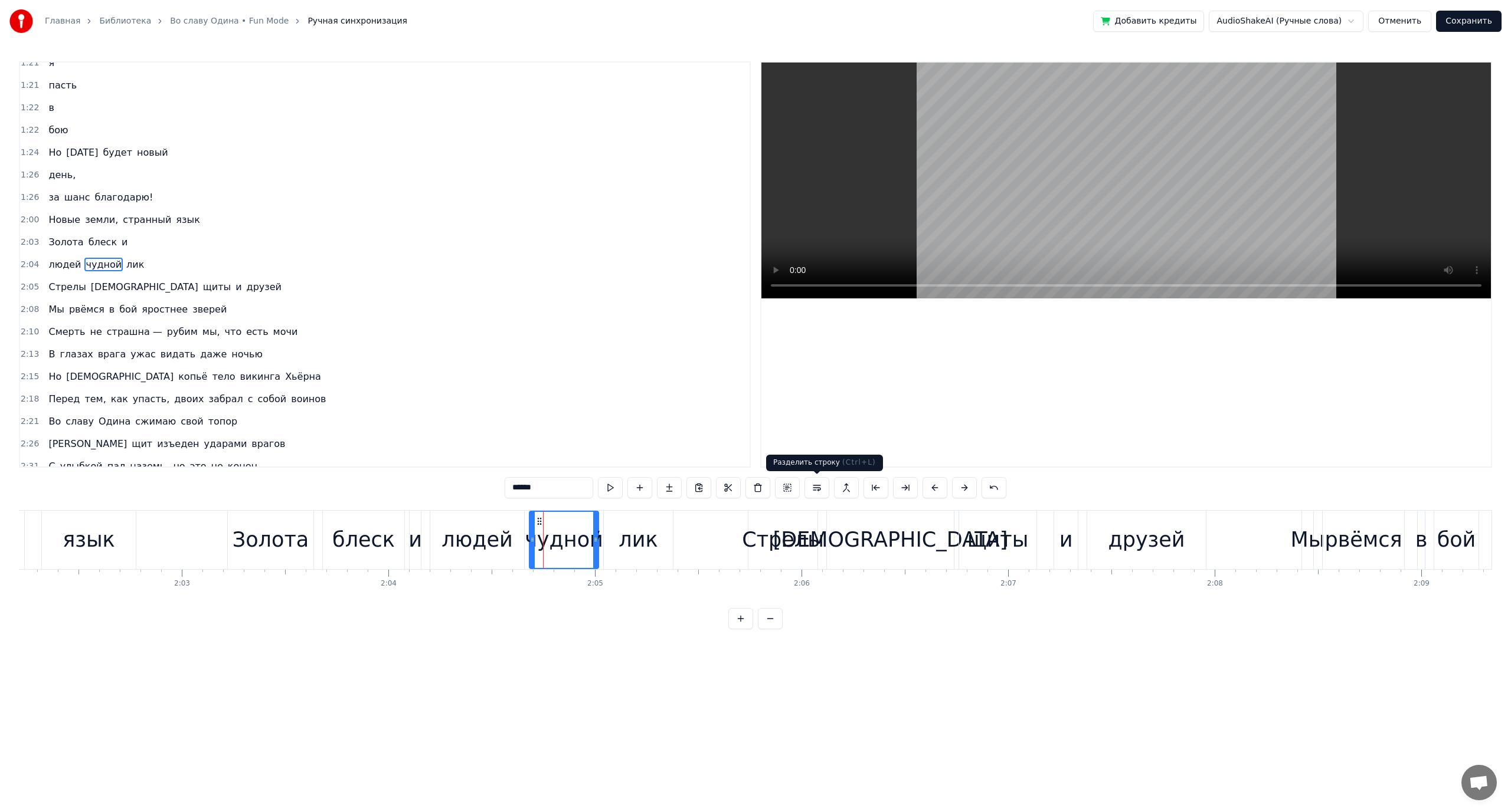
click at [818, 487] on button at bounding box center [817, 488] width 25 height 22
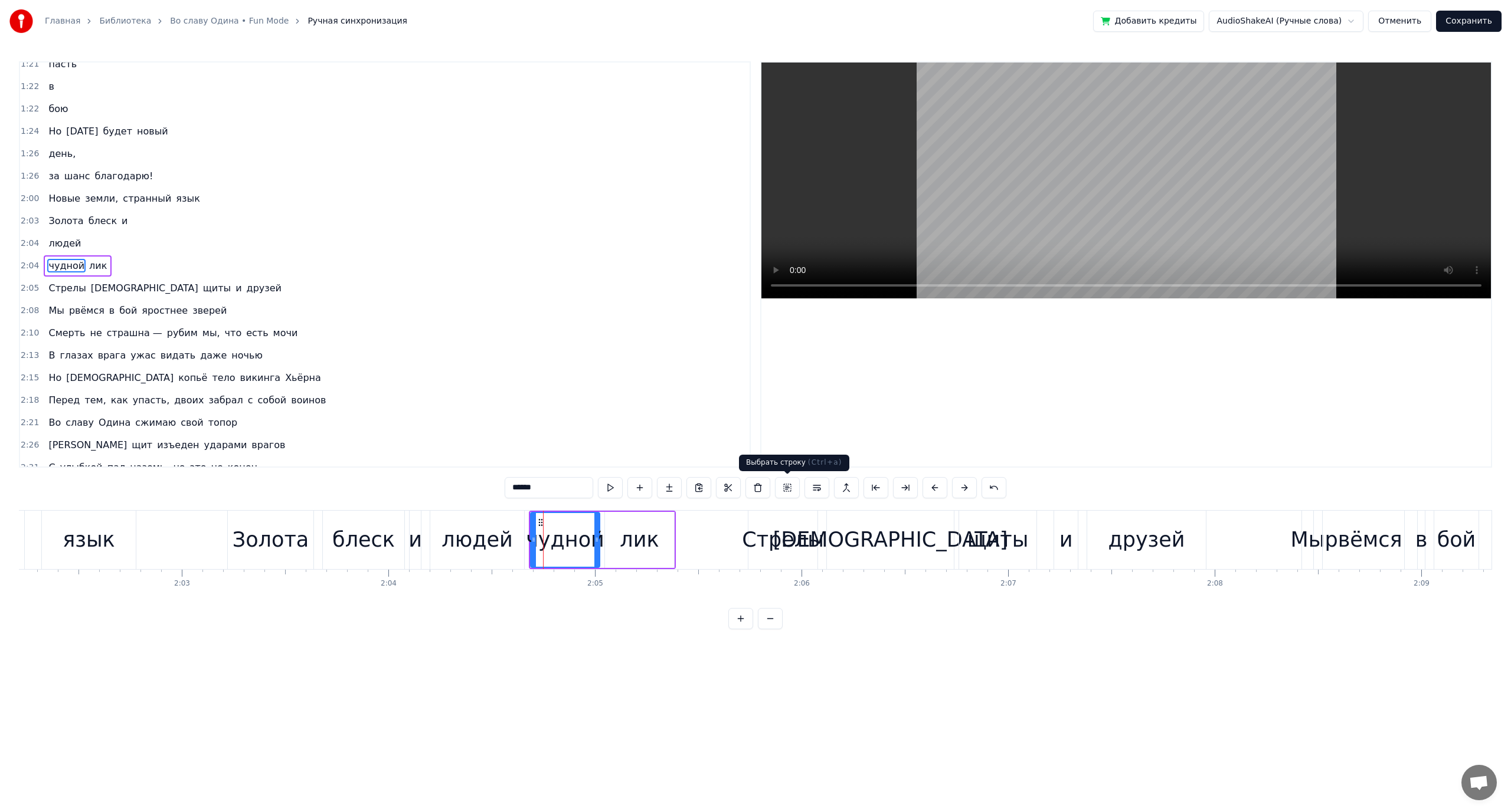
scroll to position [593, 0]
click at [617, 538] on div "лик" at bounding box center [639, 540] width 69 height 56
type input "***"
click at [814, 489] on button at bounding box center [817, 488] width 25 height 22
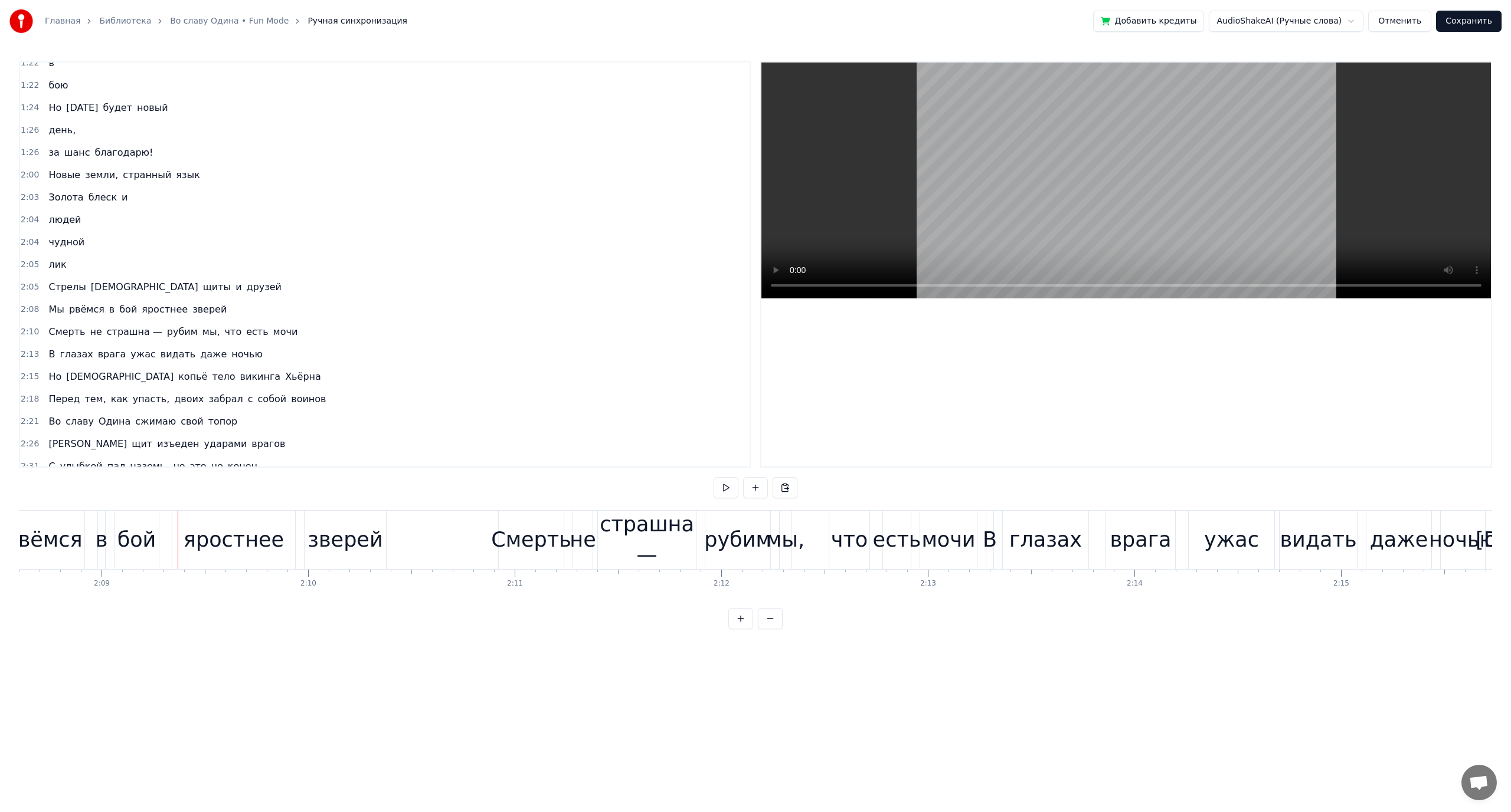
scroll to position [0, 26600]
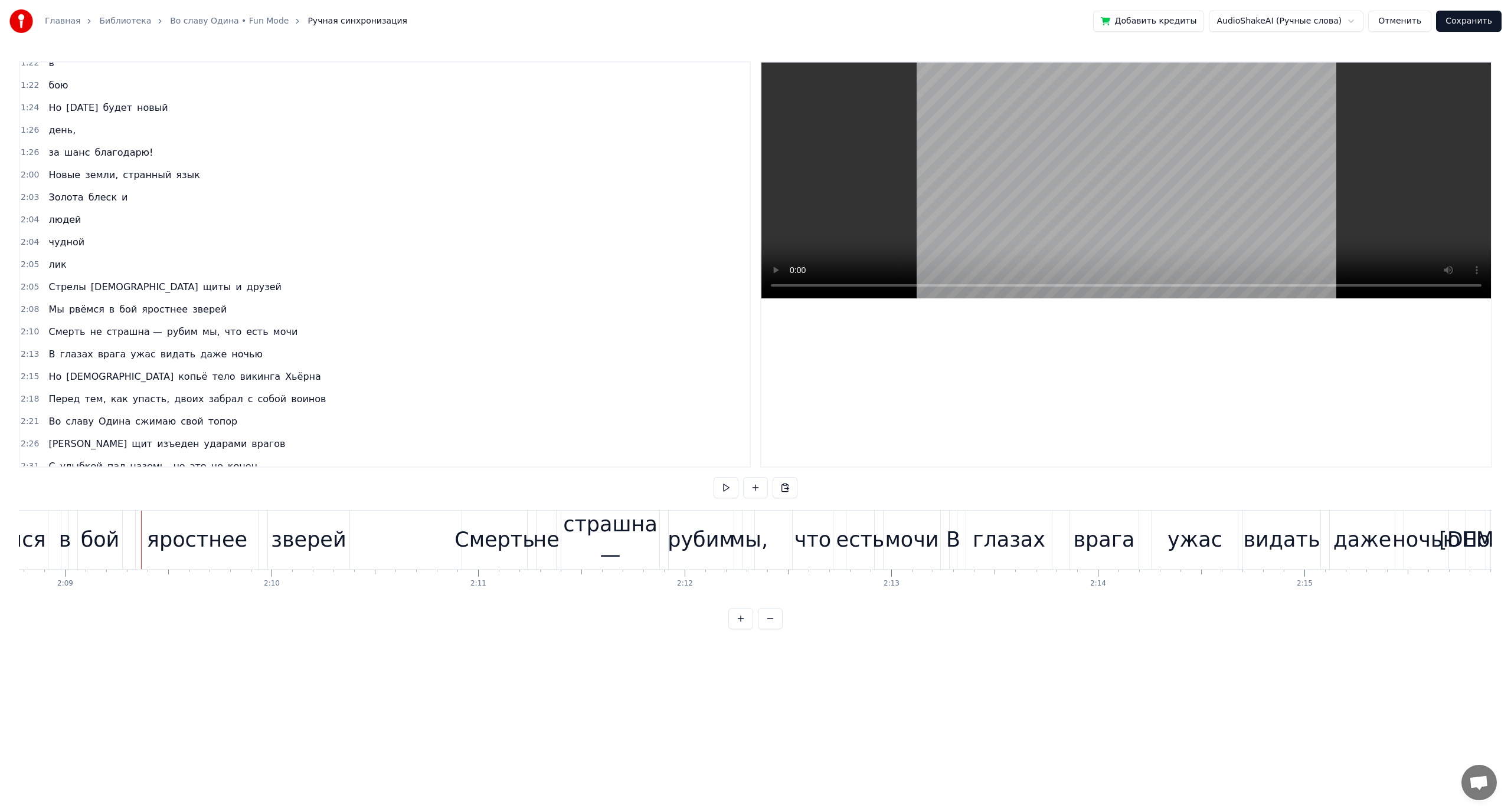
click at [193, 536] on div "яростнее" at bounding box center [197, 540] width 100 height 31
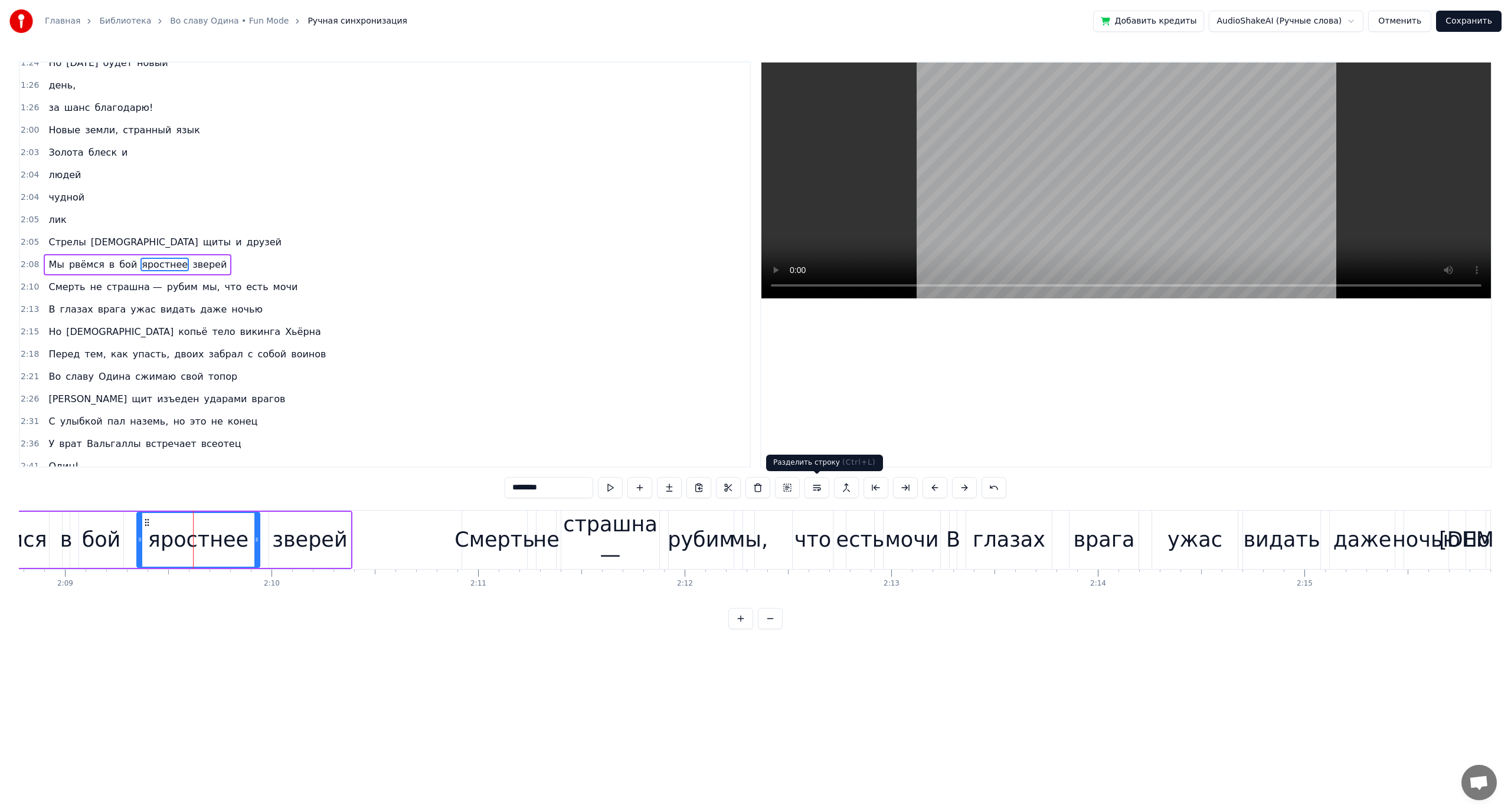
drag, startPoint x: 815, startPoint y: 487, endPoint x: 708, endPoint y: 494, distance: 107.2
click at [813, 488] on button at bounding box center [817, 488] width 25 height 22
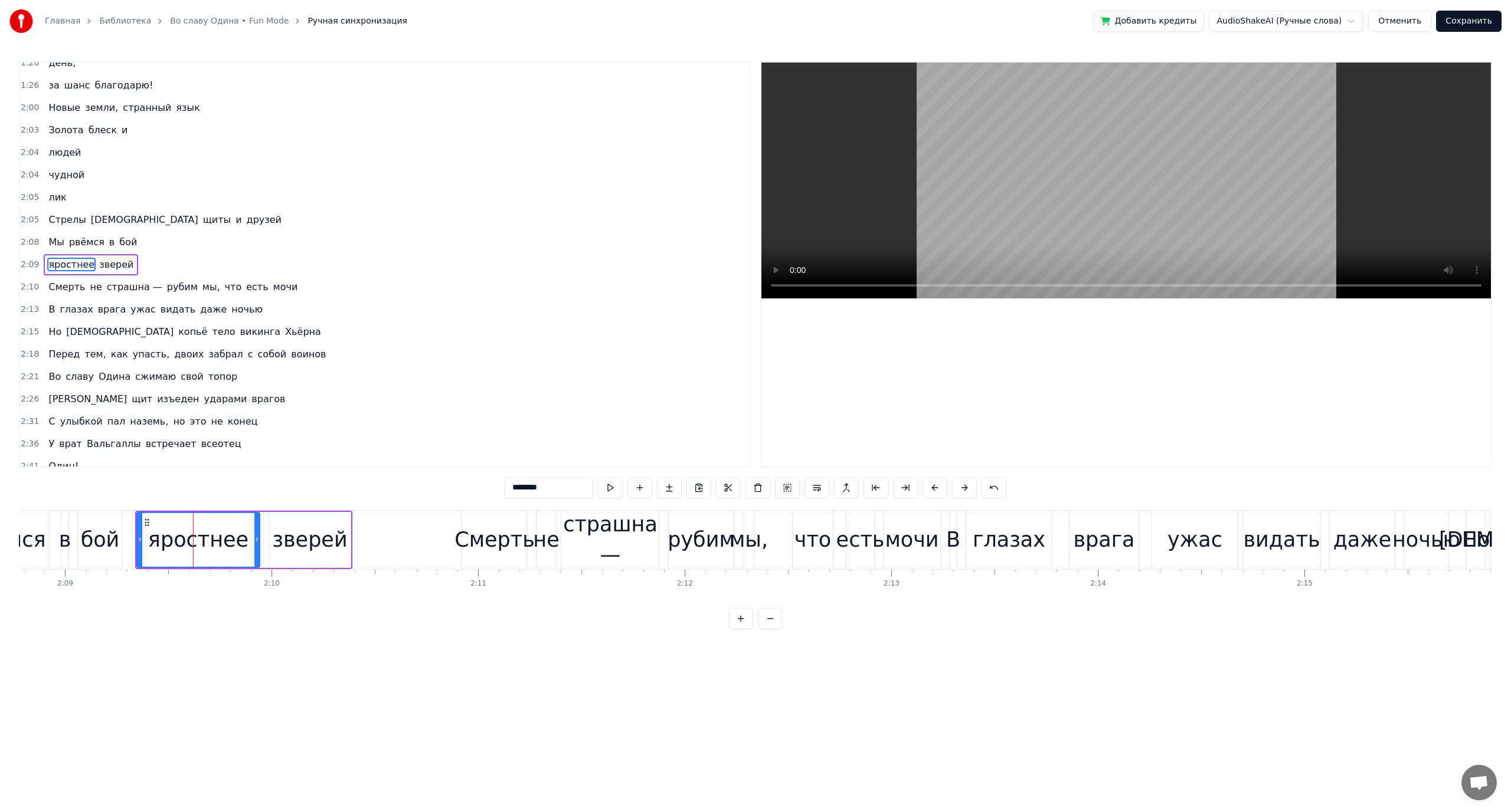
click at [302, 536] on div "зверей" at bounding box center [309, 540] width 75 height 31
type input "******"
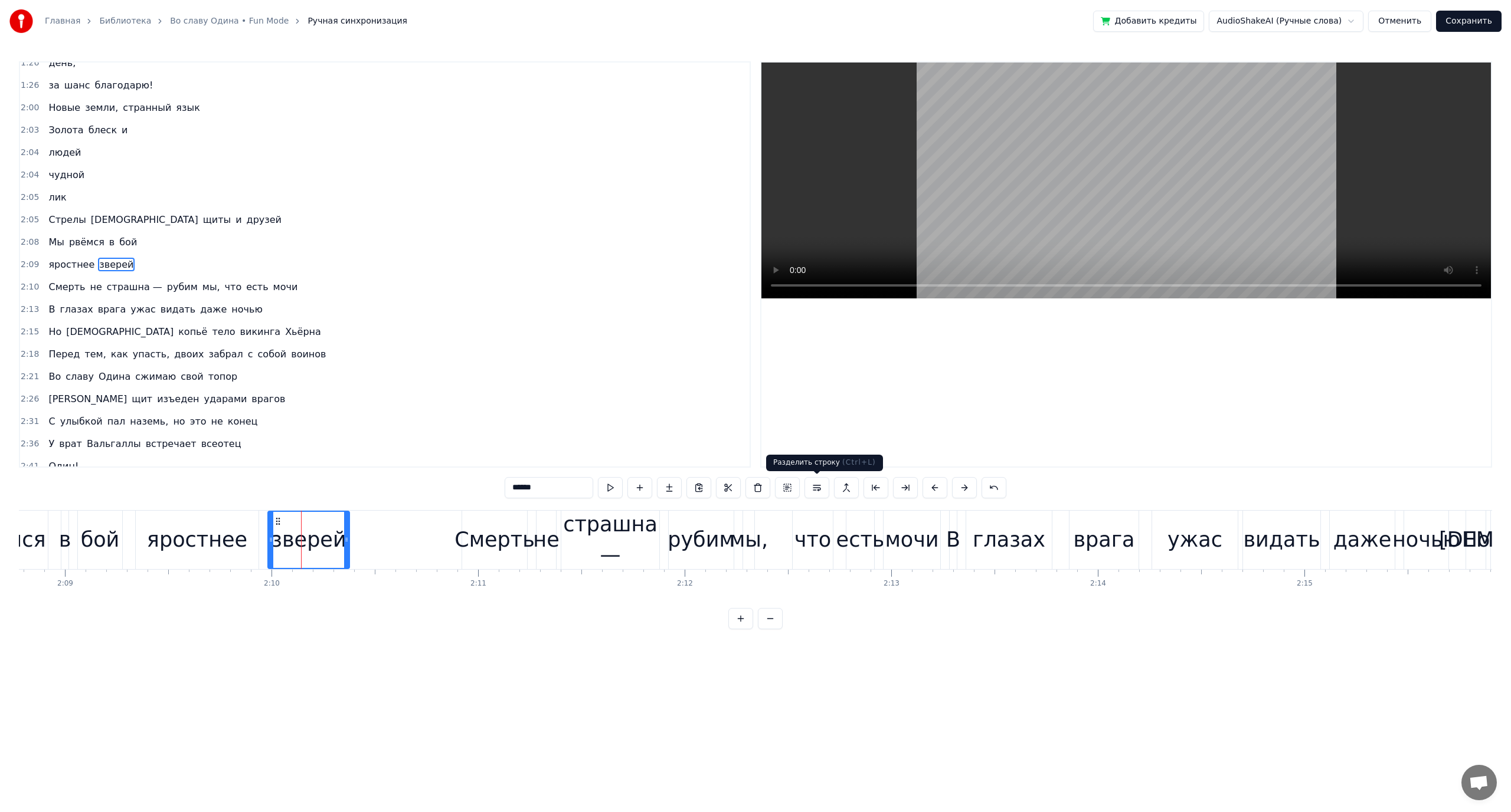
click at [823, 489] on button at bounding box center [817, 488] width 25 height 22
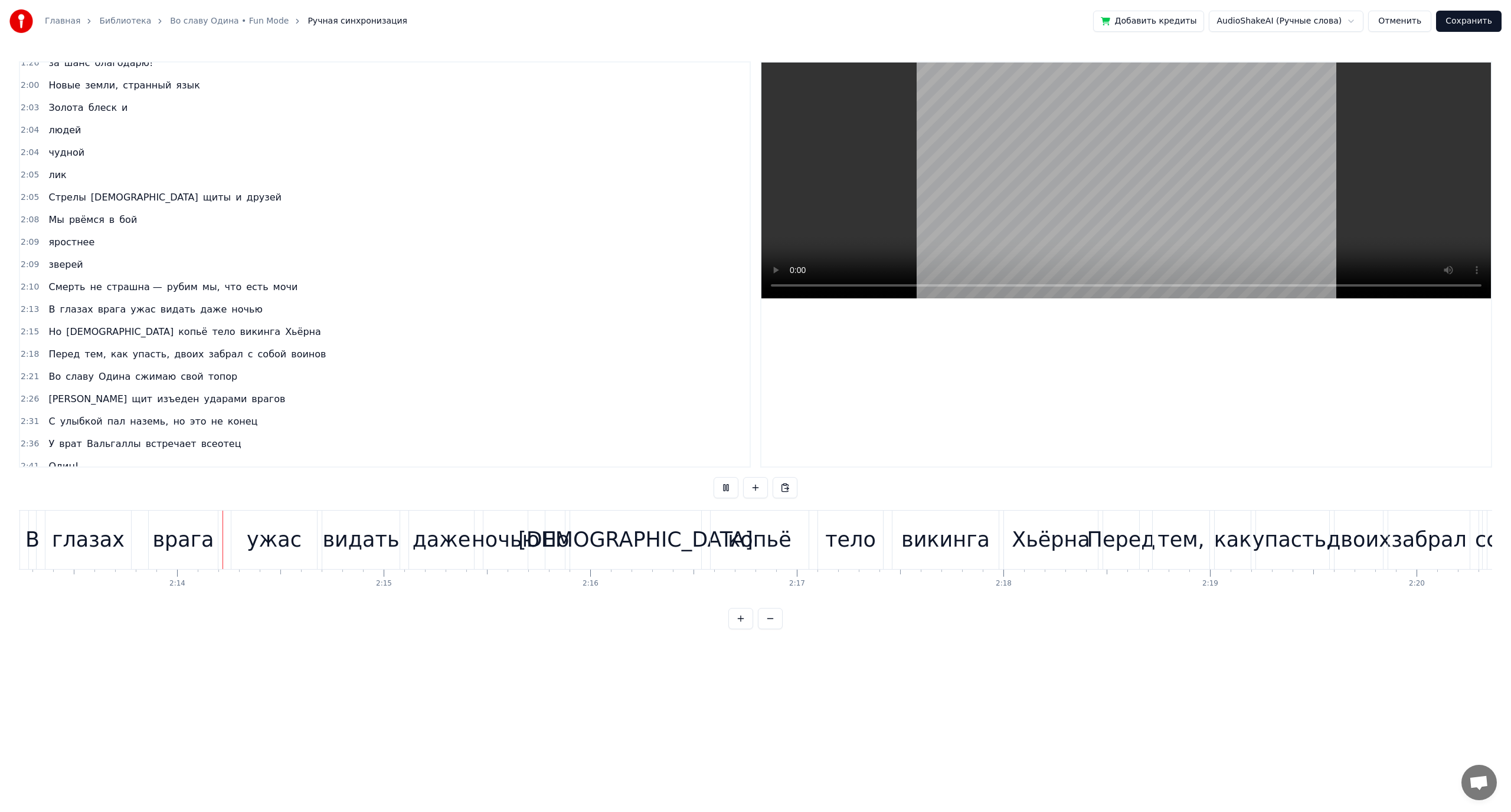
scroll to position [0, 27558]
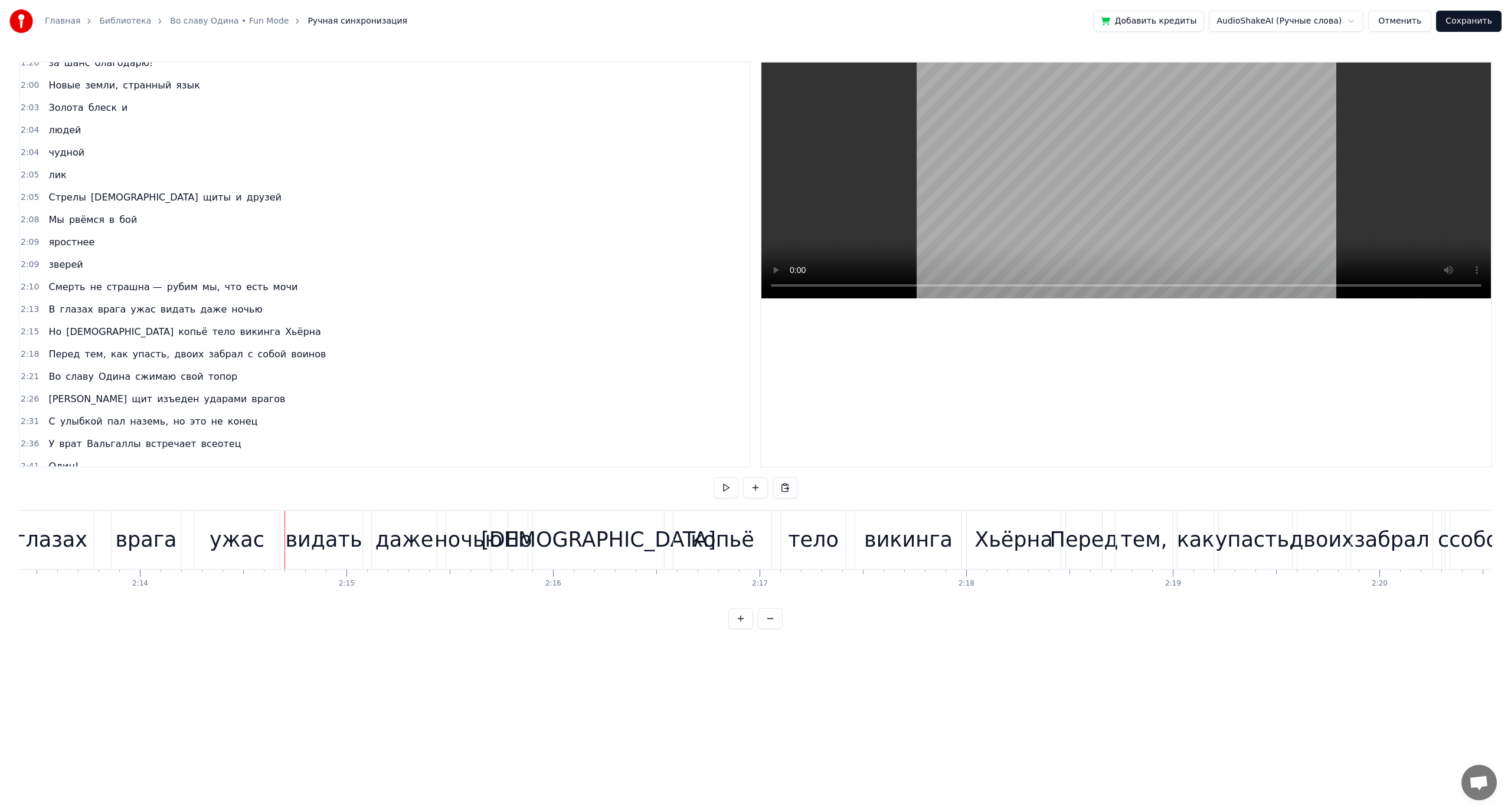
click at [323, 540] on div "видать" at bounding box center [324, 540] width 77 height 31
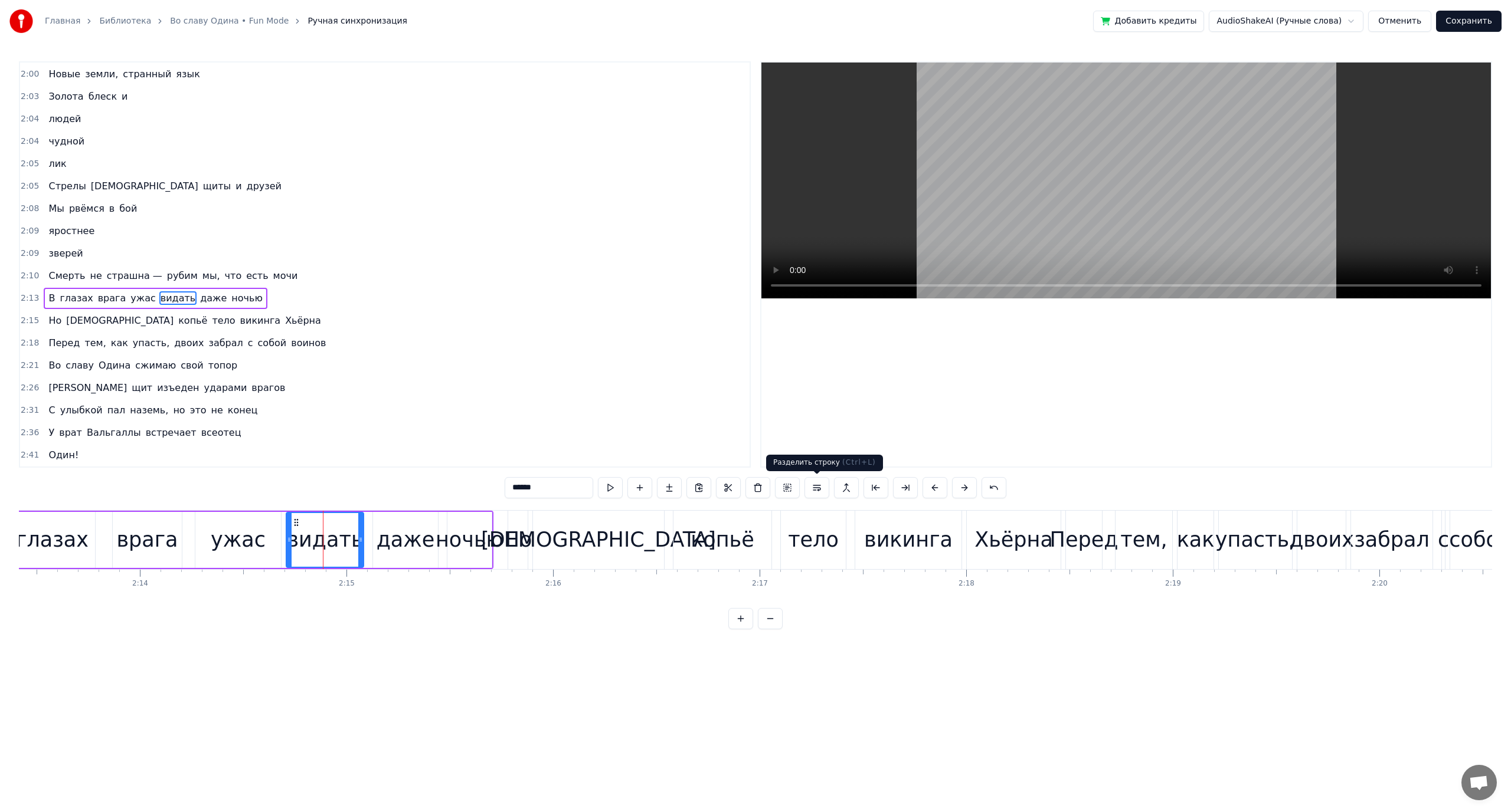
click at [819, 484] on button at bounding box center [817, 488] width 25 height 22
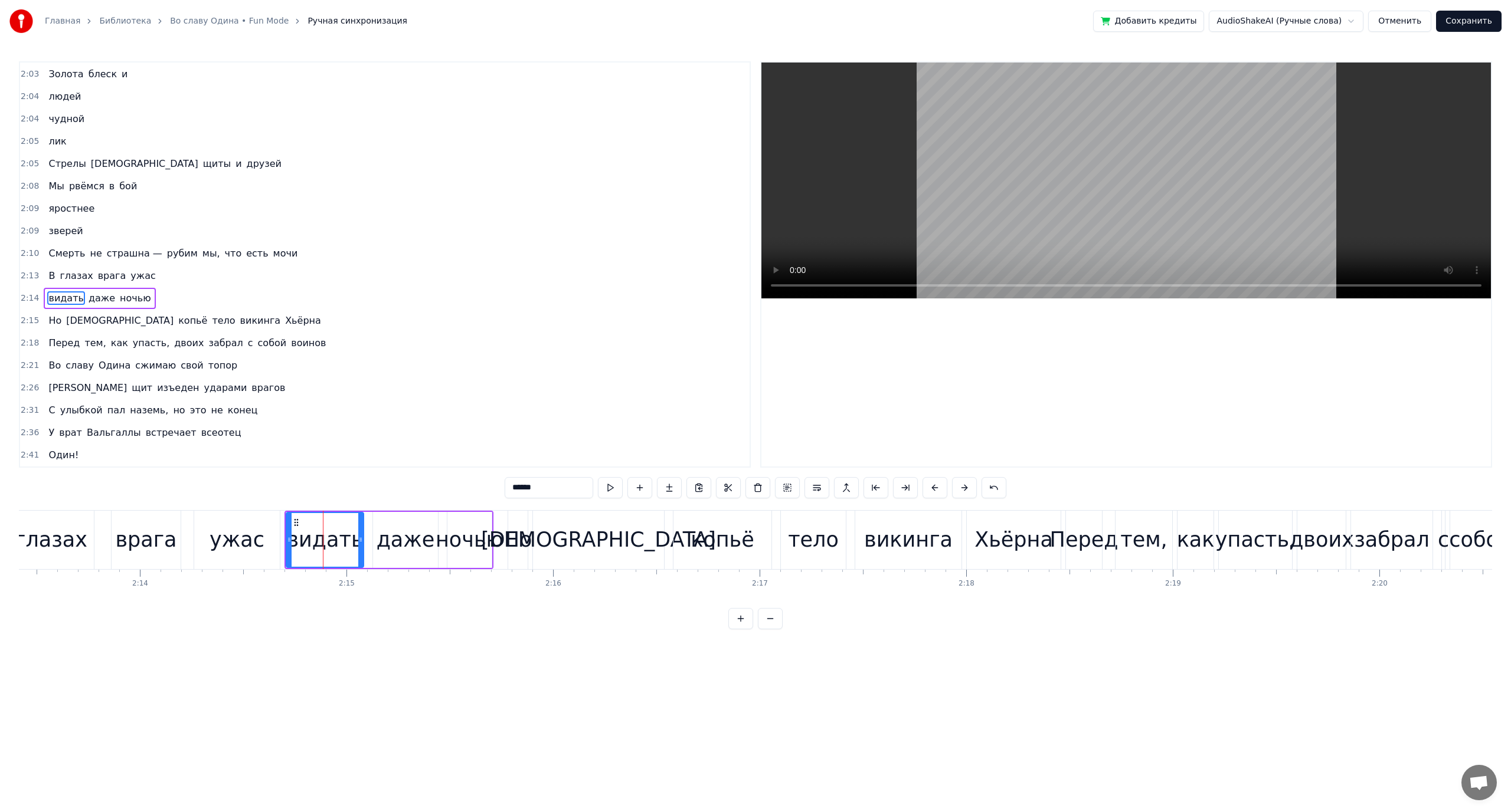
click at [422, 538] on div "даже" at bounding box center [405, 540] width 58 height 31
click at [819, 488] on button at bounding box center [817, 488] width 25 height 22
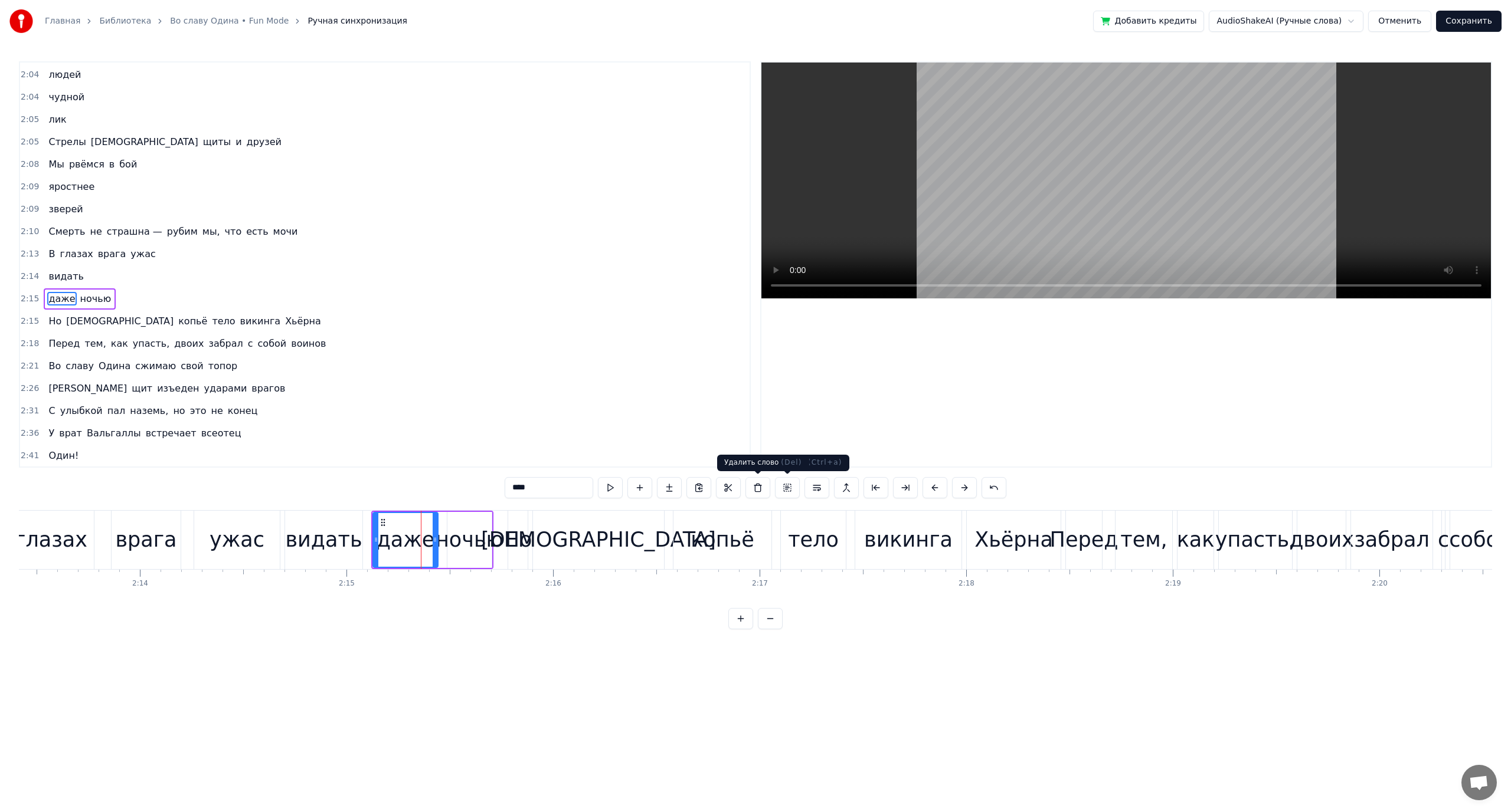
scroll to position [762, 0]
click at [483, 540] on div "ночью" at bounding box center [470, 540] width 68 height 31
type input "*****"
click at [821, 489] on button at bounding box center [817, 488] width 25 height 22
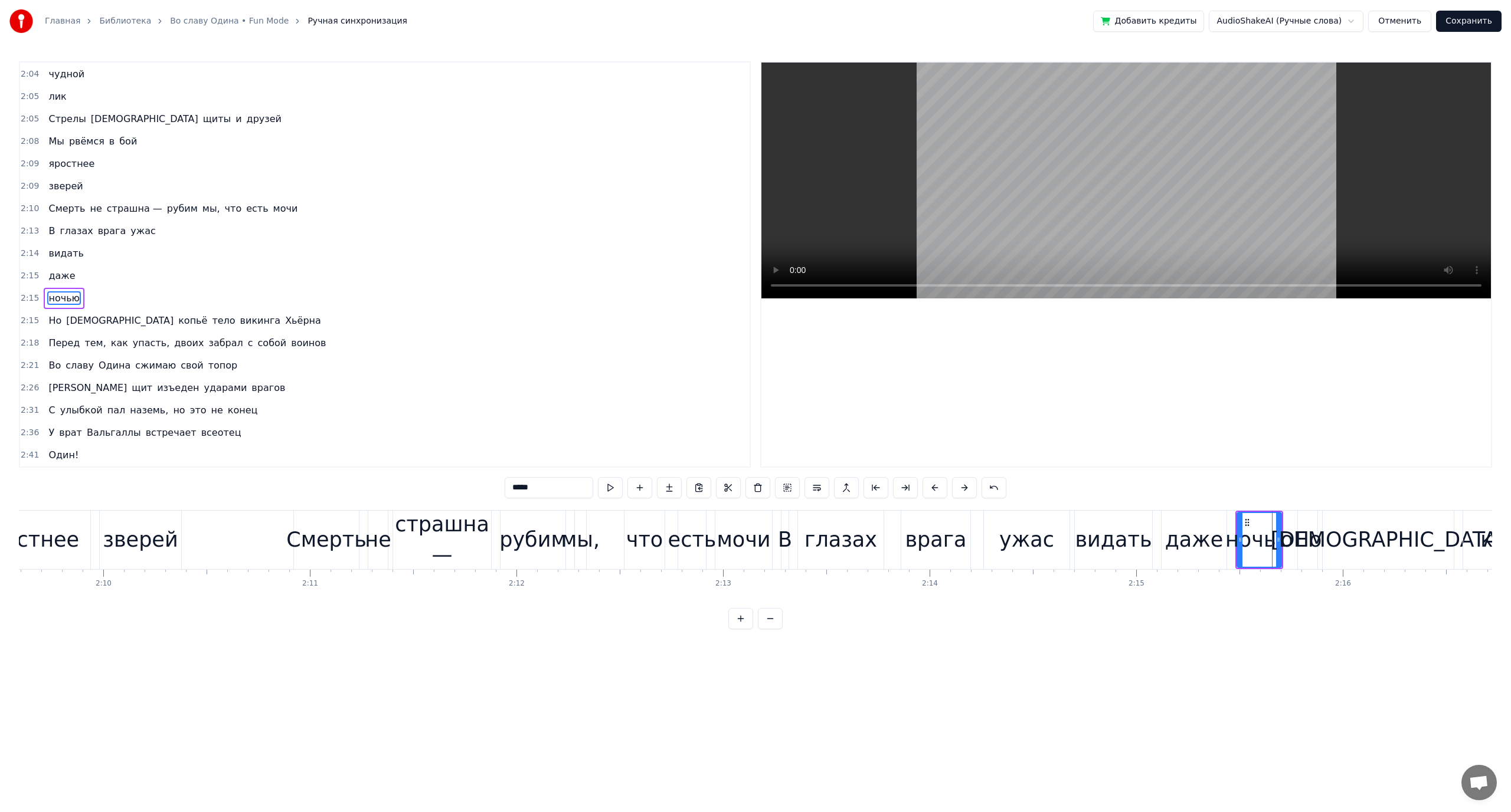
scroll to position [0, 26696]
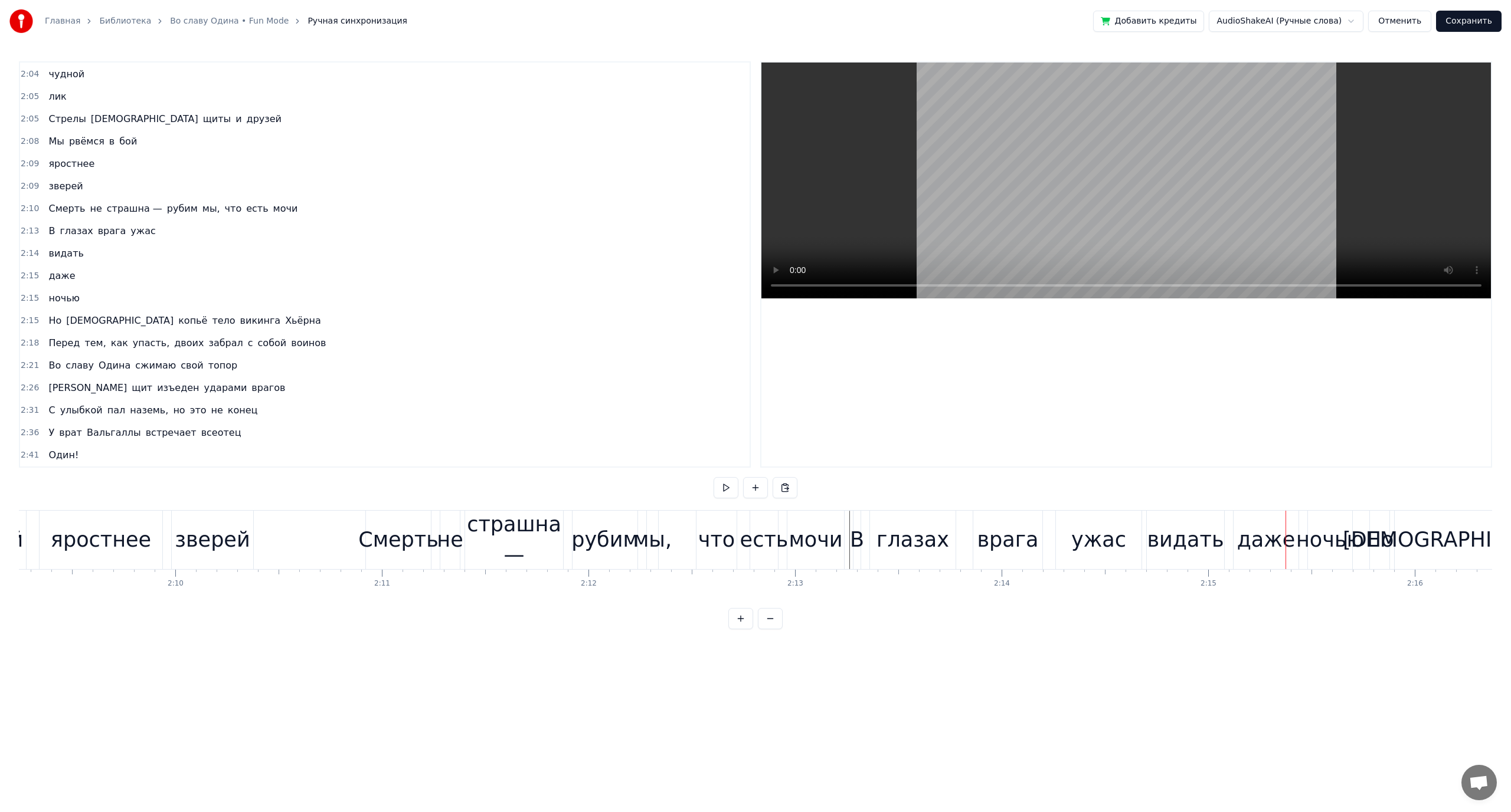
click at [593, 541] on div "рубим" at bounding box center [604, 540] width 67 height 31
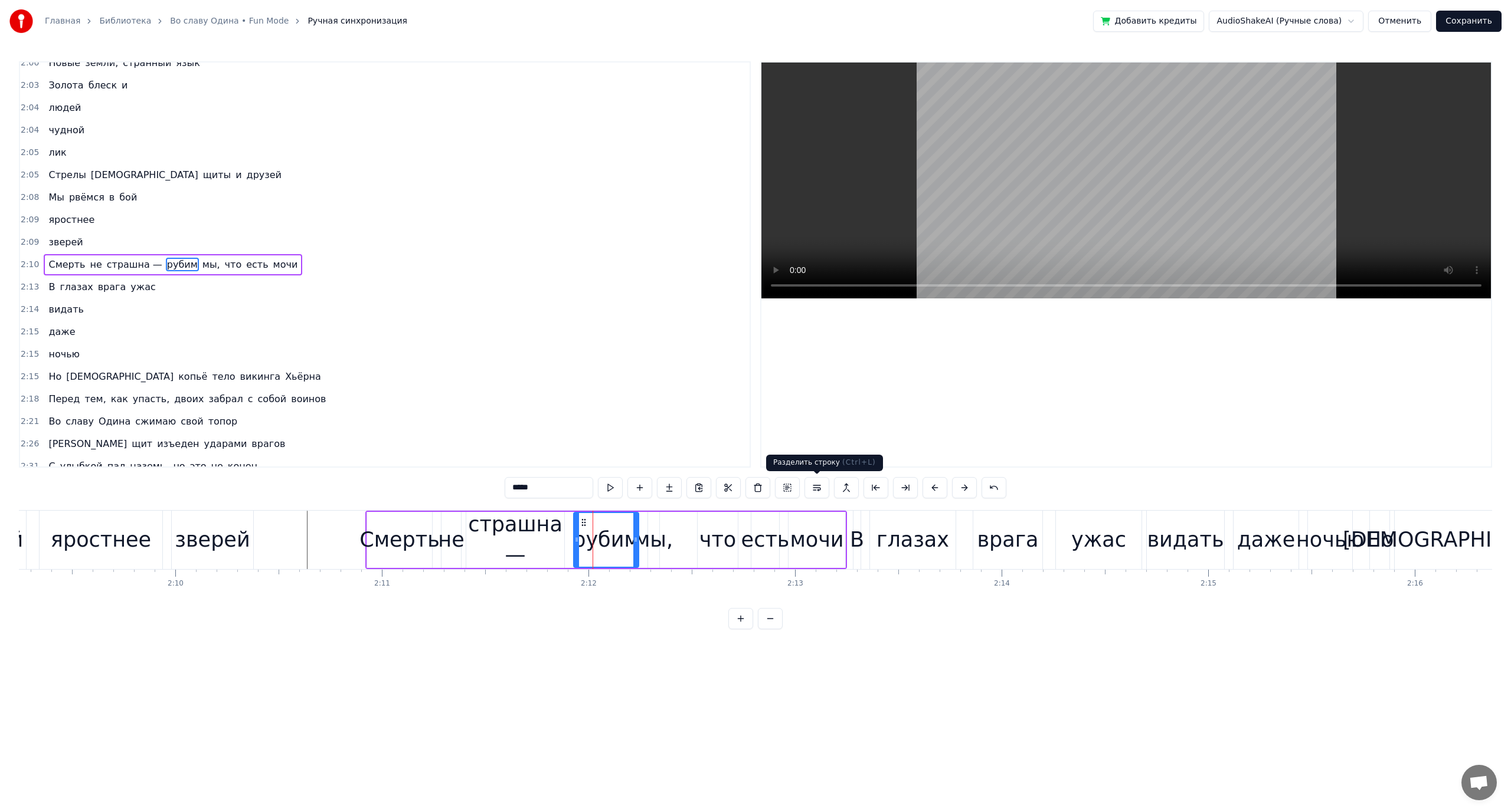
drag, startPoint x: 819, startPoint y: 489, endPoint x: 735, endPoint y: 506, distance: 85.7
click at [818, 489] on button at bounding box center [817, 488] width 25 height 22
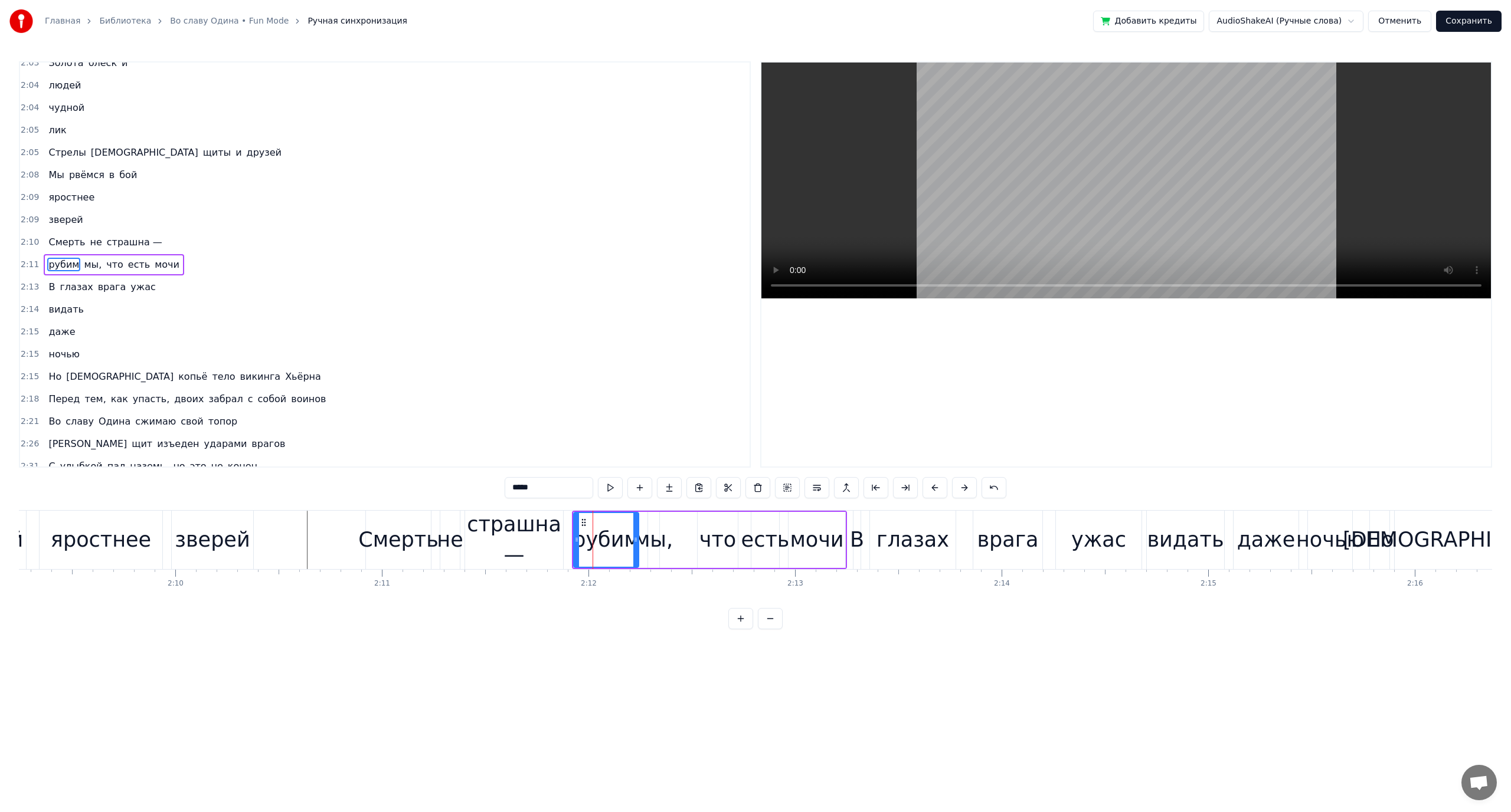
click at [650, 540] on div "мы," at bounding box center [653, 540] width 39 height 31
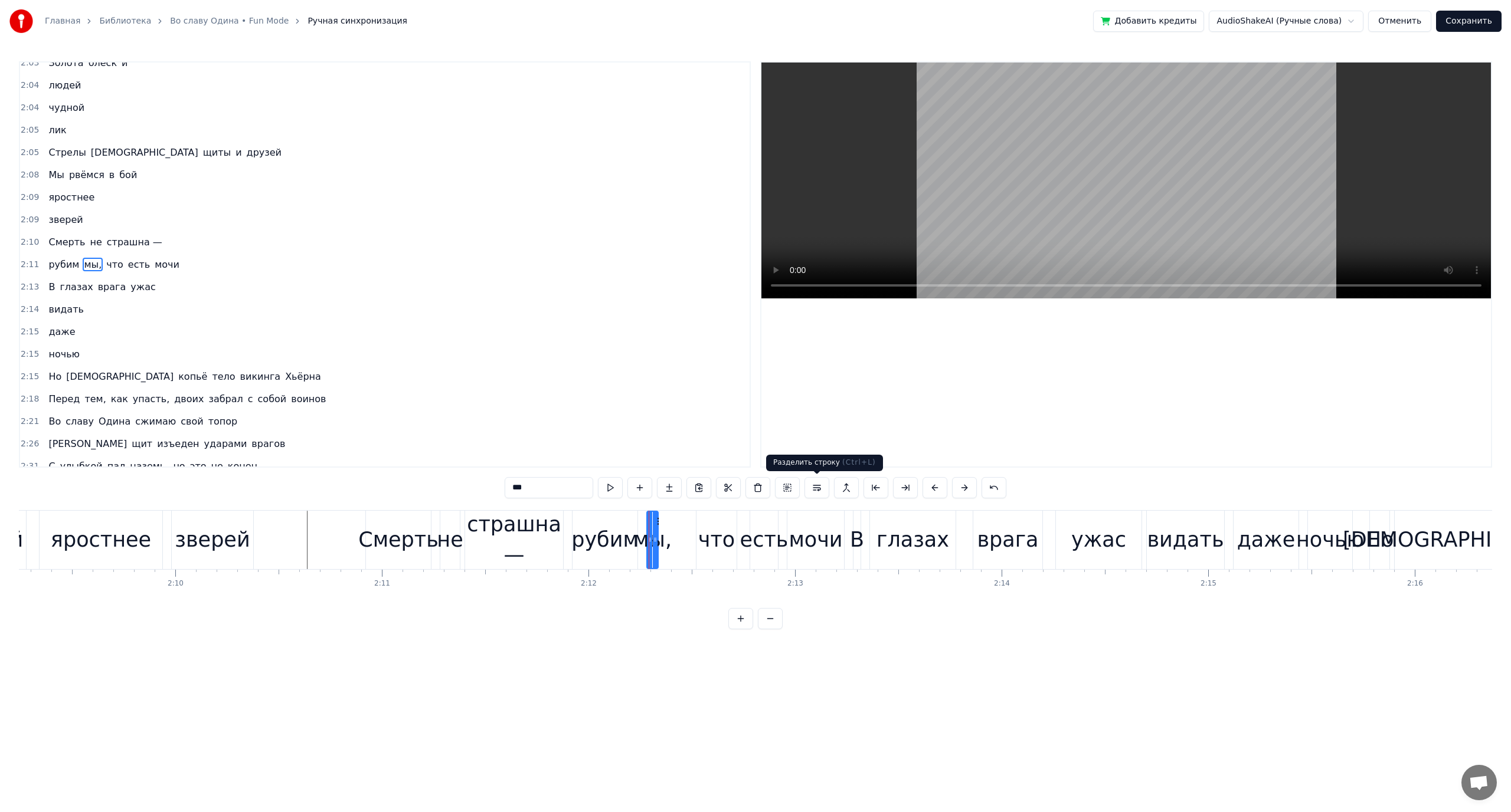
drag, startPoint x: 815, startPoint y: 485, endPoint x: 809, endPoint y: 488, distance: 6.7
click at [814, 485] on button at bounding box center [817, 488] width 25 height 22
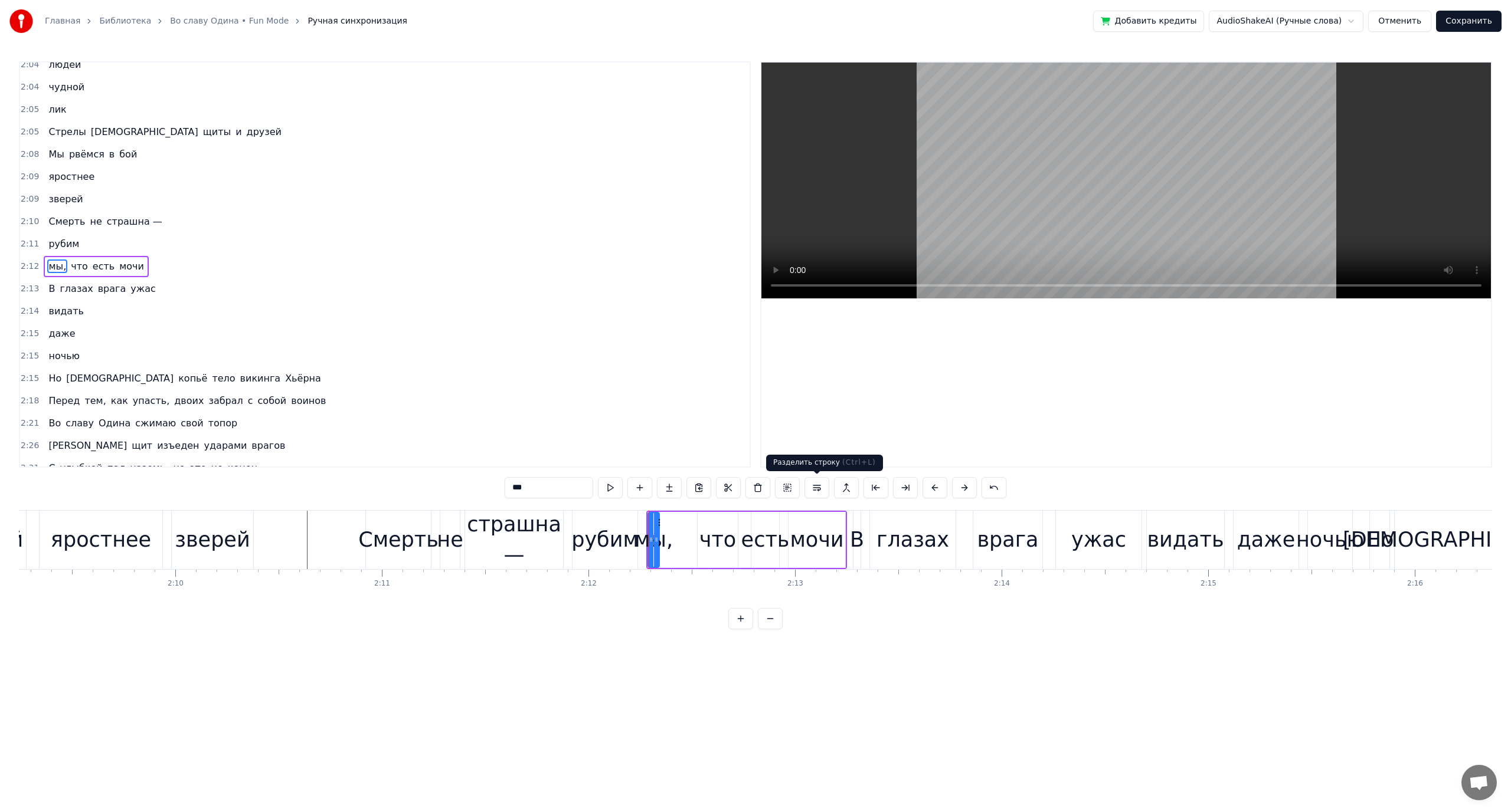
scroll to position [773, 0]
click at [708, 540] on div "что" at bounding box center [717, 540] width 37 height 31
click at [818, 489] on button at bounding box center [817, 488] width 25 height 22
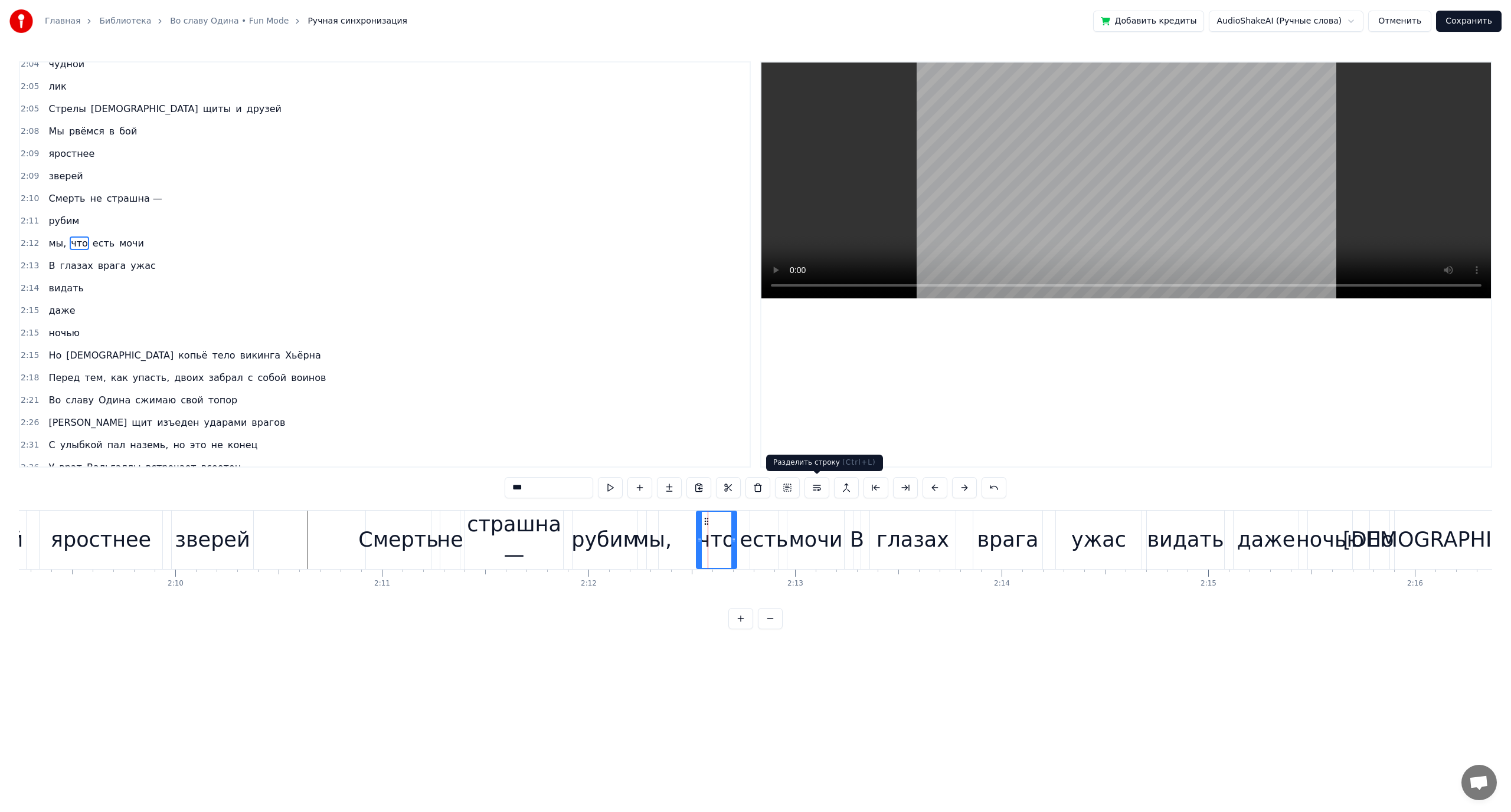
scroll to position [795, 0]
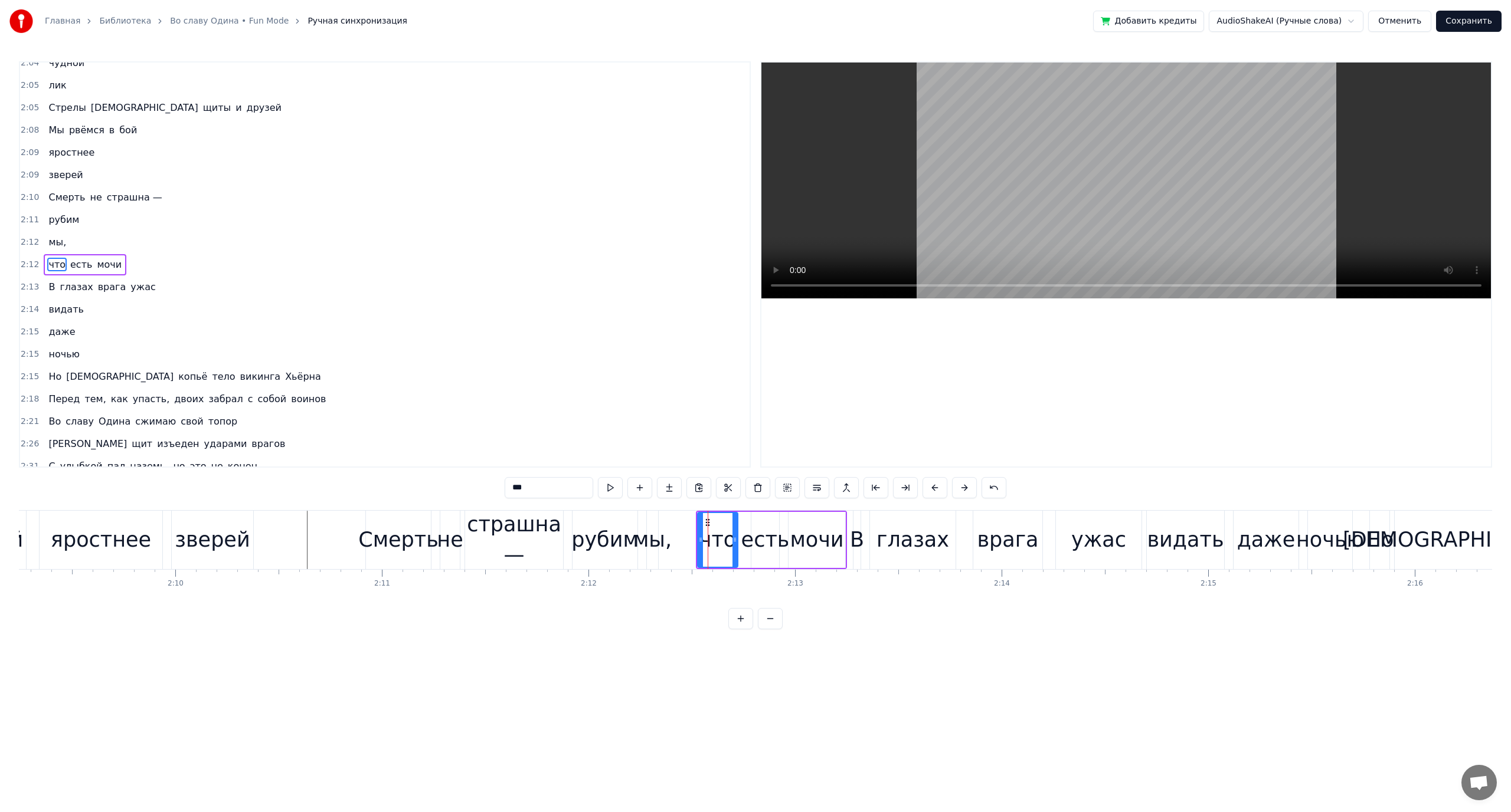
click at [753, 544] on div "есть" at bounding box center [766, 540] width 48 height 31
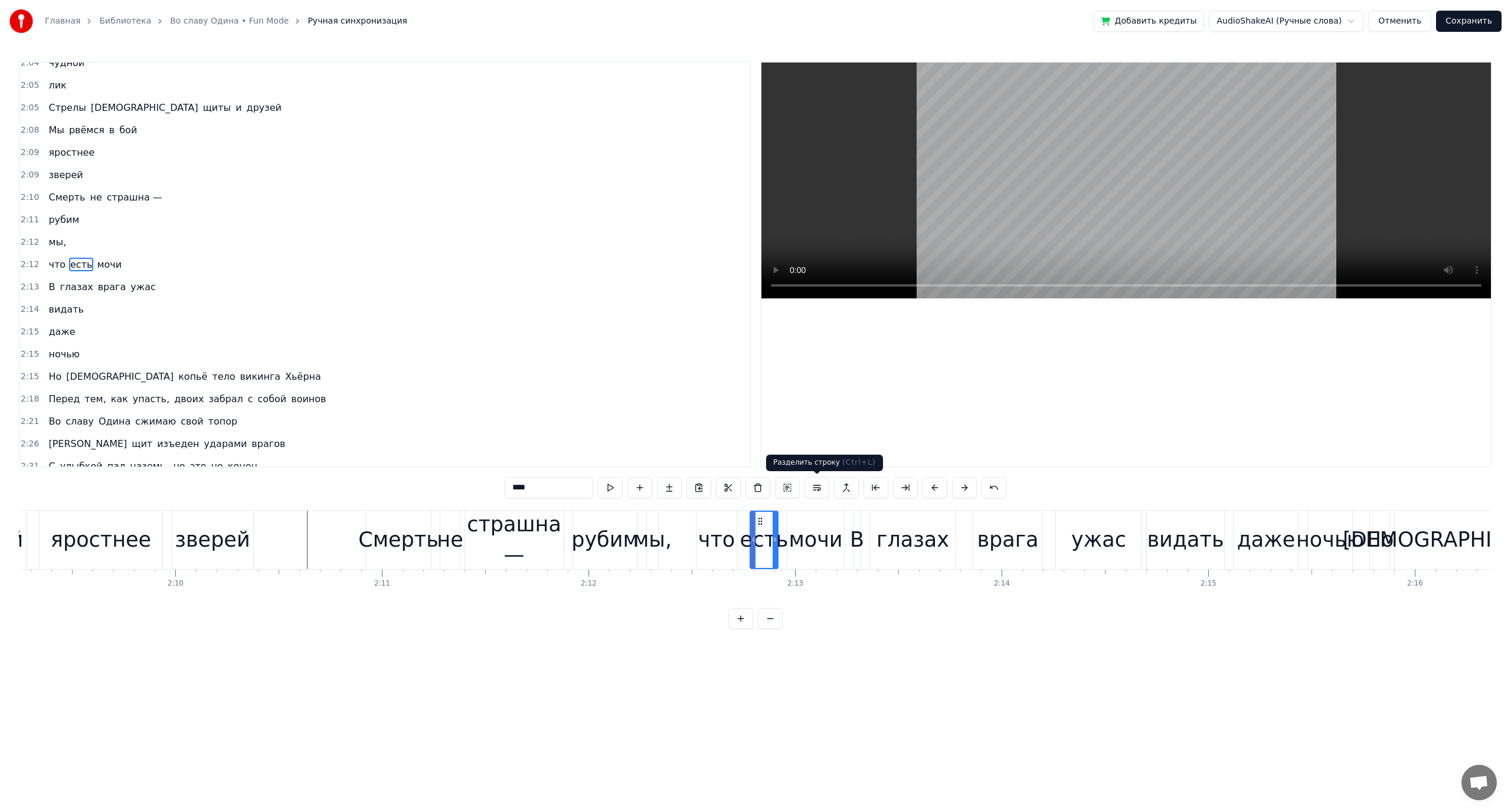
click at [818, 489] on button at bounding box center [817, 488] width 25 height 22
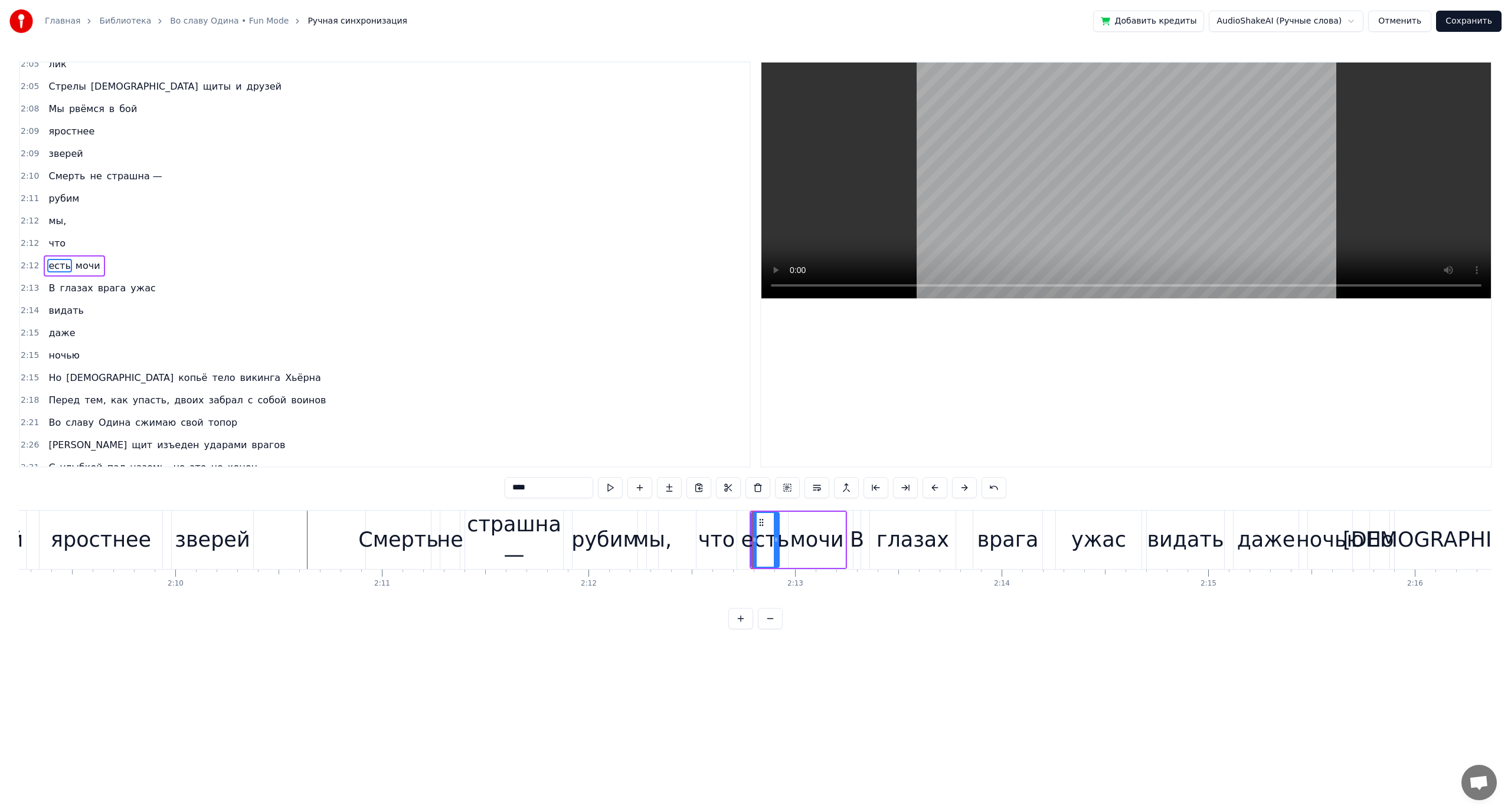
scroll to position [817, 0]
click at [807, 540] on div "мочи" at bounding box center [817, 540] width 54 height 31
type input "****"
drag, startPoint x: 817, startPoint y: 488, endPoint x: 746, endPoint y: 505, distance: 73.0
click at [814, 493] on button at bounding box center [817, 488] width 25 height 22
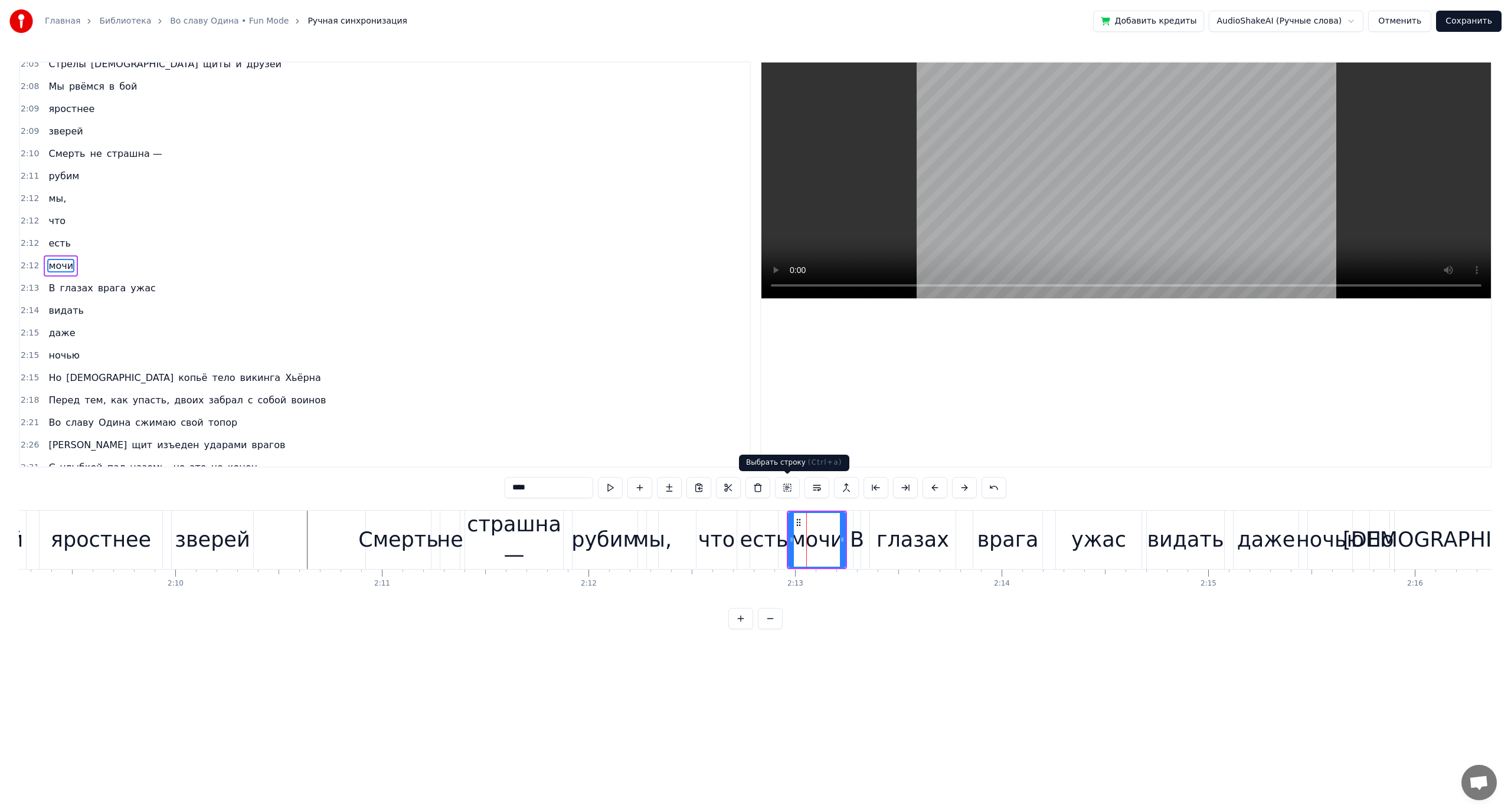
scroll to position [840, 0]
click at [426, 545] on div "Смерть" at bounding box center [398, 540] width 81 height 31
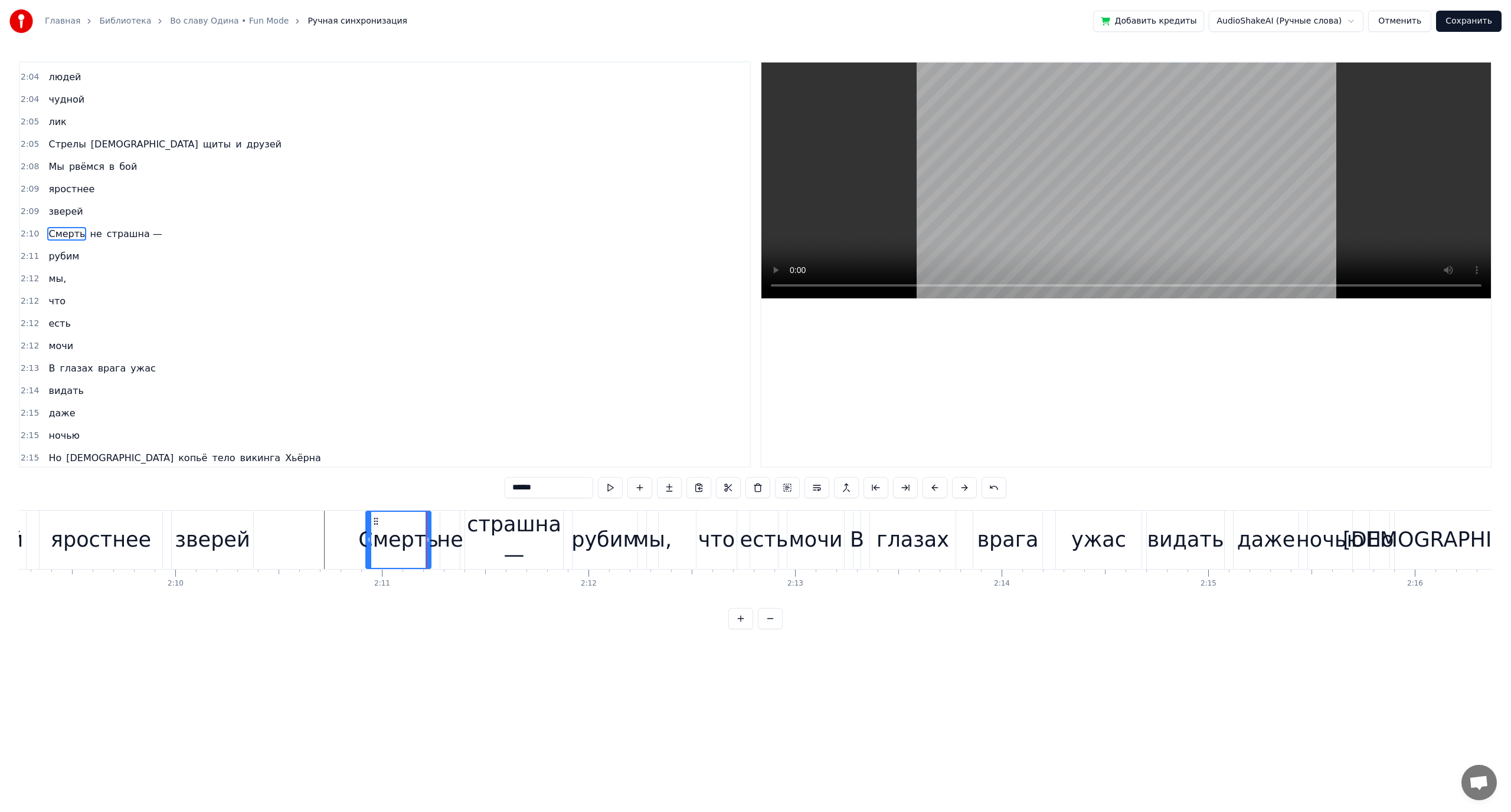
scroll to position [728, 0]
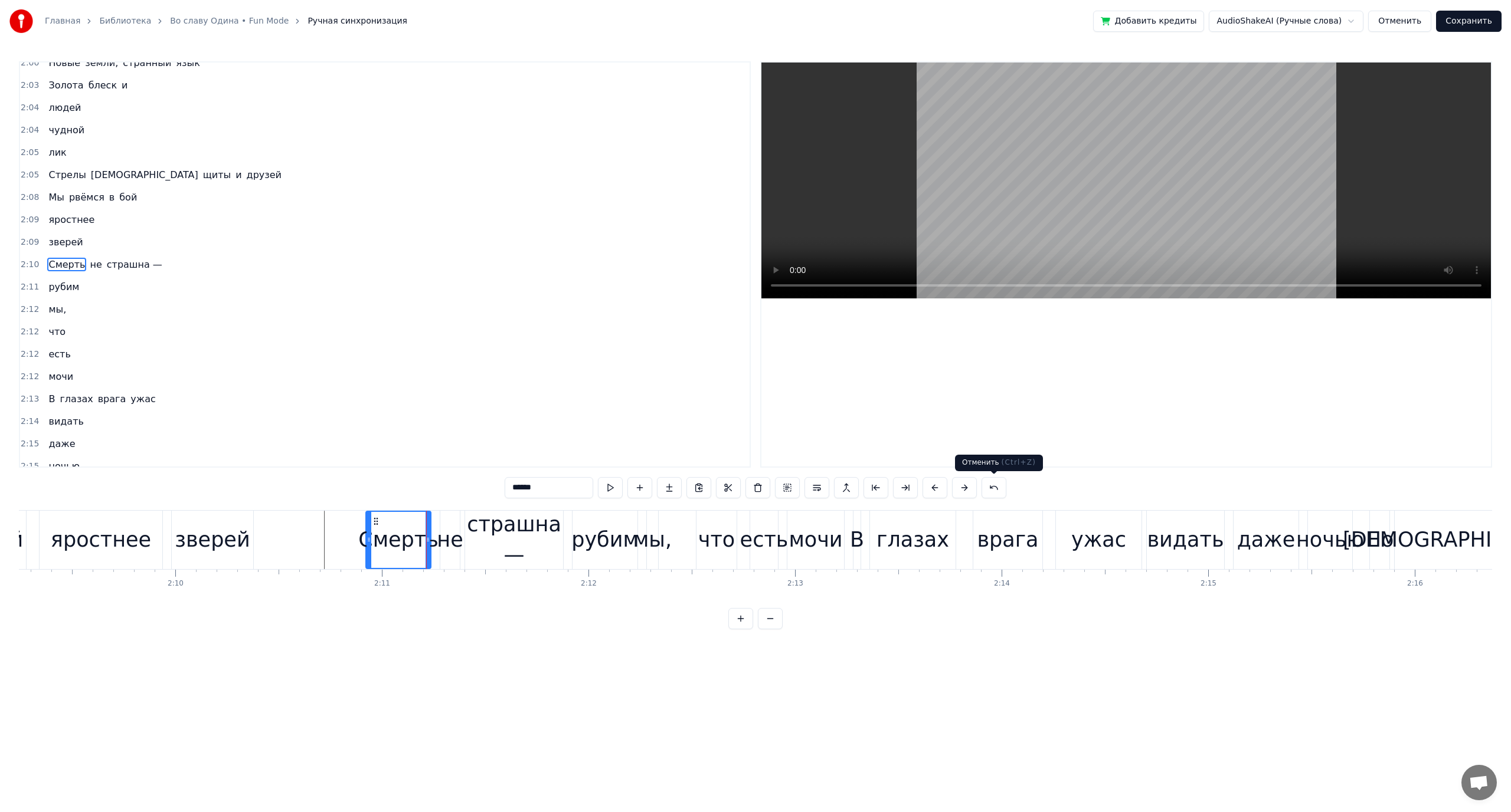
click at [992, 487] on button at bounding box center [994, 488] width 25 height 22
click at [992, 487] on div "******" at bounding box center [755, 488] width 531 height 22
click at [969, 487] on button at bounding box center [979, 488] width 25 height 22
click at [974, 487] on button at bounding box center [979, 488] width 25 height 22
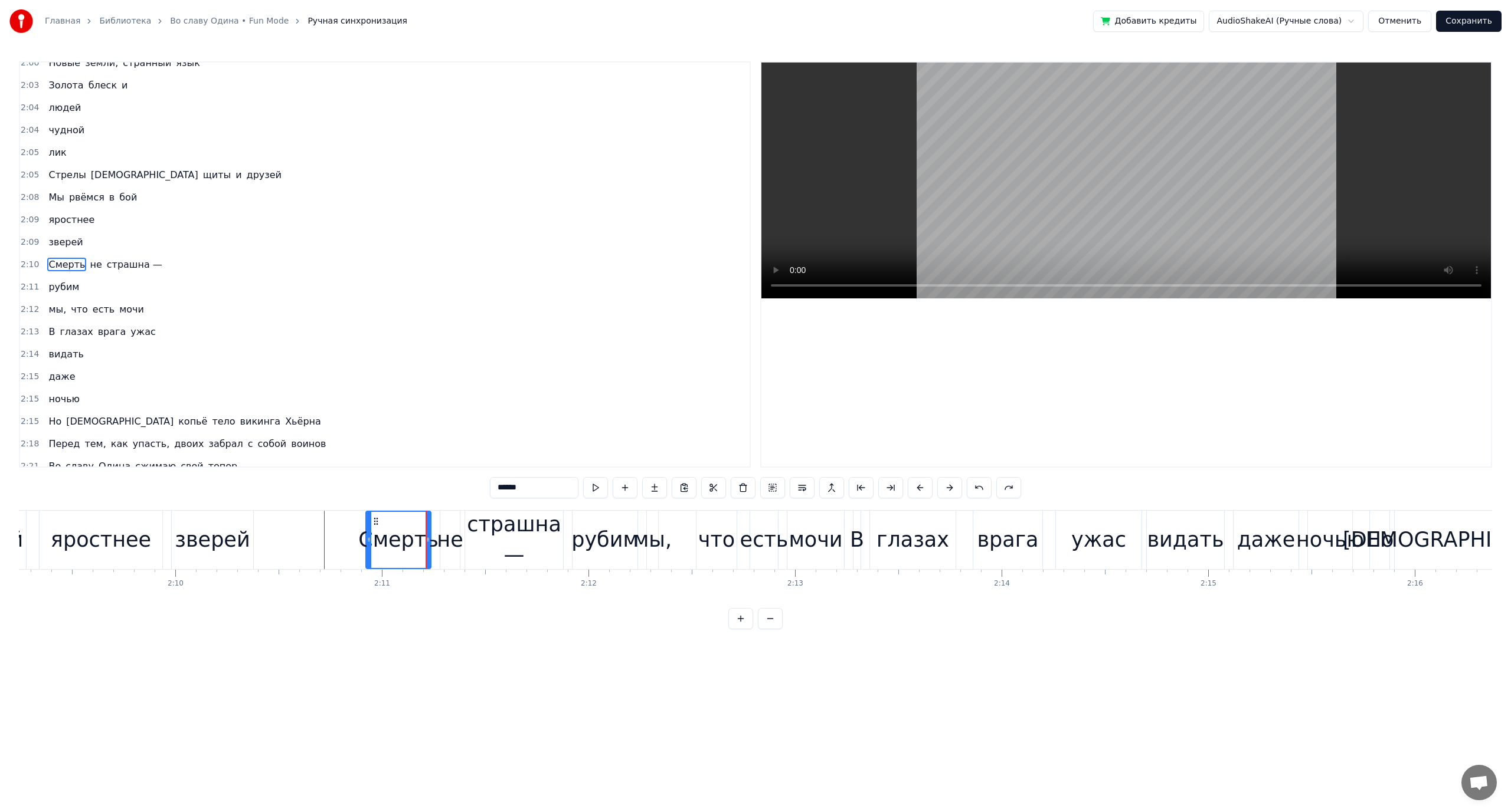
click at [751, 536] on div "есть" at bounding box center [764, 540] width 48 height 31
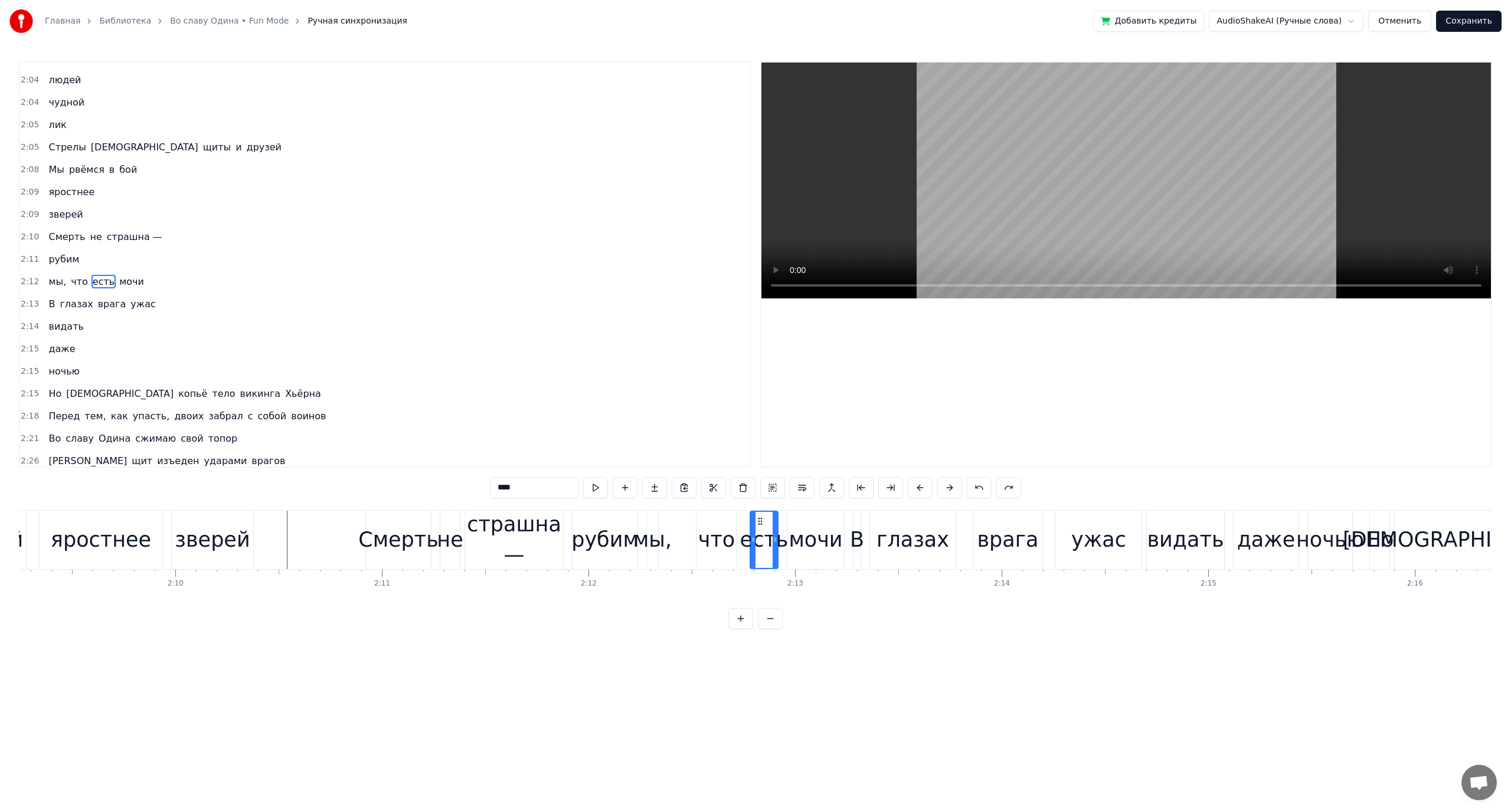
scroll to position [773, 0]
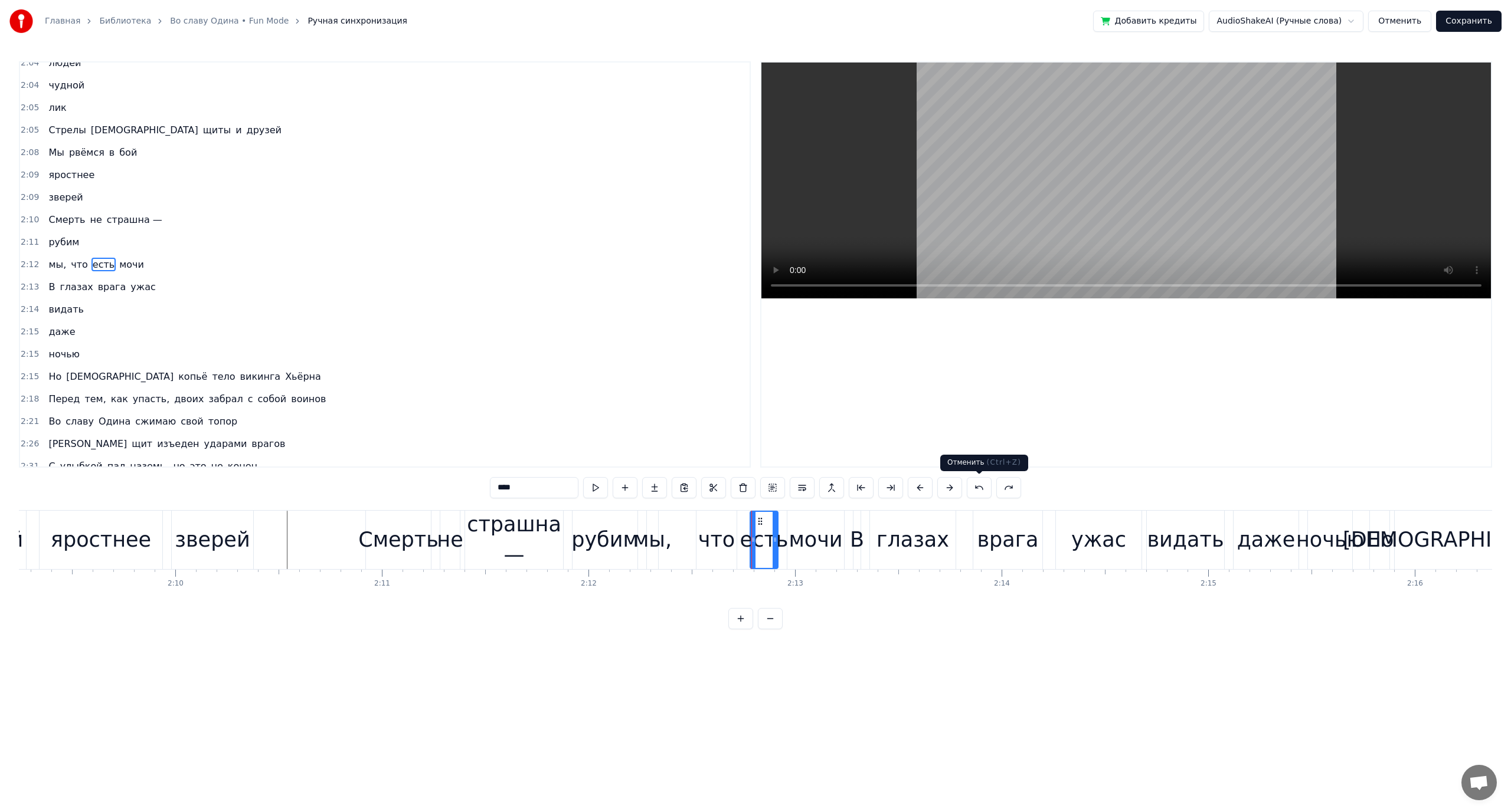
click at [975, 488] on button at bounding box center [979, 488] width 25 height 22
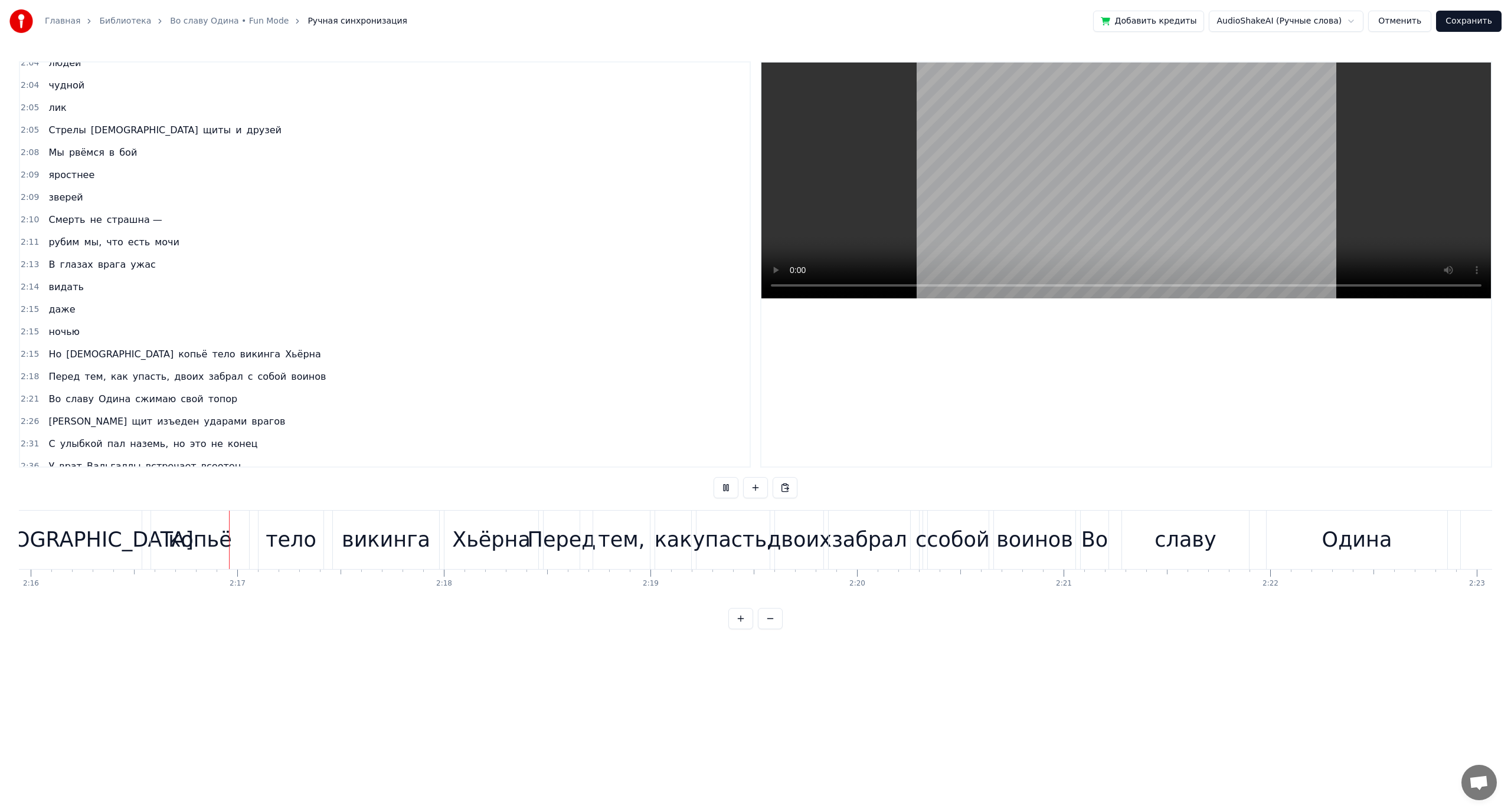
scroll to position [0, 28080]
click at [317, 548] on div "тело" at bounding box center [291, 540] width 65 height 58
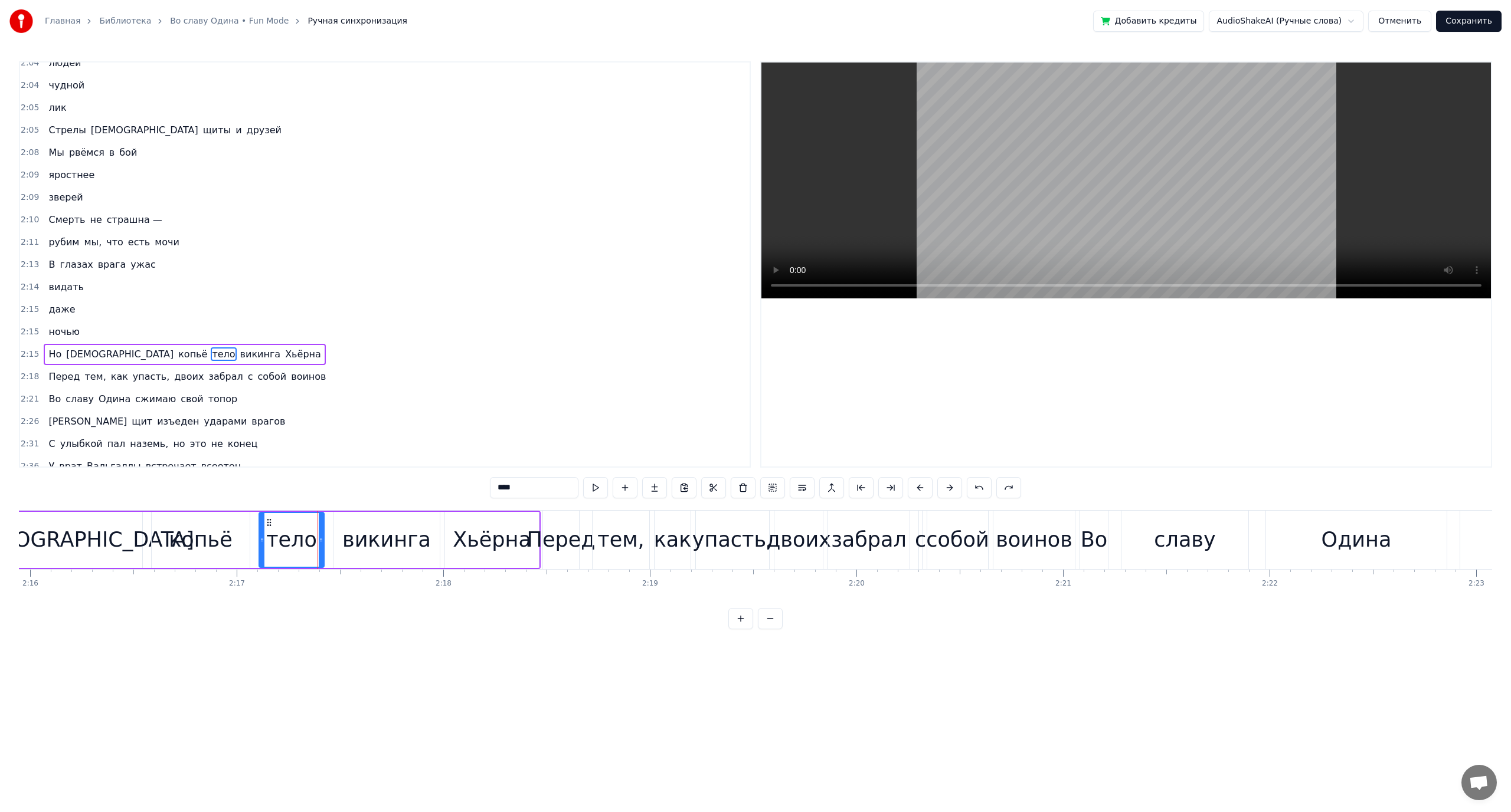
scroll to position [807, 0]
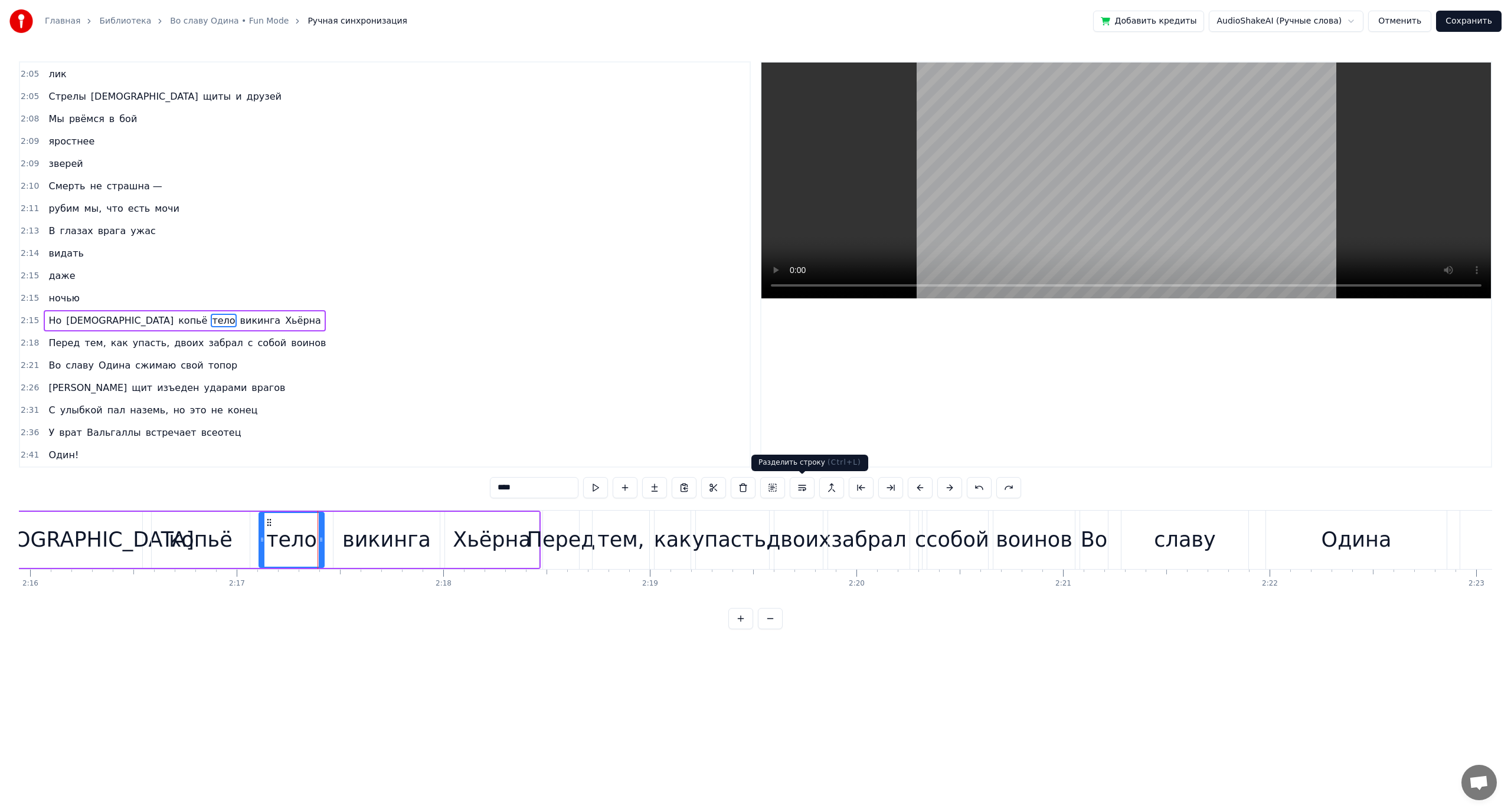
click at [796, 485] on button at bounding box center [803, 488] width 25 height 22
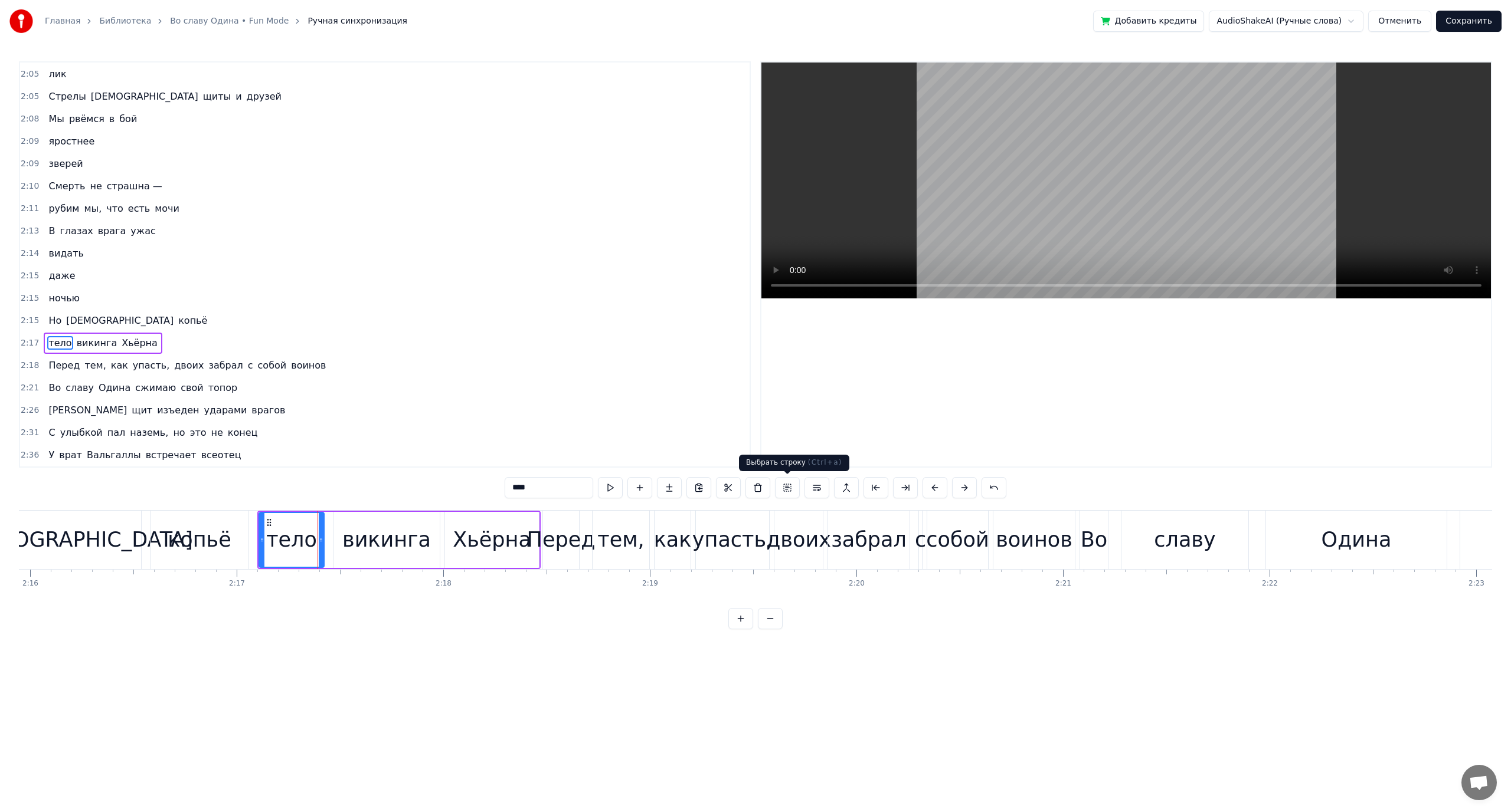
scroll to position [829, 0]
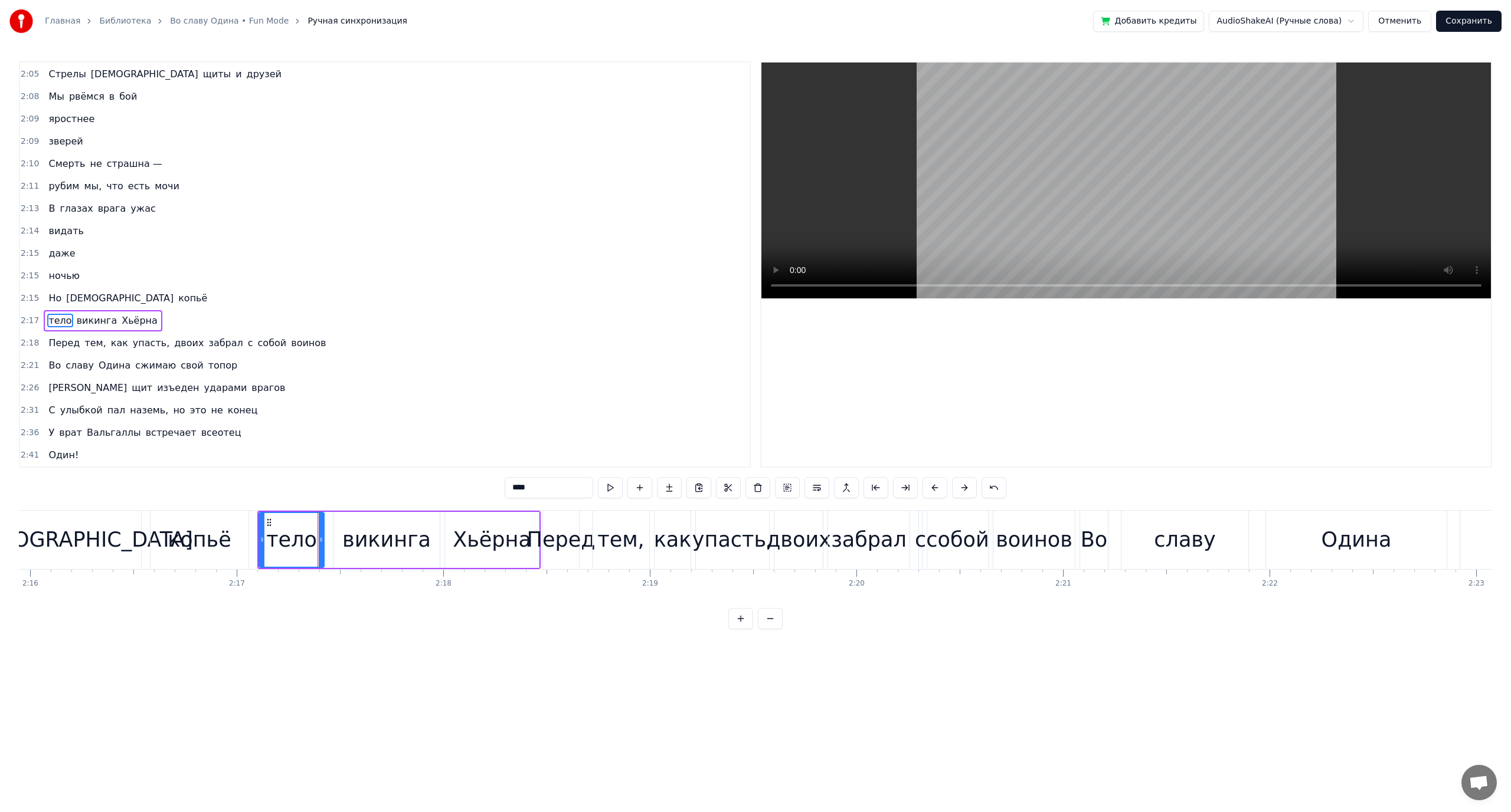
click at [382, 533] on div "викинга" at bounding box center [386, 540] width 89 height 31
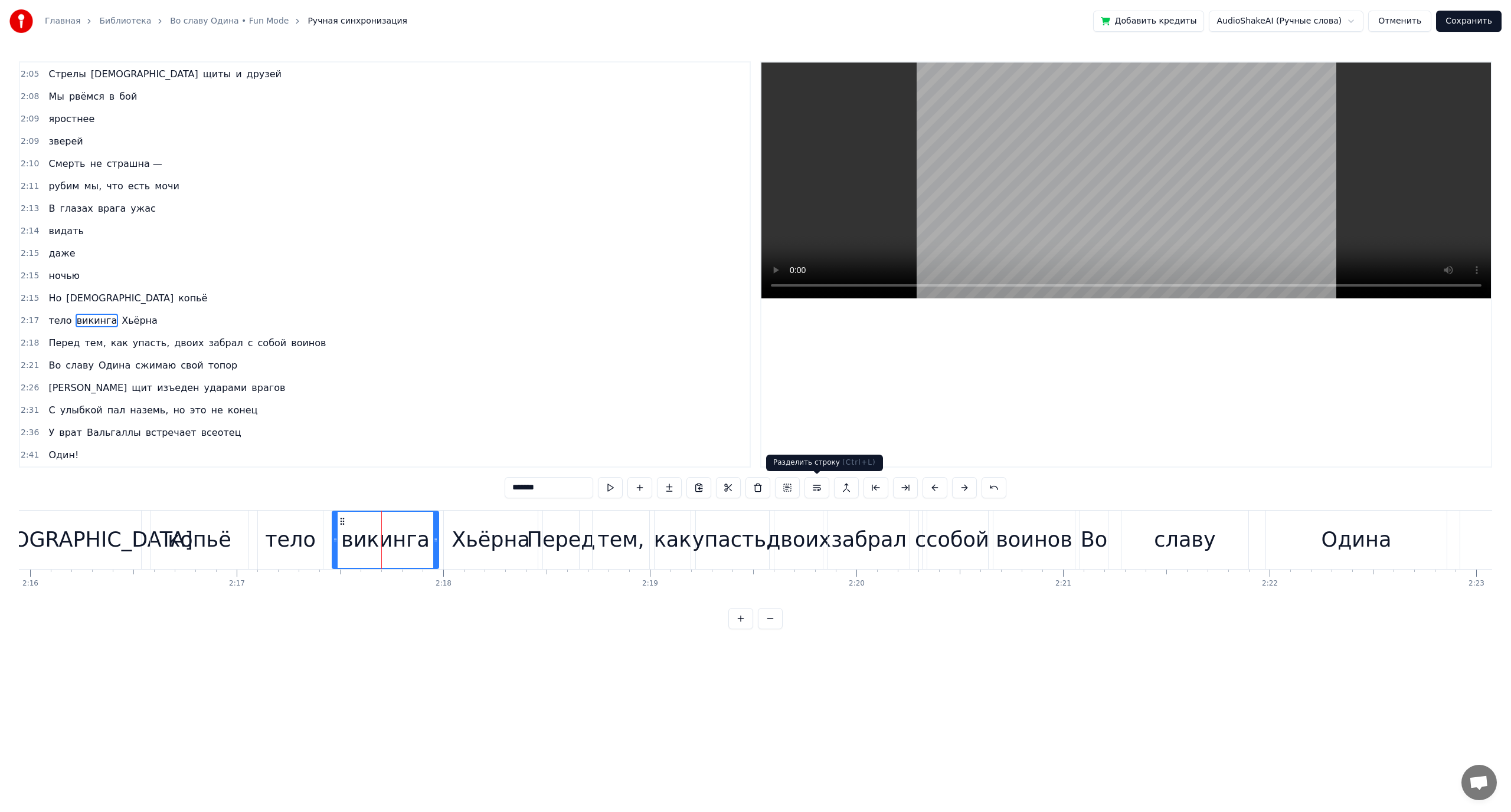
click at [810, 486] on button at bounding box center [817, 488] width 25 height 22
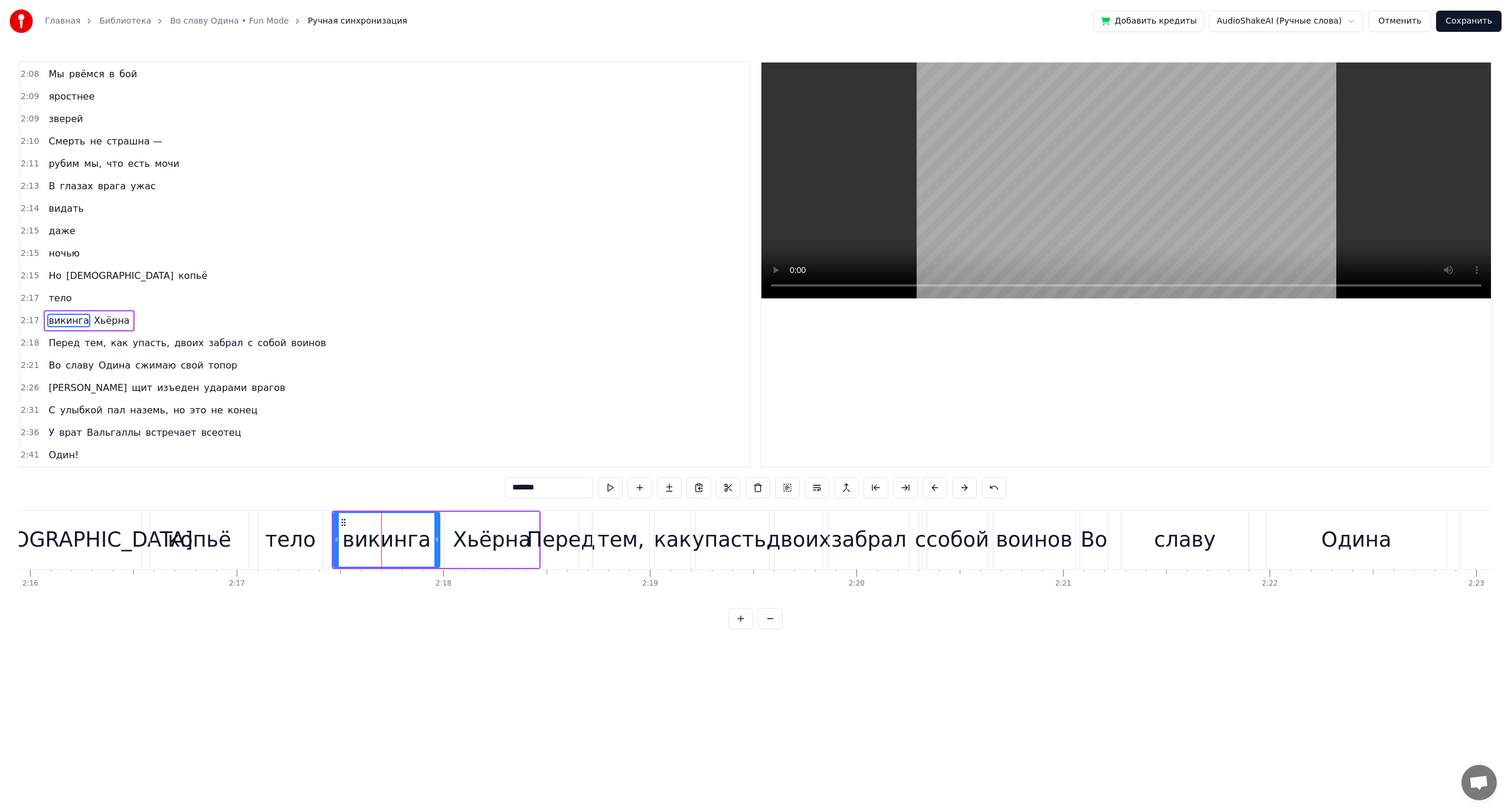
click at [482, 540] on div "Хьёрна" at bounding box center [492, 540] width 79 height 31
type input "******"
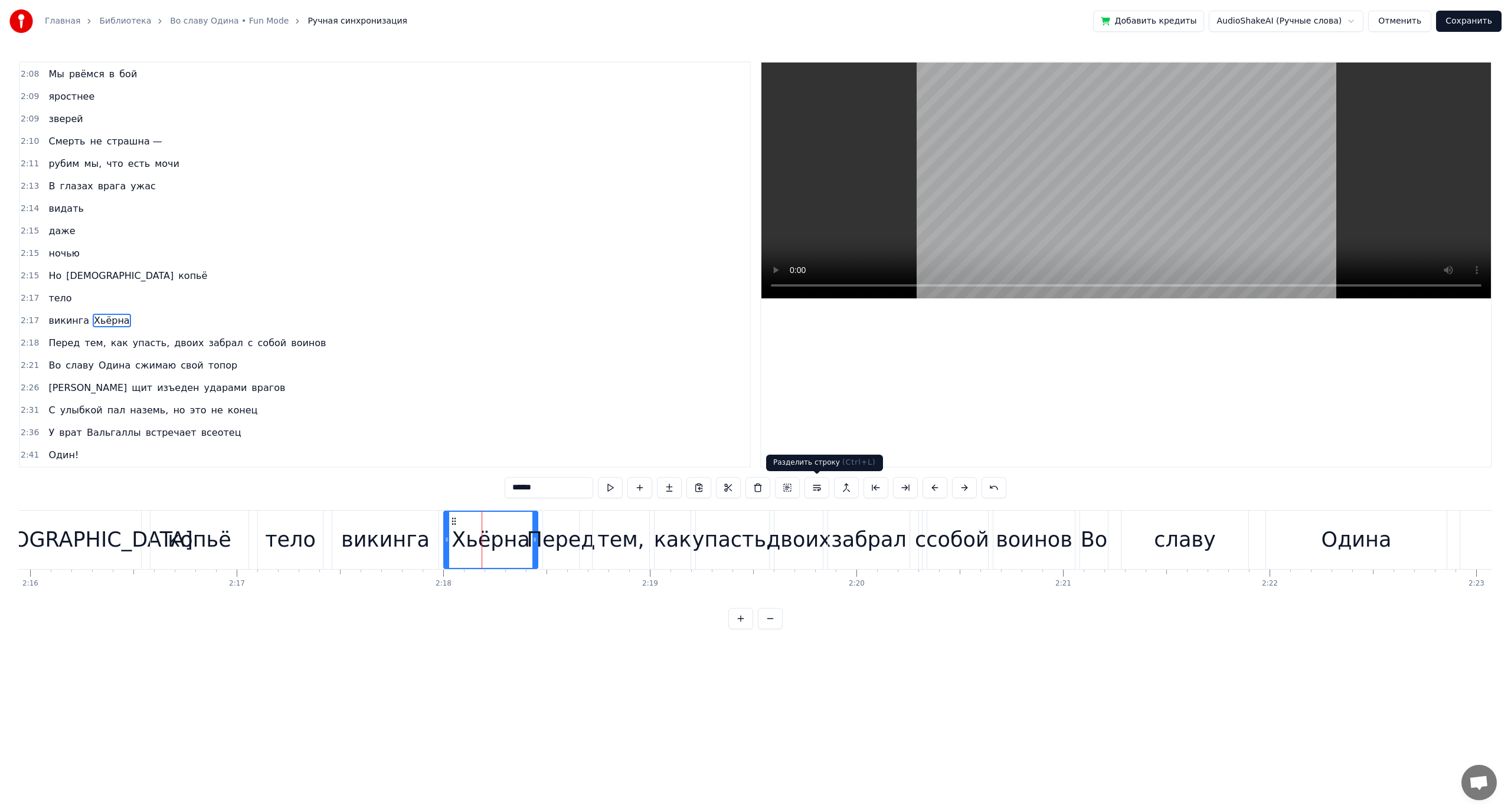
drag, startPoint x: 817, startPoint y: 486, endPoint x: 663, endPoint y: 509, distance: 155.7
click at [811, 489] on button at bounding box center [817, 488] width 25 height 22
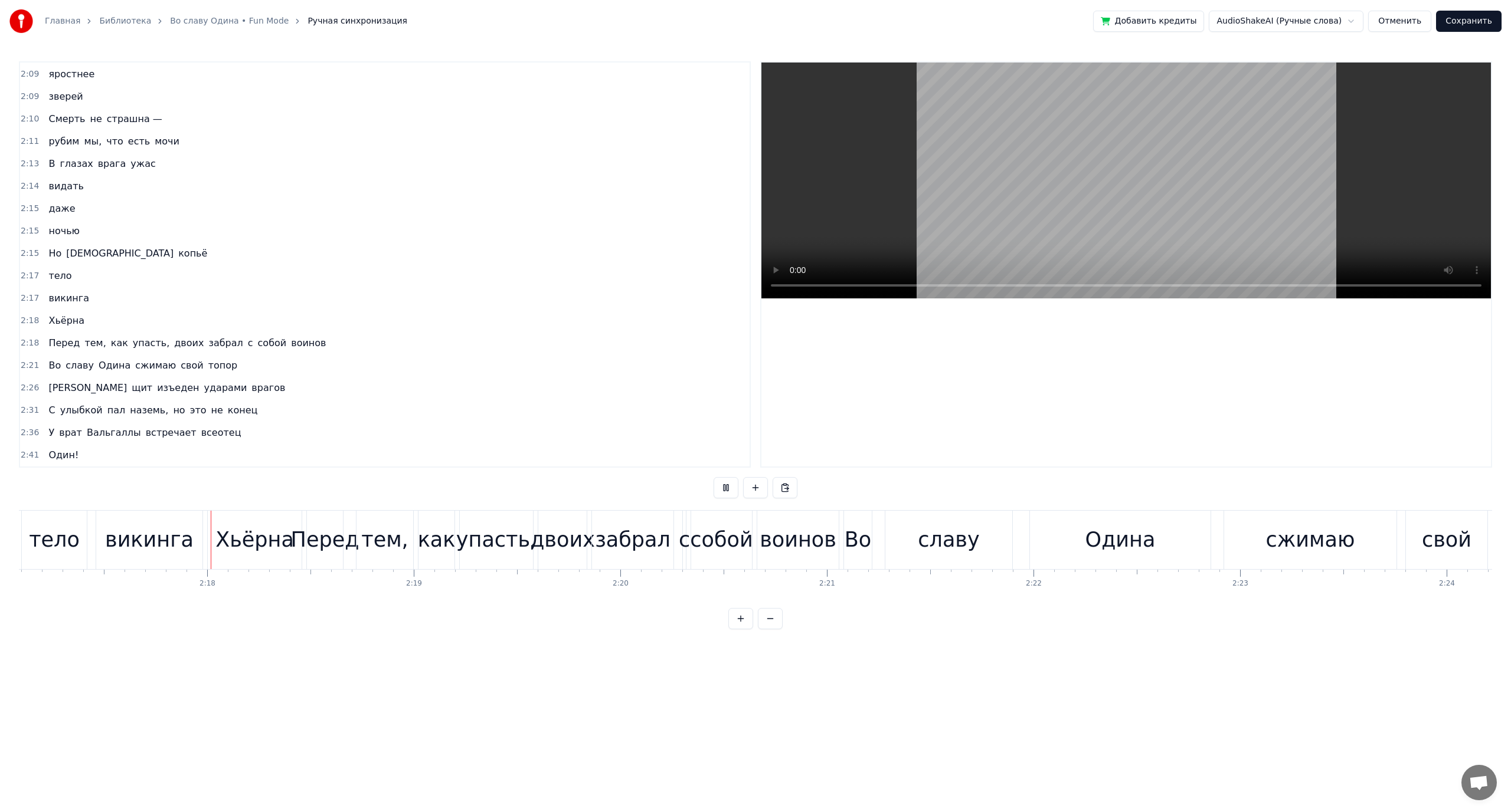
scroll to position [0, 28355]
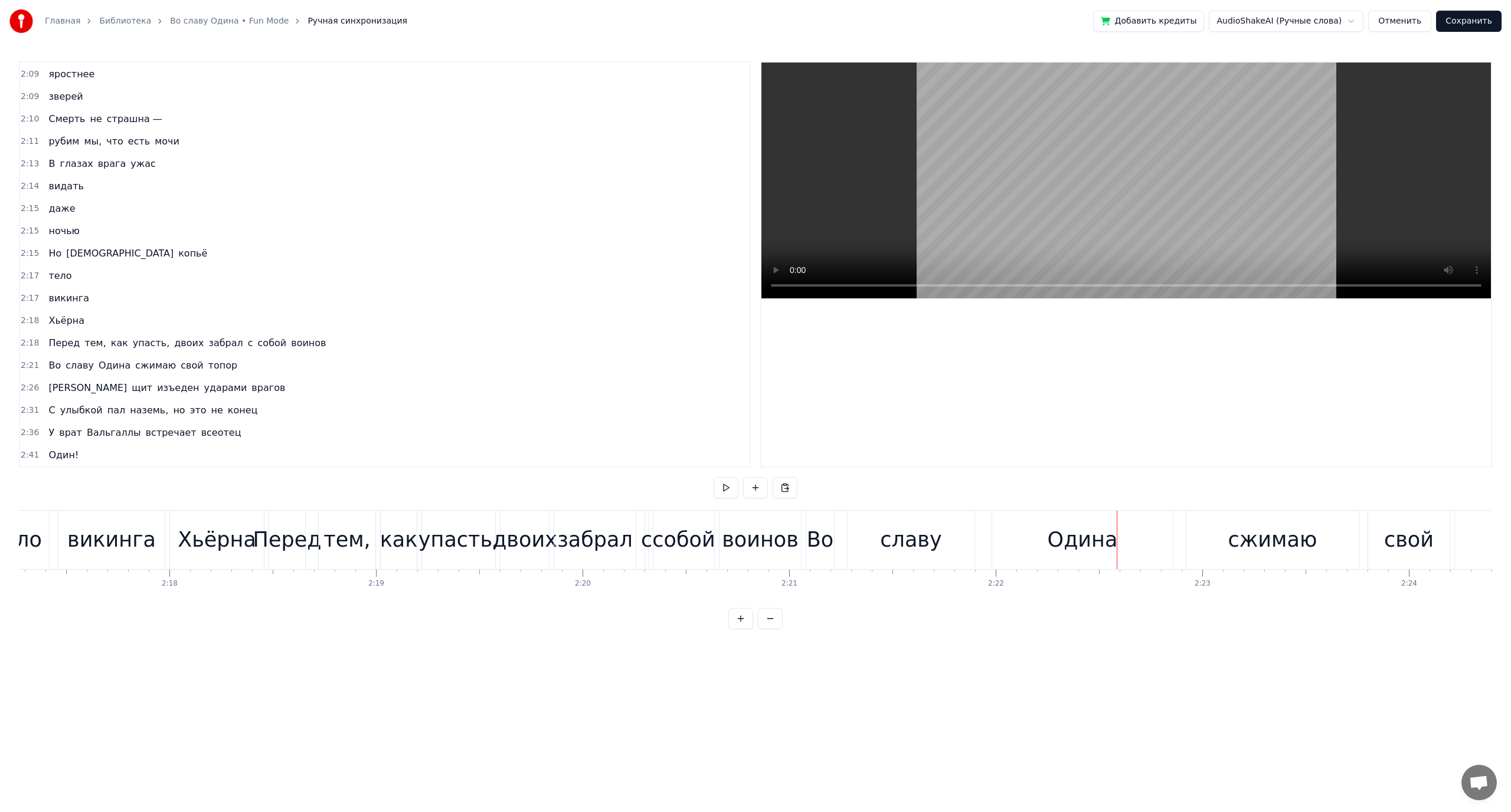
click at [1230, 544] on div "сжимаю" at bounding box center [1272, 540] width 172 height 58
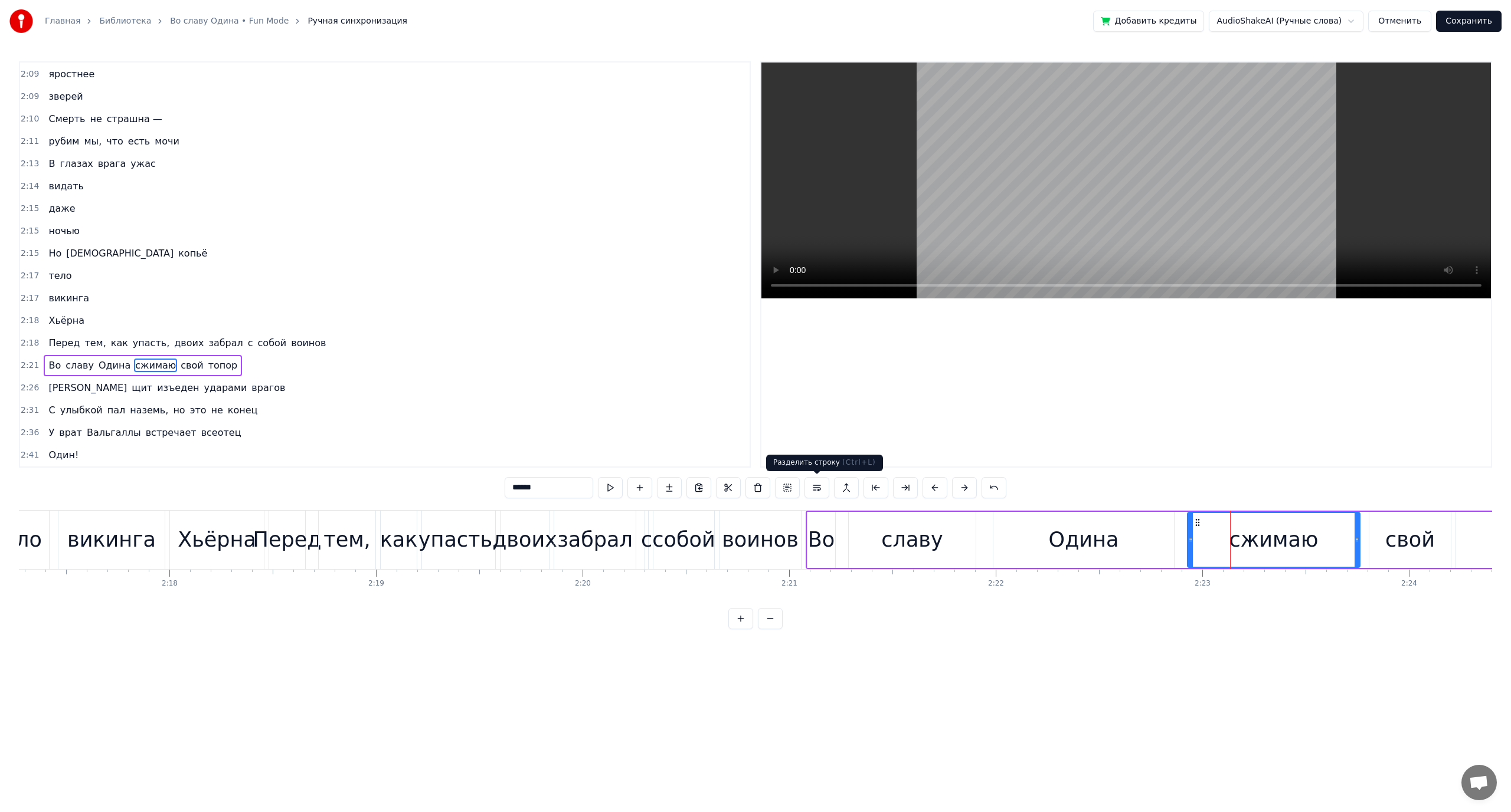
click at [815, 488] on button at bounding box center [817, 488] width 25 height 22
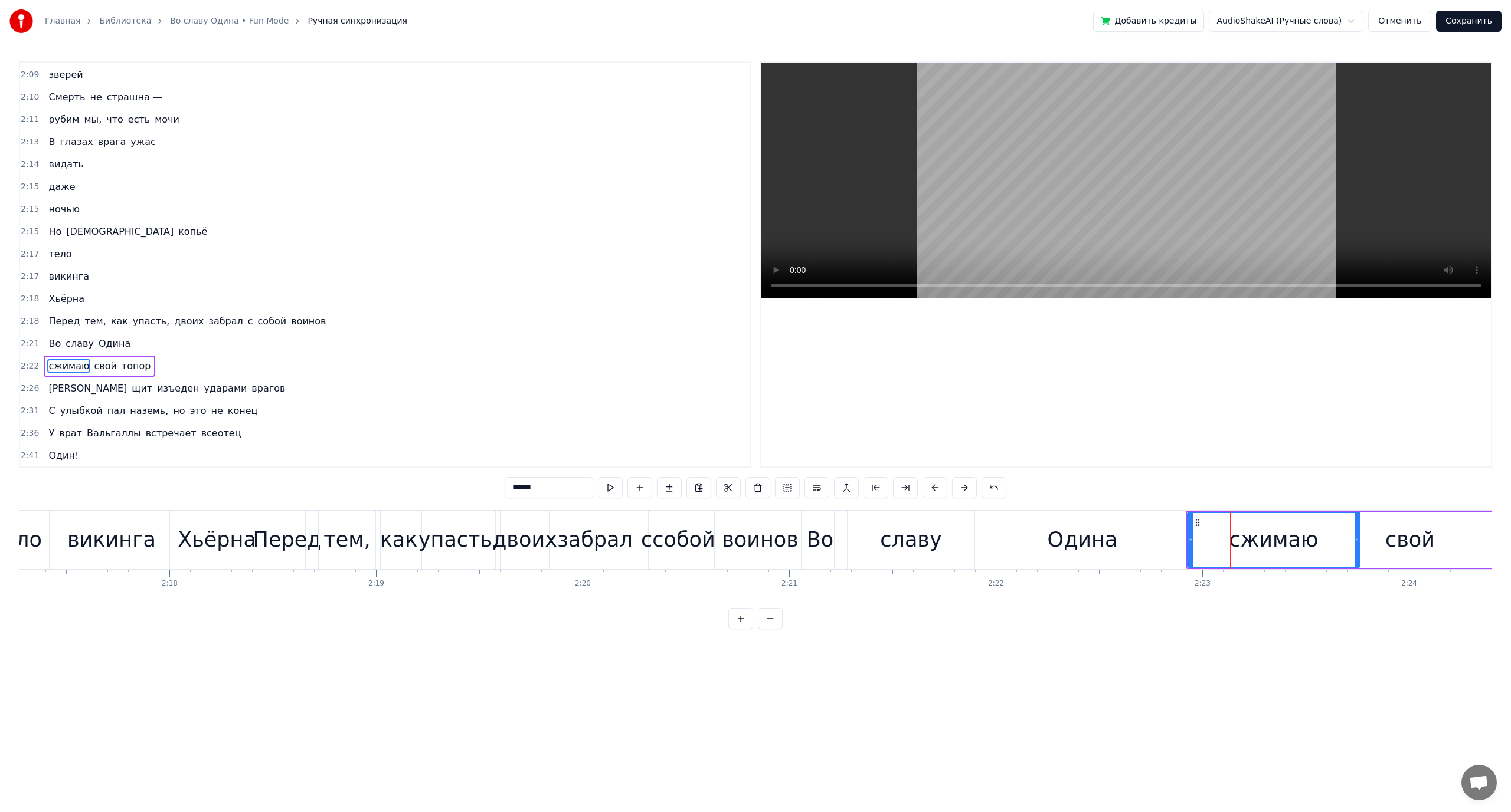
scroll to position [896, 0]
click at [1418, 542] on div "свой" at bounding box center [1410, 540] width 49 height 31
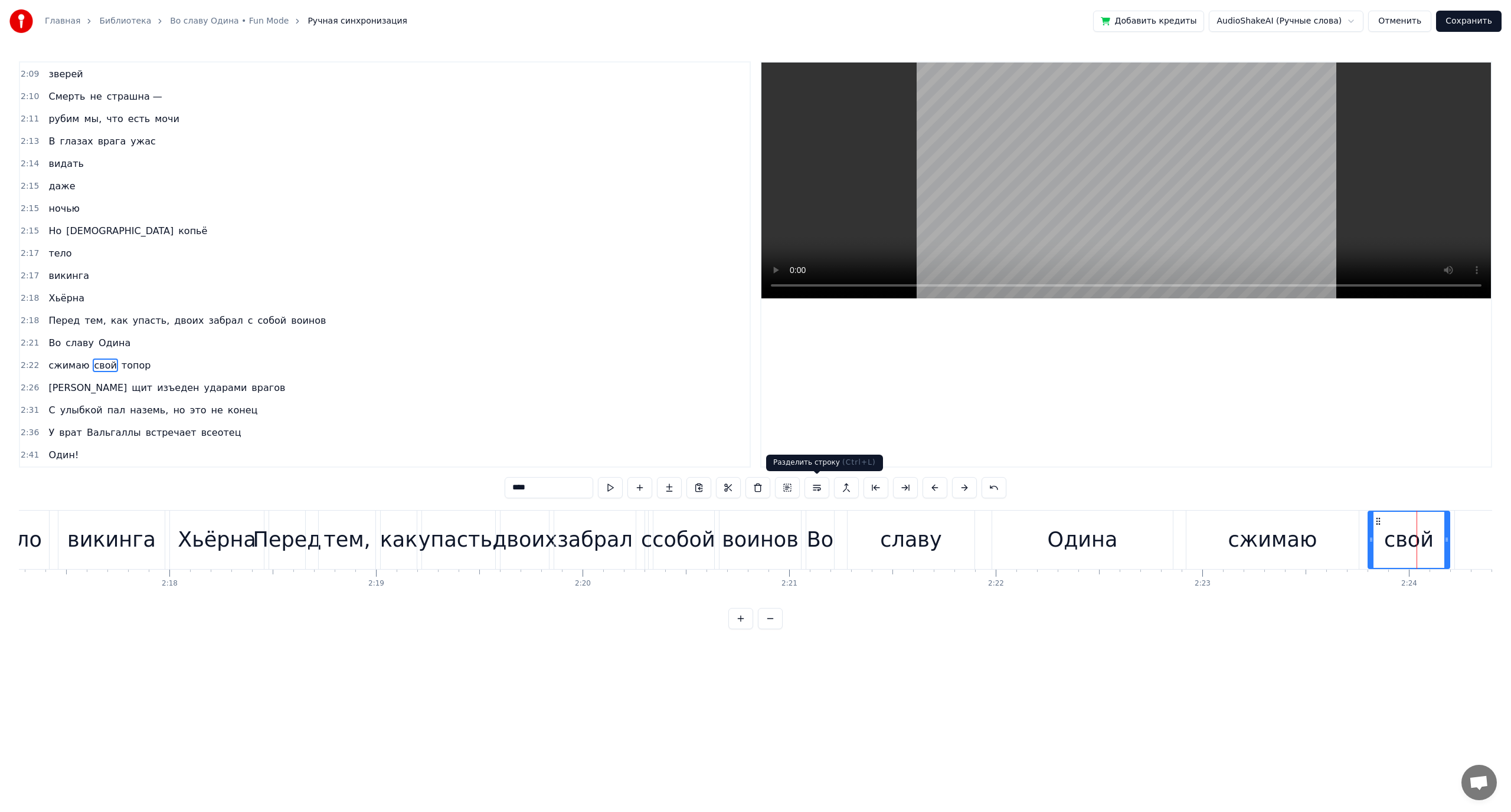
click at [822, 493] on button at bounding box center [817, 488] width 25 height 22
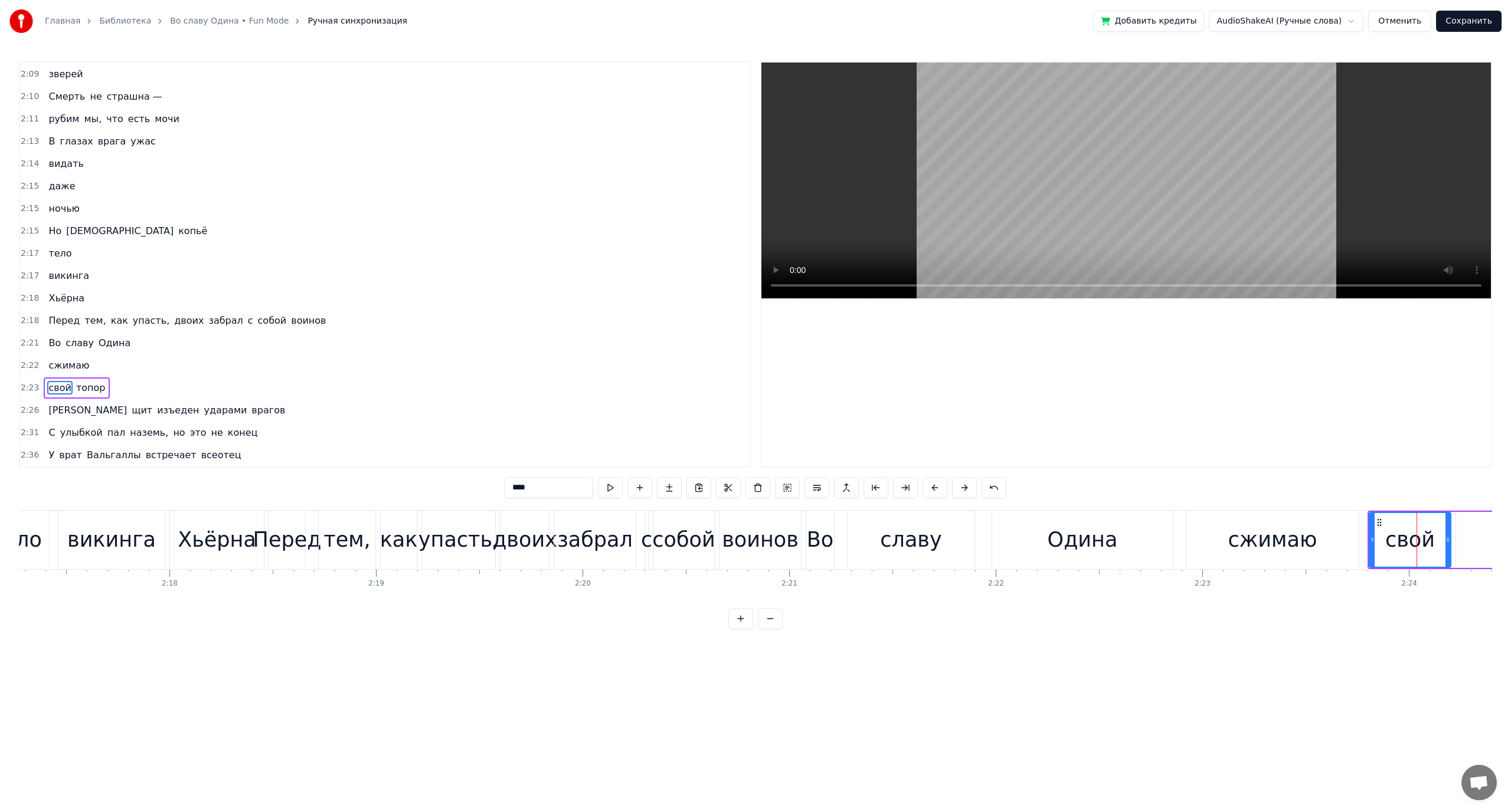
scroll to position [919, 0]
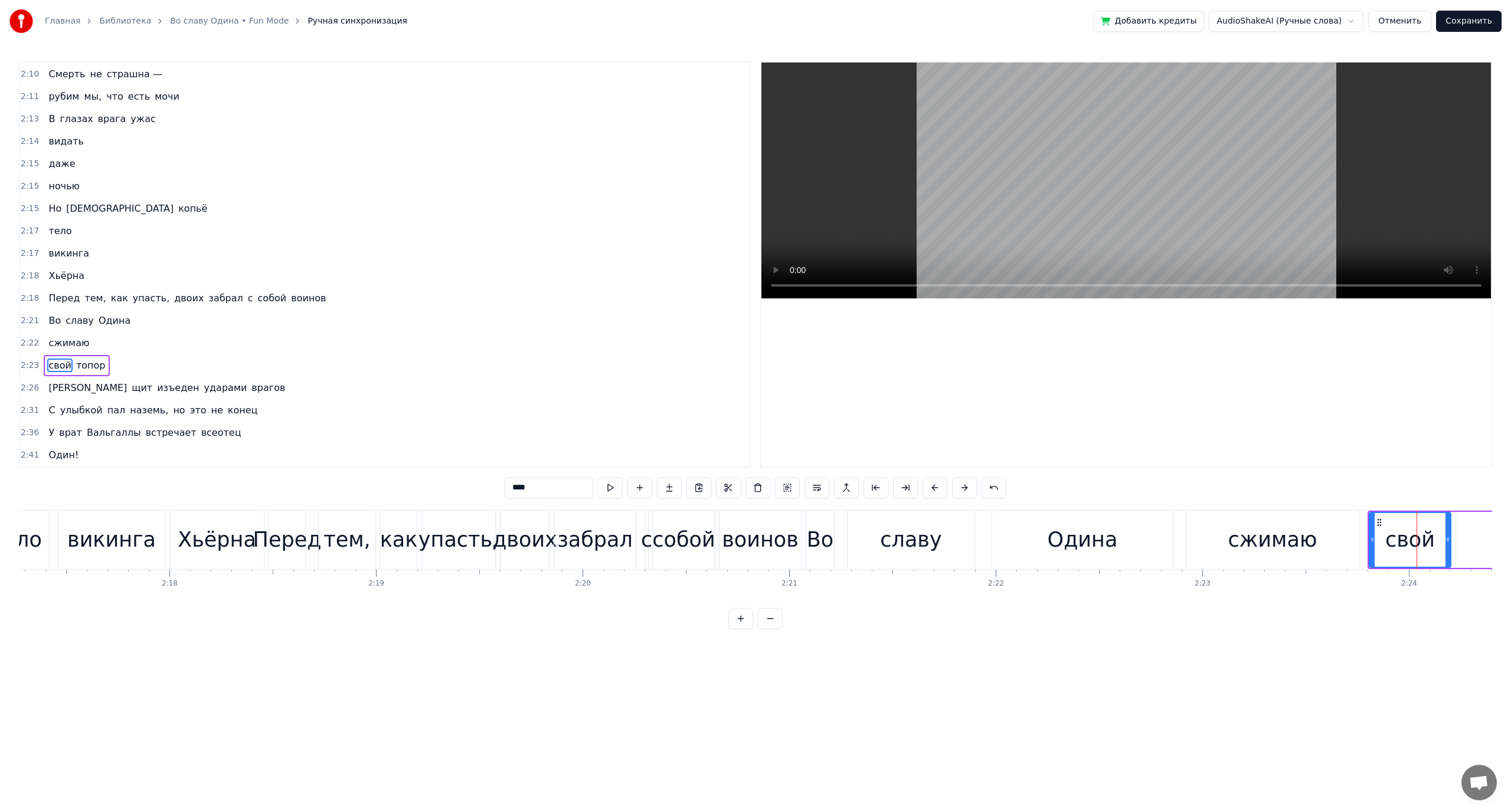
type input "*****"
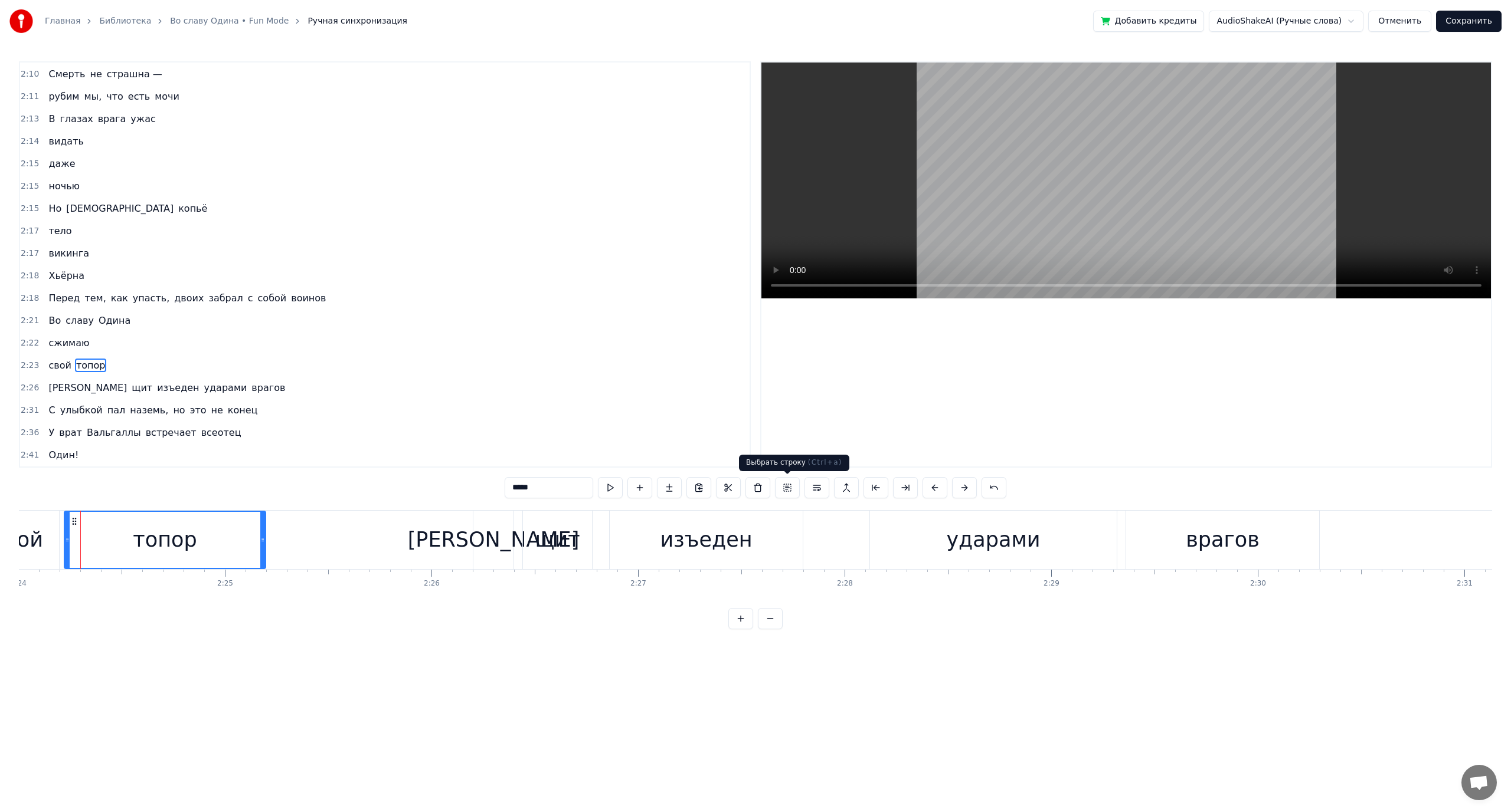
scroll to position [0, 29747]
click at [820, 491] on button at bounding box center [817, 488] width 25 height 22
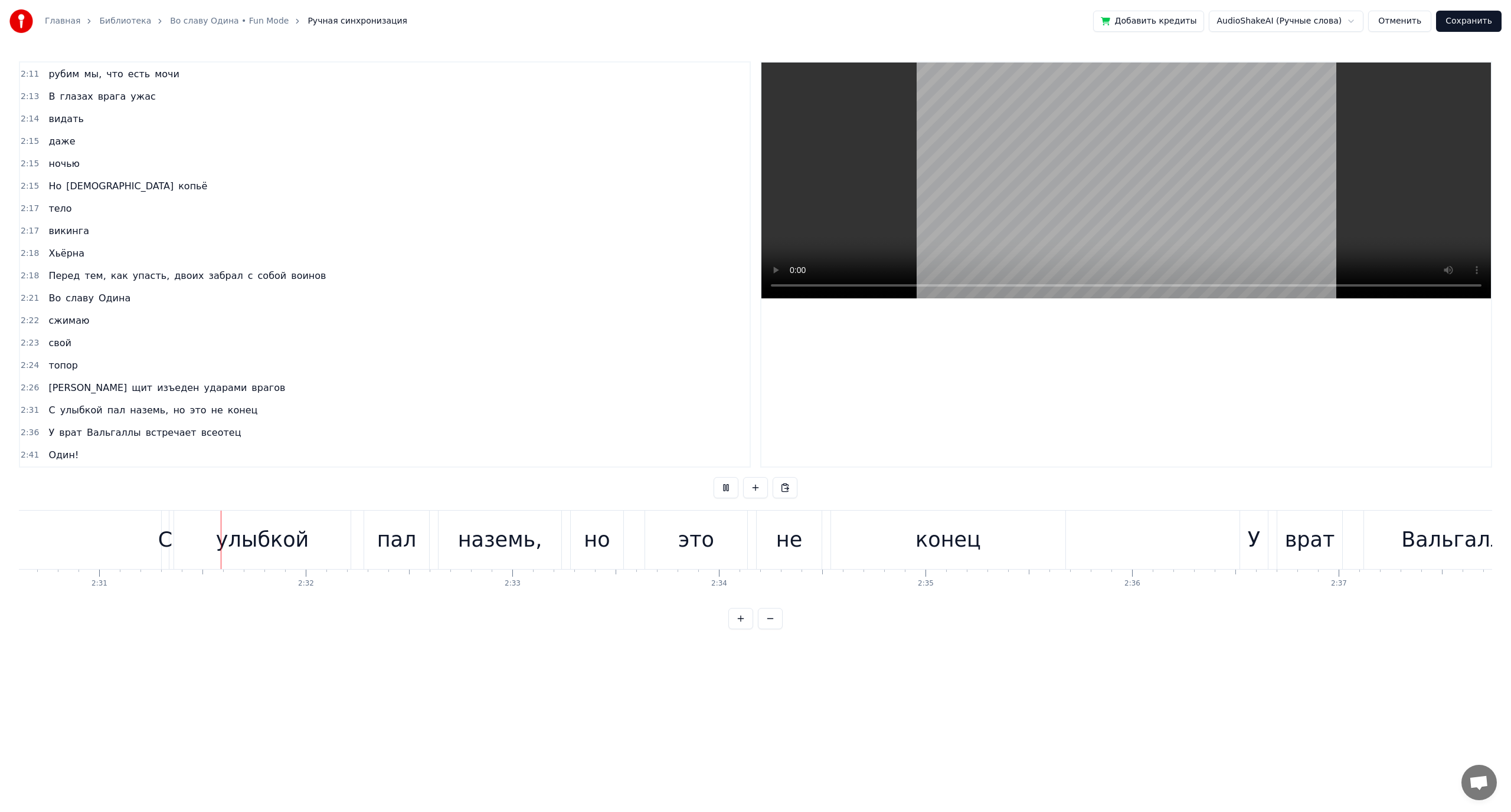
scroll to position [0, 31110]
click at [600, 546] on div "но" at bounding box center [595, 540] width 26 height 31
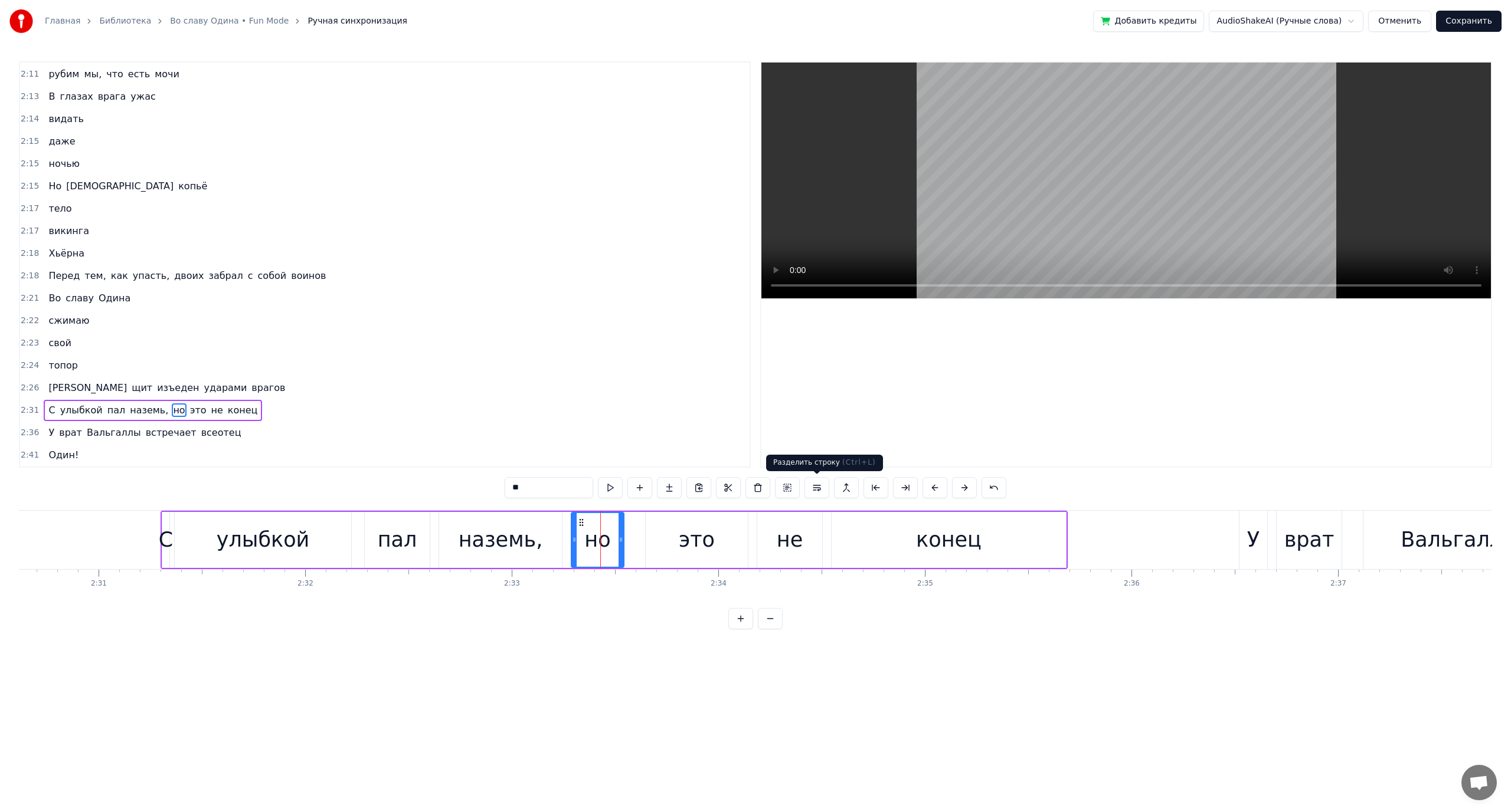
click at [811, 484] on button at bounding box center [817, 488] width 25 height 22
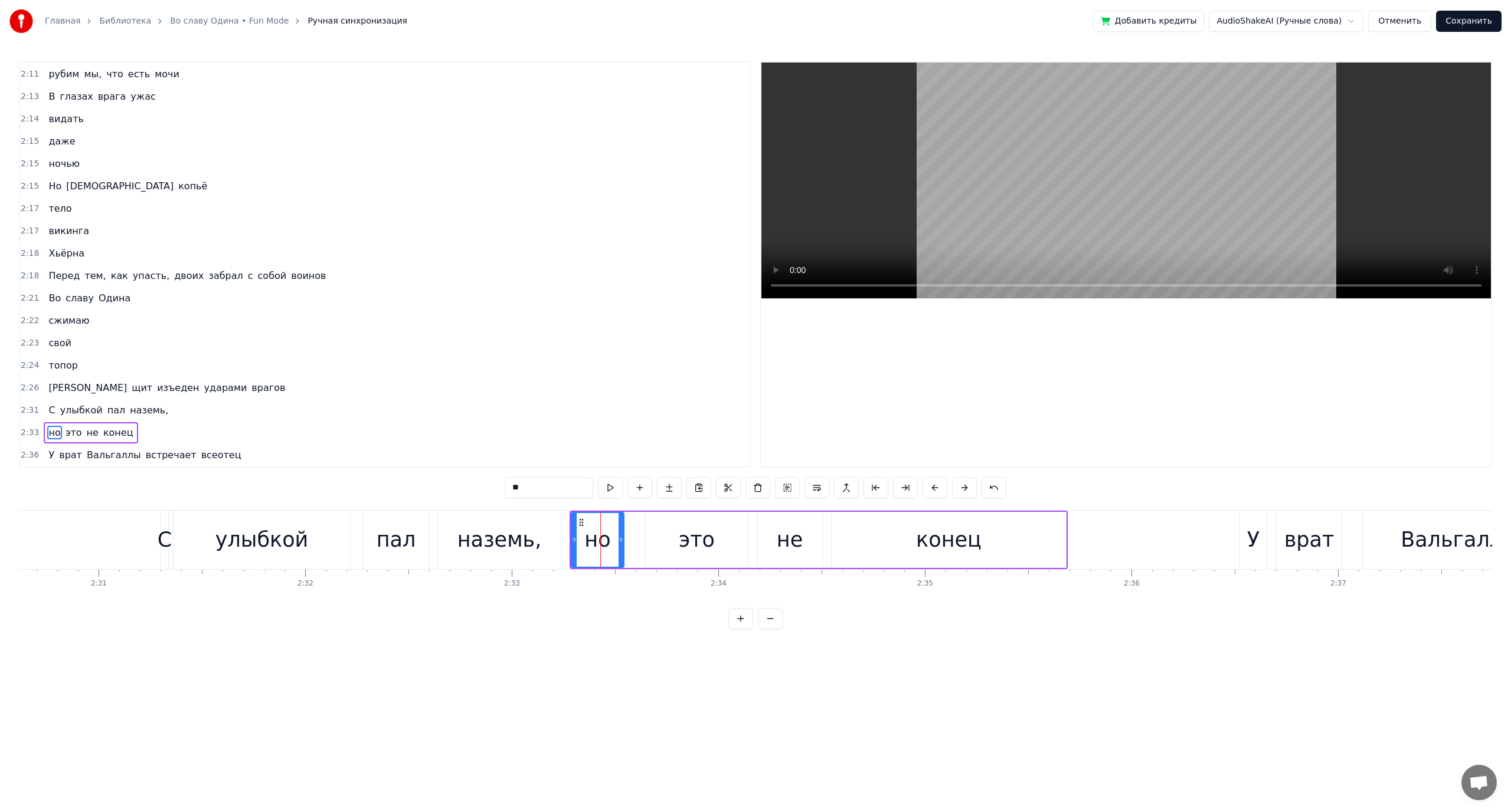
scroll to position [963, 0]
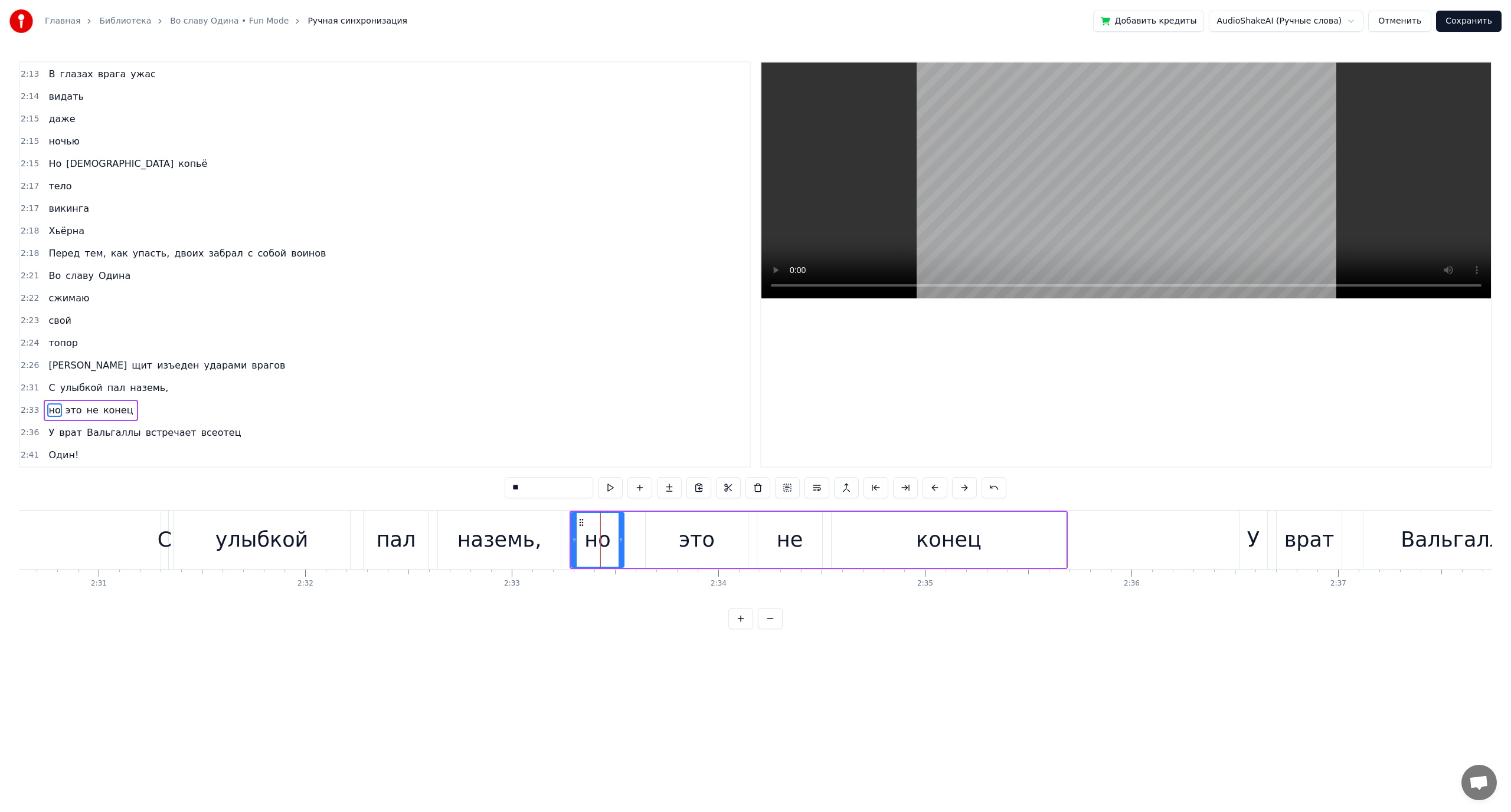
click at [699, 532] on div "это" at bounding box center [697, 540] width 36 height 31
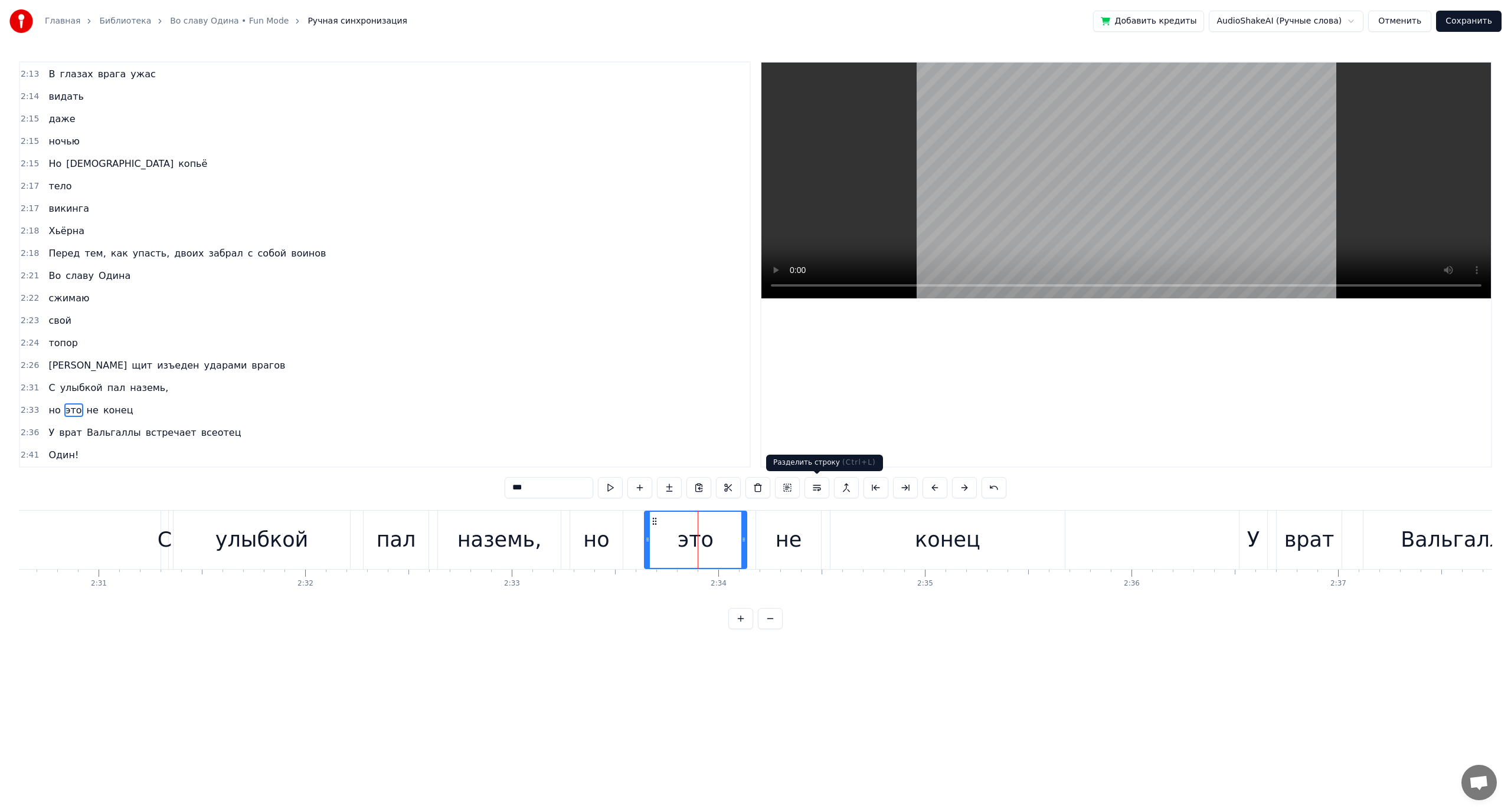
drag, startPoint x: 816, startPoint y: 490, endPoint x: 807, endPoint y: 495, distance: 10.3
click at [814, 491] on button at bounding box center [817, 488] width 25 height 22
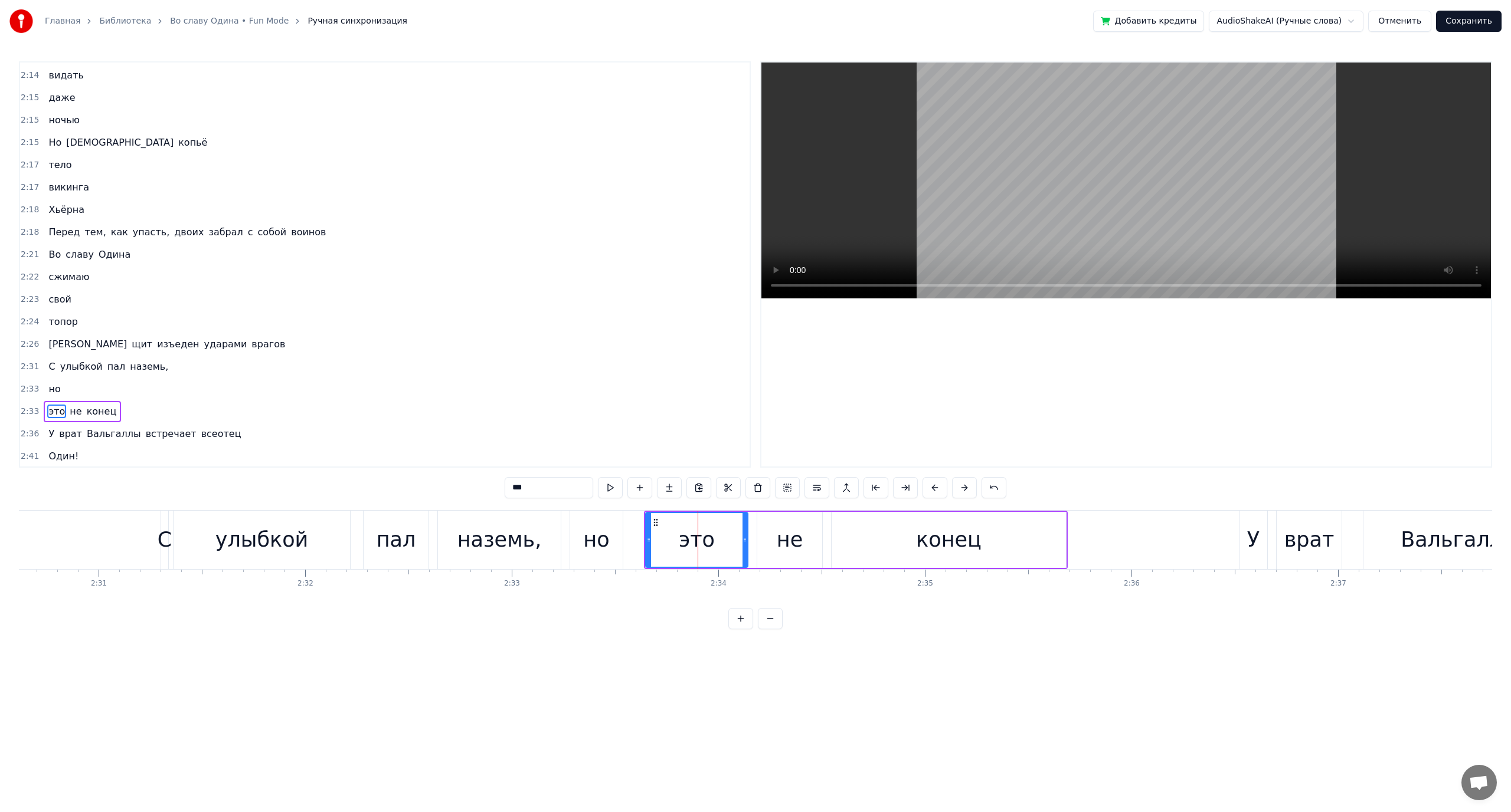
scroll to position [986, 0]
click at [786, 530] on div "не" at bounding box center [789, 540] width 26 height 31
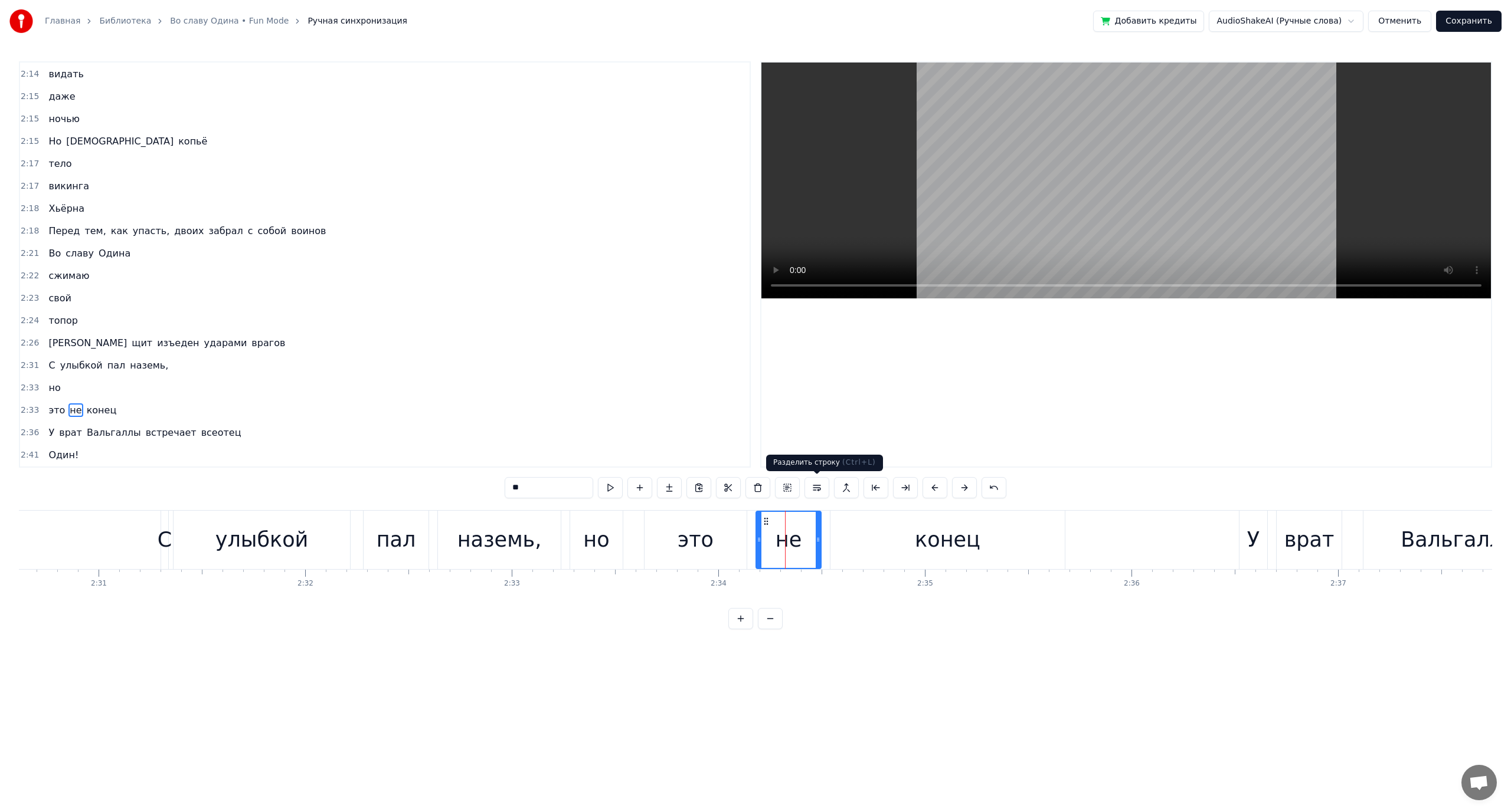
drag, startPoint x: 812, startPoint y: 486, endPoint x: 819, endPoint y: 493, distance: 9.9
click at [812, 488] on button at bounding box center [817, 488] width 25 height 22
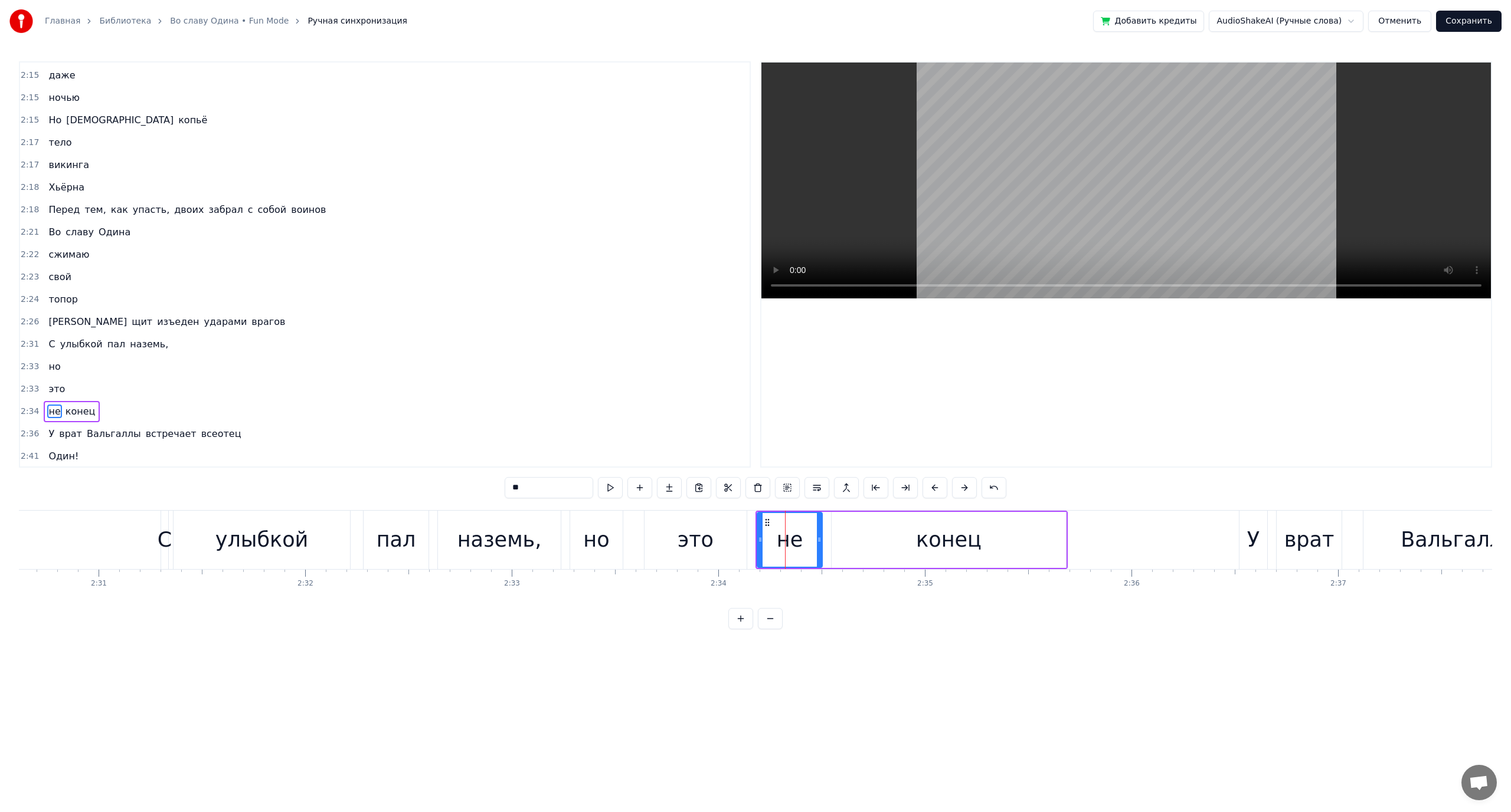
scroll to position [1008, 0]
click at [922, 543] on div "конец" at bounding box center [948, 540] width 65 height 31
type input "*****"
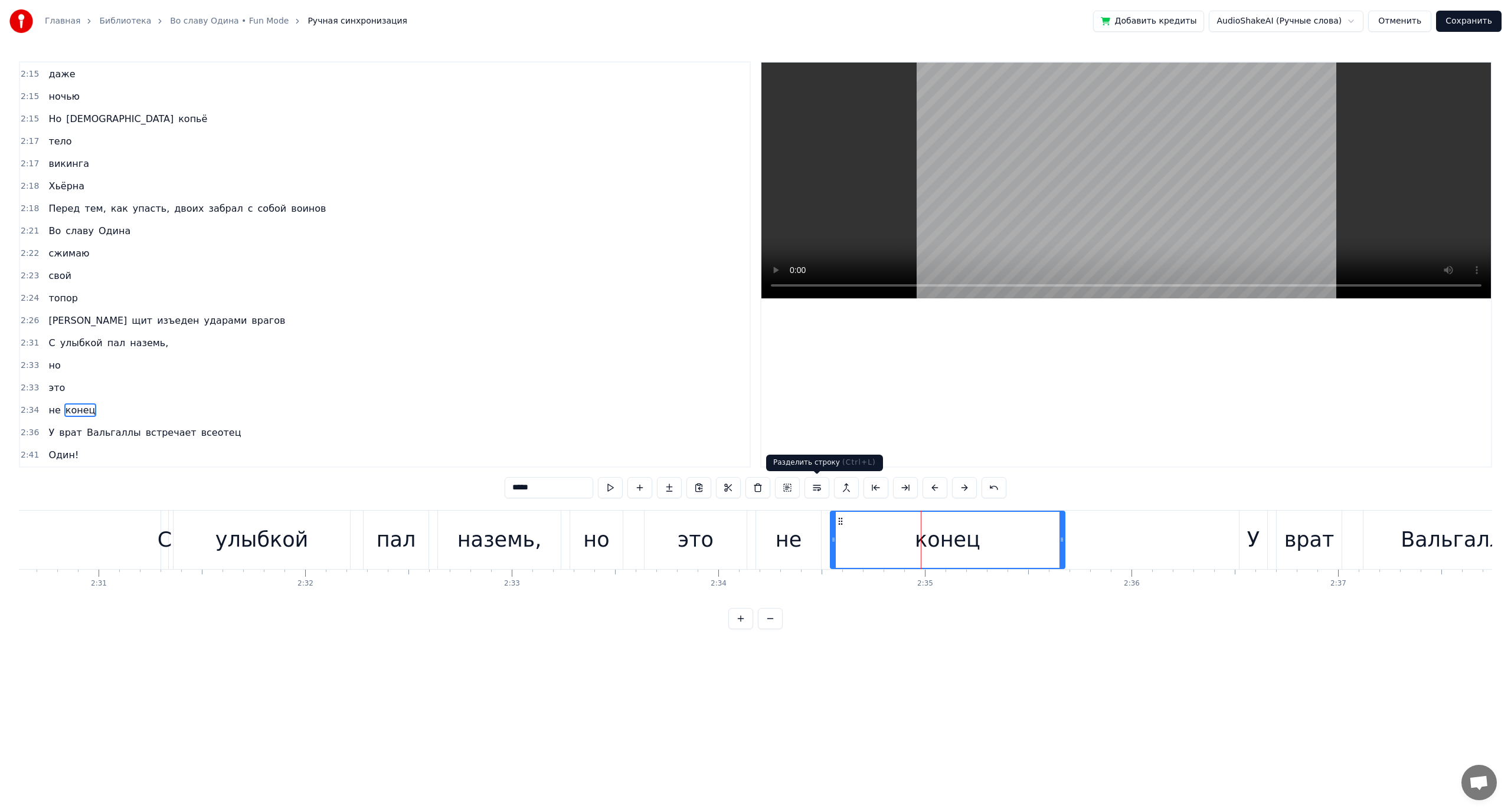
drag, startPoint x: 819, startPoint y: 485, endPoint x: 724, endPoint y: 498, distance: 95.9
click at [816, 487] on button at bounding box center [817, 488] width 25 height 22
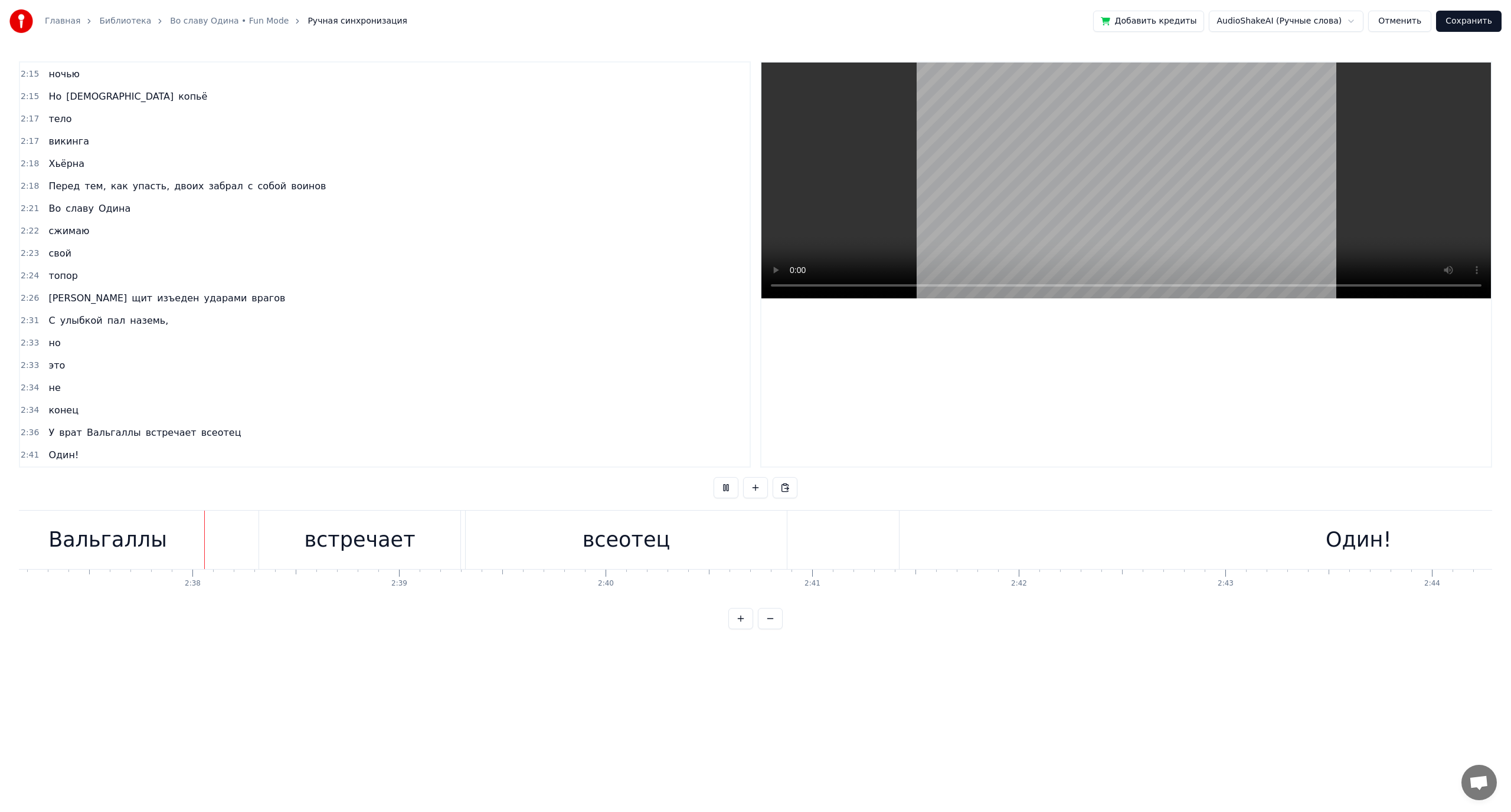
scroll to position [0, 32465]
click at [361, 538] on div "встречает" at bounding box center [358, 540] width 111 height 31
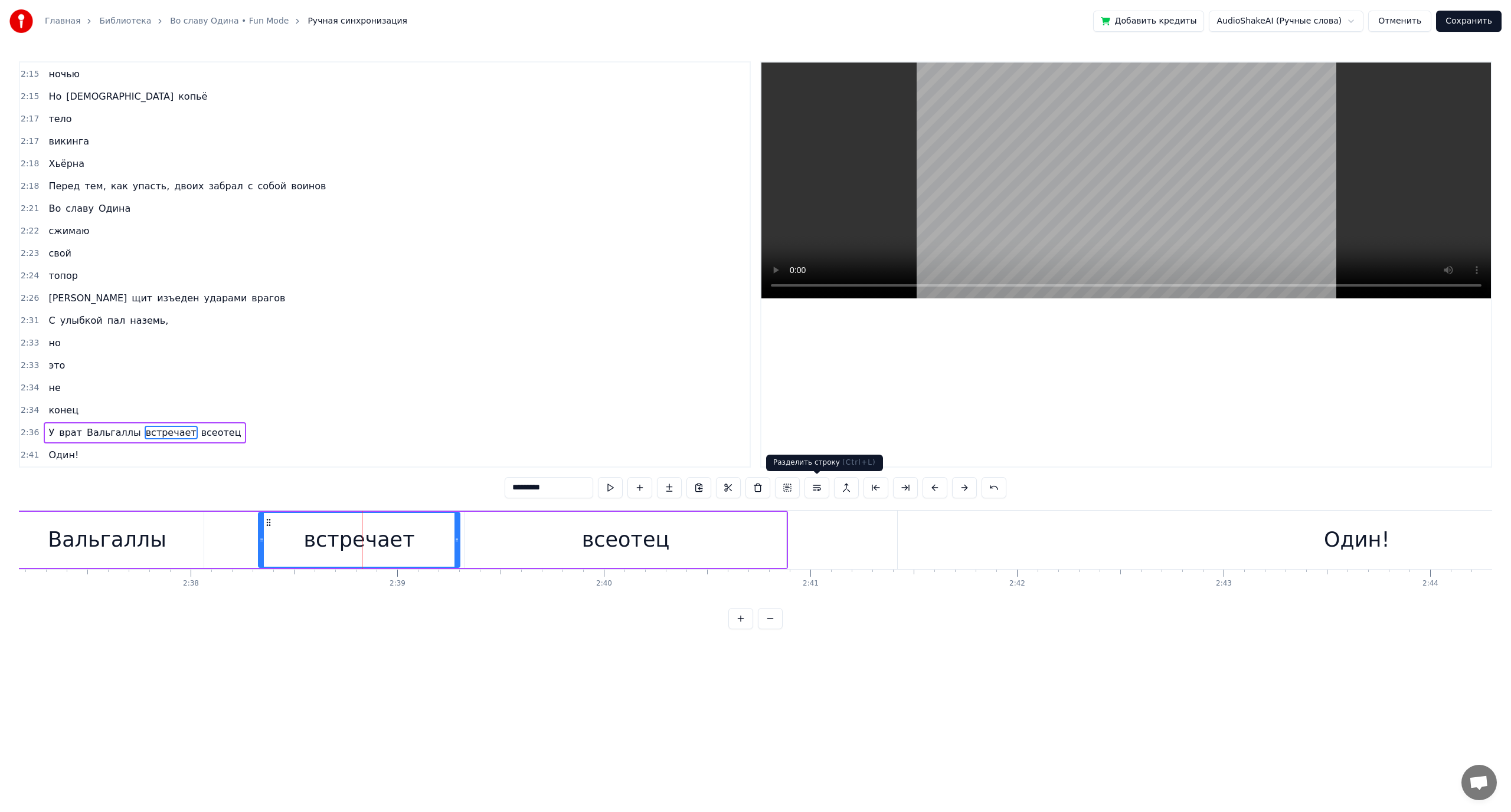
drag, startPoint x: 814, startPoint y: 486, endPoint x: 689, endPoint y: 507, distance: 126.8
click at [814, 487] on button at bounding box center [817, 488] width 25 height 22
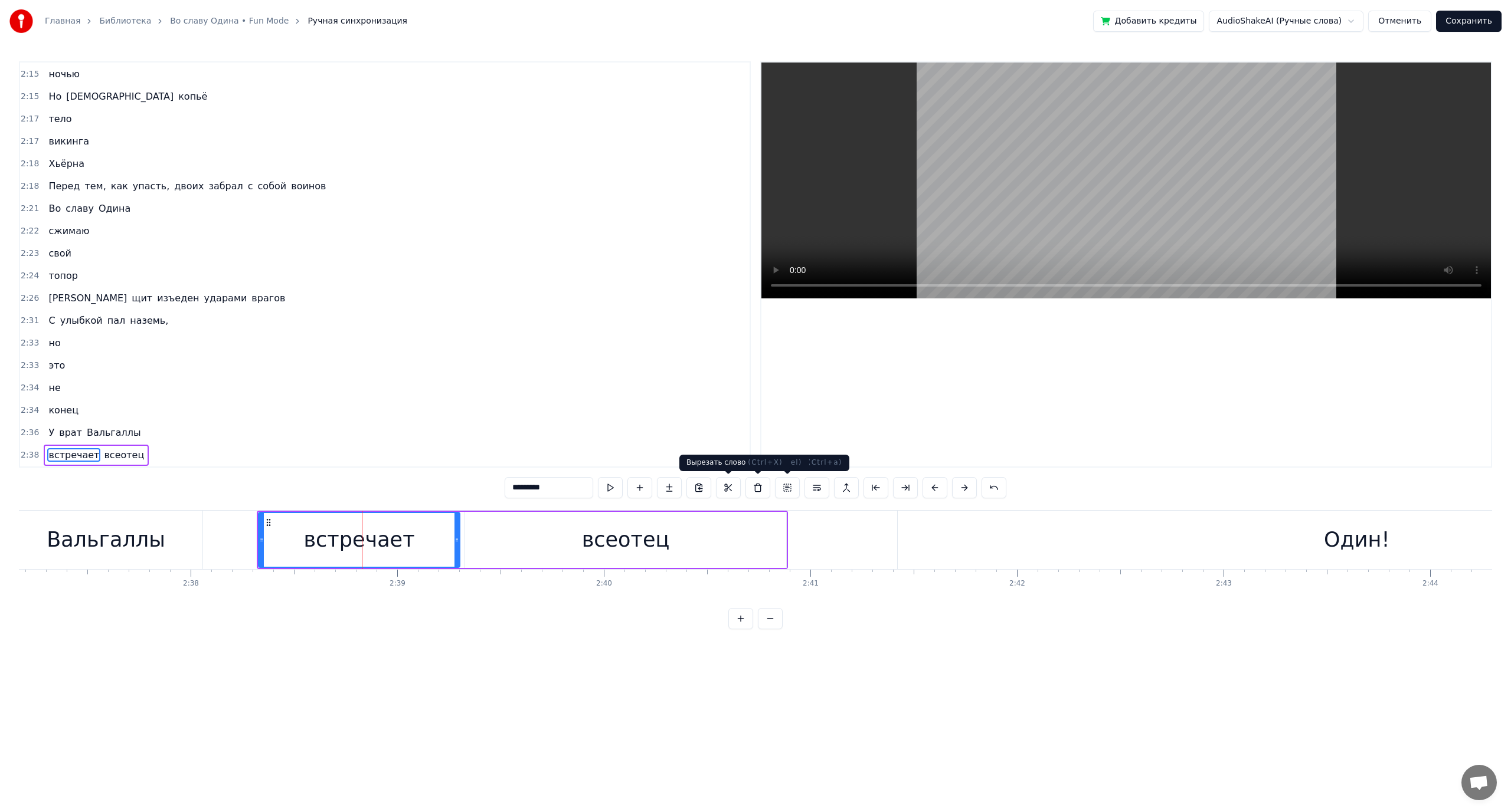
scroll to position [1053, 0]
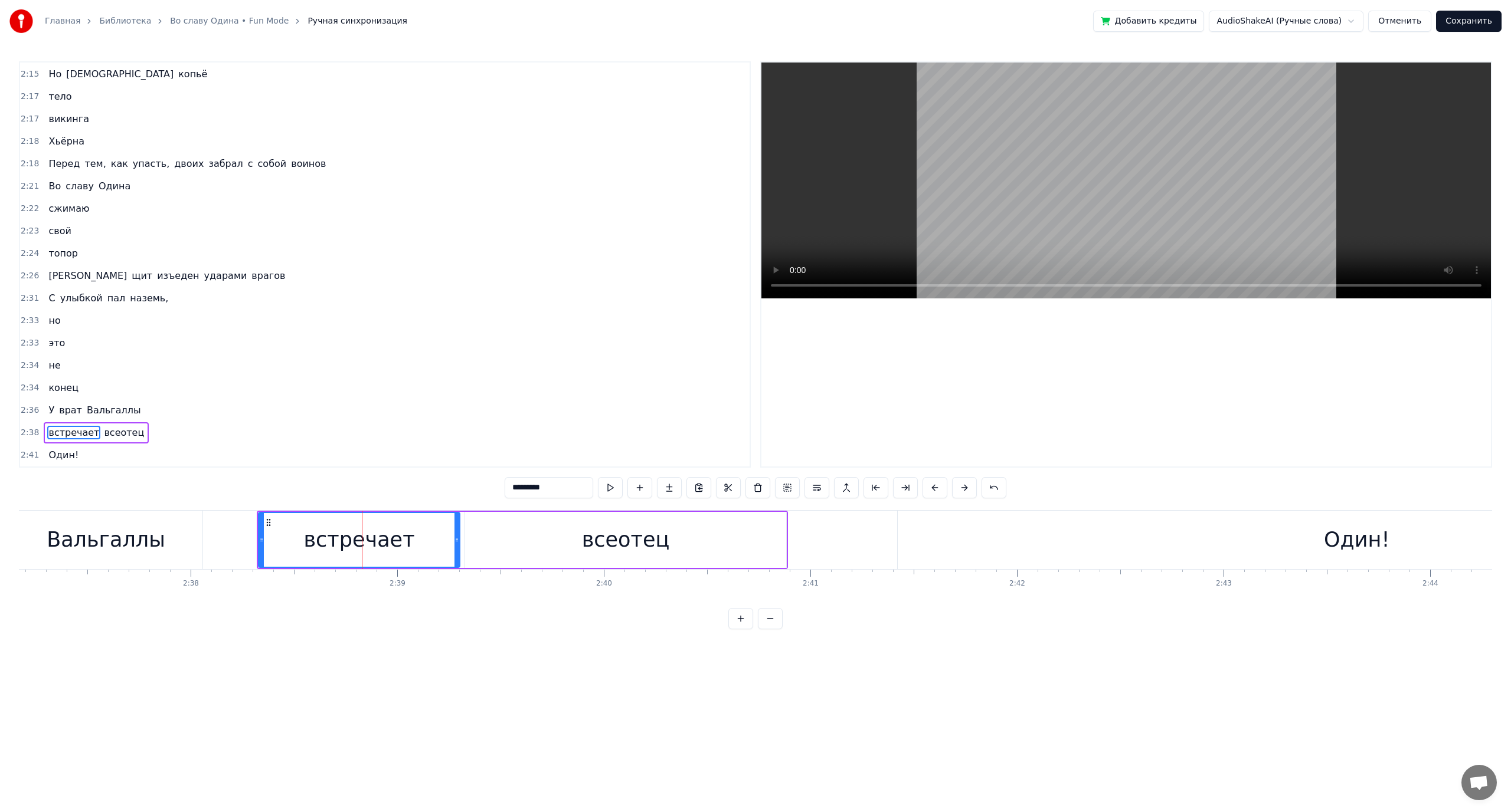
click at [643, 536] on div "всеотец" at bounding box center [626, 540] width 88 height 31
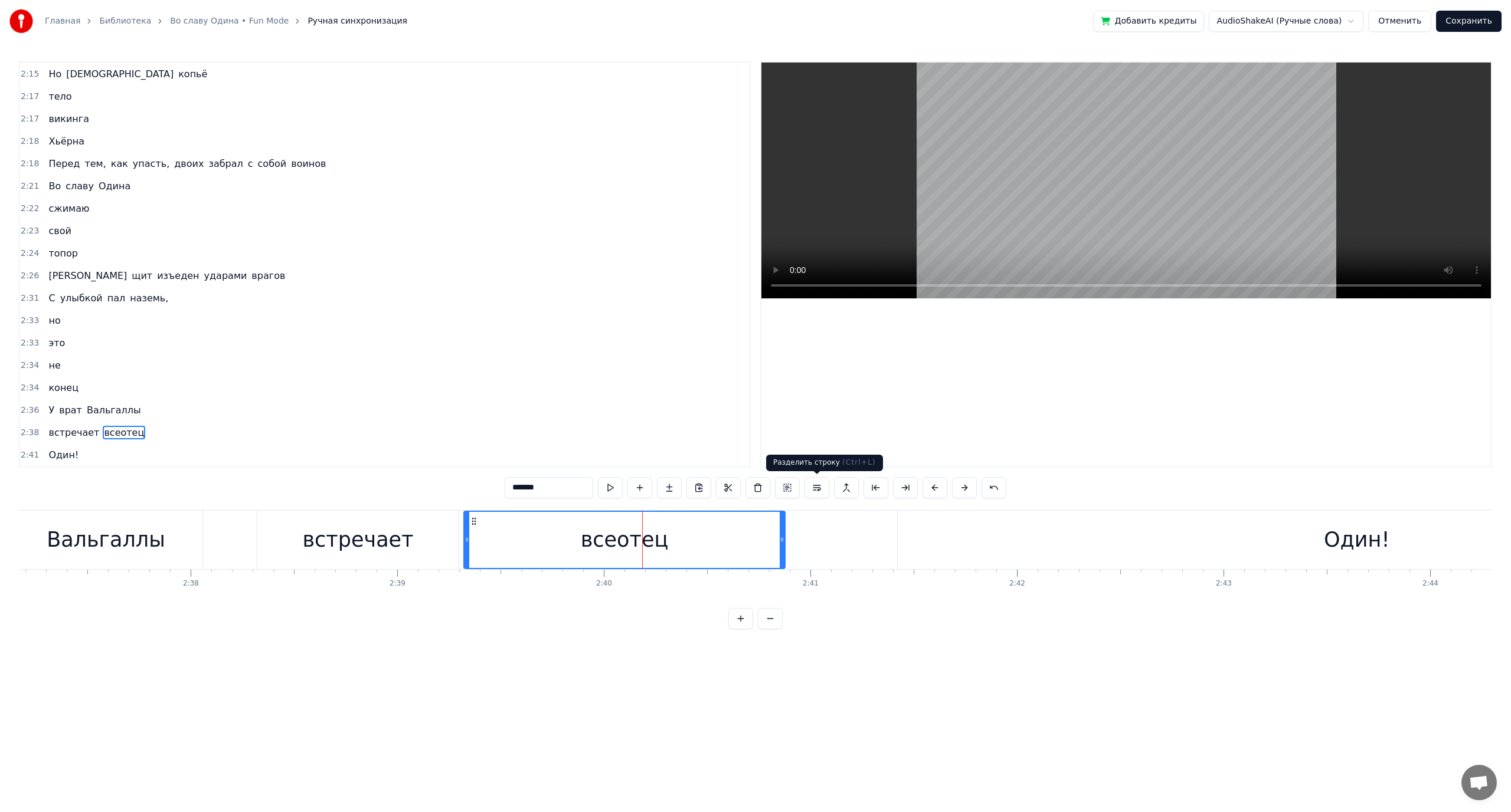
click at [822, 487] on button at bounding box center [817, 488] width 25 height 22
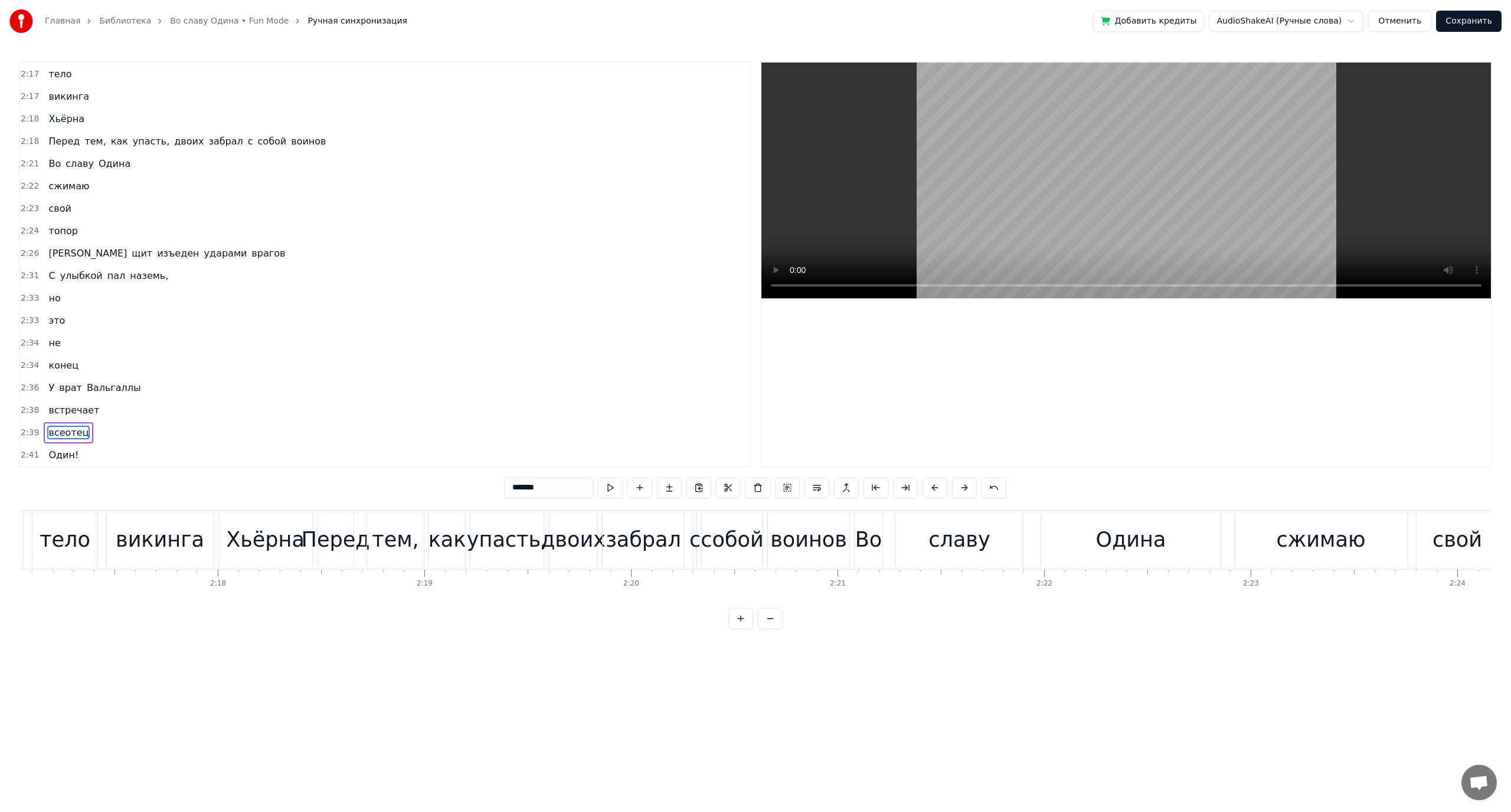
scroll to position [0, 28234]
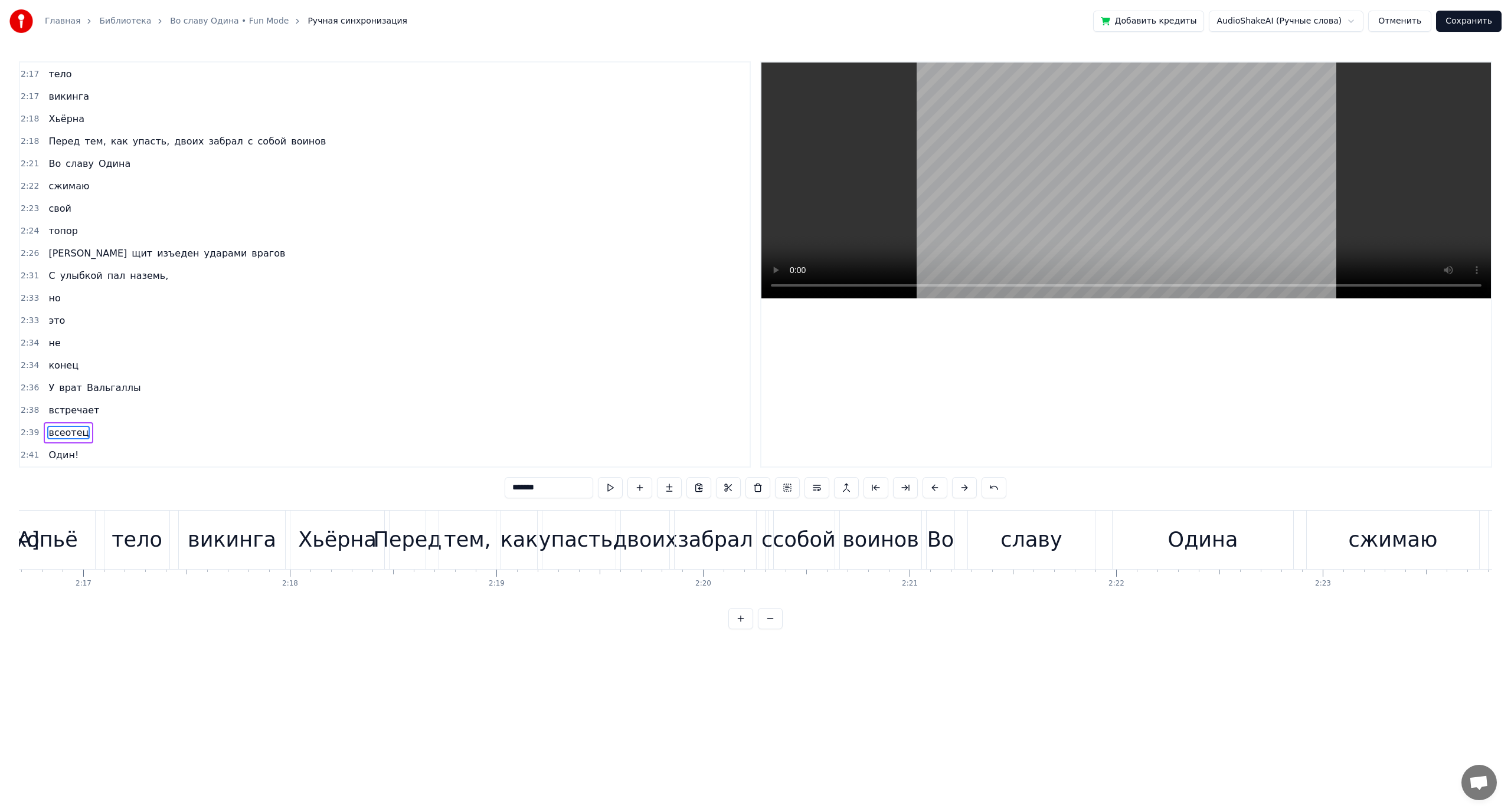
click at [926, 536] on div "Во" at bounding box center [941, 540] width 29 height 58
type input "**"
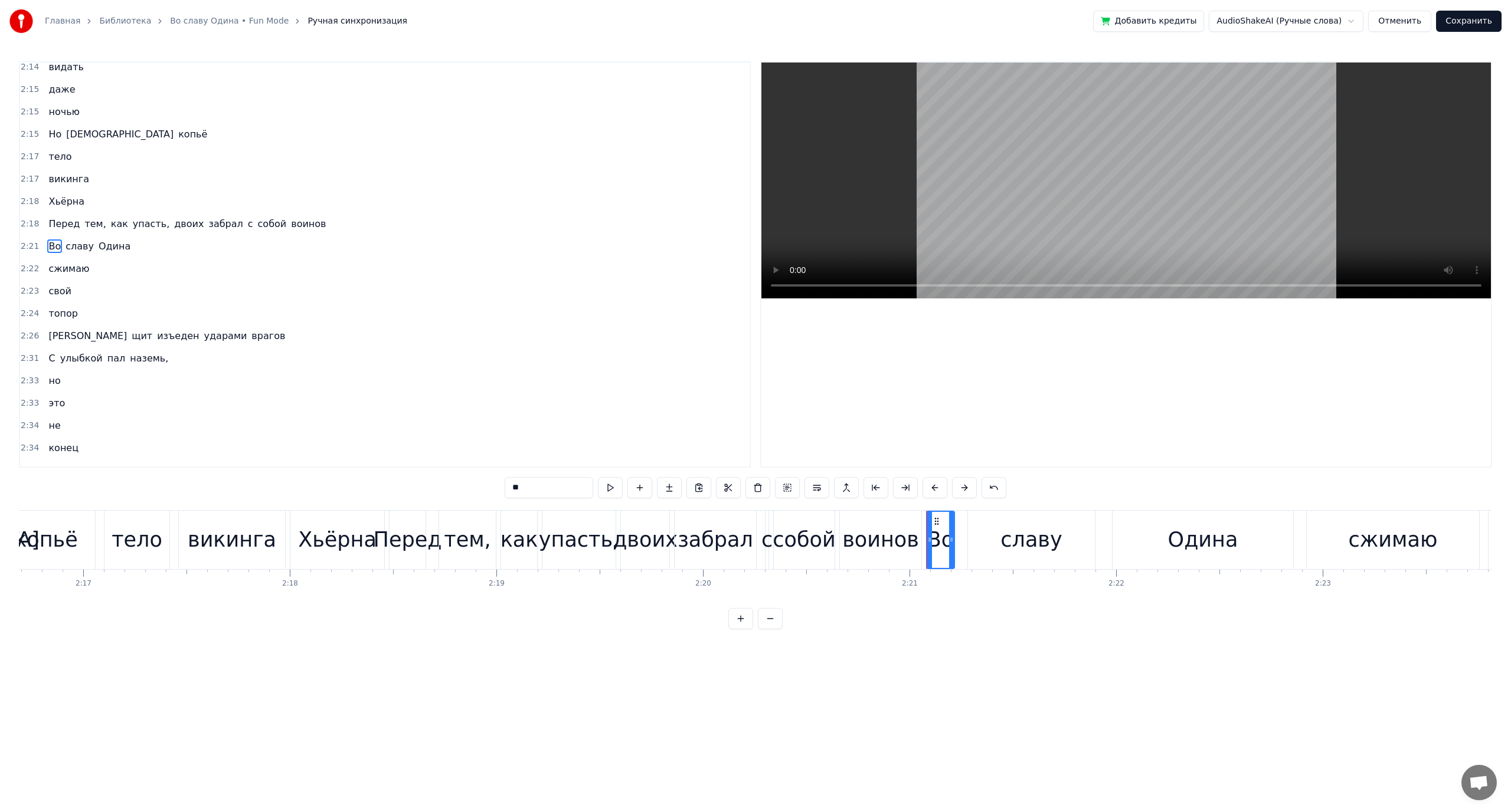
scroll to position [974, 0]
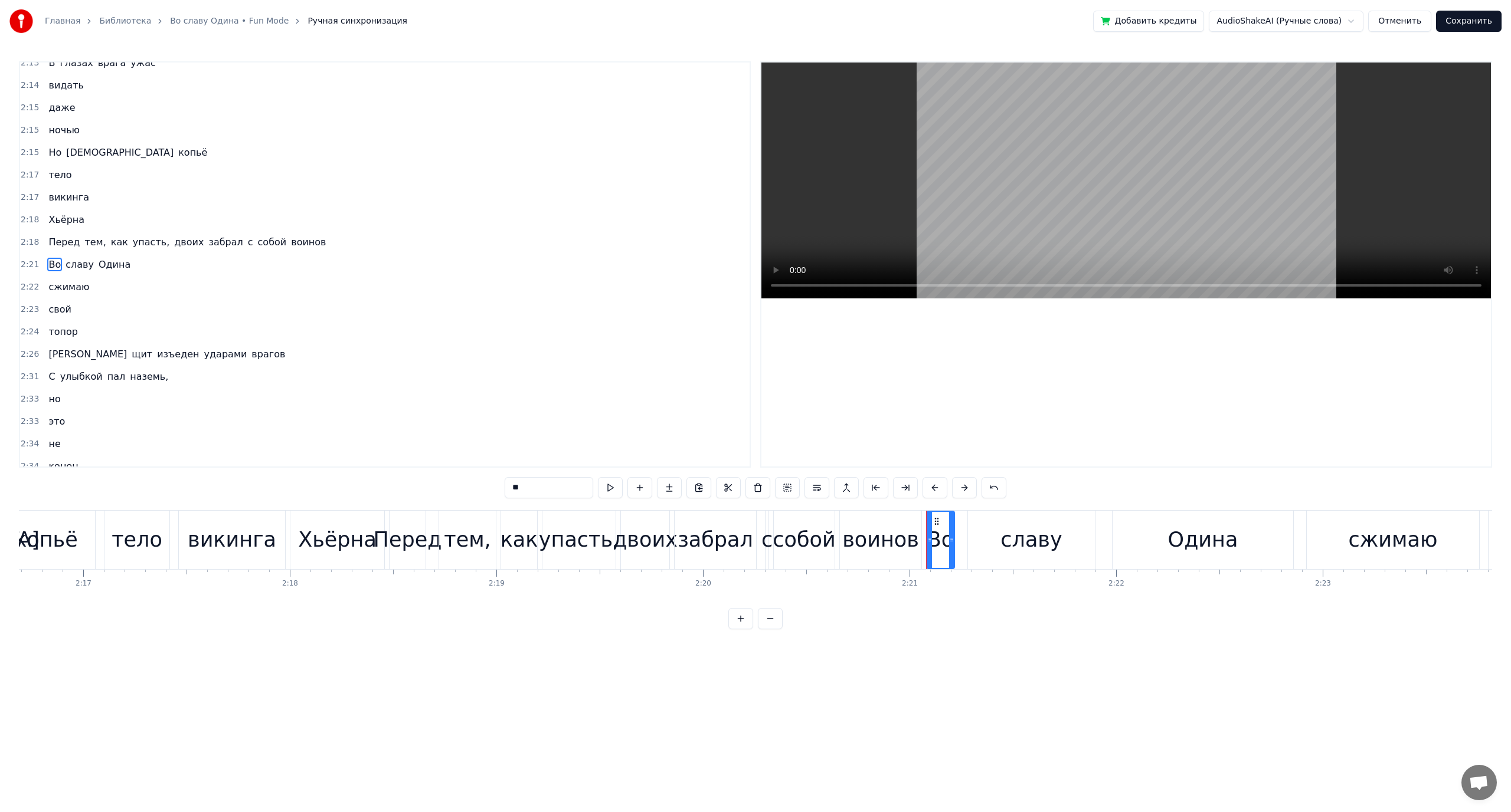
click at [924, 537] on div "Перед тем, как упасть, двоих забрал с собой воинов" at bounding box center [656, 540] width 535 height 58
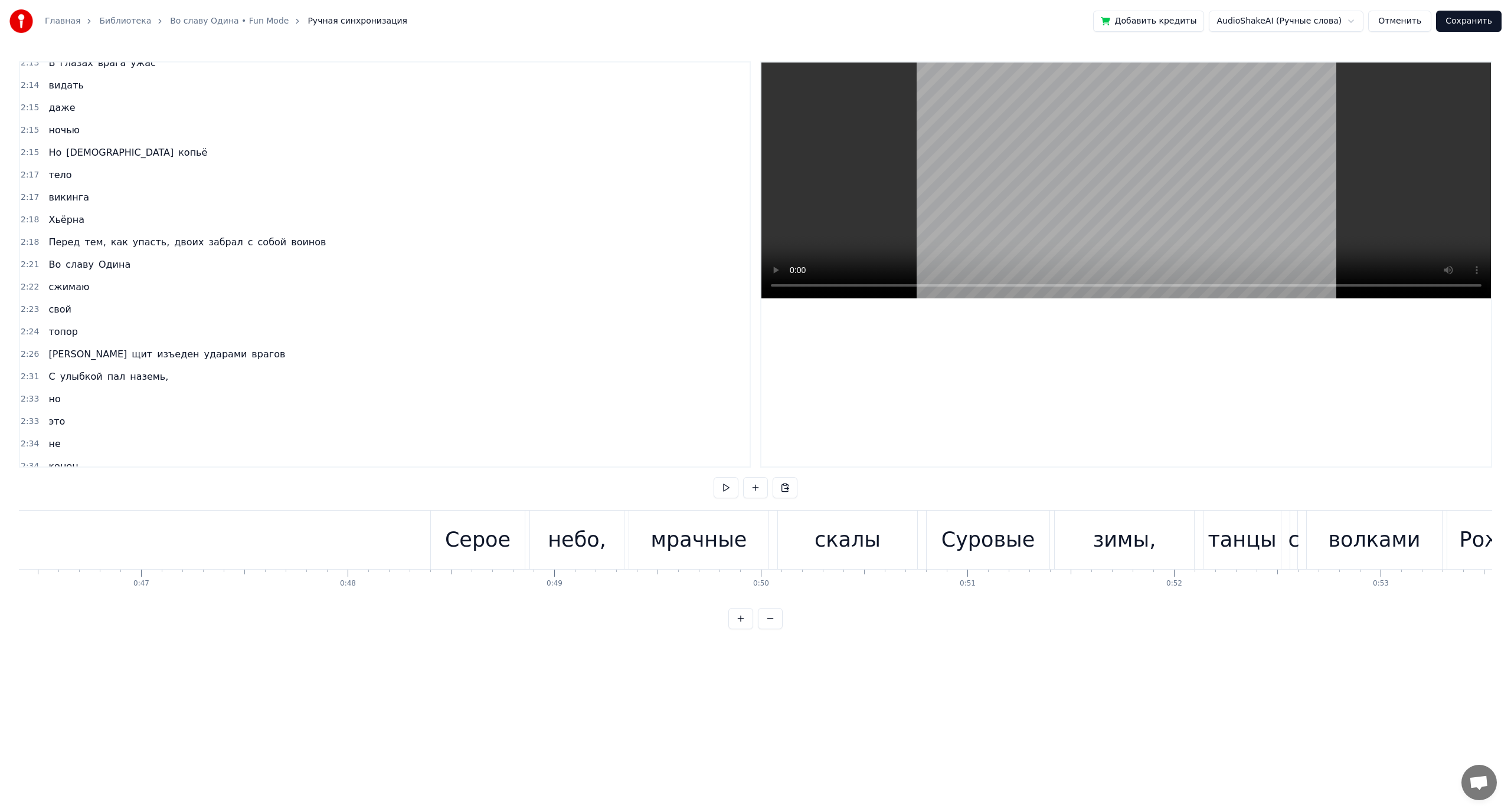
scroll to position [0, 9514]
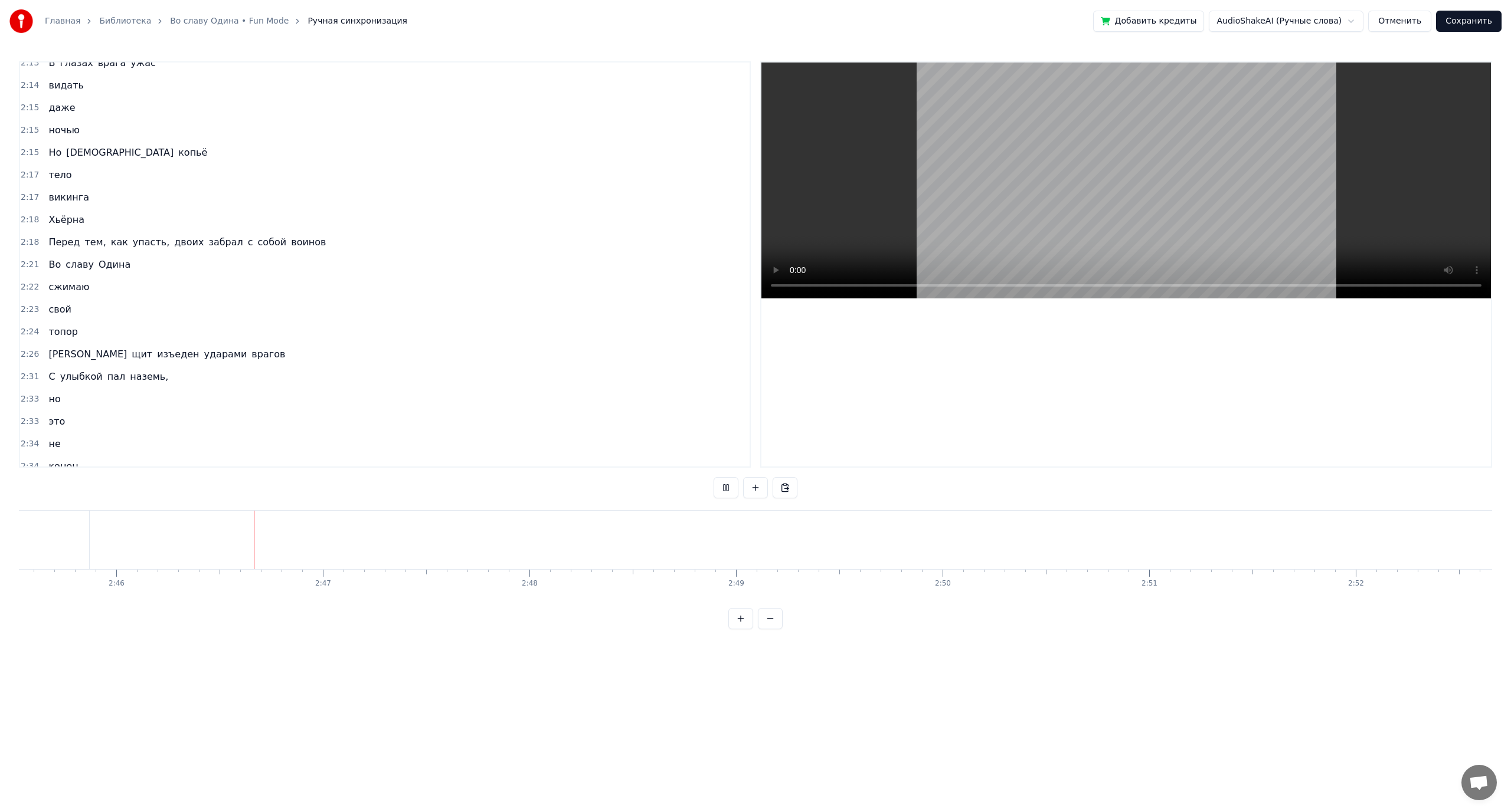
scroll to position [0, 34236]
click at [1472, 20] on button "Сохранить" at bounding box center [1468, 22] width 65 height 22
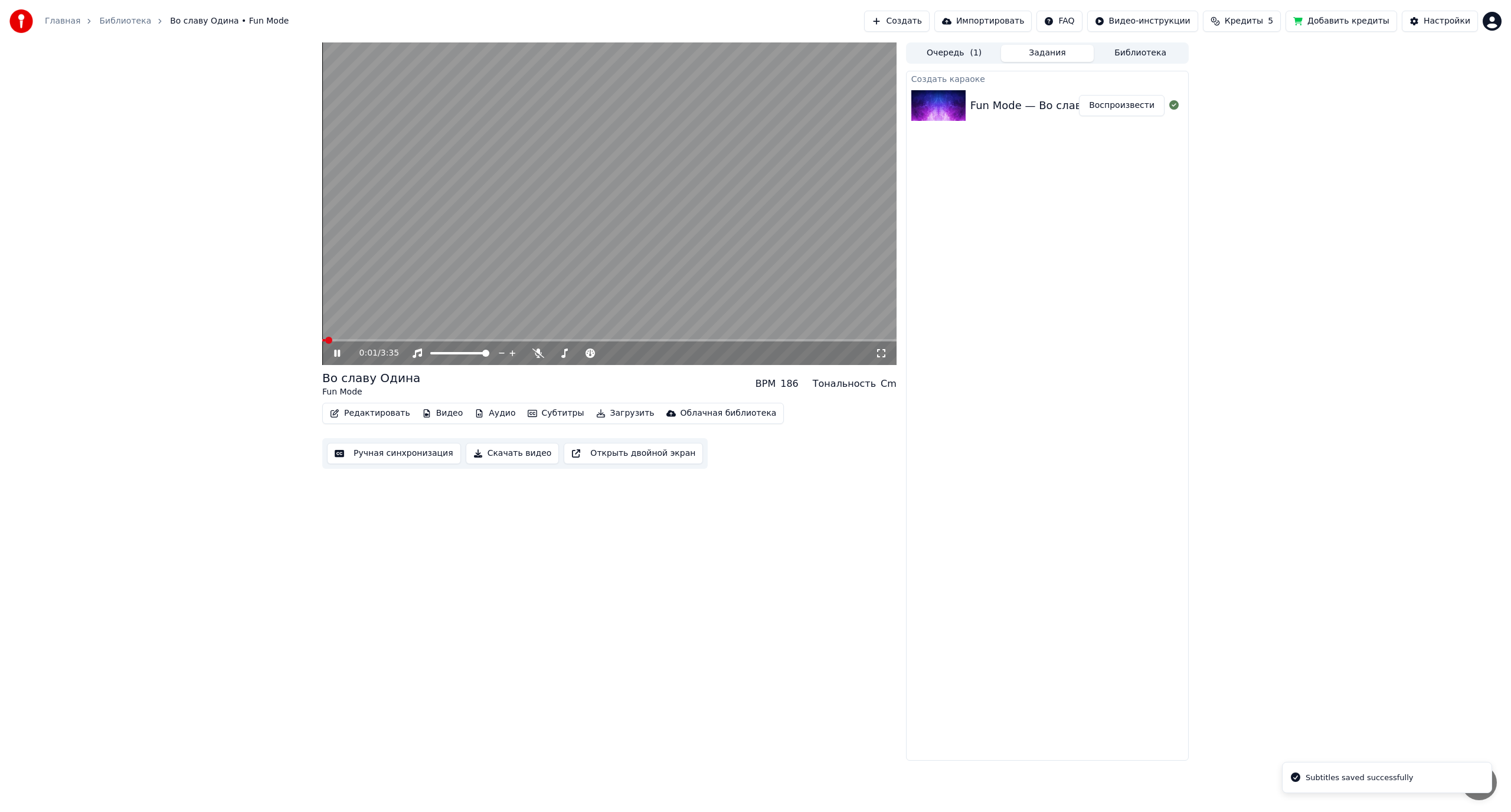
click at [483, 453] on button "Скачать видео" at bounding box center [512, 454] width 94 height 22
